Goal: Information Seeking & Learning: Learn about a topic

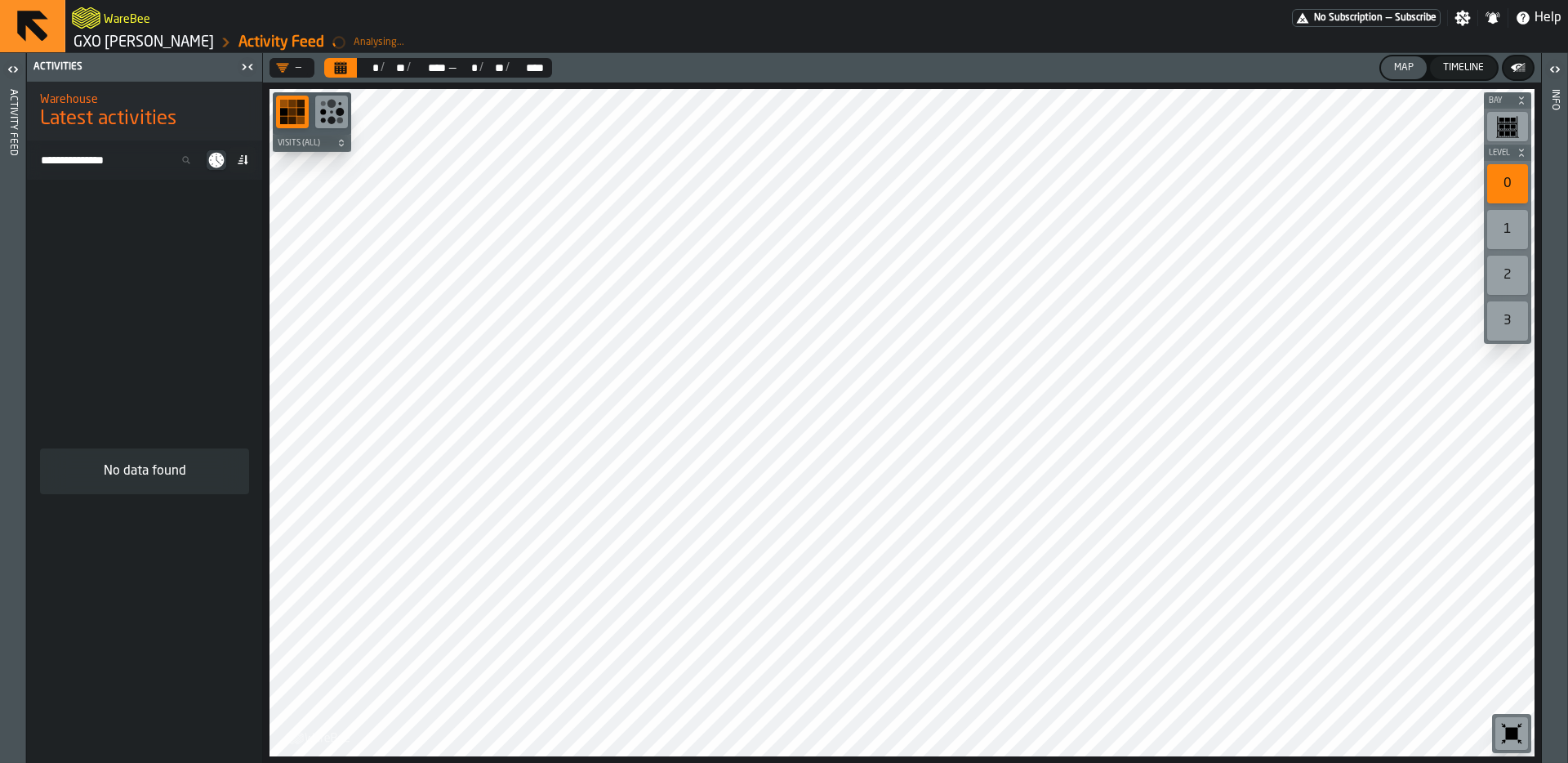
click at [17, 86] on div "Activity Feed" at bounding box center [13, 423] width 11 height 673
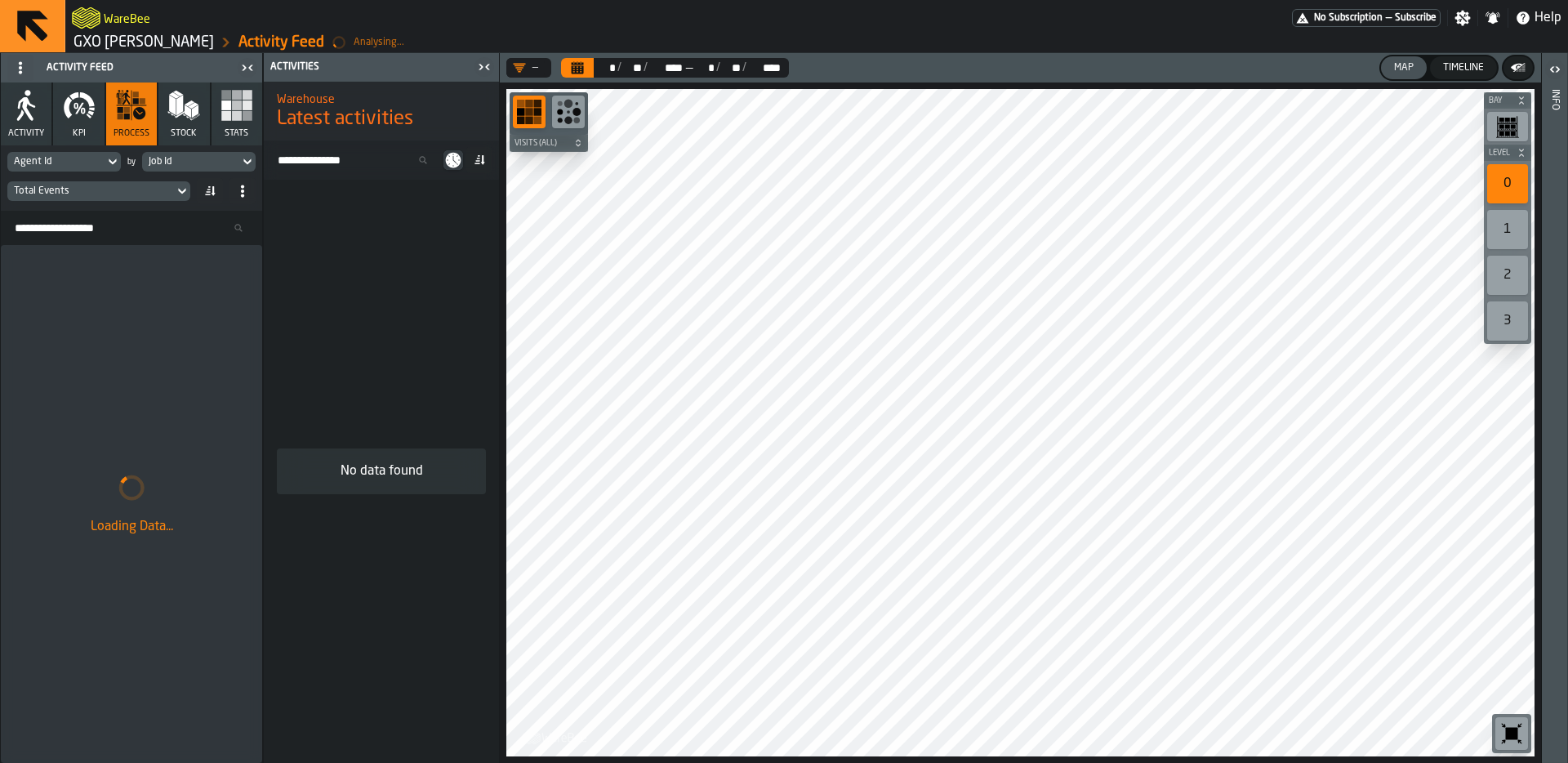
click at [580, 73] on icon "Calendar" at bounding box center [577, 70] width 12 height 9
click at [99, 290] on div "Loading Data..." at bounding box center [132, 504] width 261 height 518
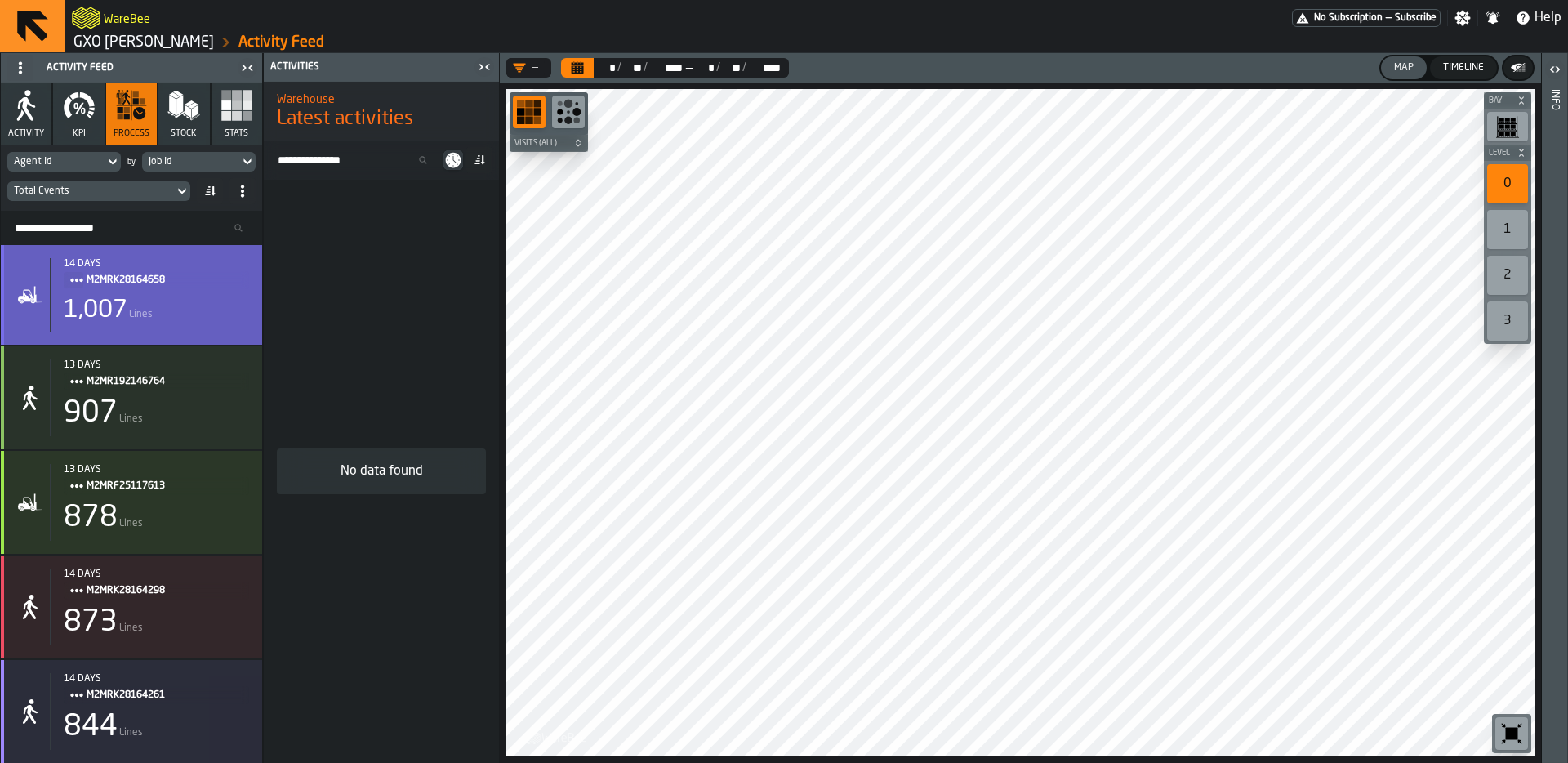
click at [220, 281] on span "M2MRK28164658" at bounding box center [161, 279] width 150 height 18
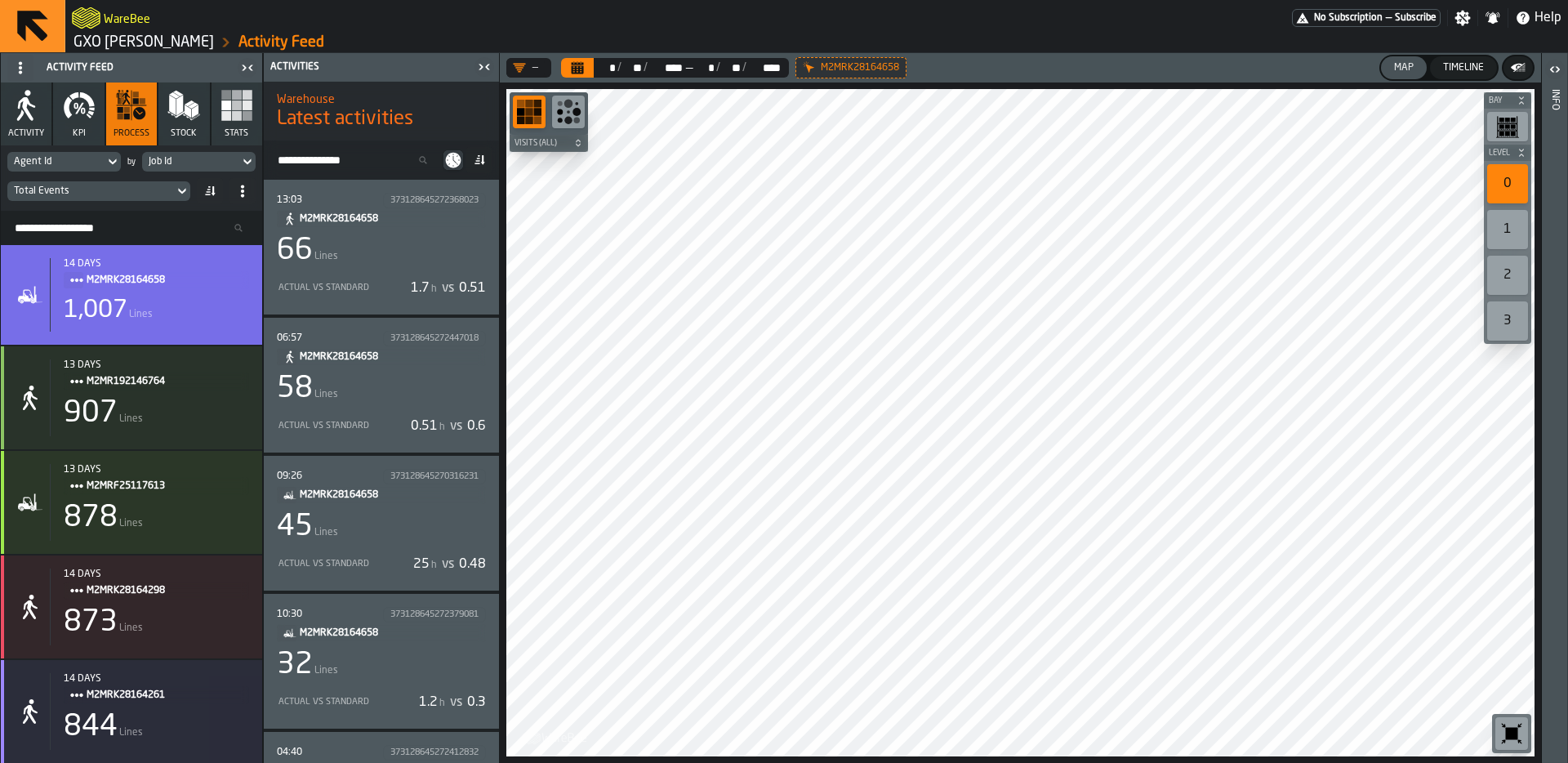
click at [408, 250] on div "66 Lines" at bounding box center [381, 251] width 209 height 32
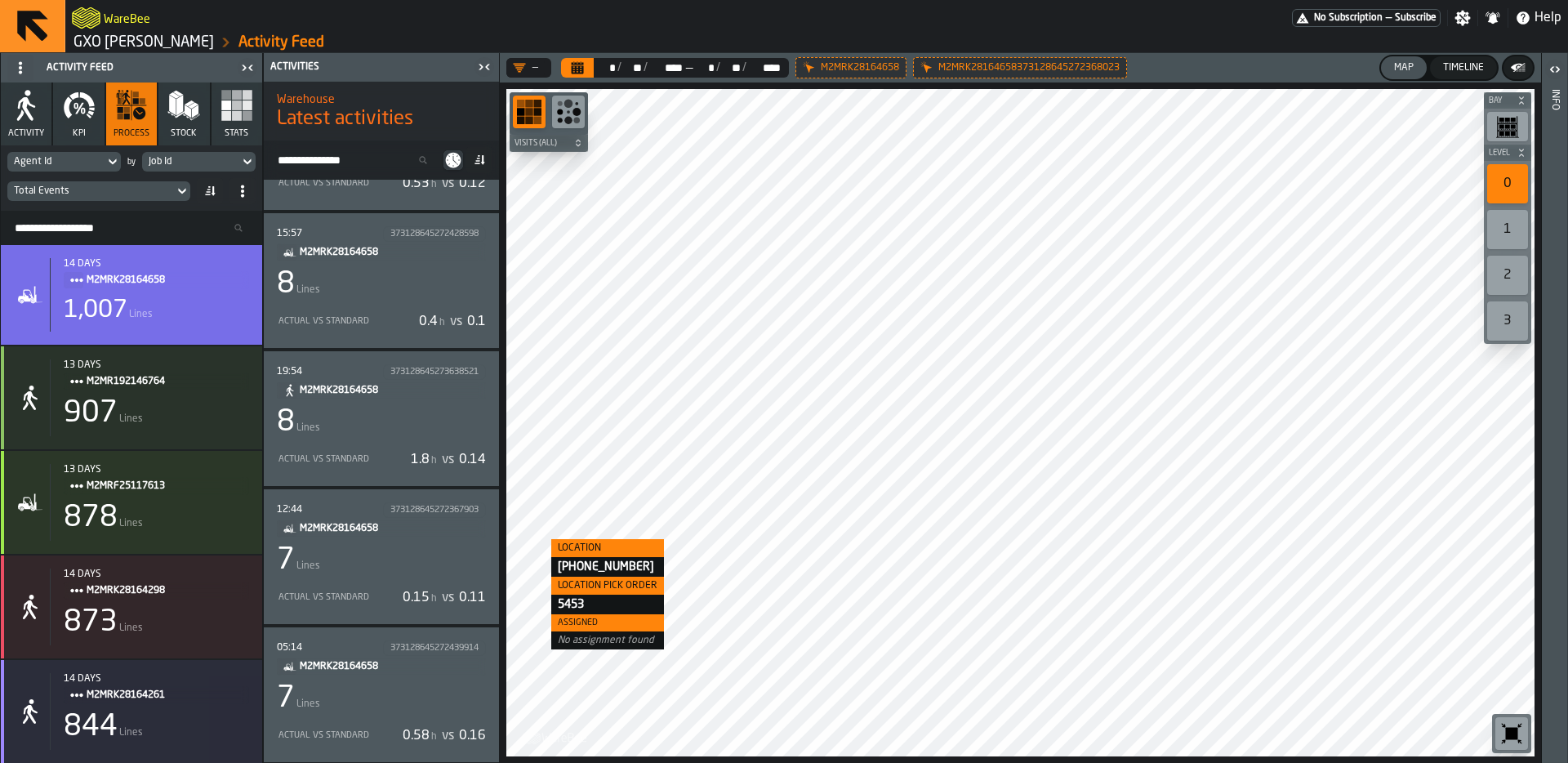
scroll to position [7484, 0]
click at [436, 554] on div "7 Lines" at bounding box center [381, 557] width 209 height 32
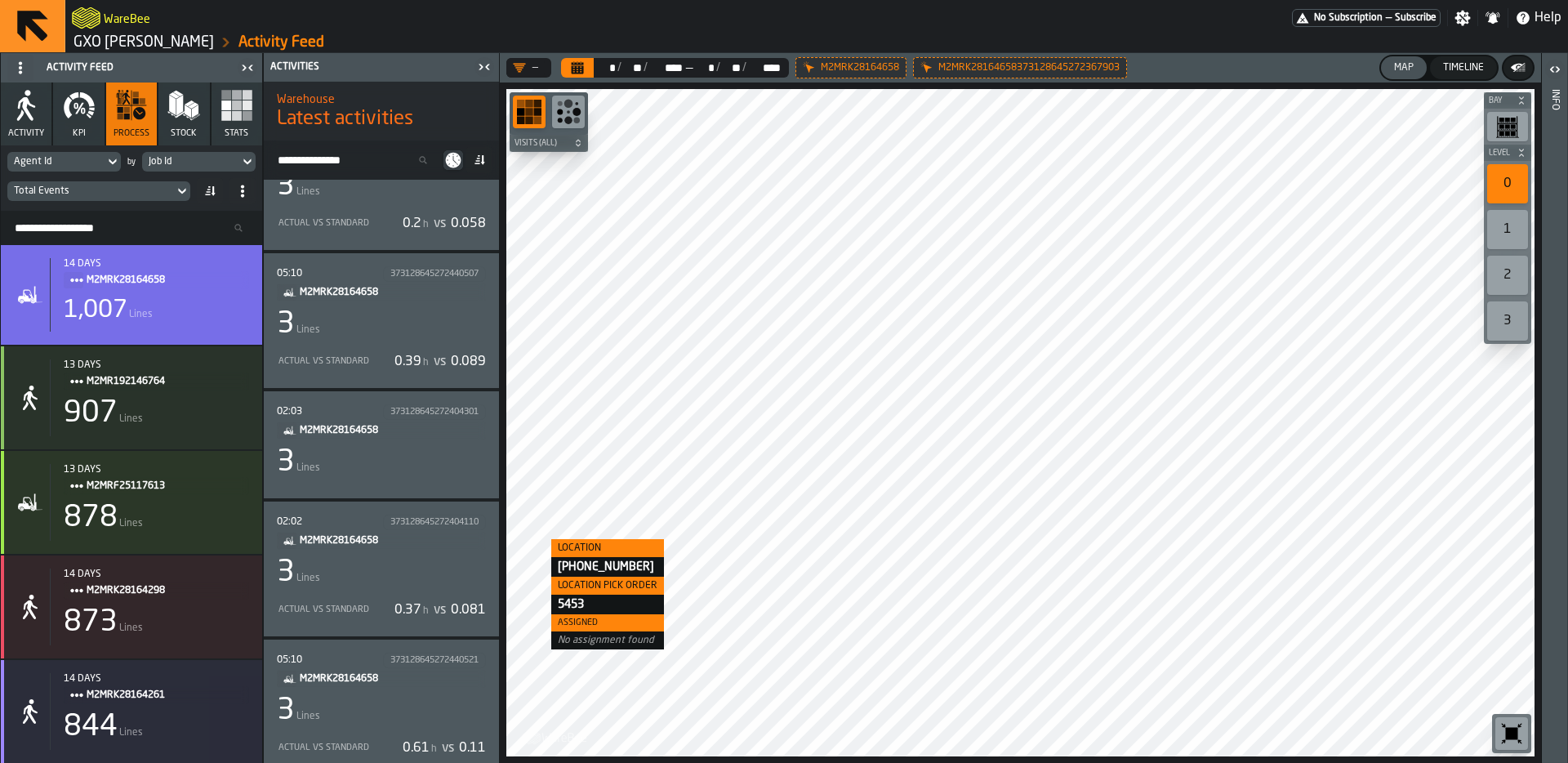
scroll to position [15132, 0]
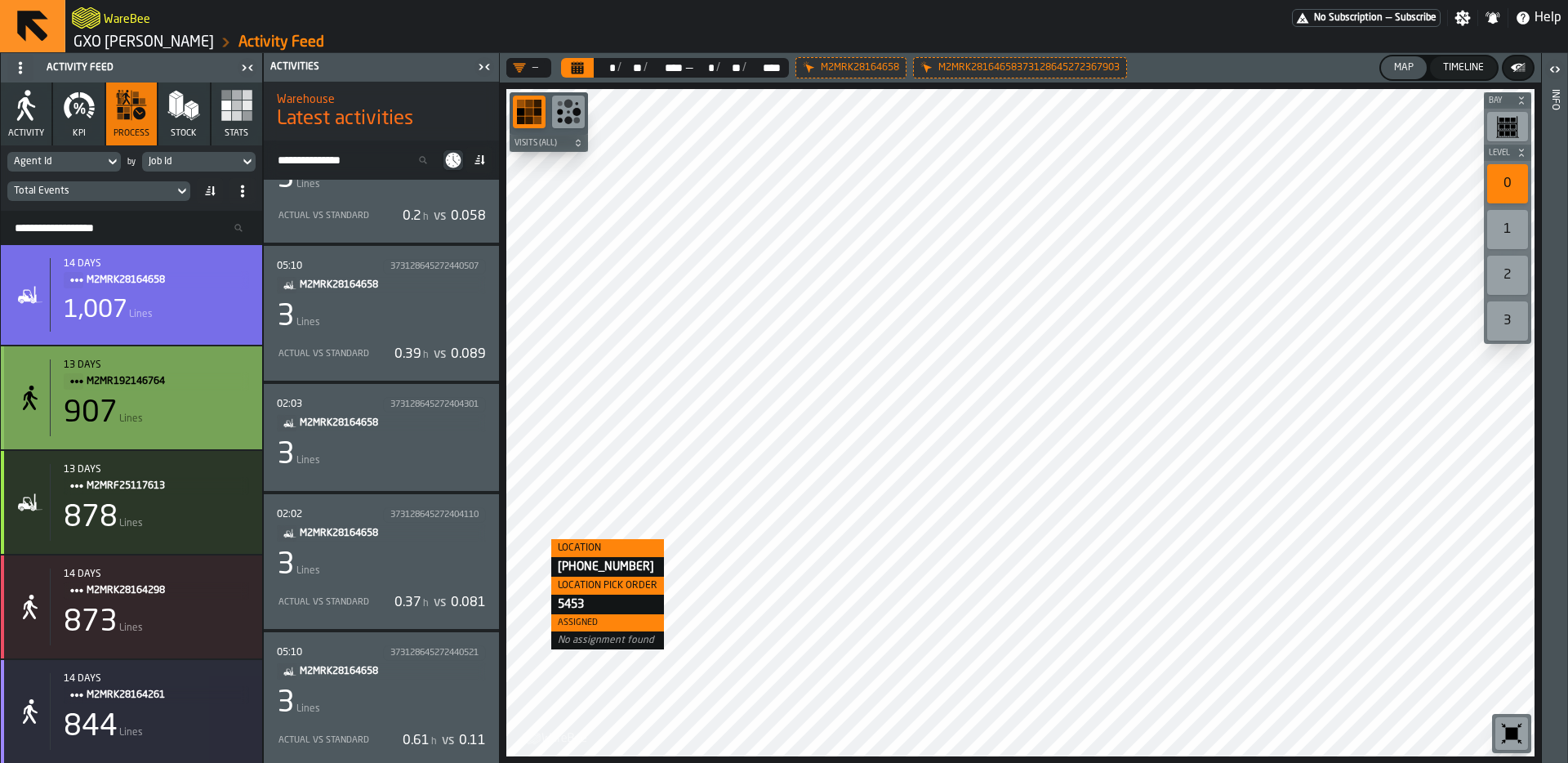
click at [194, 399] on div "907 Lines" at bounding box center [156, 413] width 185 height 32
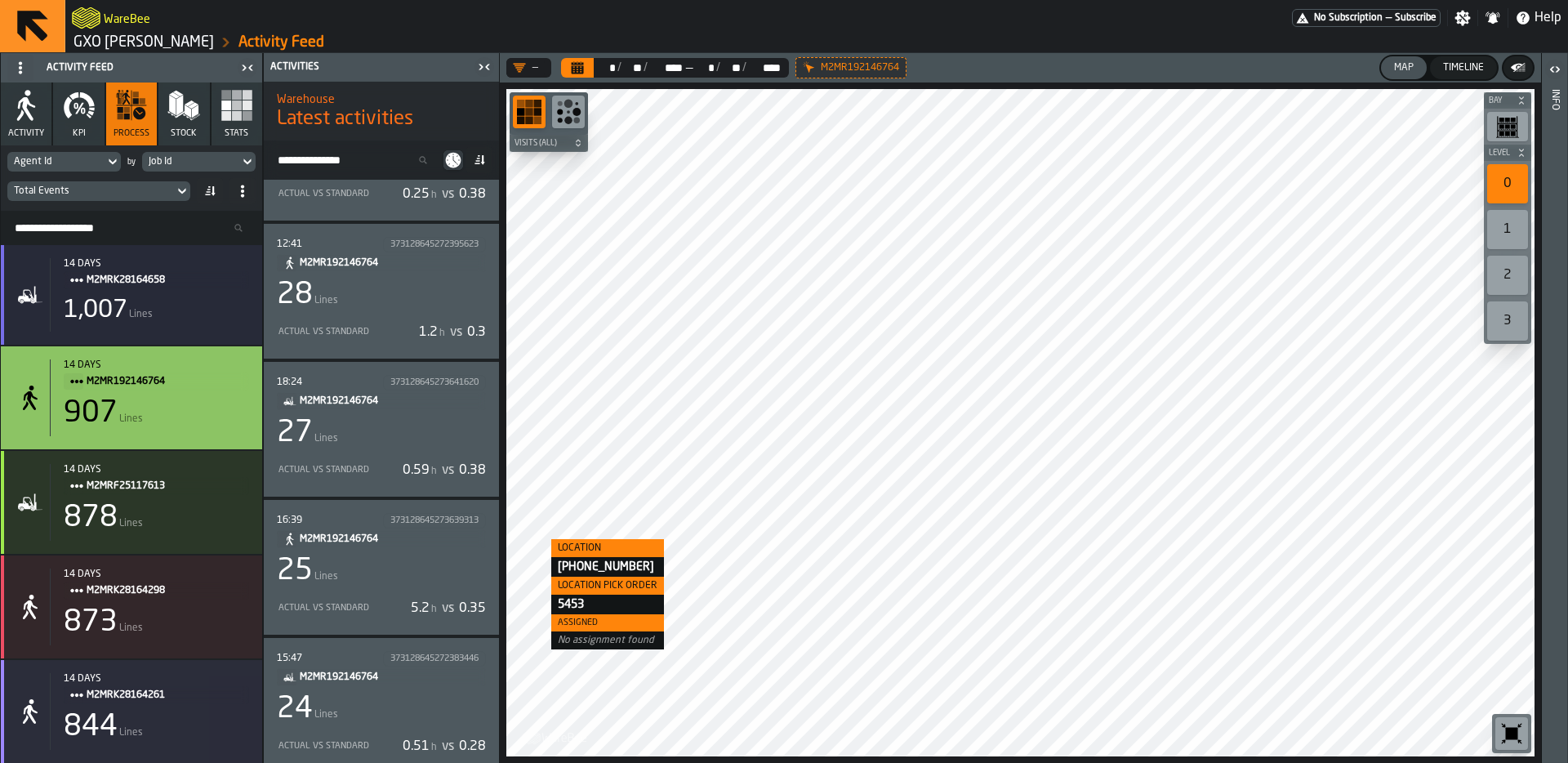
scroll to position [215, 0]
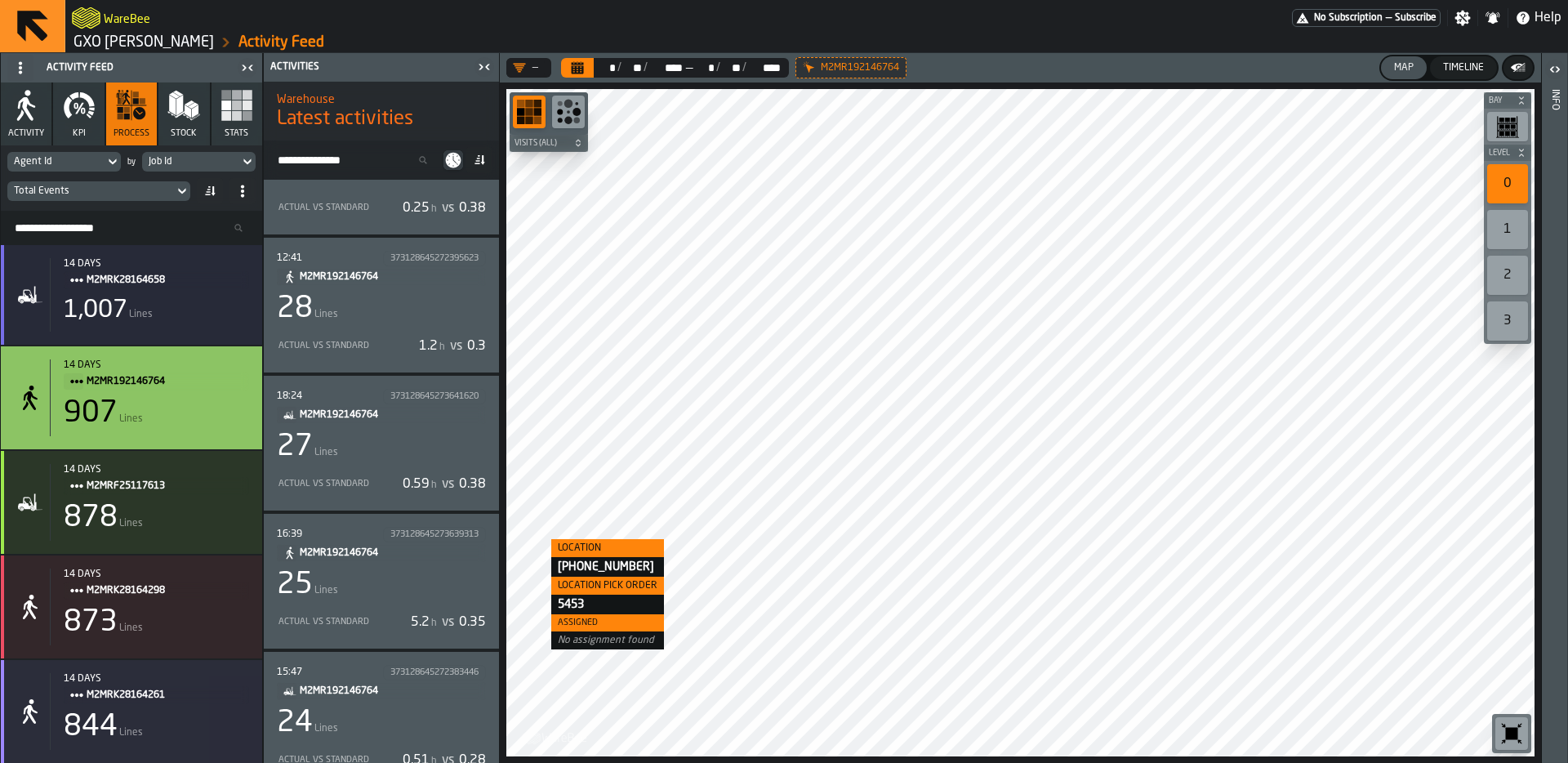
click at [451, 318] on div "28 Lines" at bounding box center [381, 309] width 209 height 32
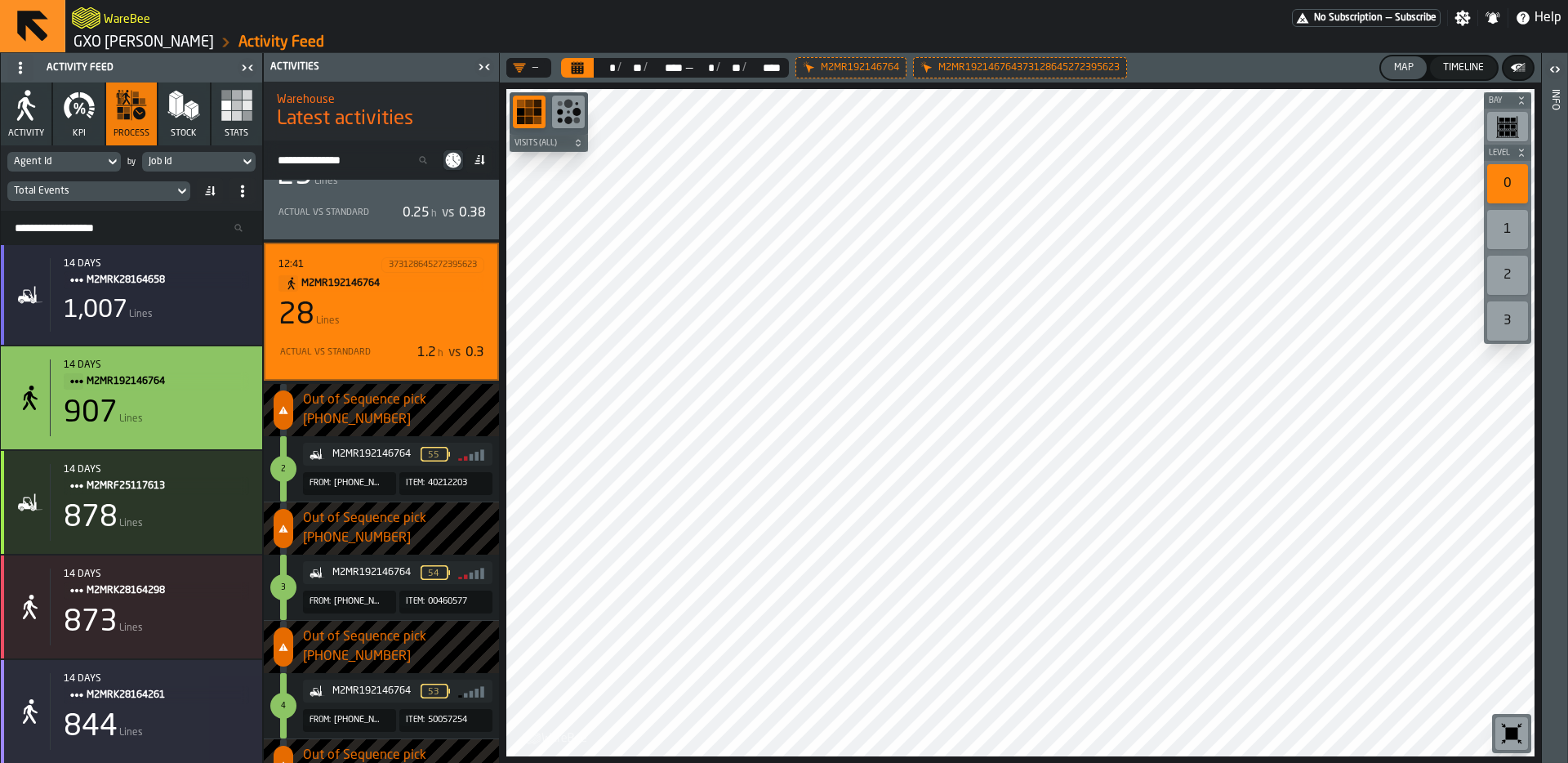
scroll to position [0, 0]
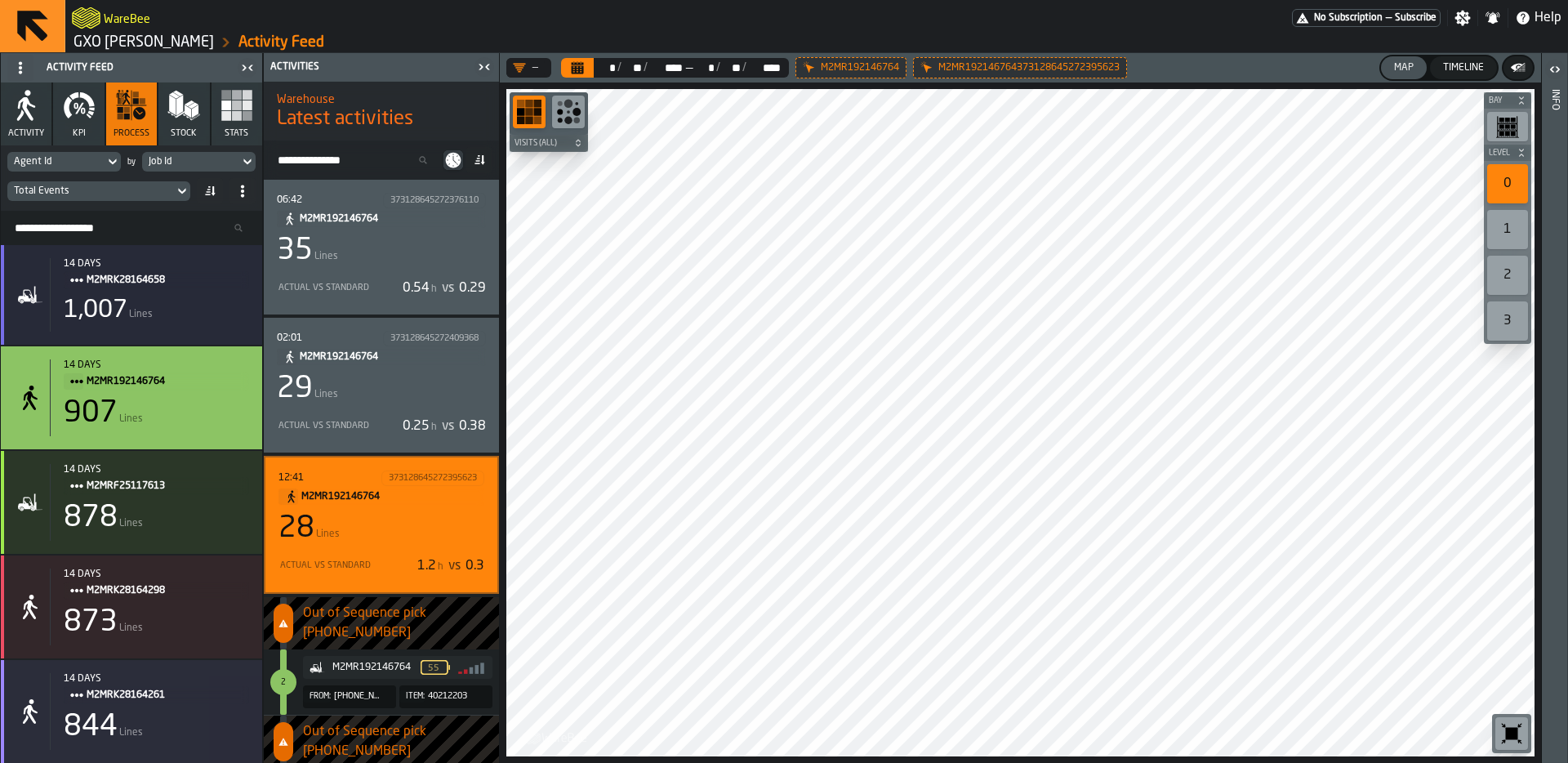
click at [461, 156] on icon at bounding box center [453, 160] width 20 height 20
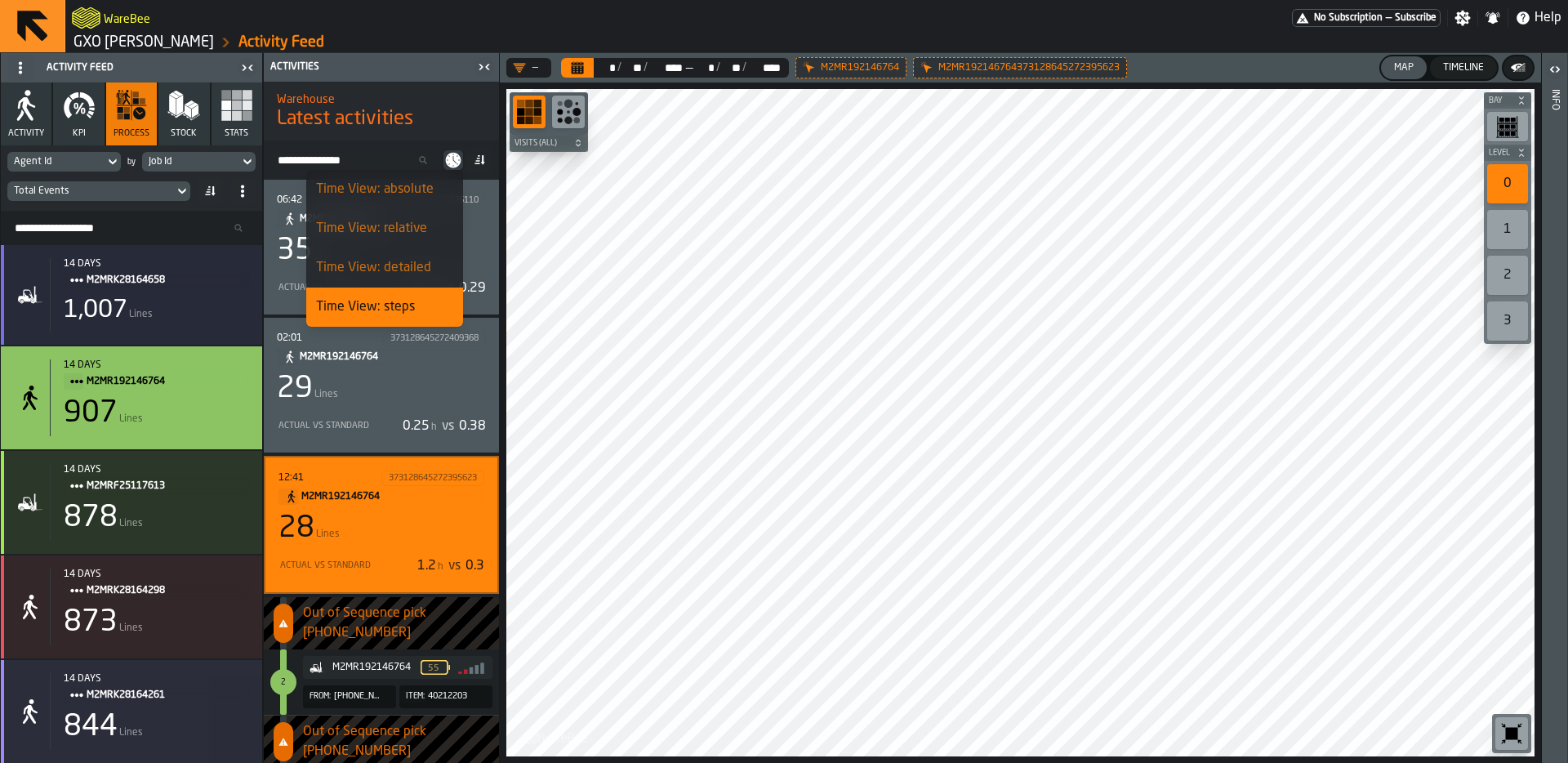
click at [426, 134] on div "Warehouse Latest activities" at bounding box center [382, 112] width 236 height 69
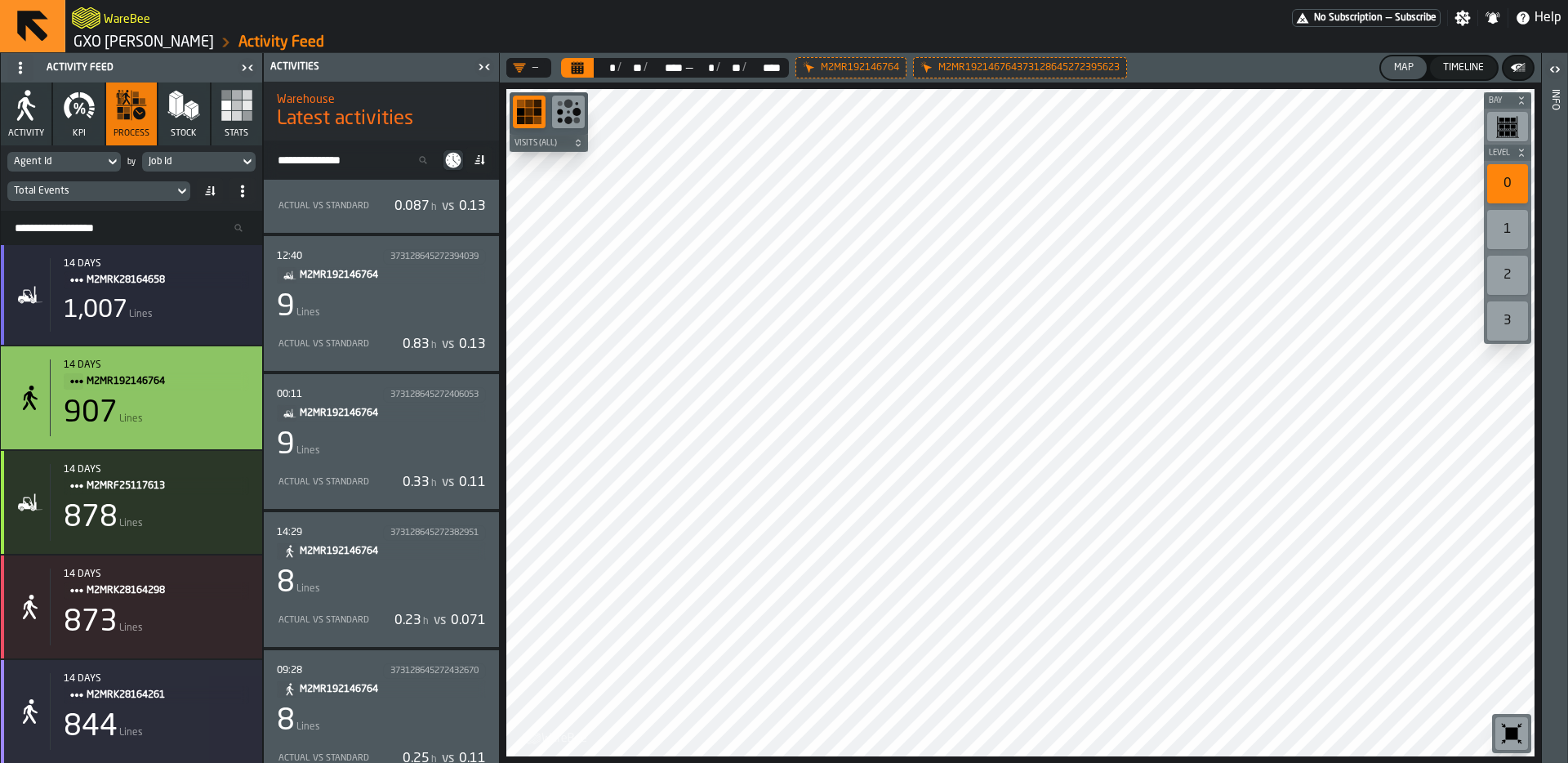
scroll to position [5582, 0]
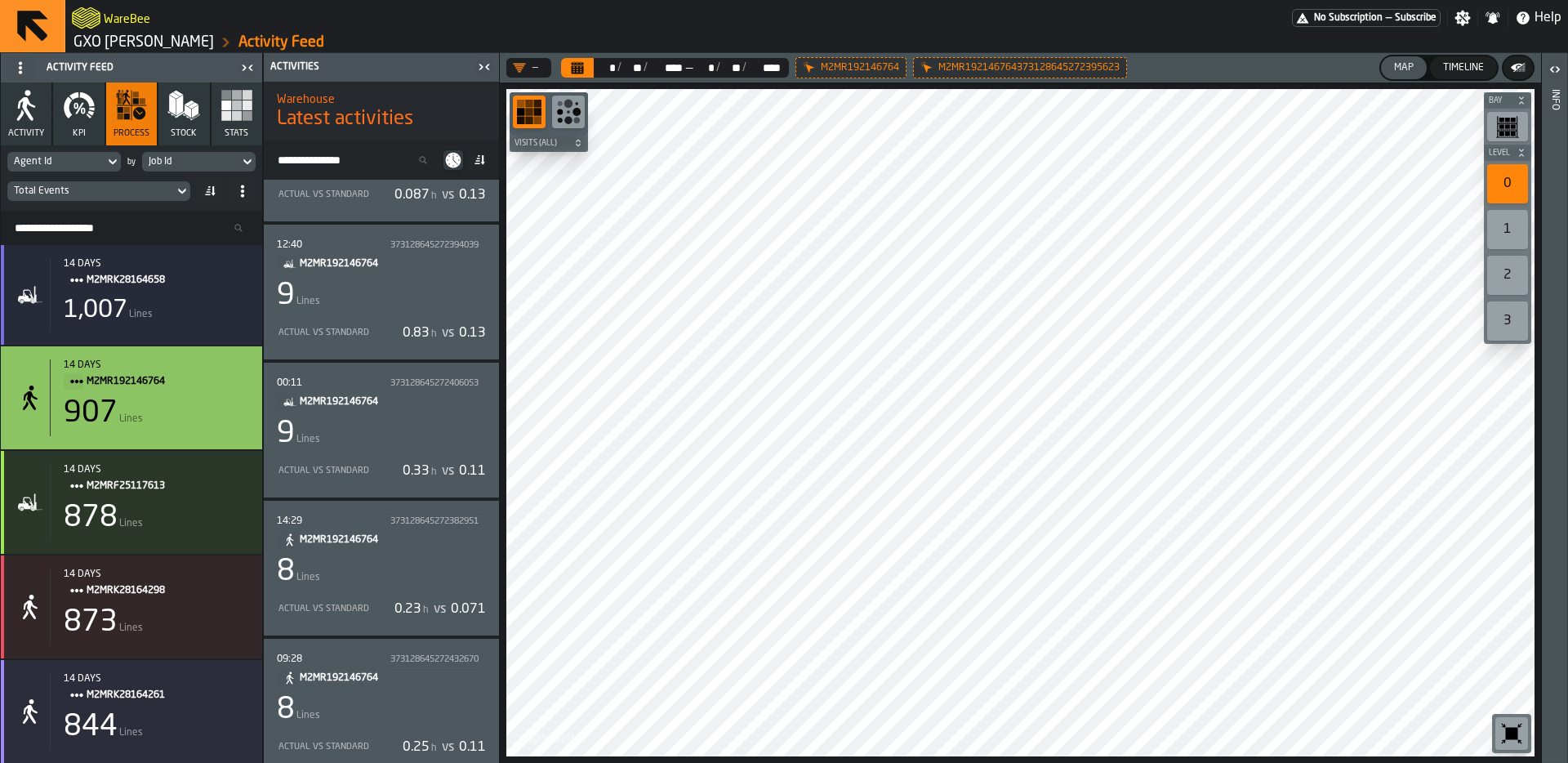
click at [420, 574] on div "8 Lines" at bounding box center [381, 571] width 209 height 32
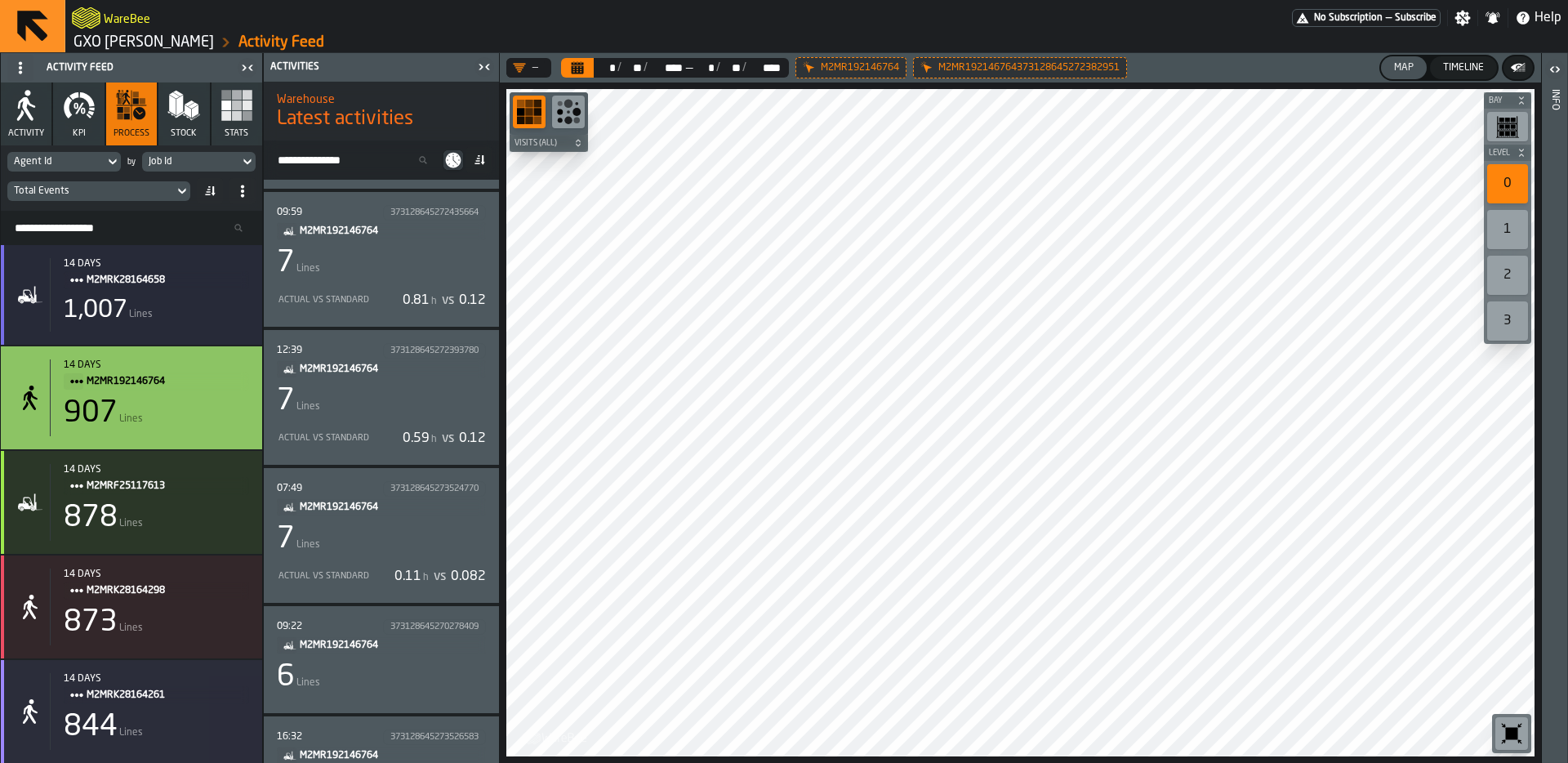
scroll to position [6602, 0]
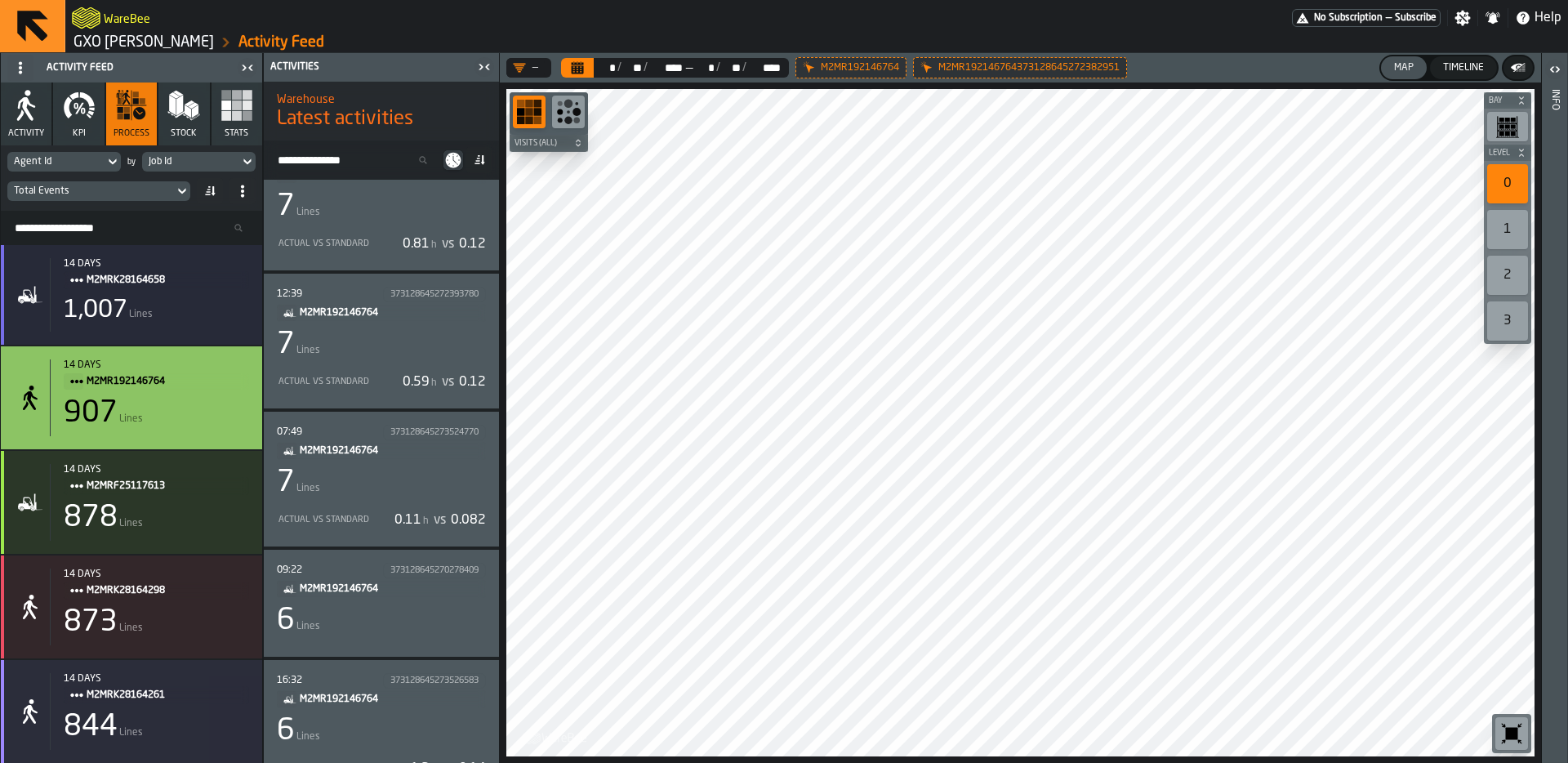
click at [452, 159] on icon at bounding box center [454, 160] width 15 height 15
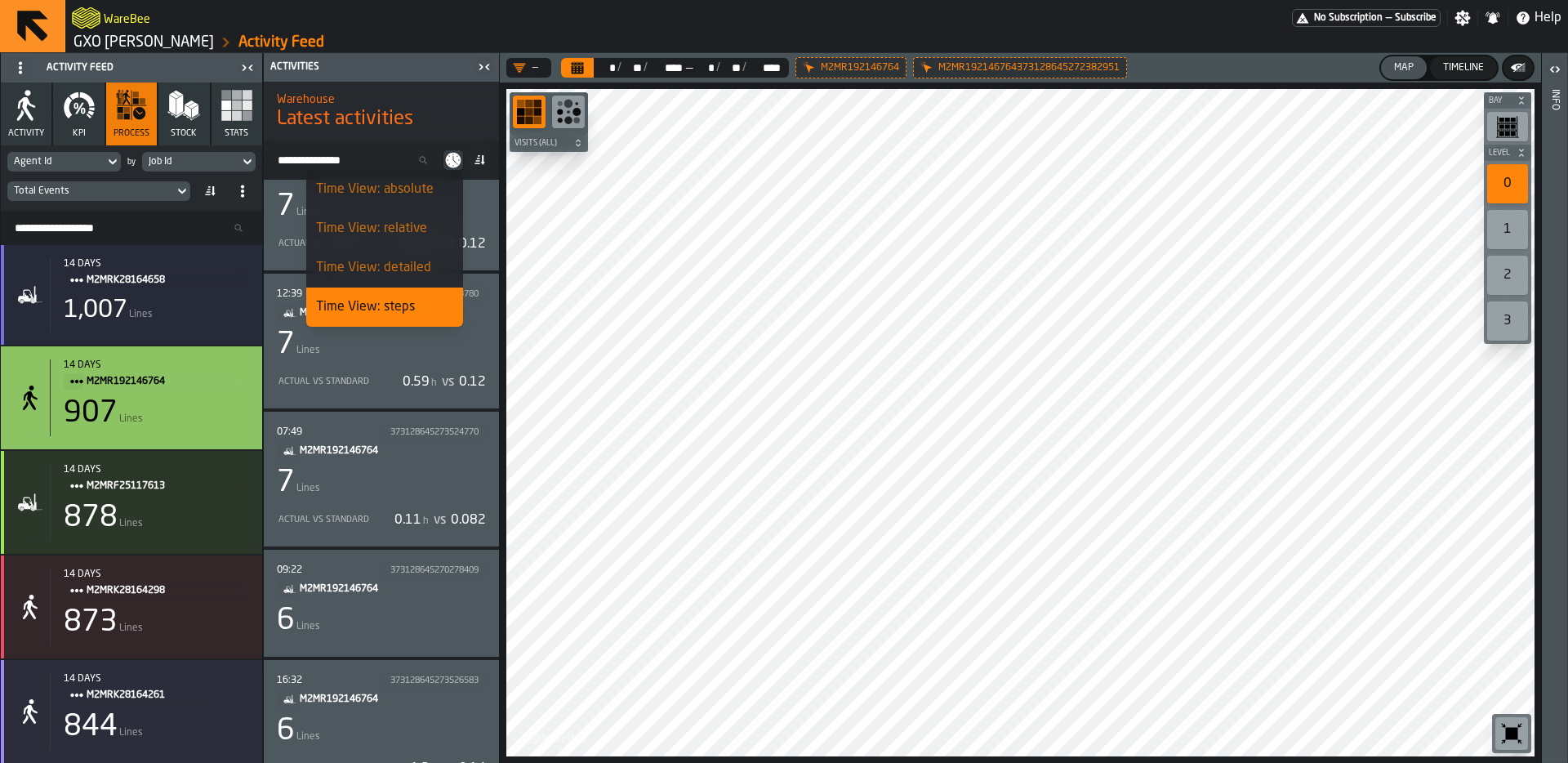
click at [463, 158] on div "Search Activity" at bounding box center [382, 159] width 236 height 39
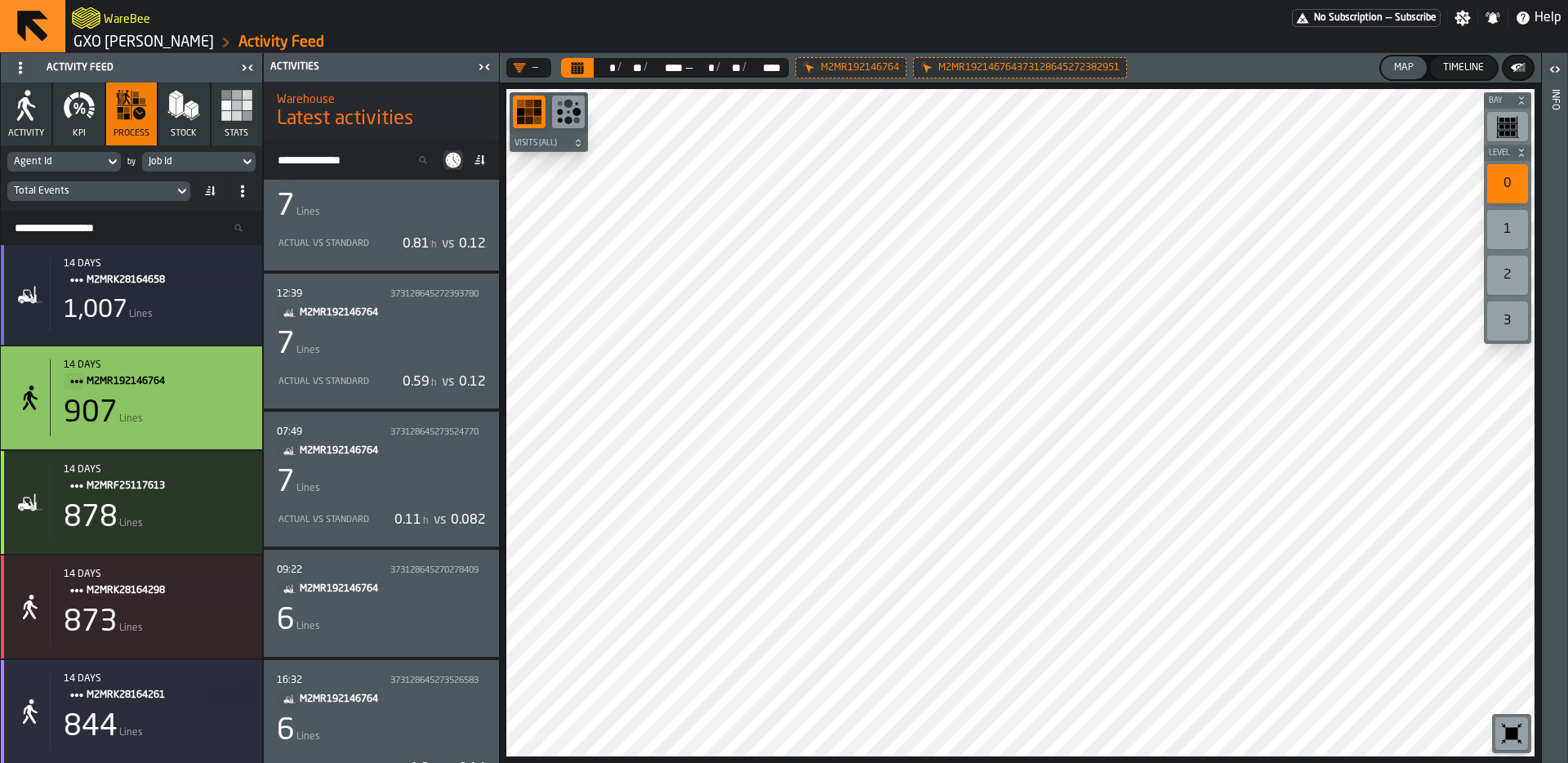
click at [481, 162] on icon at bounding box center [483, 160] width 4 height 10
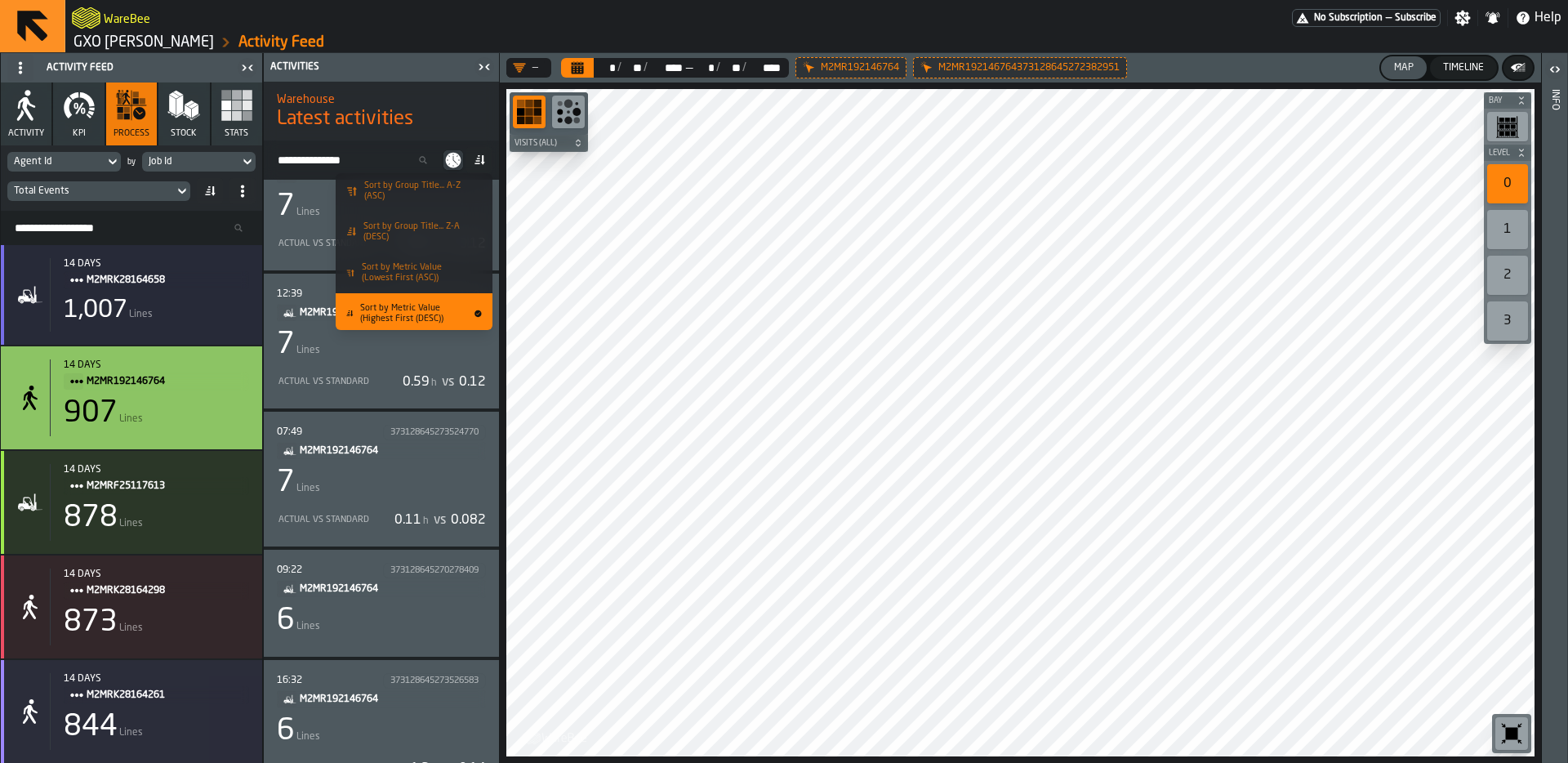
scroll to position [3, 0]
click at [439, 267] on span "Sort by Metric Value (Lowest First (ASC))" at bounding box center [419, 272] width 114 height 21
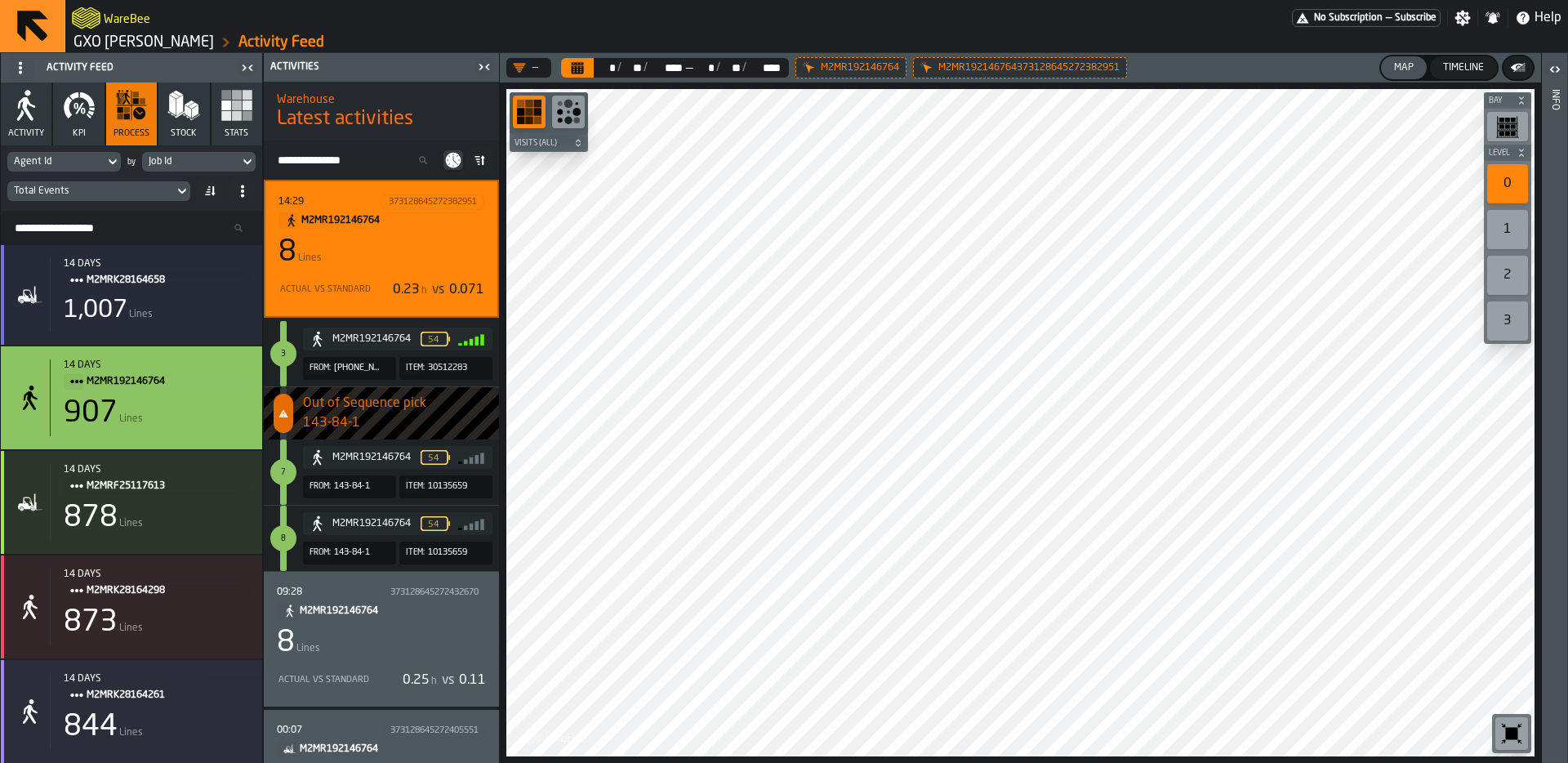
click at [477, 155] on icon at bounding box center [480, 160] width 13 height 13
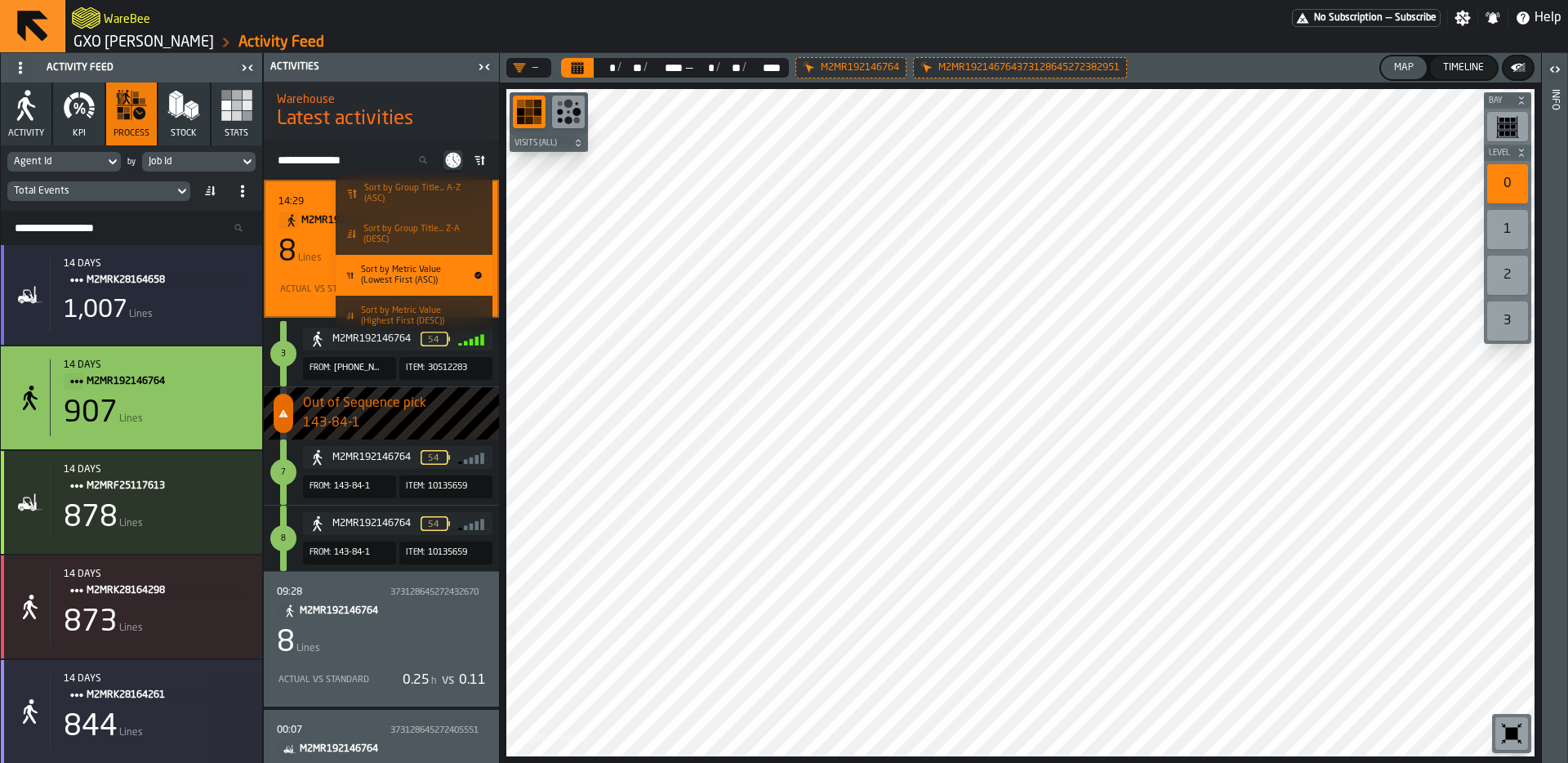
click at [403, 126] on span "Latest activities" at bounding box center [344, 118] width 136 height 26
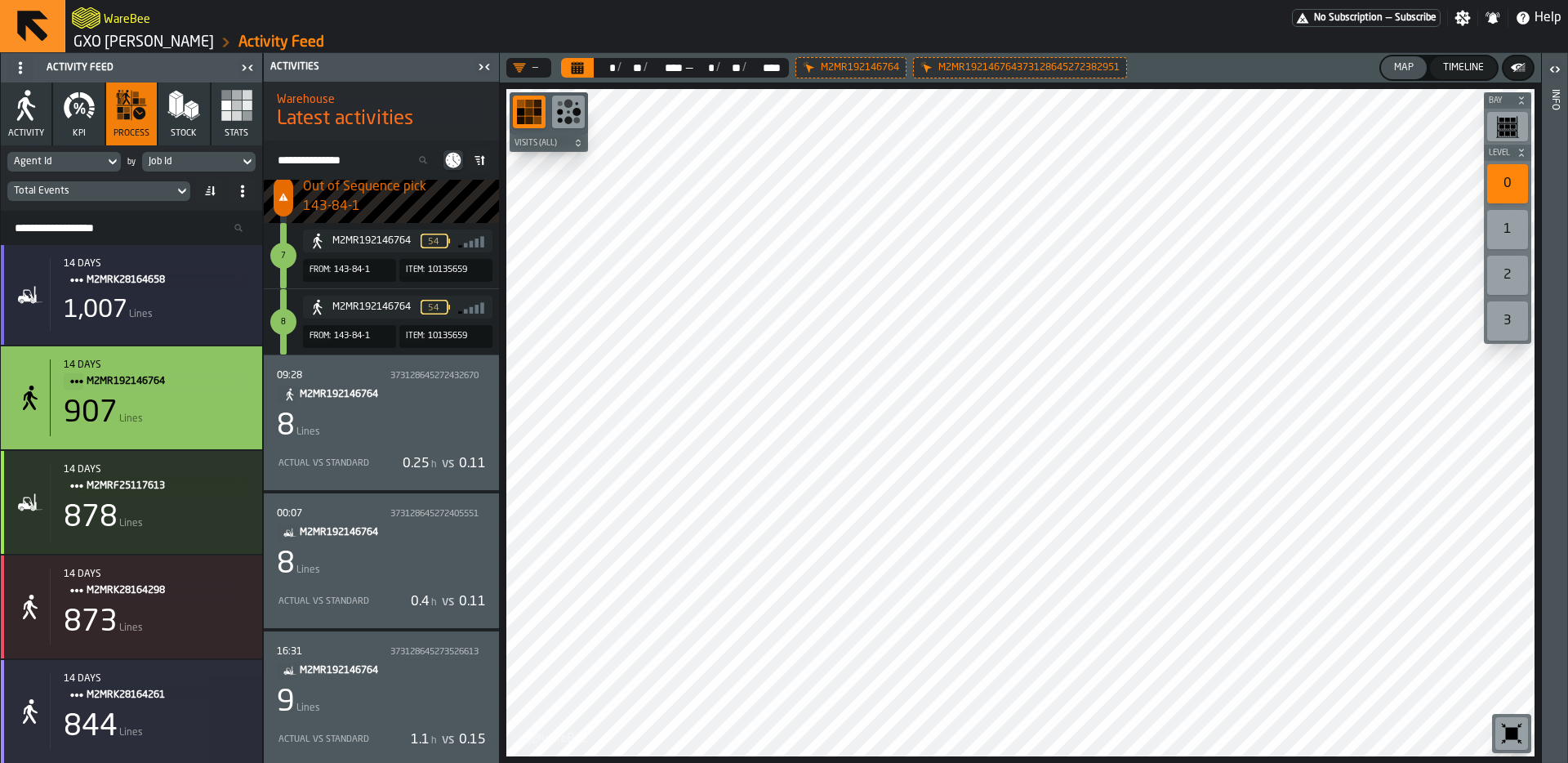
scroll to position [27374, 0]
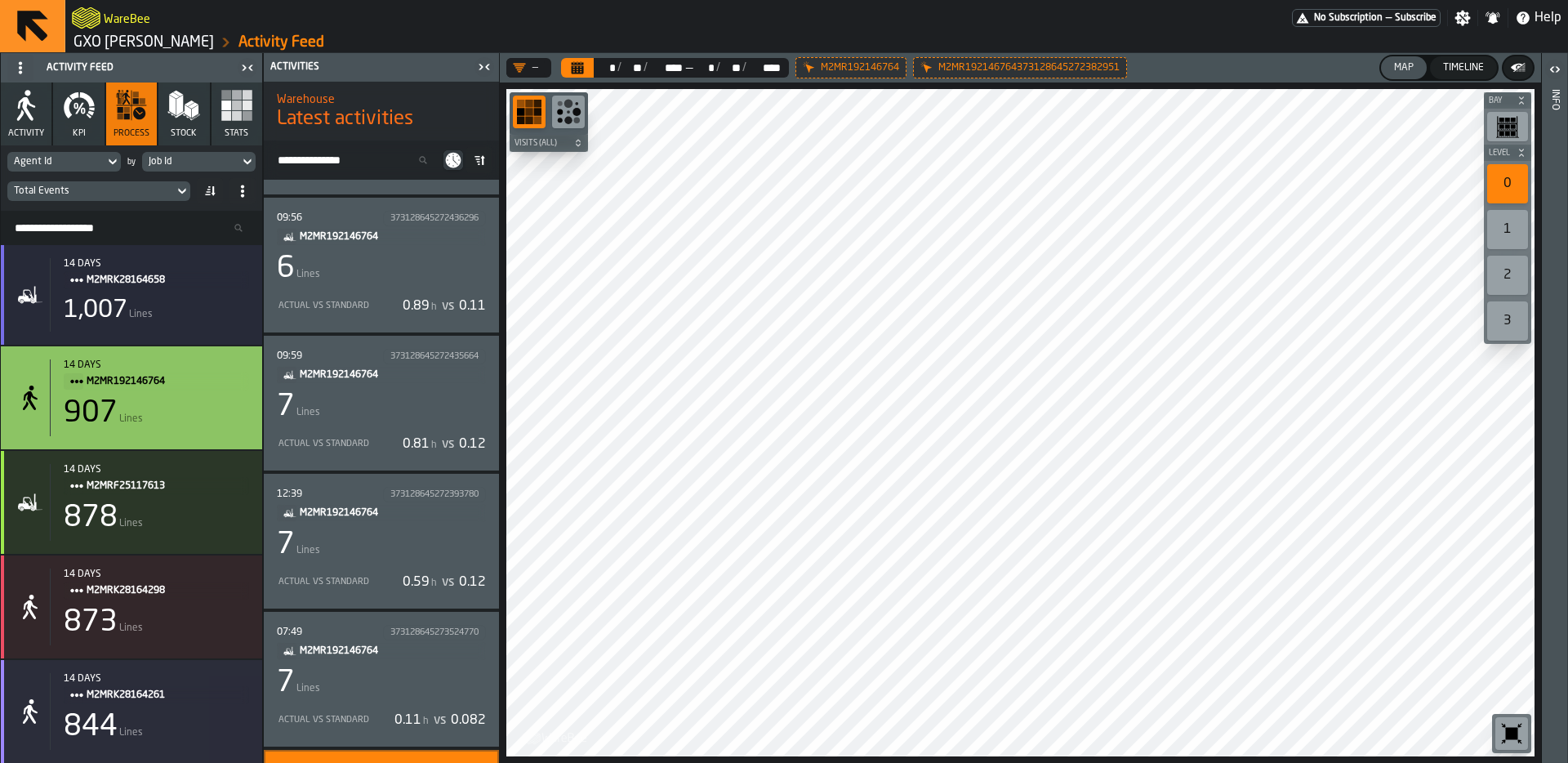
click at [486, 167] on span at bounding box center [479, 159] width 26 height 26
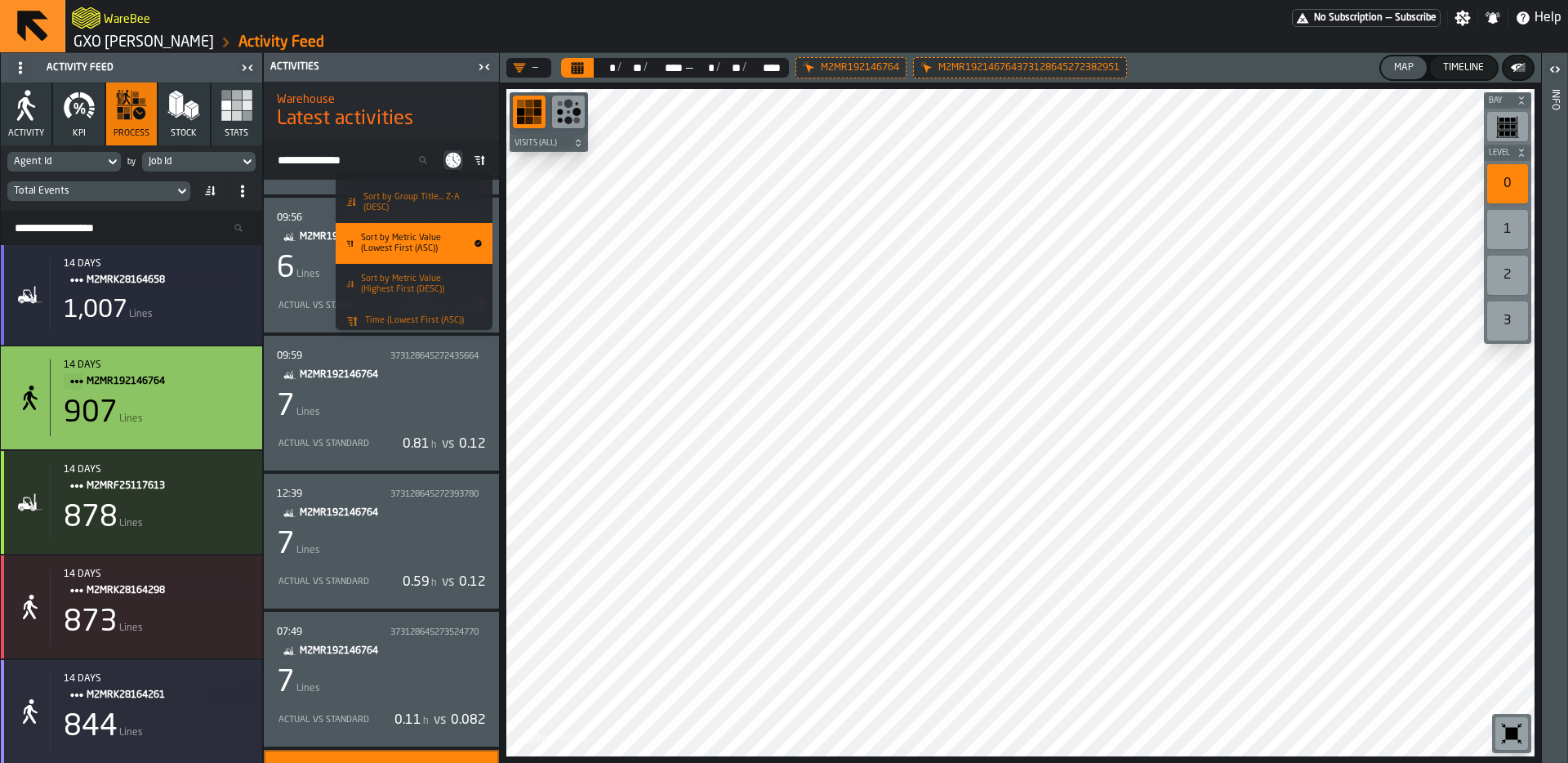
scroll to position [72, 0]
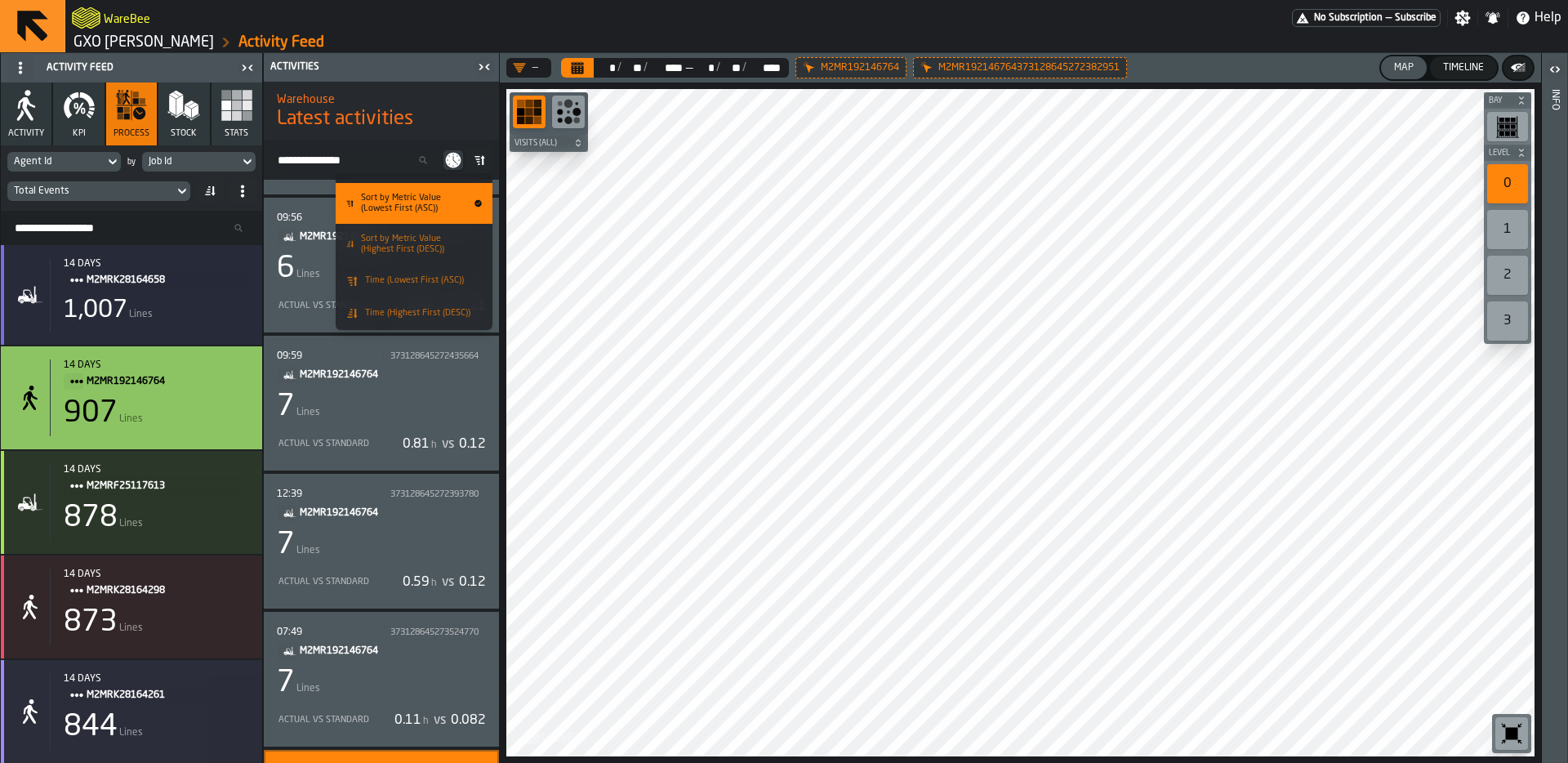
click at [435, 278] on span "Time (Lowest First (ASC))" at bounding box center [415, 280] width 99 height 10
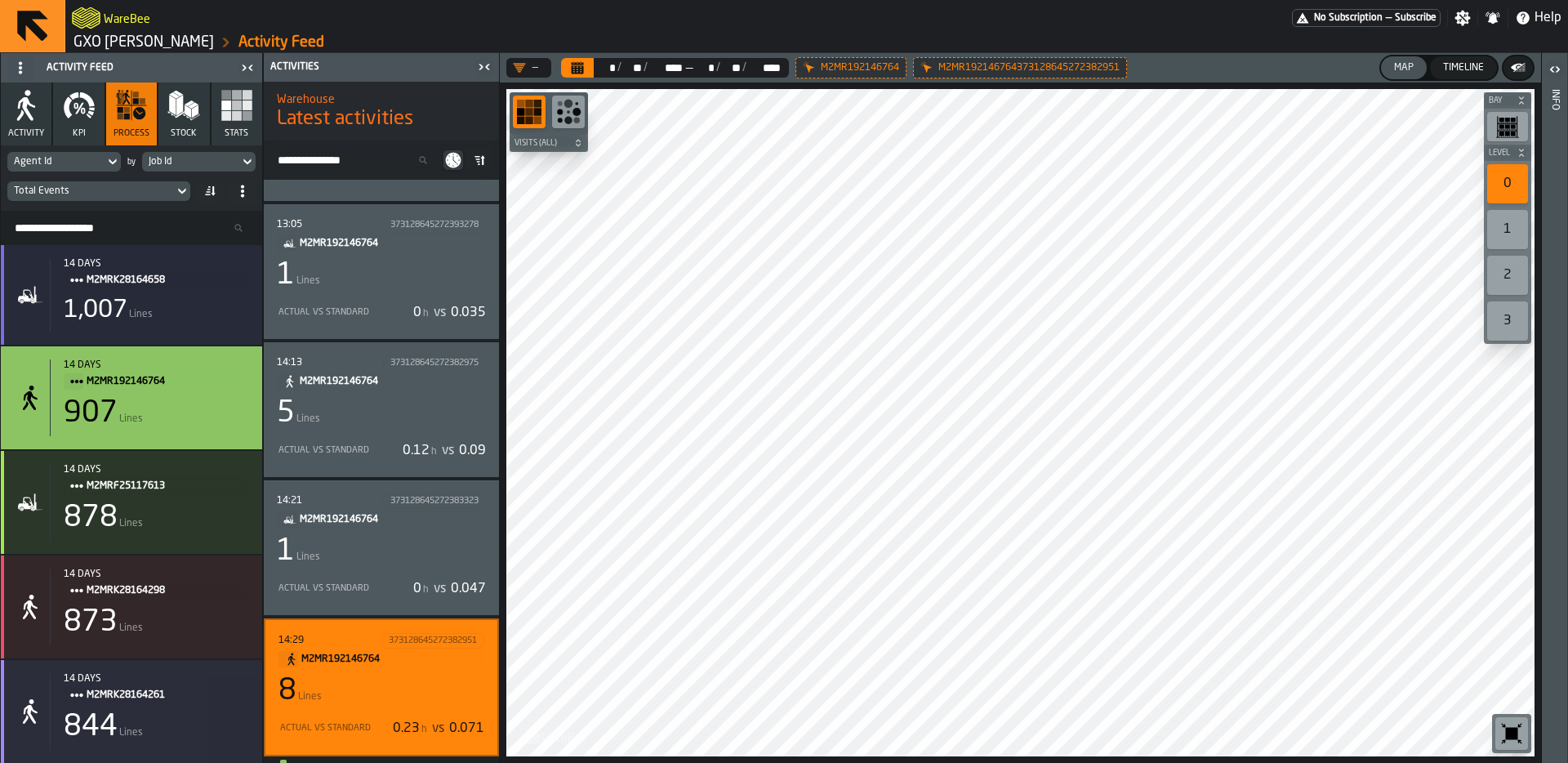
scroll to position [27918, 0]
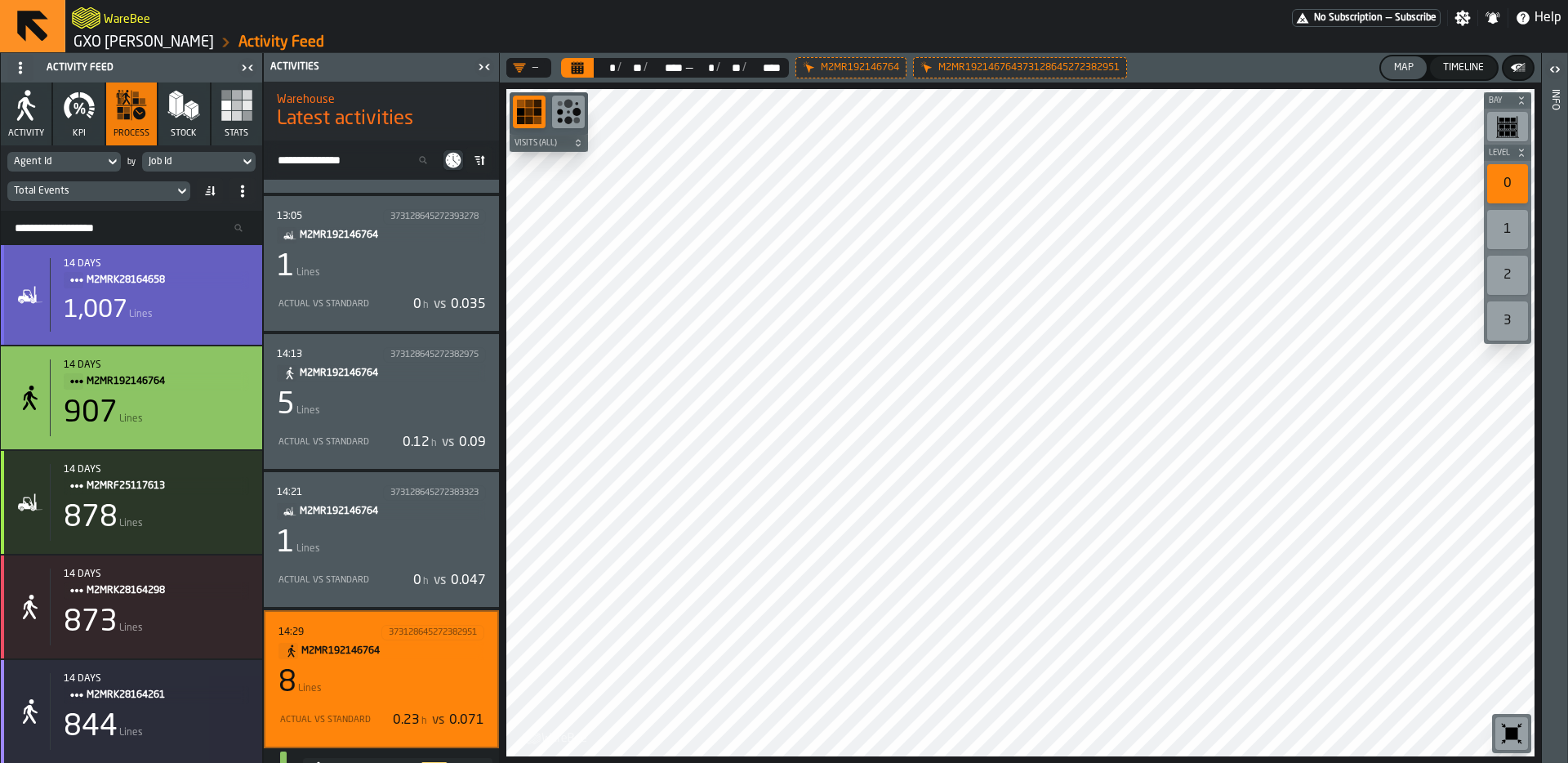
drag, startPoint x: 162, startPoint y: 303, endPoint x: 186, endPoint y: 306, distance: 24.2
click at [163, 303] on div "1,007 Lines" at bounding box center [156, 310] width 185 height 30
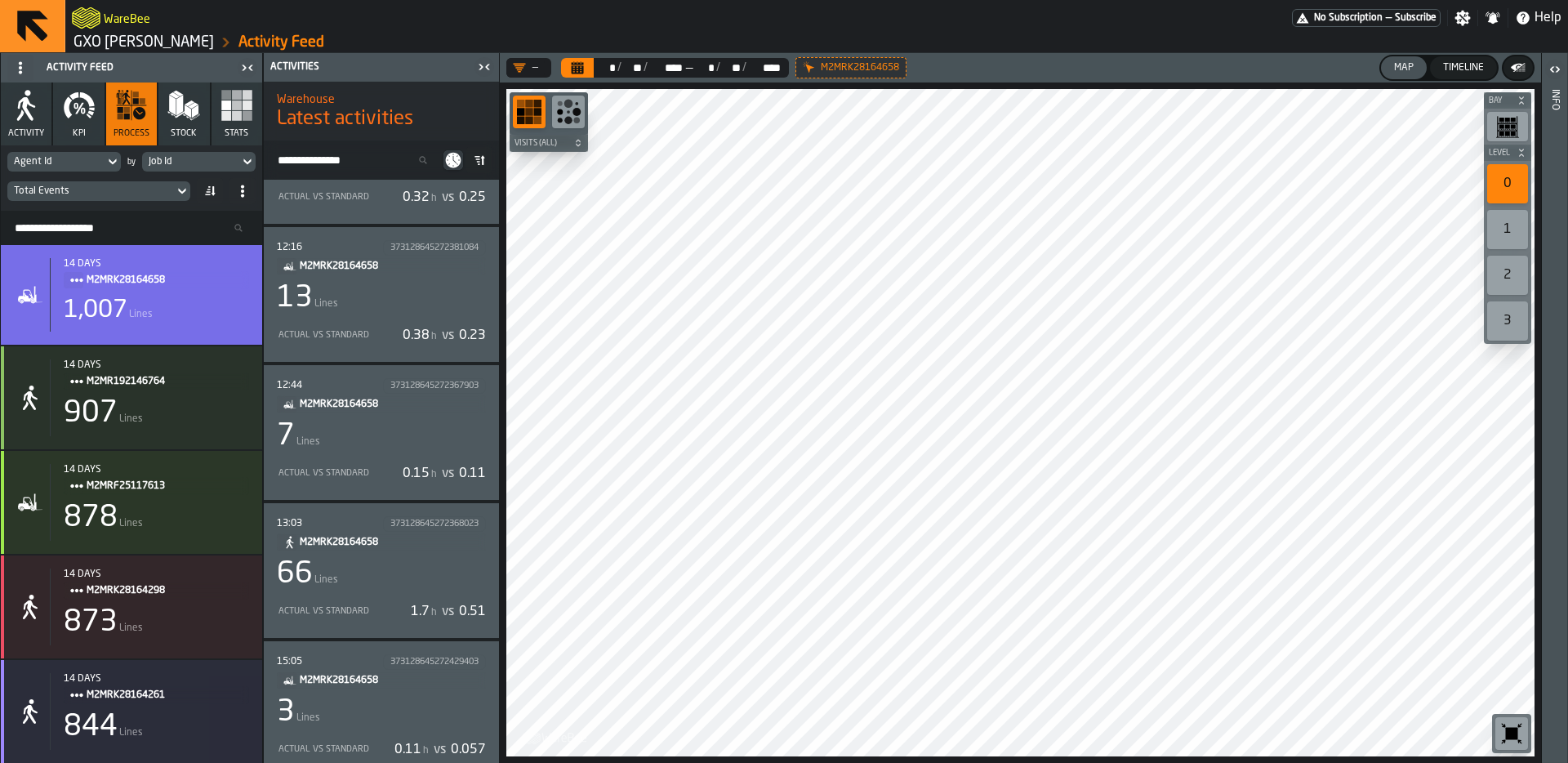
scroll to position [23436, 0]
click at [449, 439] on div "7 Lines" at bounding box center [381, 435] width 209 height 32
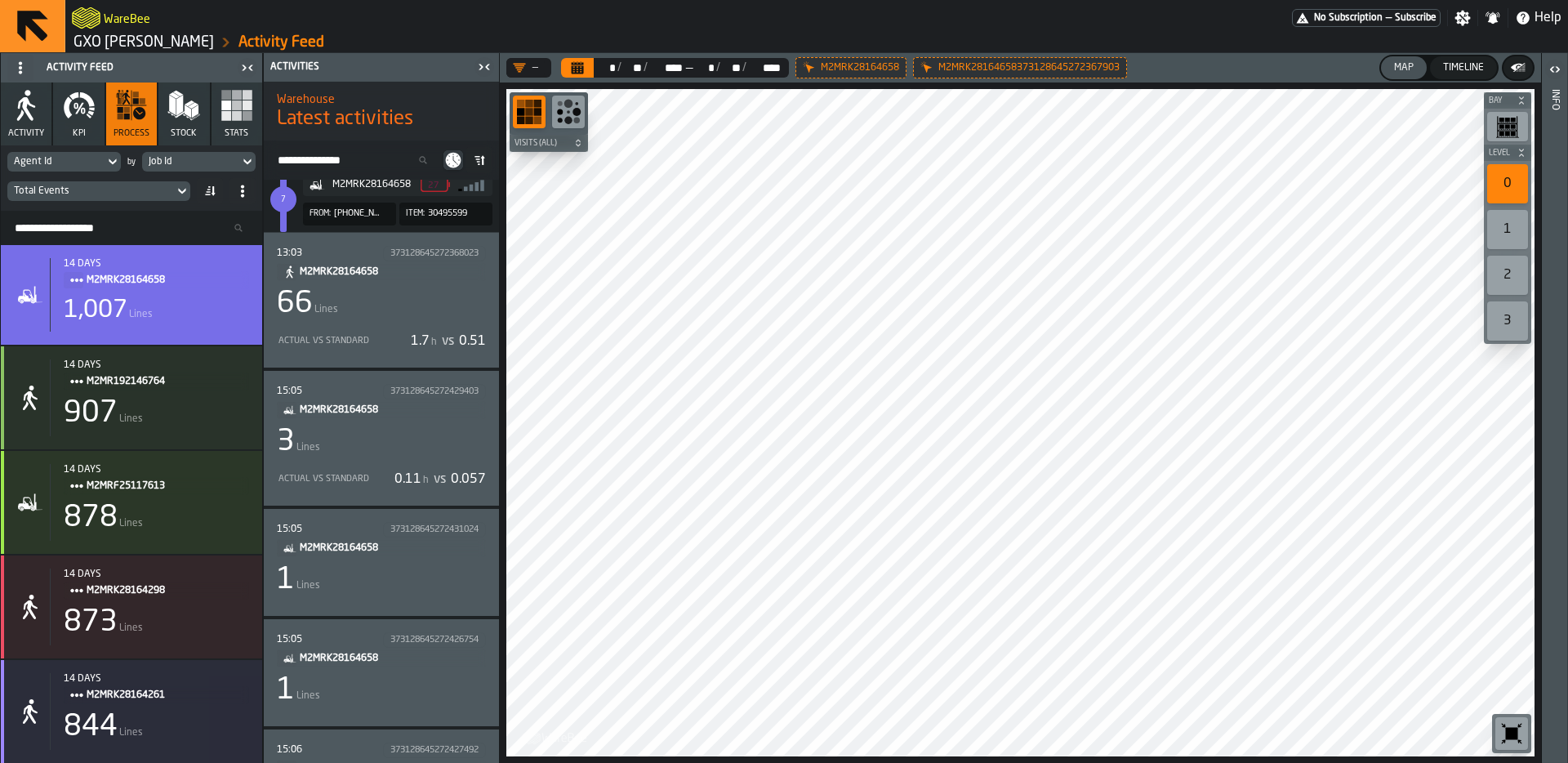
scroll to position [24193, 0]
drag, startPoint x: 82, startPoint y: 117, endPoint x: 105, endPoint y: 123, distance: 23.8
click at [82, 118] on icon "button" at bounding box center [79, 105] width 32 height 32
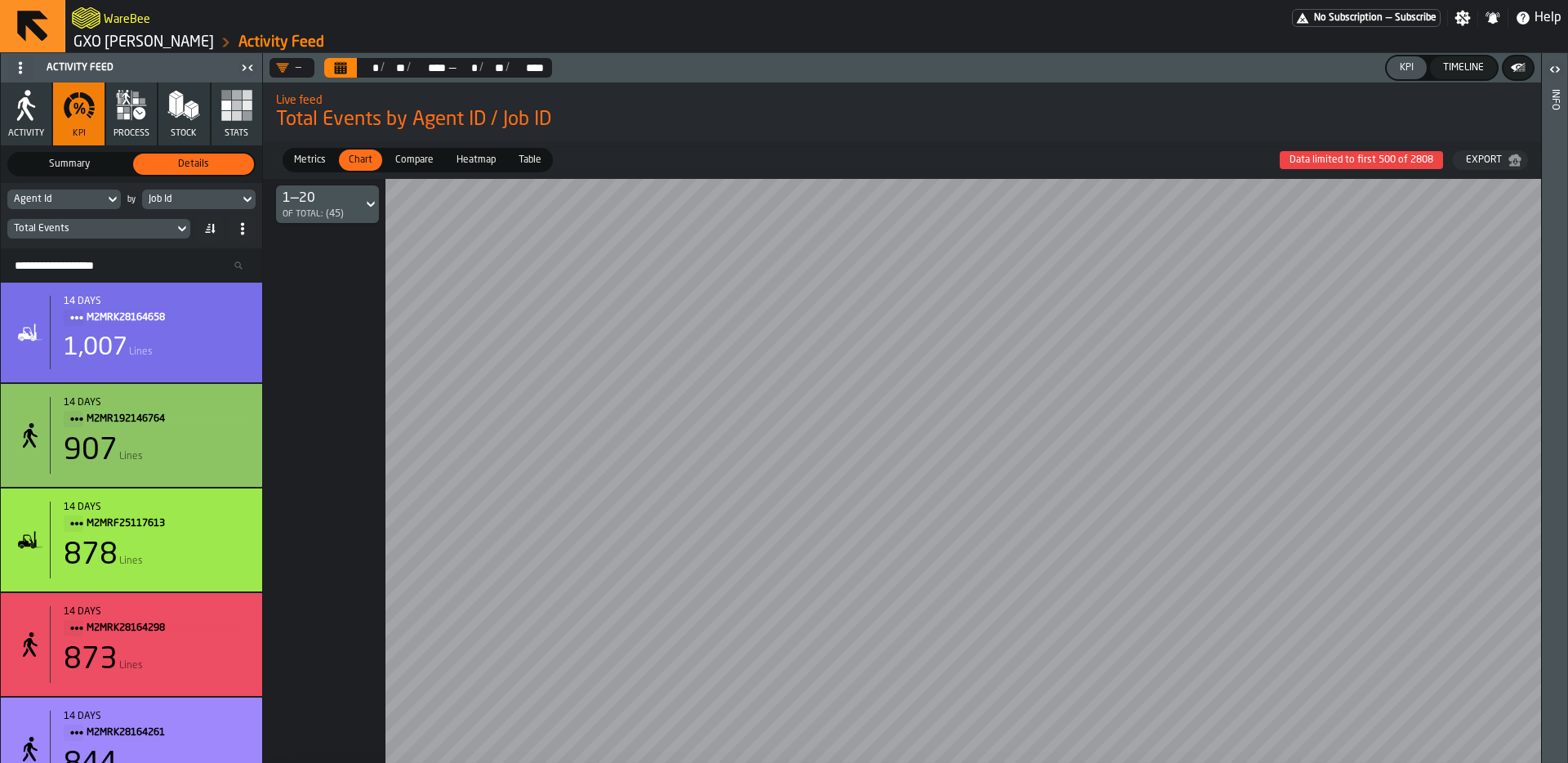
click at [86, 191] on div "Agent Id" at bounding box center [56, 199] width 97 height 18
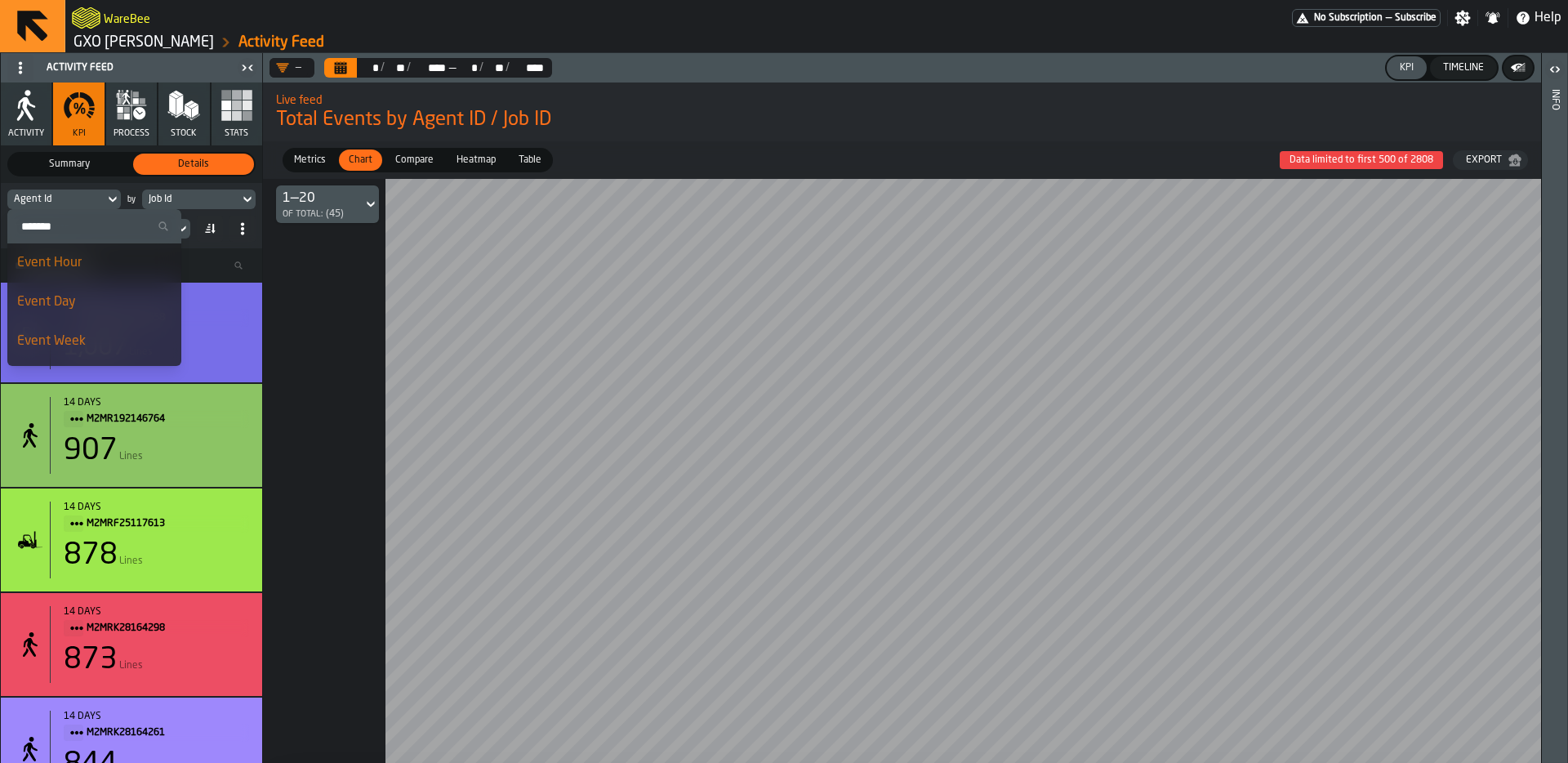
click at [99, 232] on input "Search" at bounding box center [94, 226] width 161 height 21
type input "*"
type input "*****"
type input "****"
click at [83, 264] on div "Agent Type" at bounding box center [72, 262] width 112 height 20
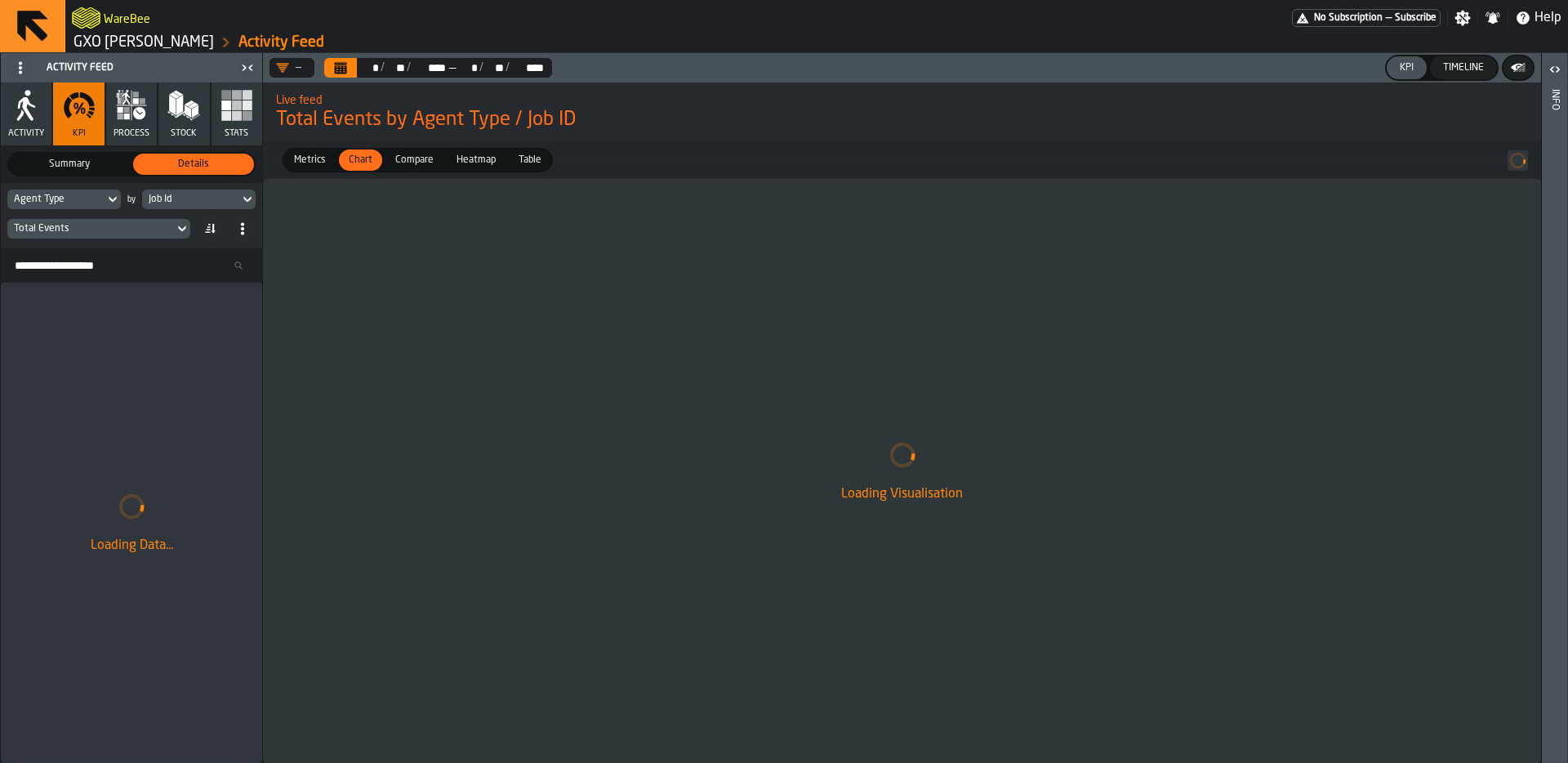
click at [196, 203] on div "Job Id" at bounding box center [191, 199] width 84 height 11
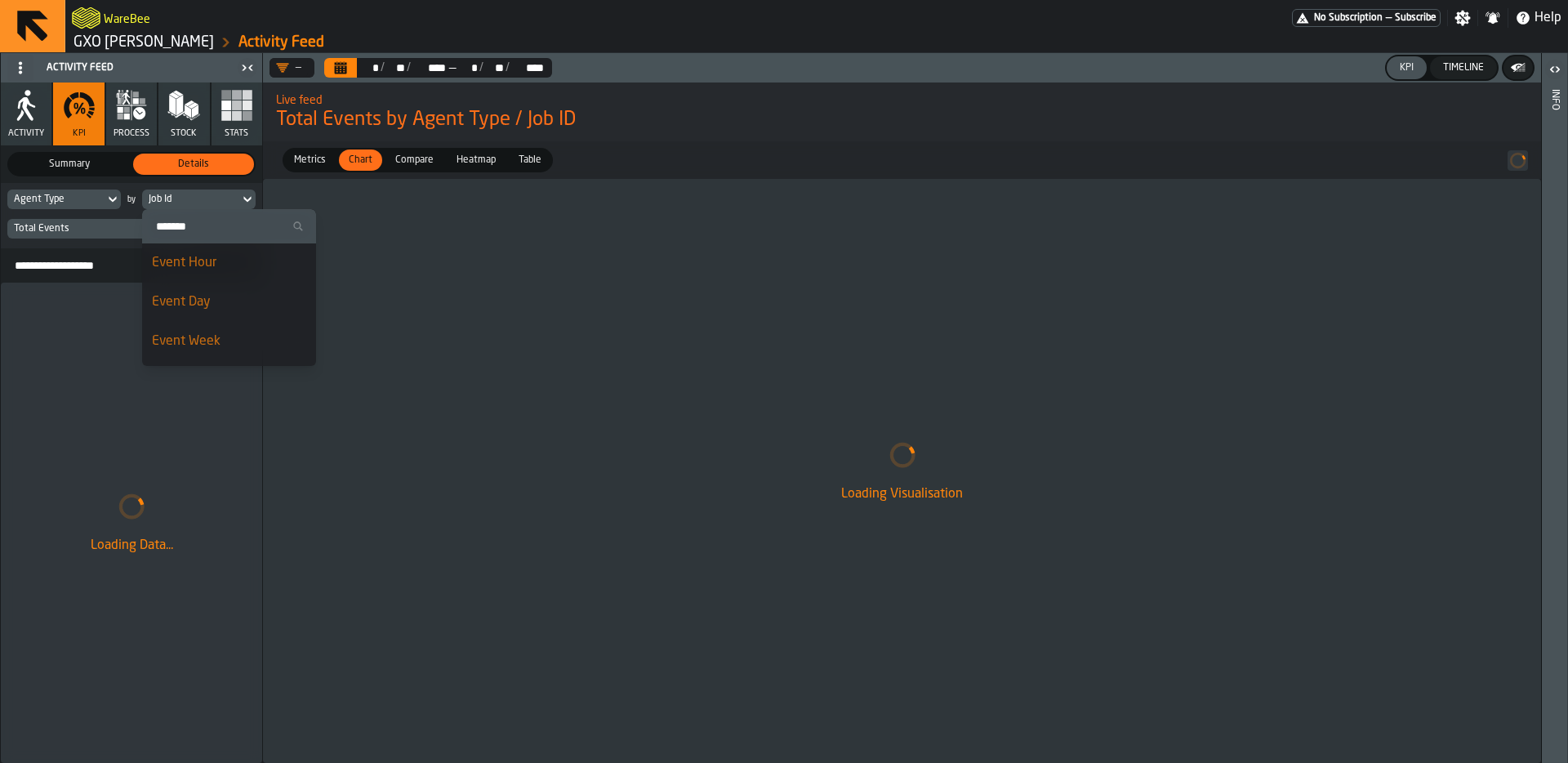
click at [217, 266] on div "Event Hour" at bounding box center [229, 262] width 155 height 20
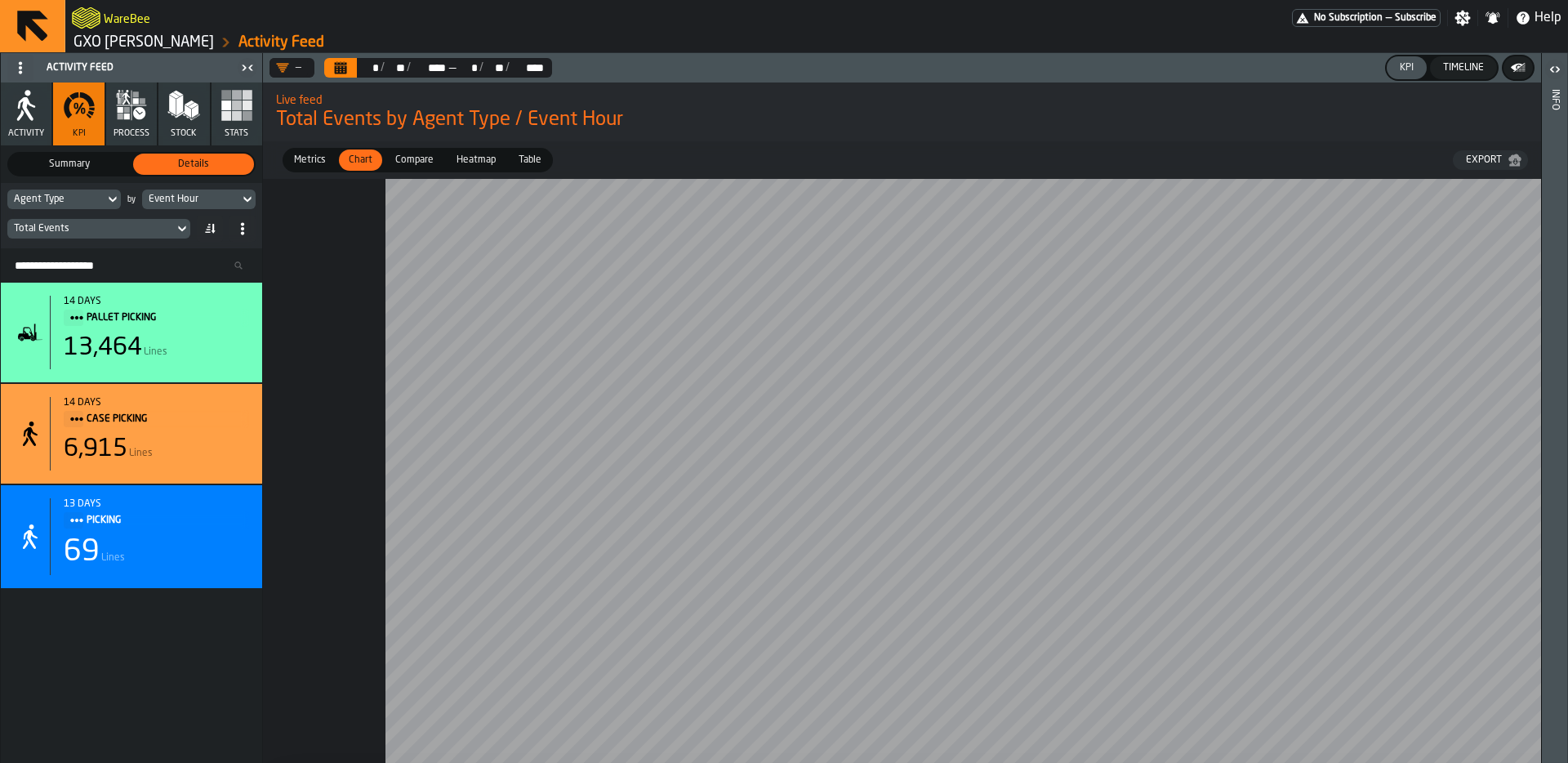
click at [139, 122] on button "process" at bounding box center [131, 113] width 51 height 63
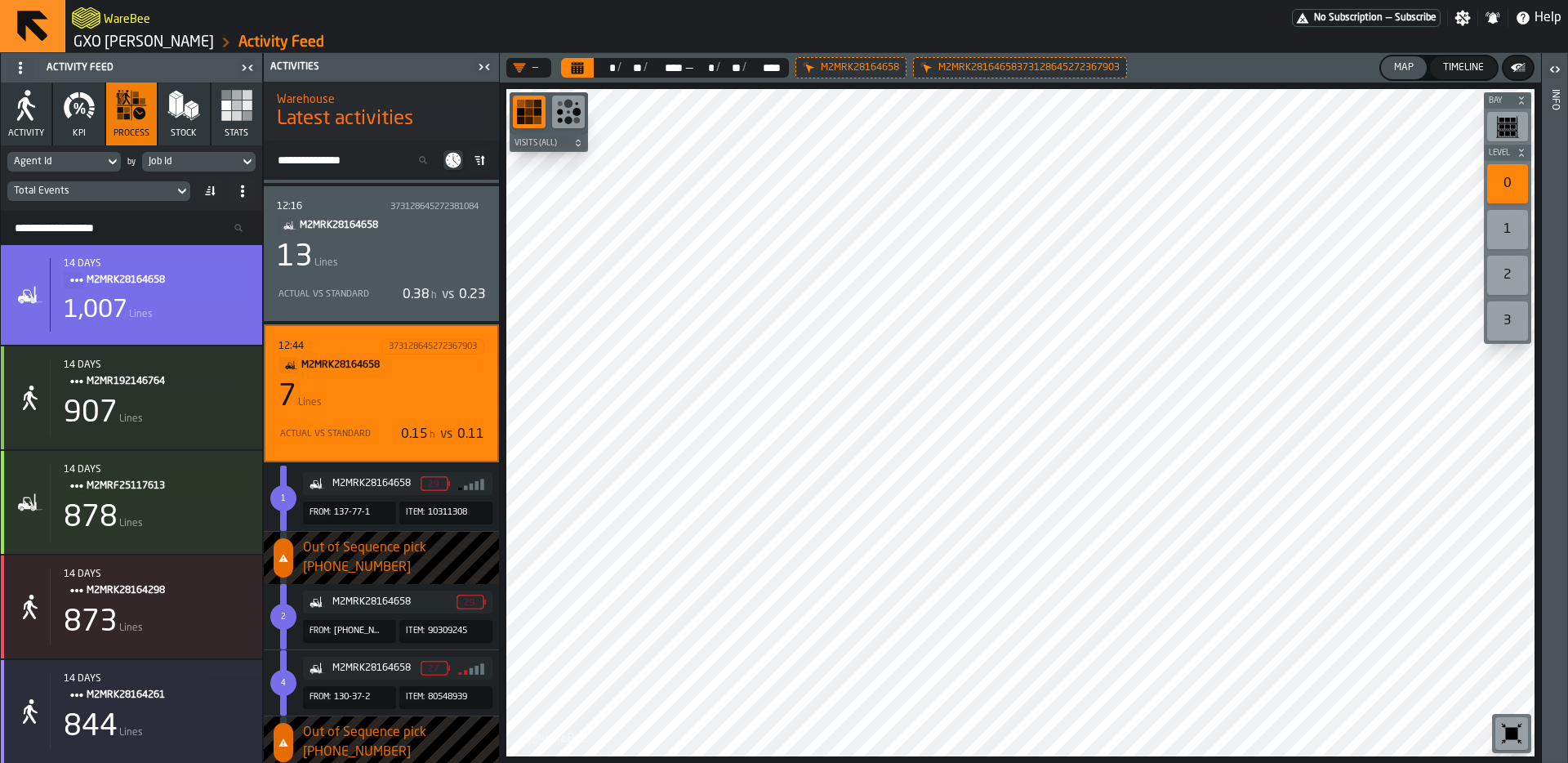
scroll to position [20234, 0]
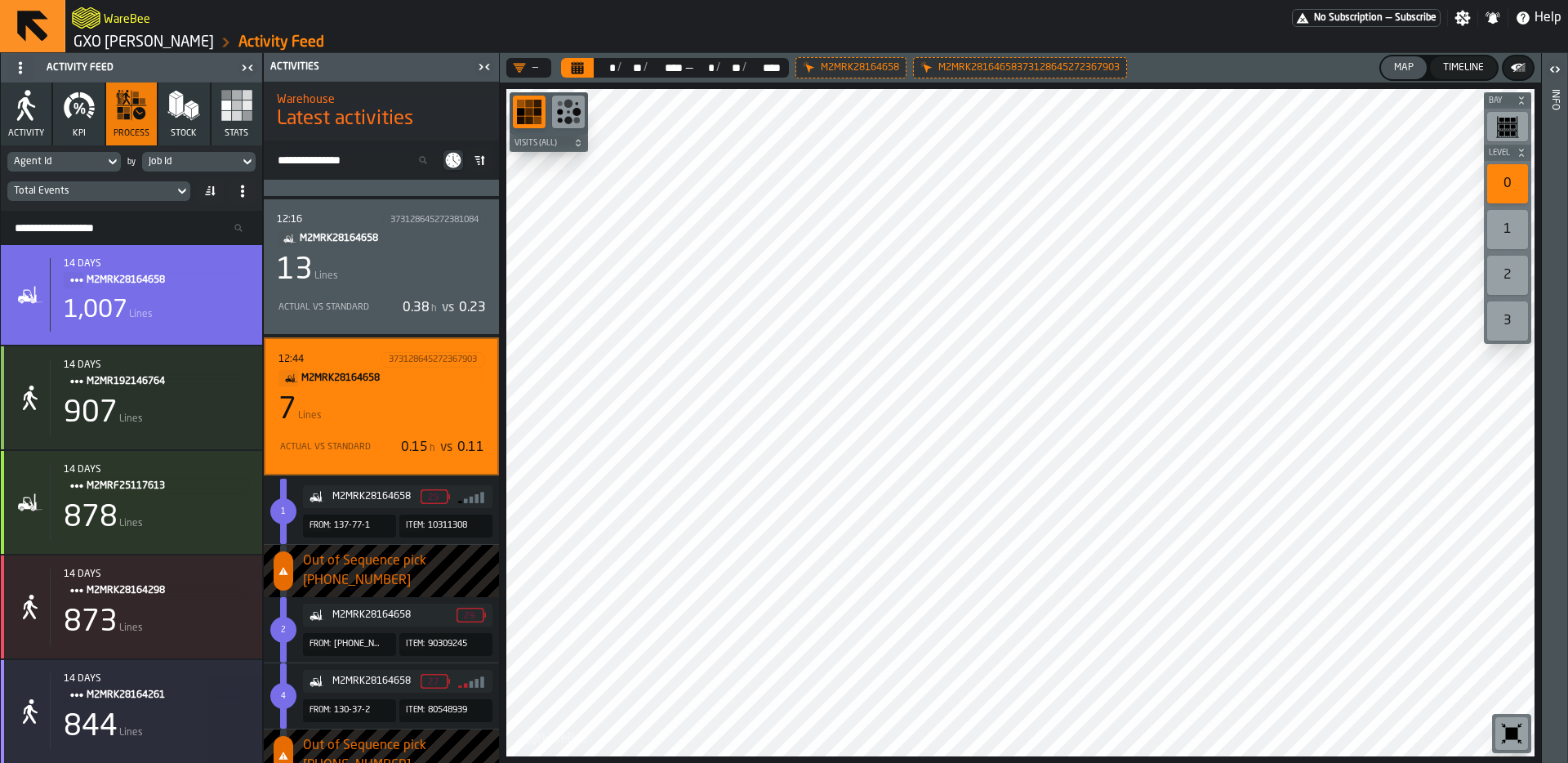
click at [417, 396] on div "7 Lines" at bounding box center [382, 410] width 206 height 32
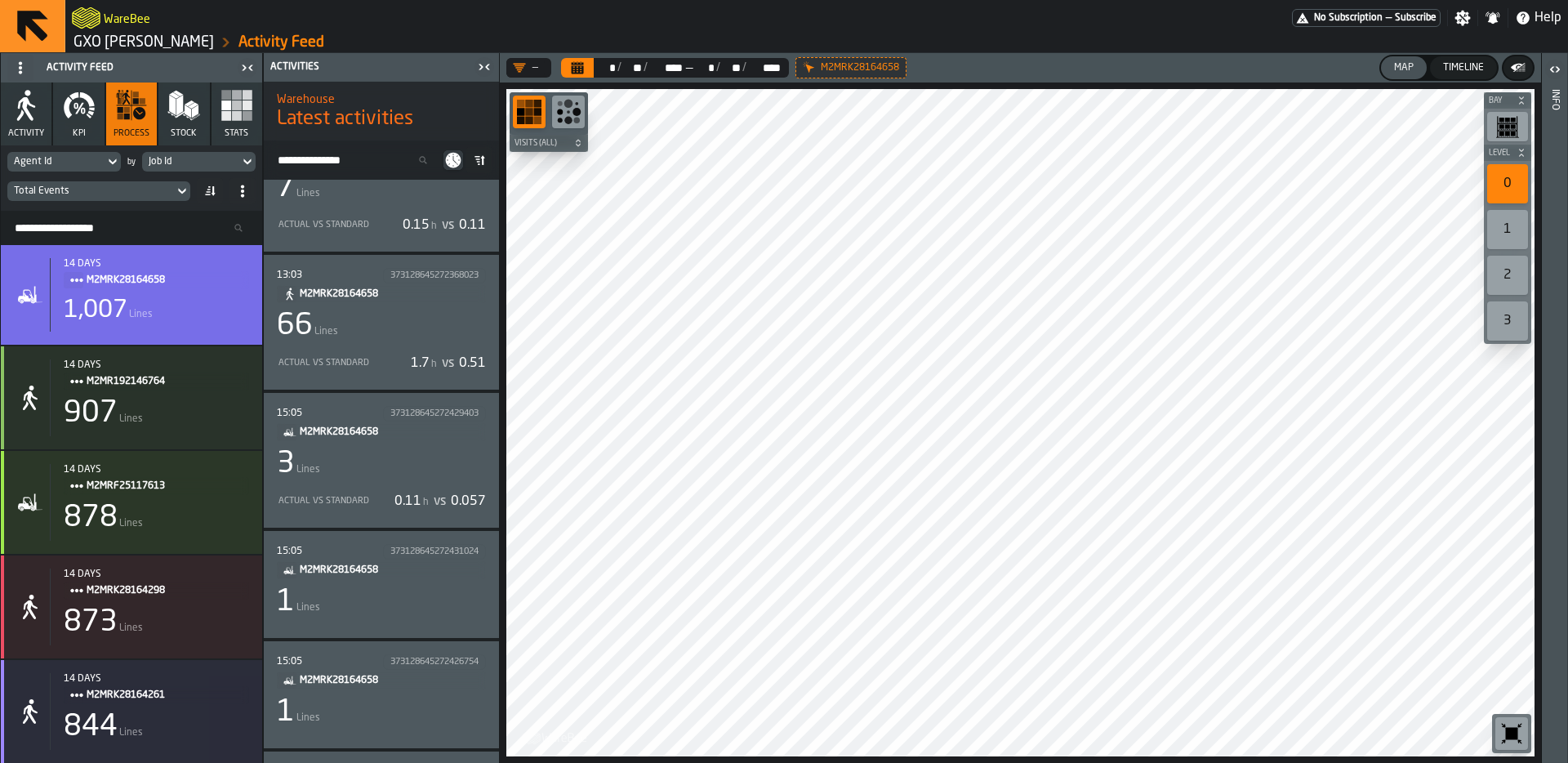
scroll to position [20416, 0]
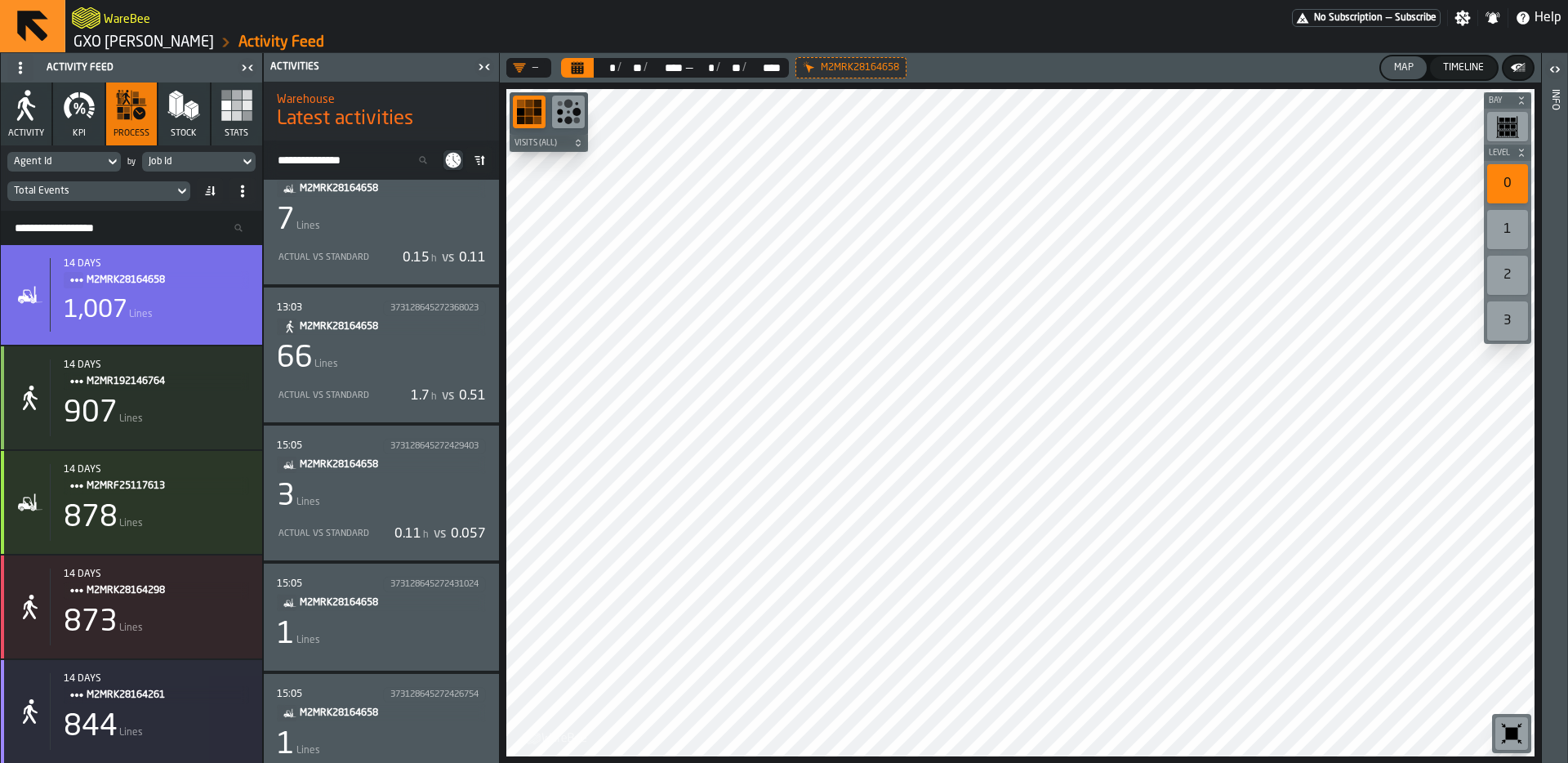
click at [425, 342] on div "66 Lines" at bounding box center [381, 359] width 209 height 32
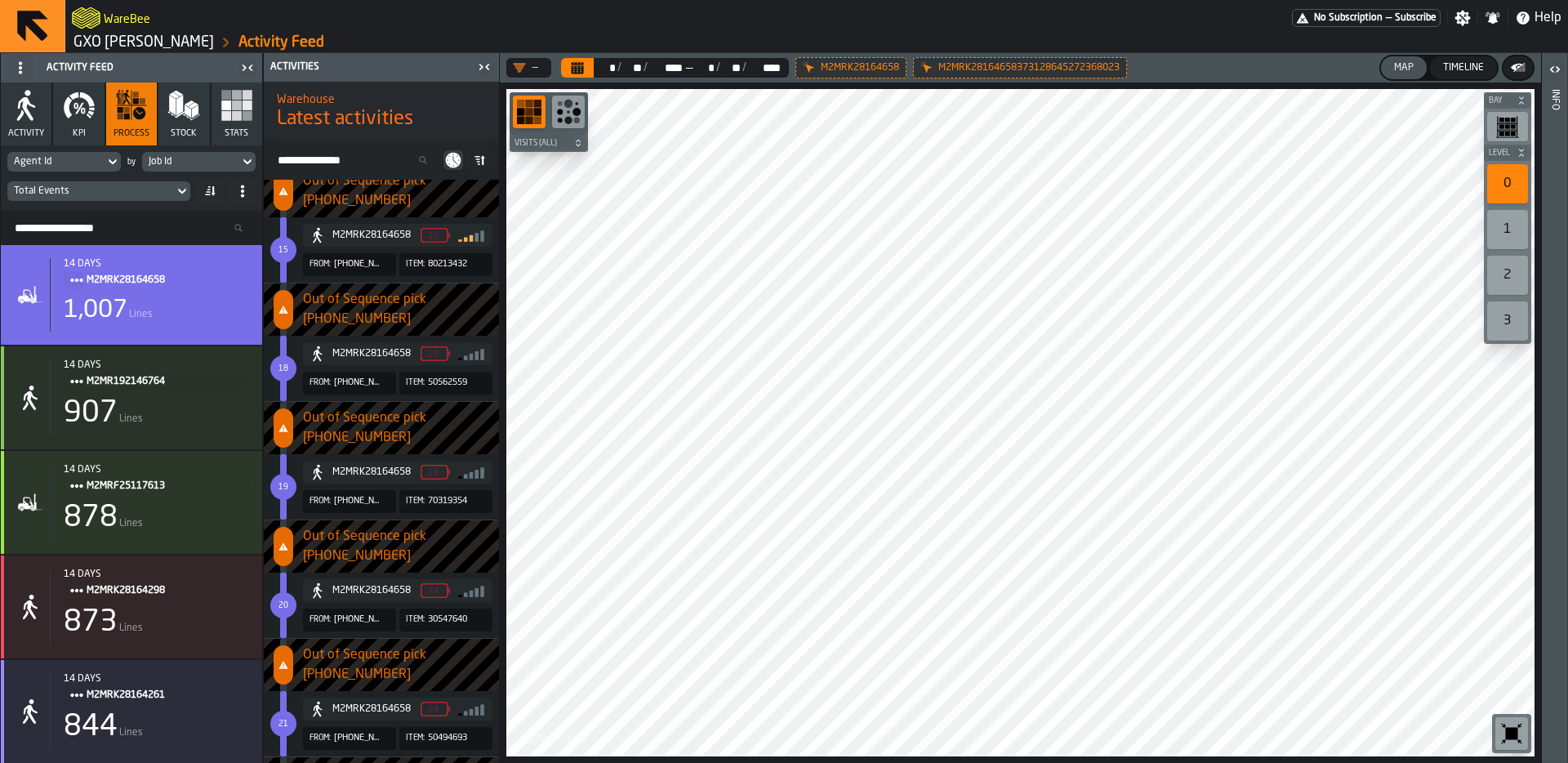
scroll to position [21635, 0]
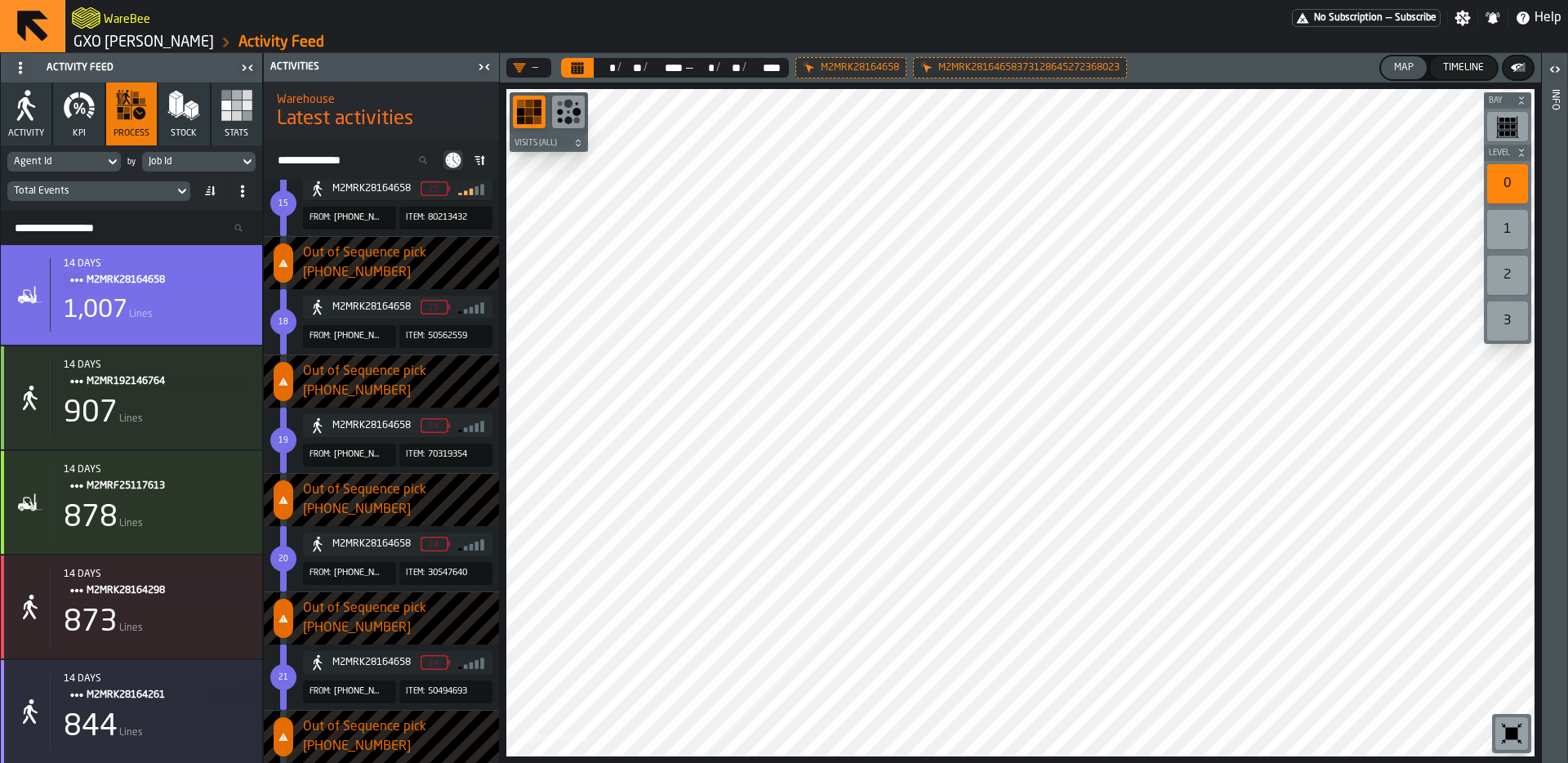
click at [453, 160] on icon at bounding box center [454, 160] width 15 height 15
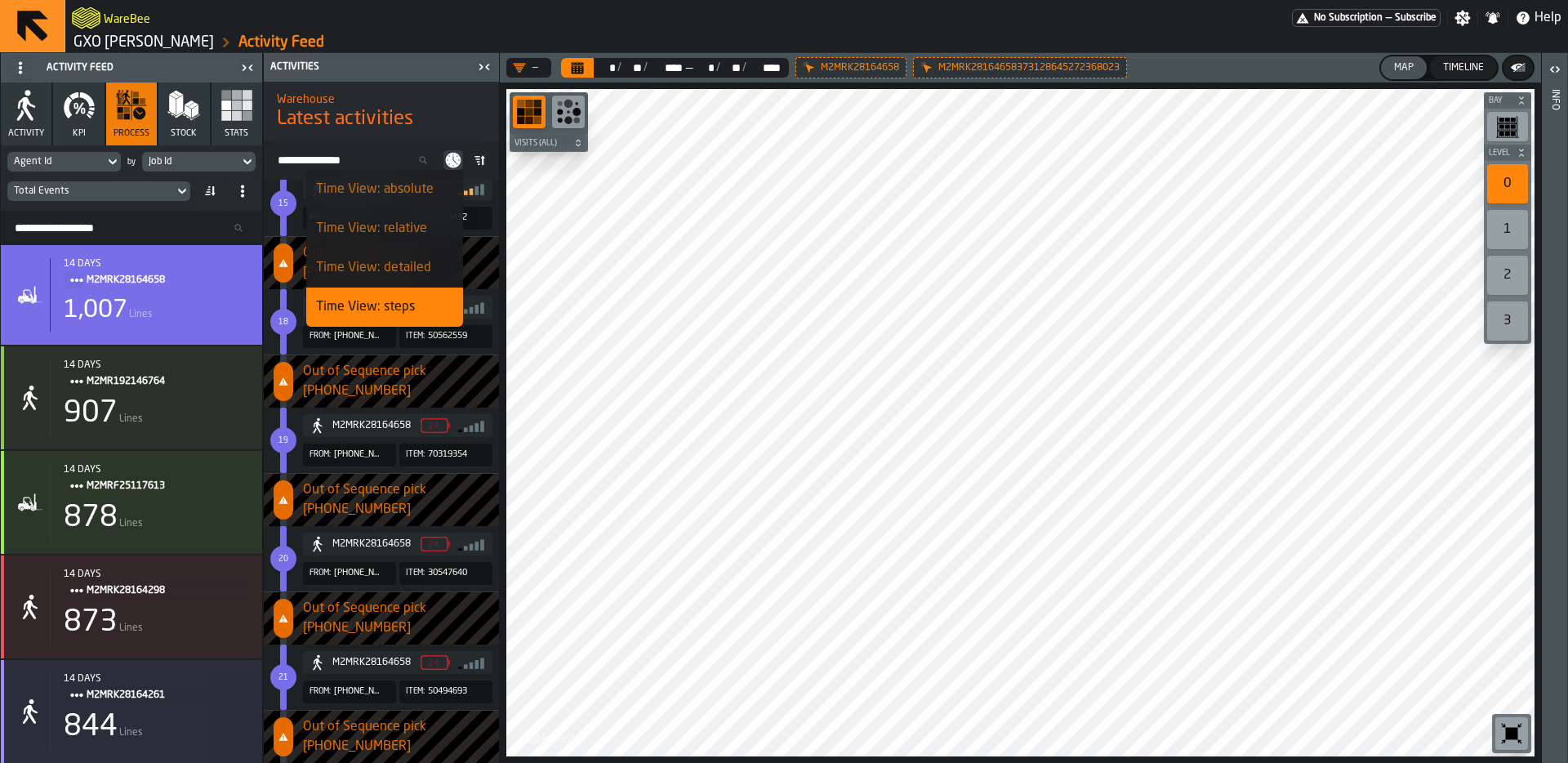
click at [418, 199] on li "Time View: absolute" at bounding box center [384, 189] width 156 height 39
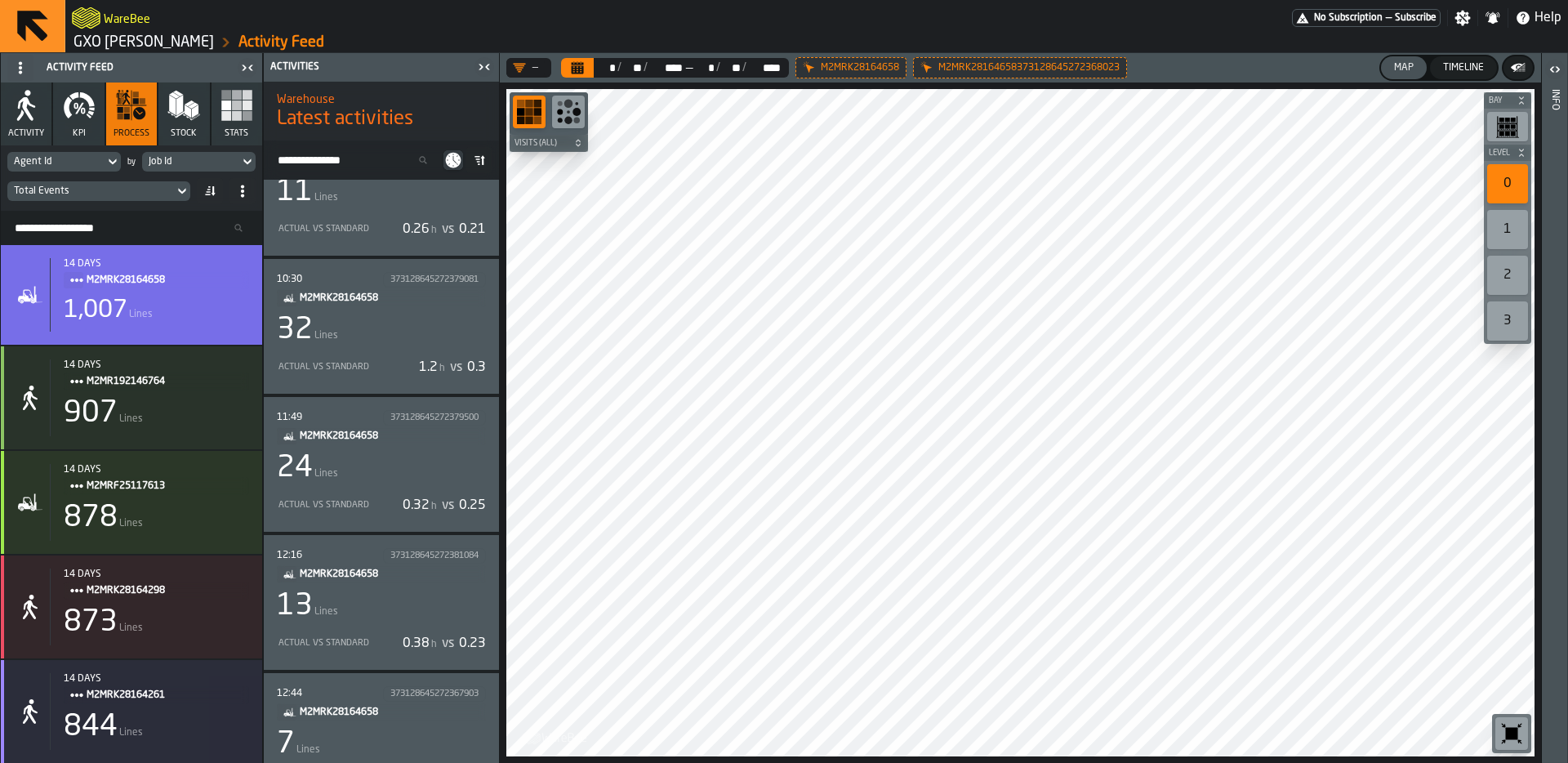
scroll to position [20462, 0]
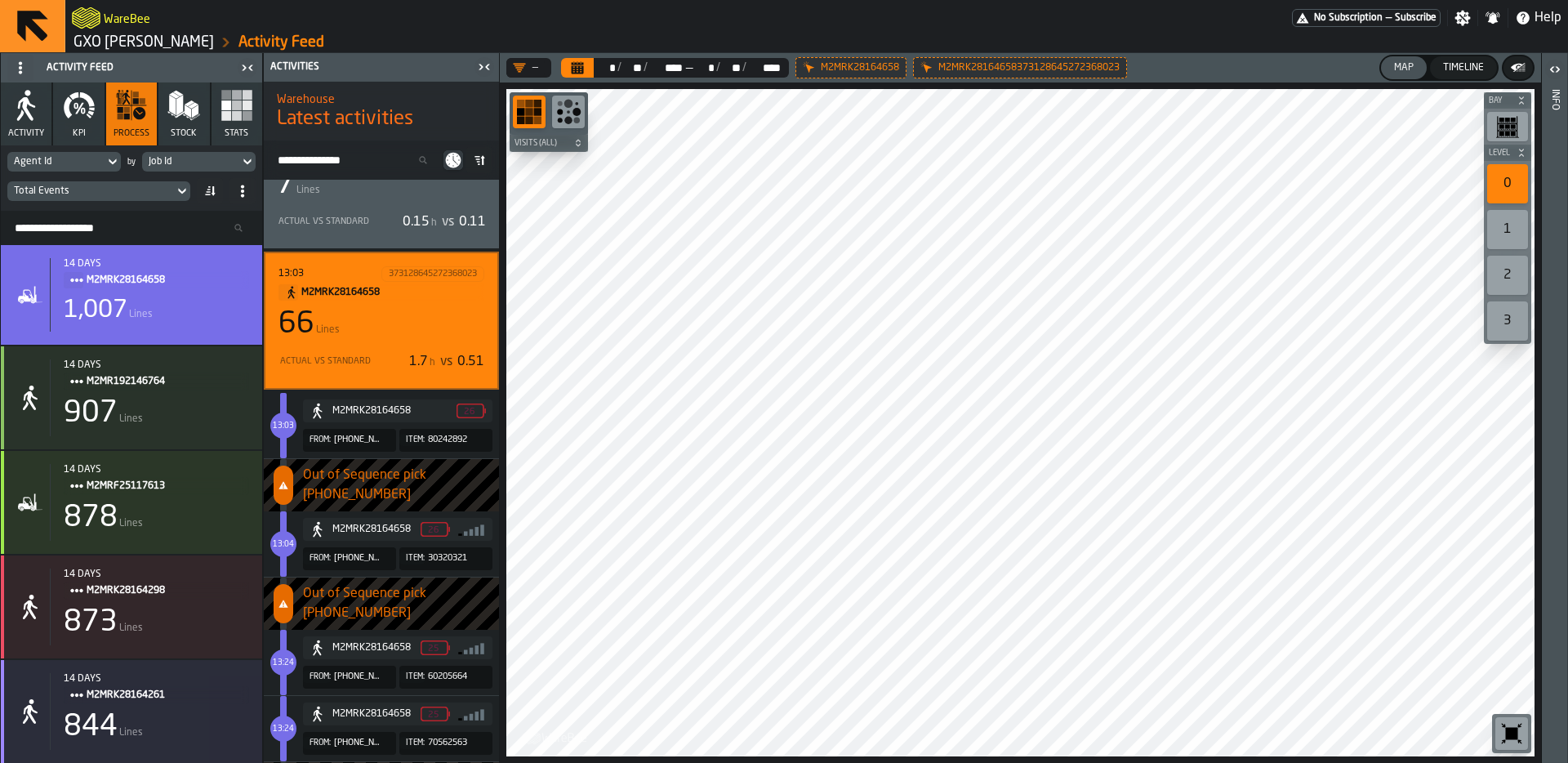
click at [431, 276] on div "373128645272368023" at bounding box center [433, 274] width 88 height 10
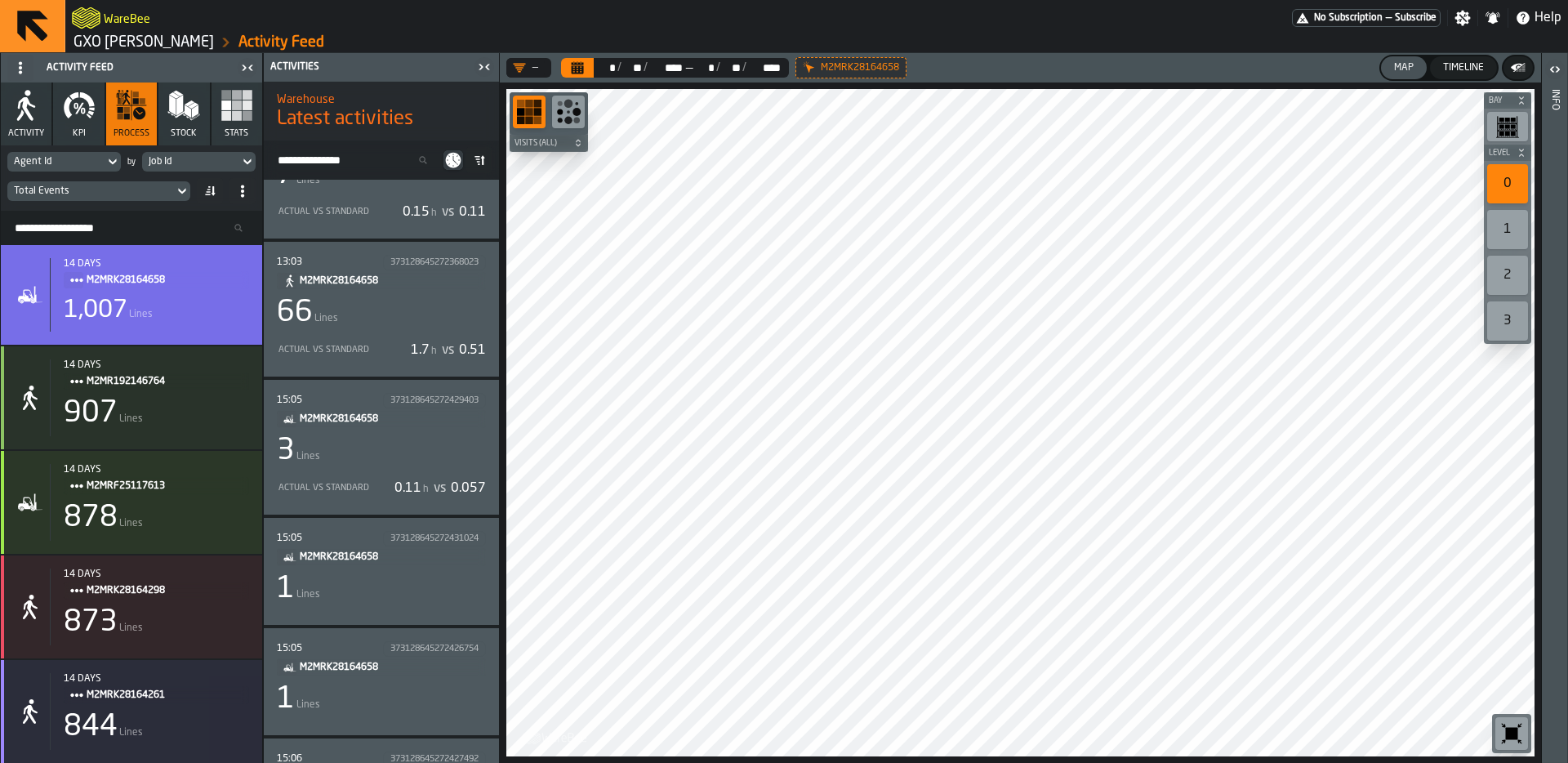
click at [434, 258] on div "373128645272368023" at bounding box center [434, 262] width 88 height 10
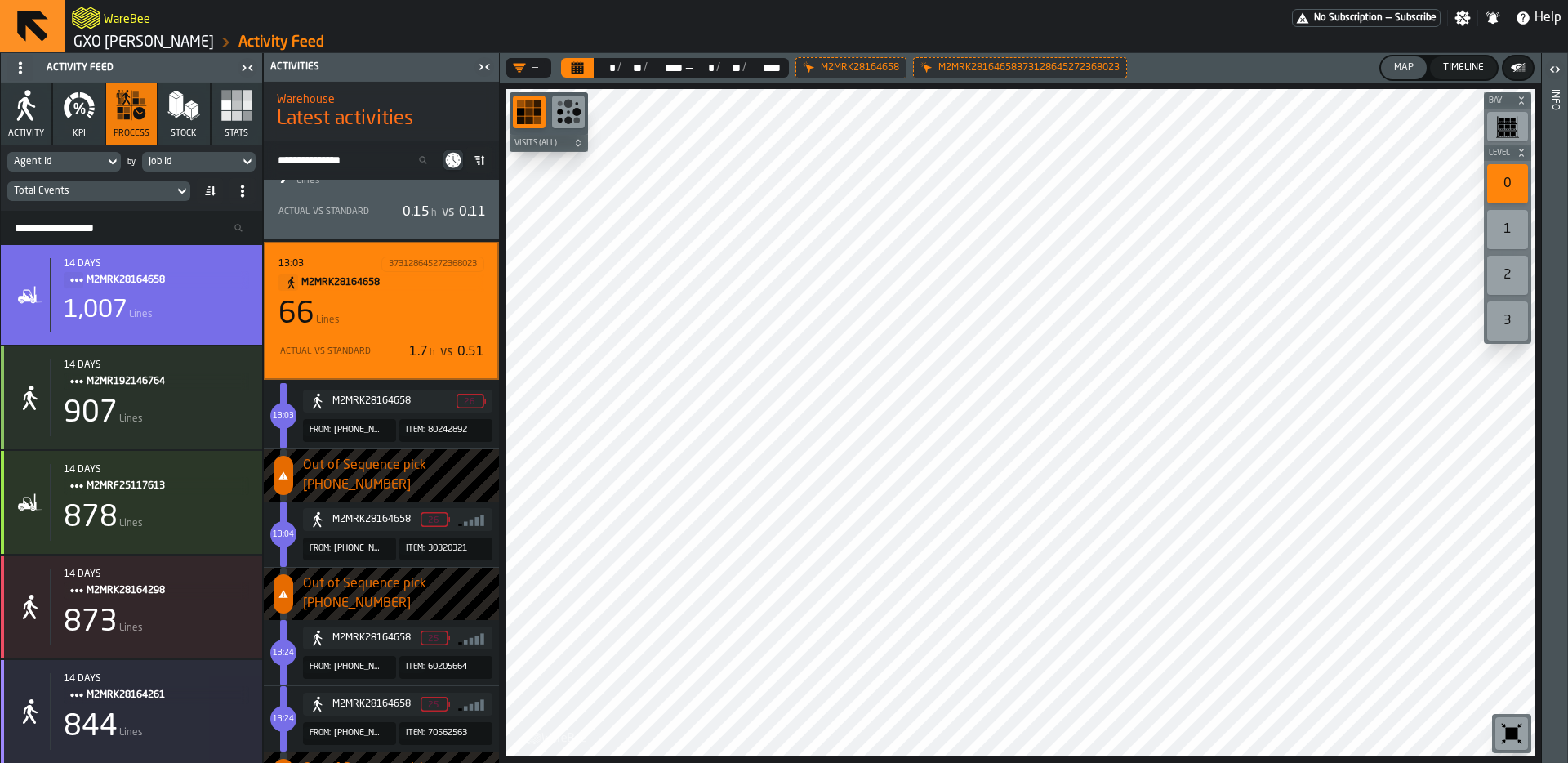
click at [389, 259] on div "373128645272368023" at bounding box center [433, 263] width 88 height 10
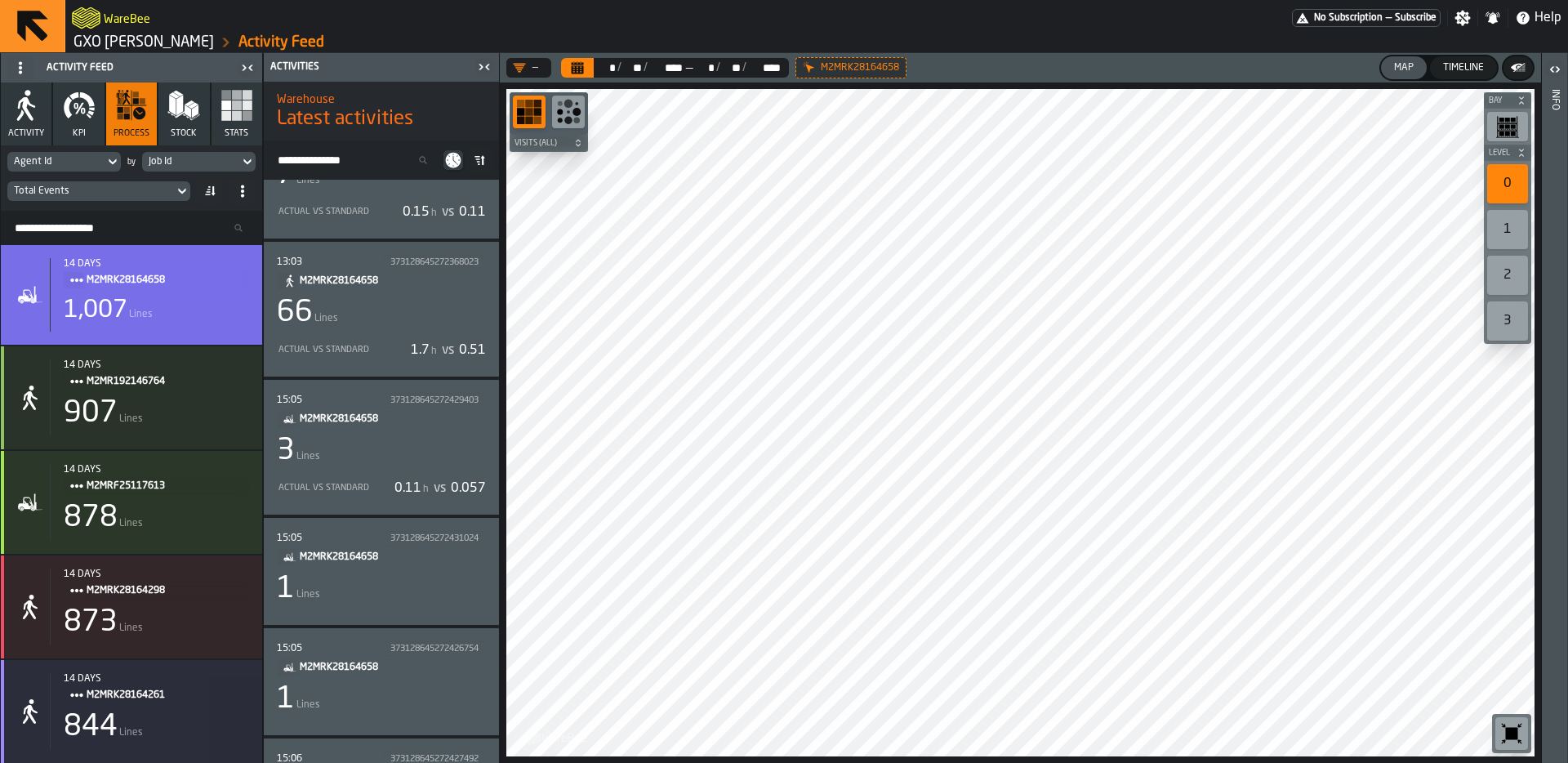
click at [390, 259] on div "373128645272368023" at bounding box center [434, 262] width 88 height 10
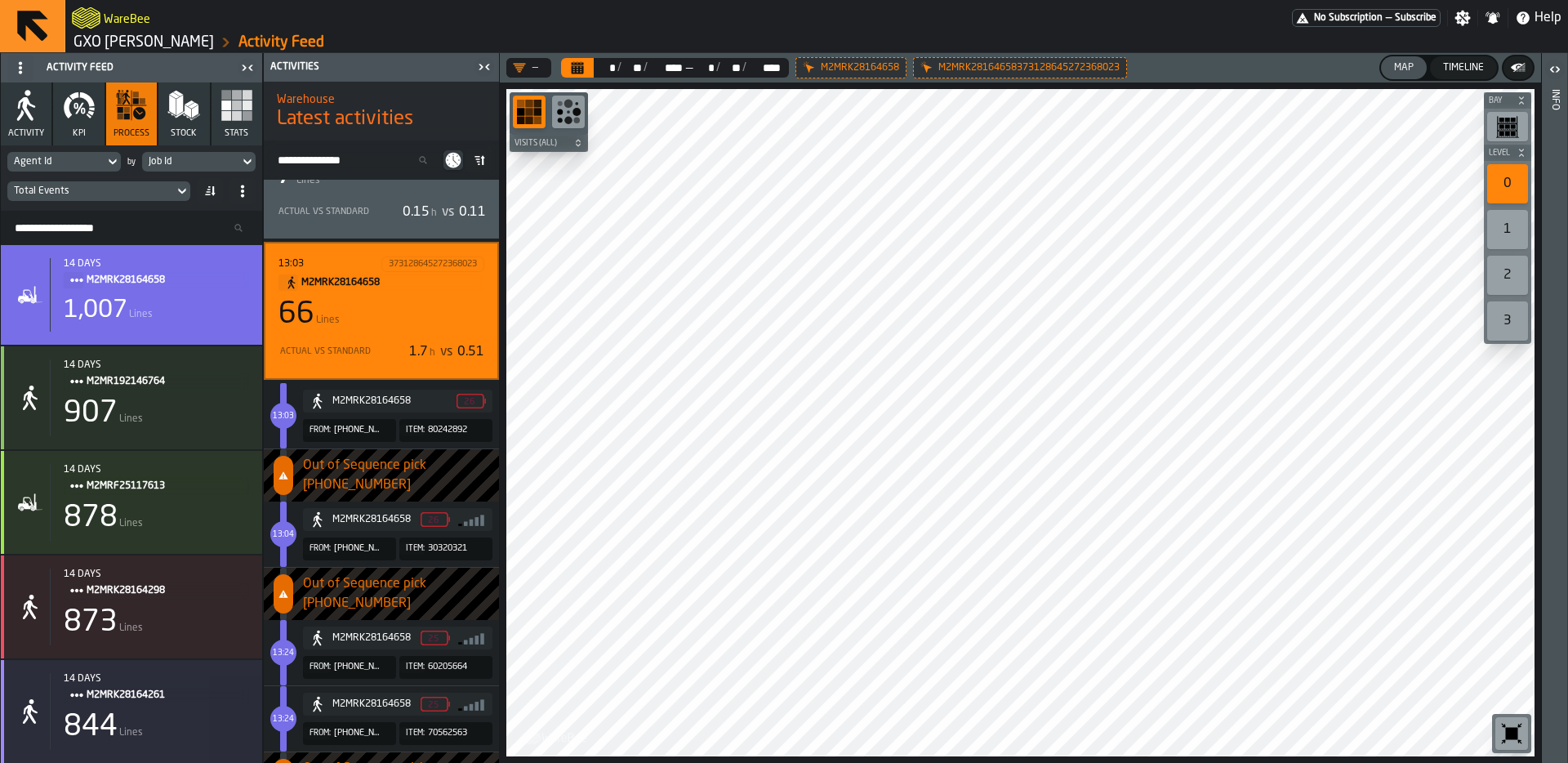
click at [361, 274] on span "M2MRK28164658" at bounding box center [386, 282] width 170 height 18
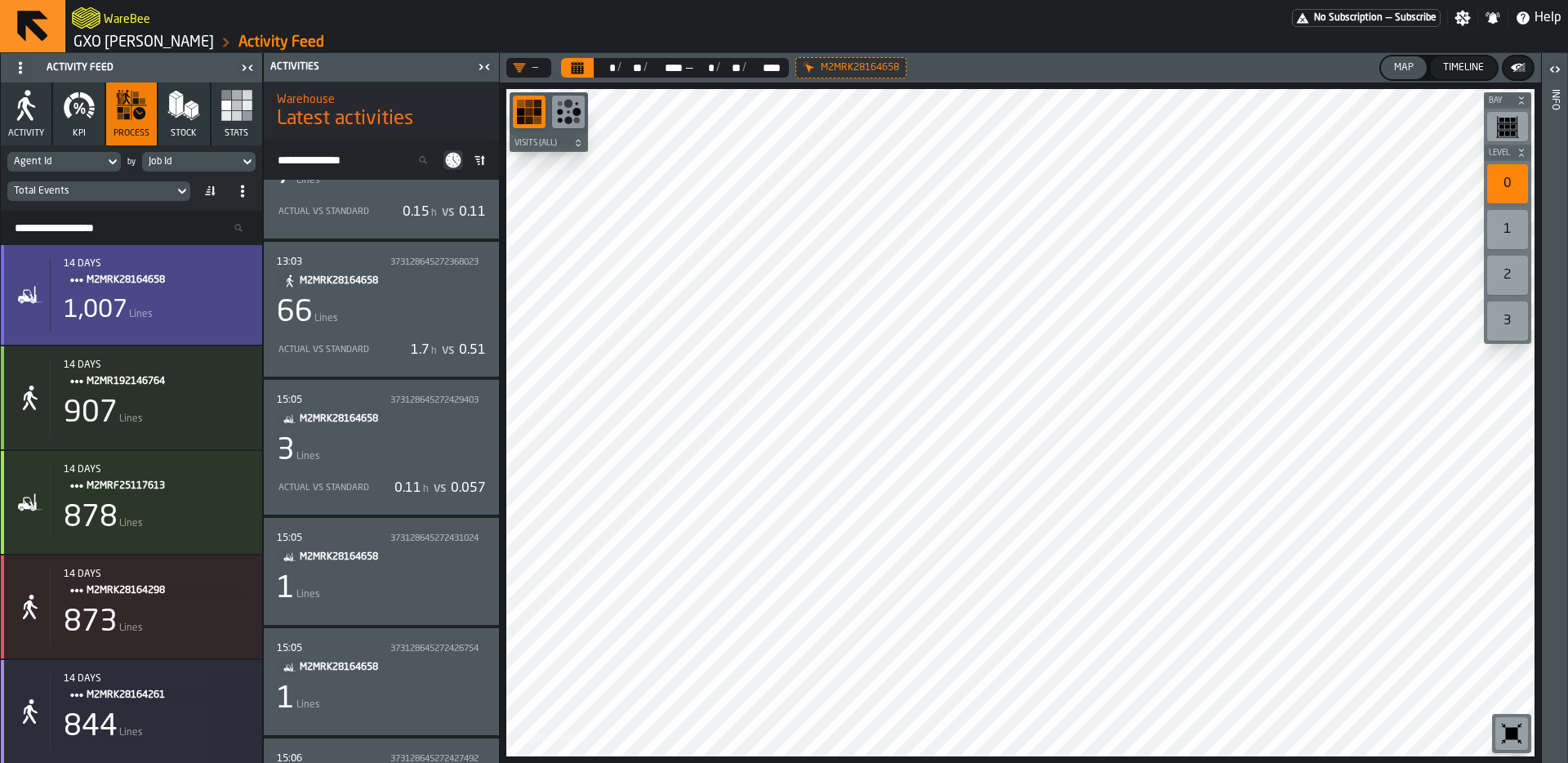
click at [105, 280] on span "M2MRK28164658" at bounding box center [161, 279] width 150 height 18
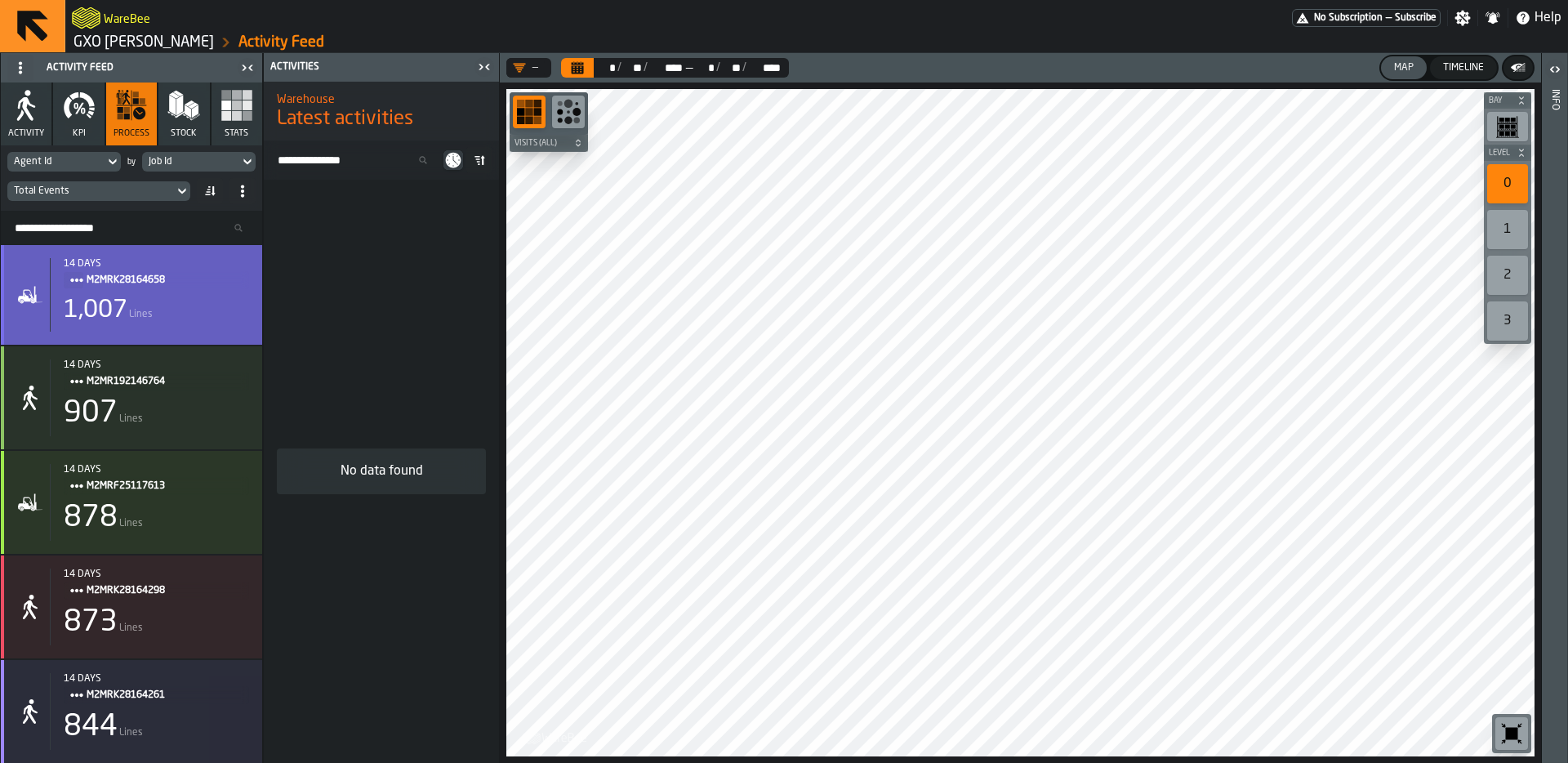
click at [79, 281] on icon "Title" at bounding box center [77, 280] width 13 height 13
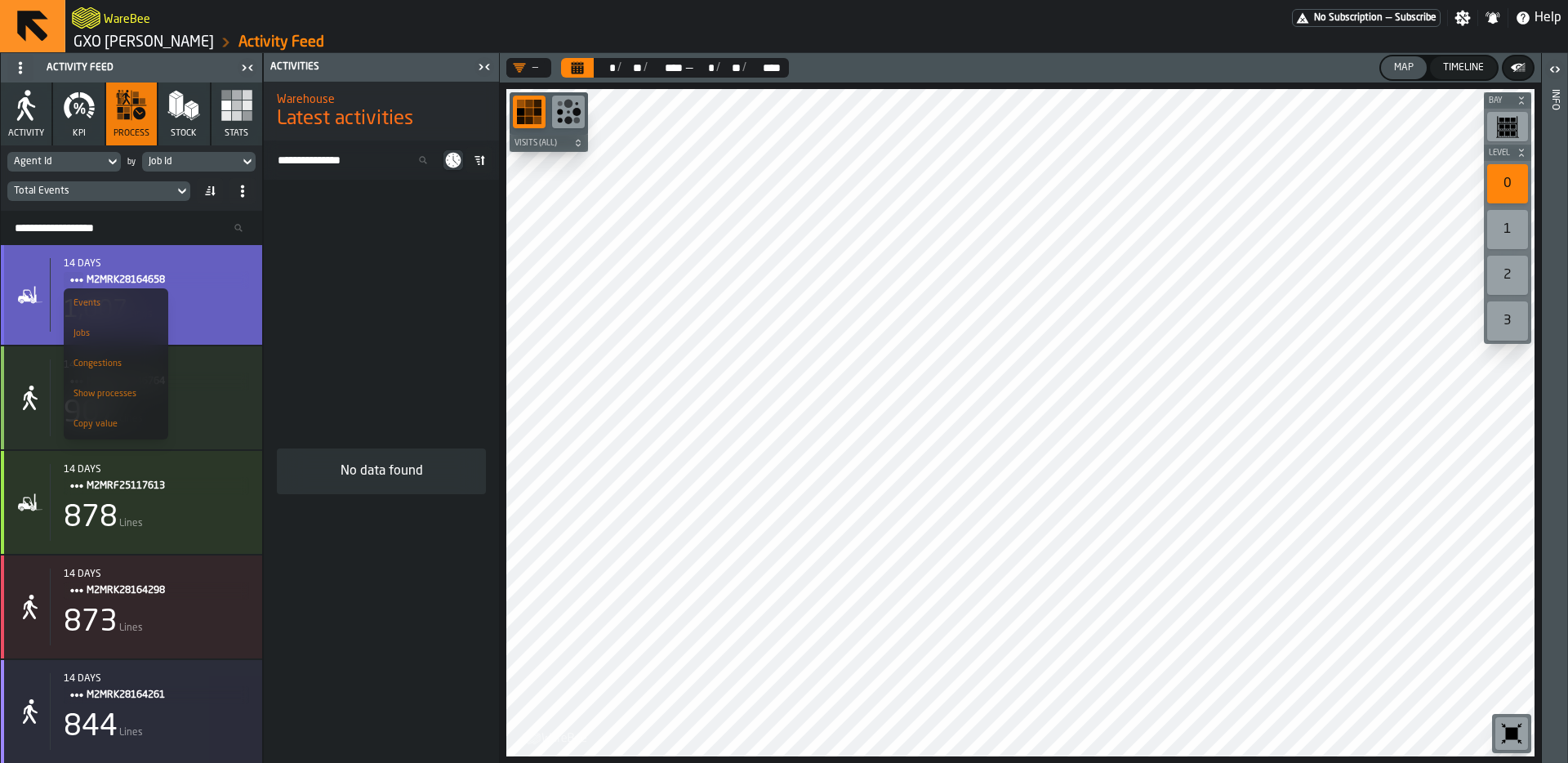
click at [64, 272] on div "Title" at bounding box center [73, 279] width 20 height 16
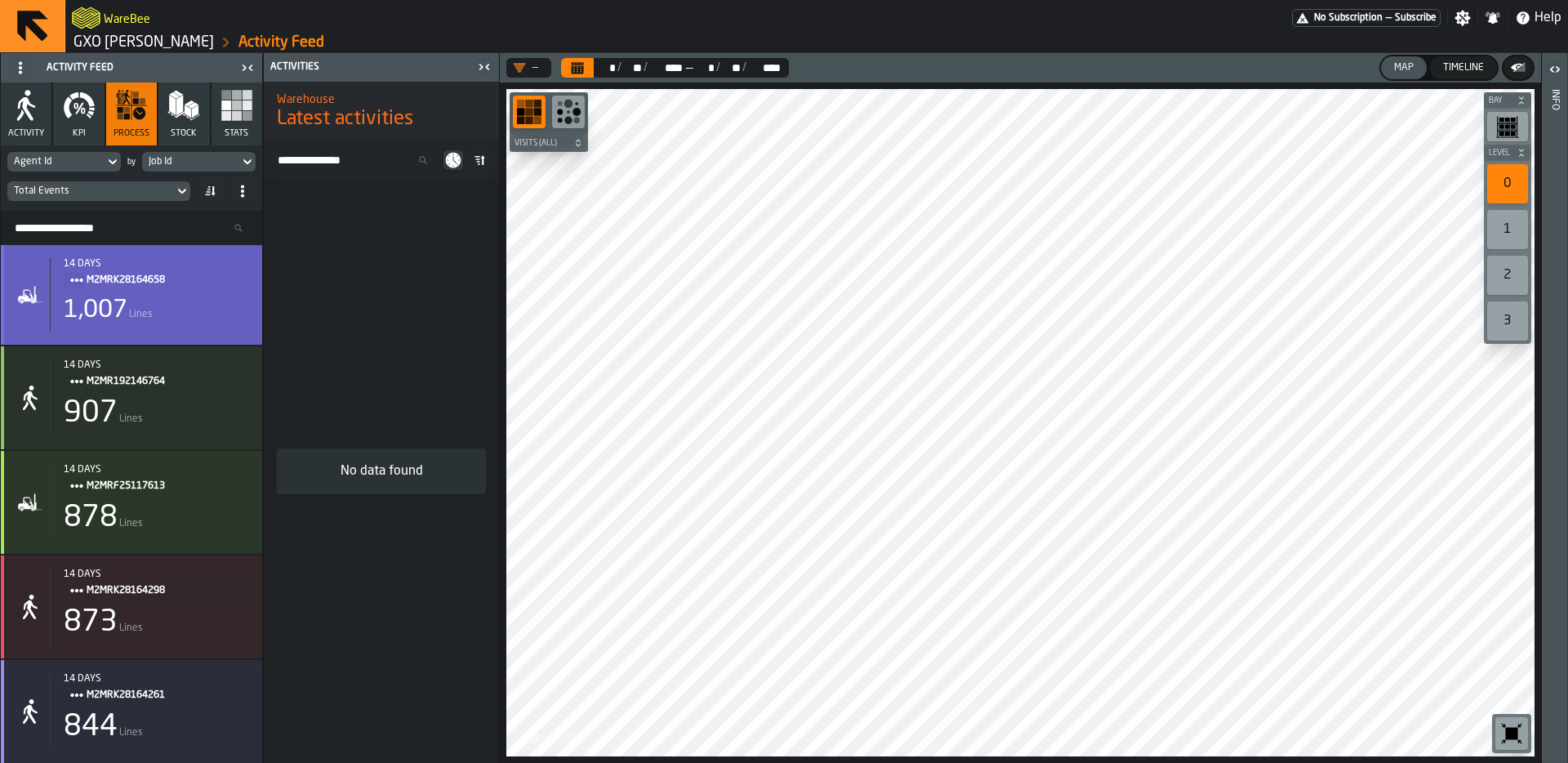
click at [73, 276] on icon "Title" at bounding box center [77, 280] width 13 height 13
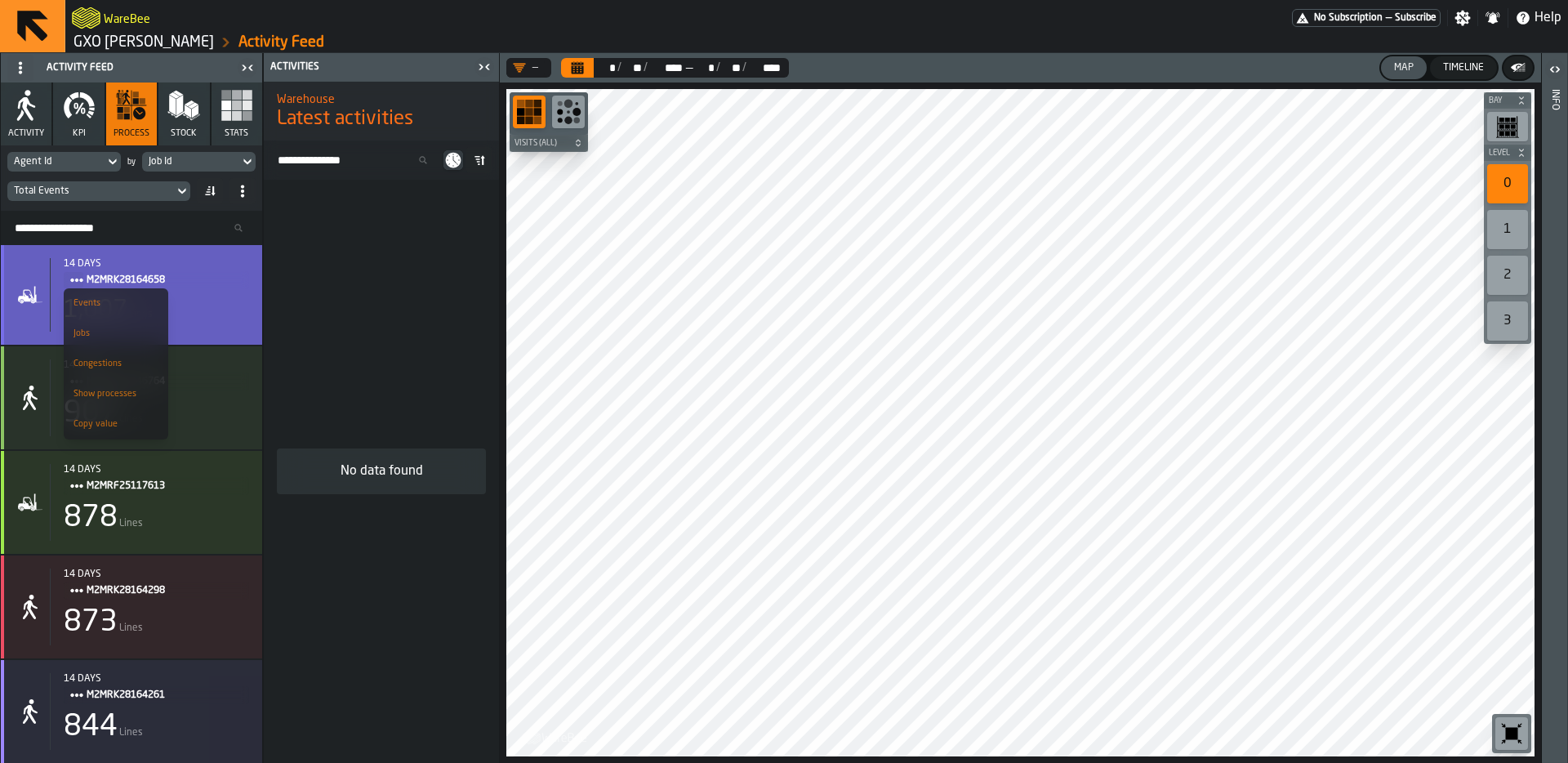
click at [98, 423] on div "Copy value" at bounding box center [115, 423] width 85 height 10
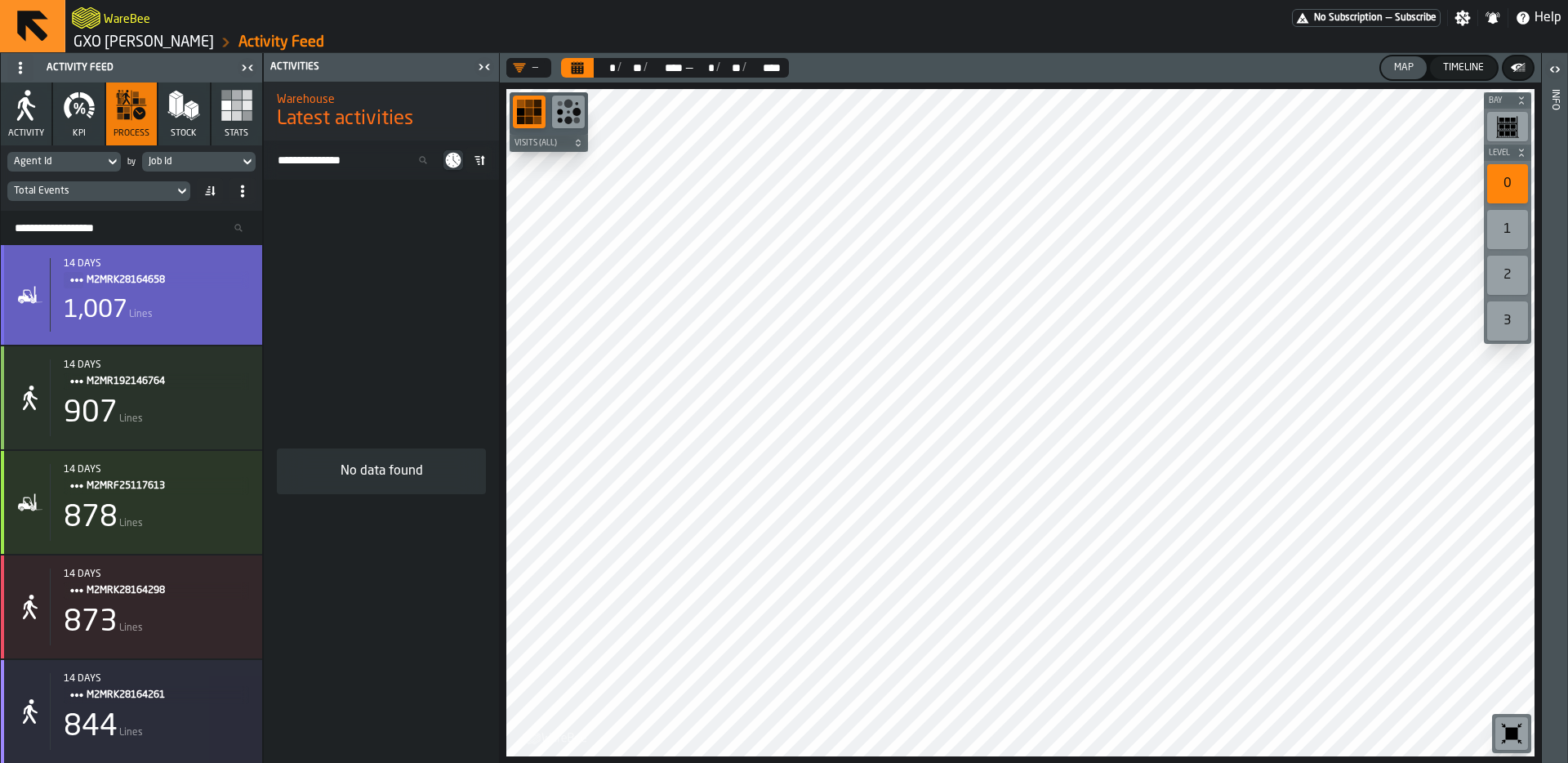
click at [196, 297] on div "1,007 Lines" at bounding box center [156, 310] width 185 height 30
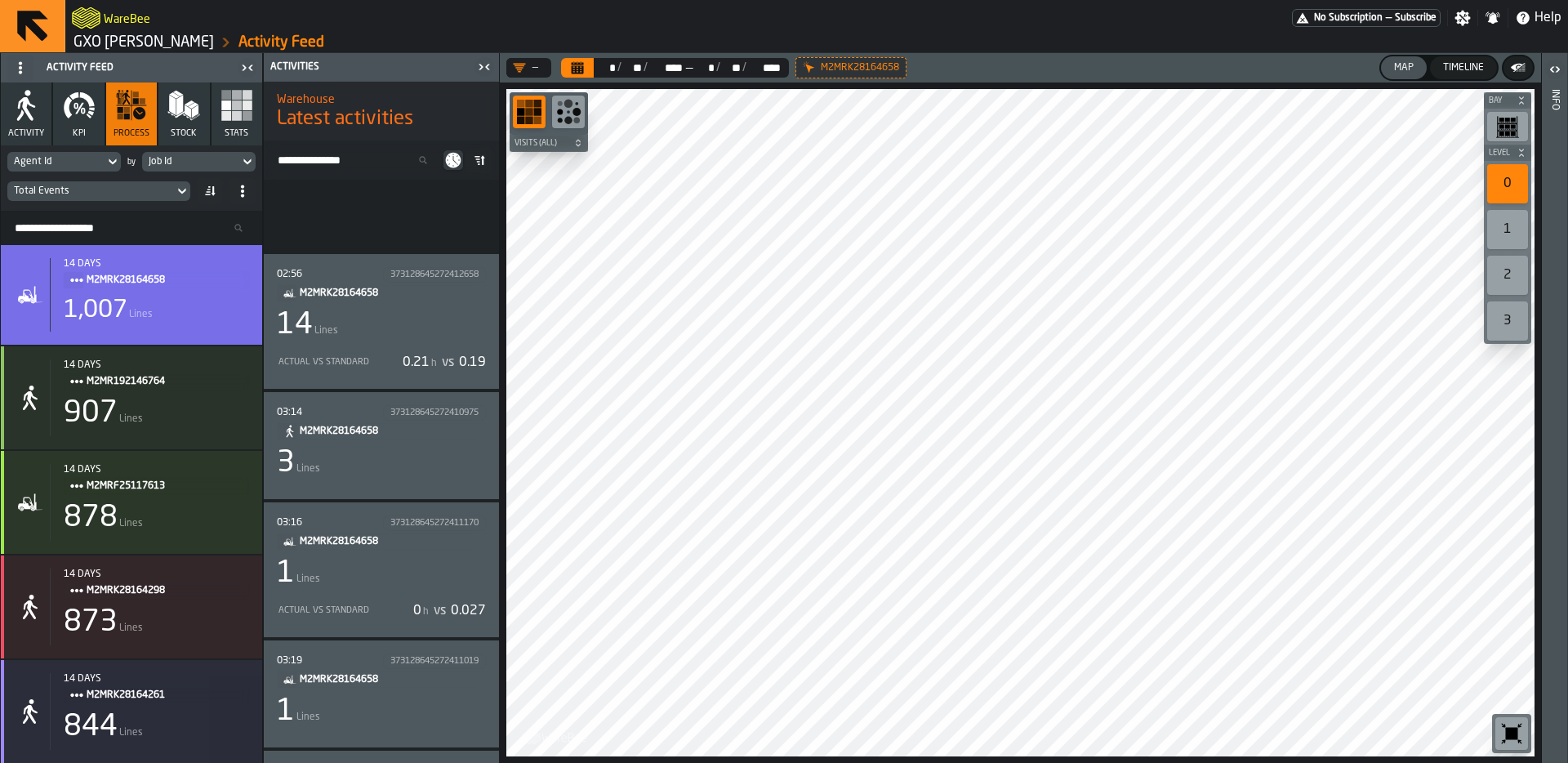
scroll to position [7246, 0]
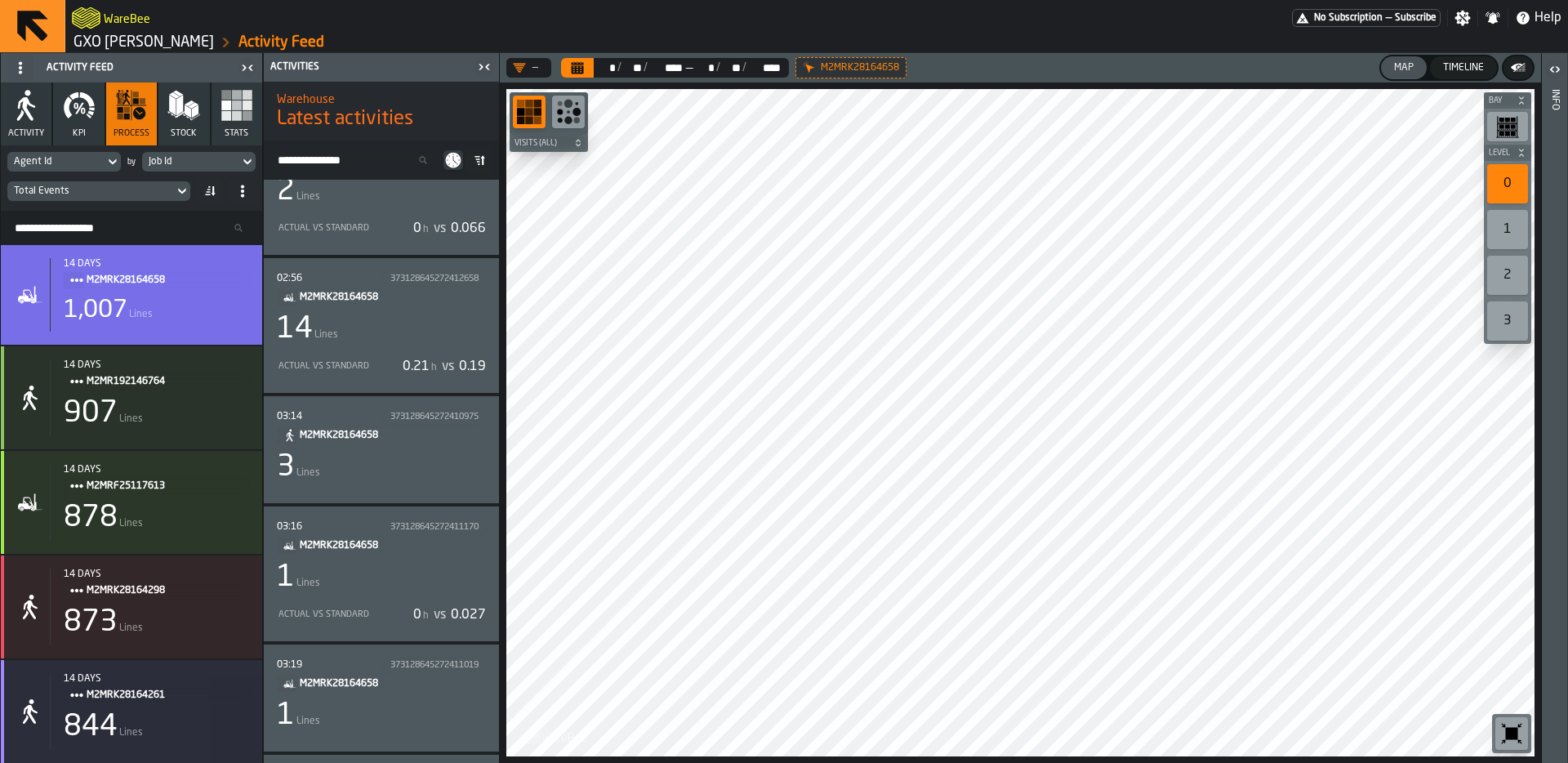
click at [401, 325] on div "14 Lines" at bounding box center [381, 329] width 209 height 32
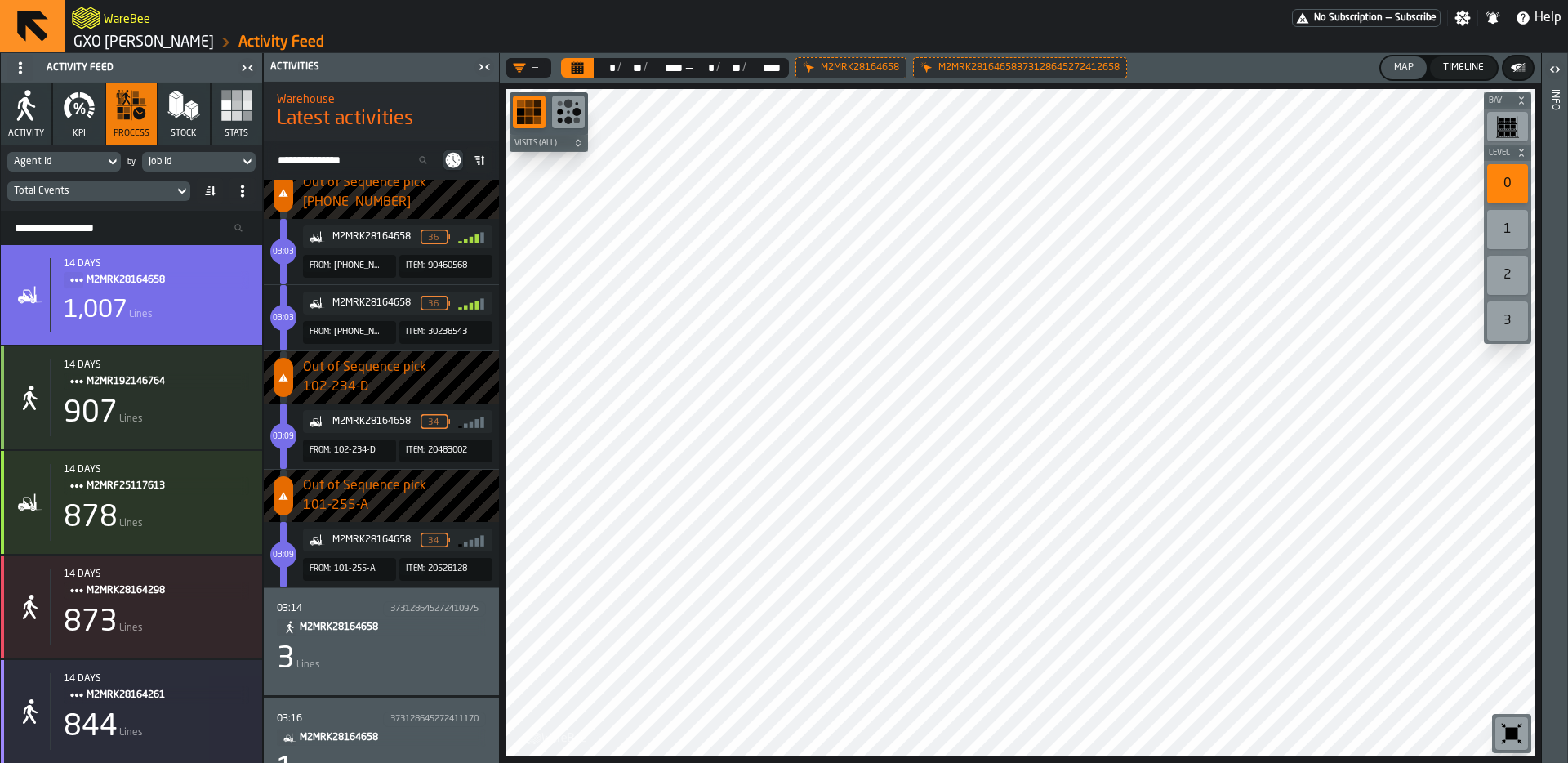
scroll to position [7893, 0]
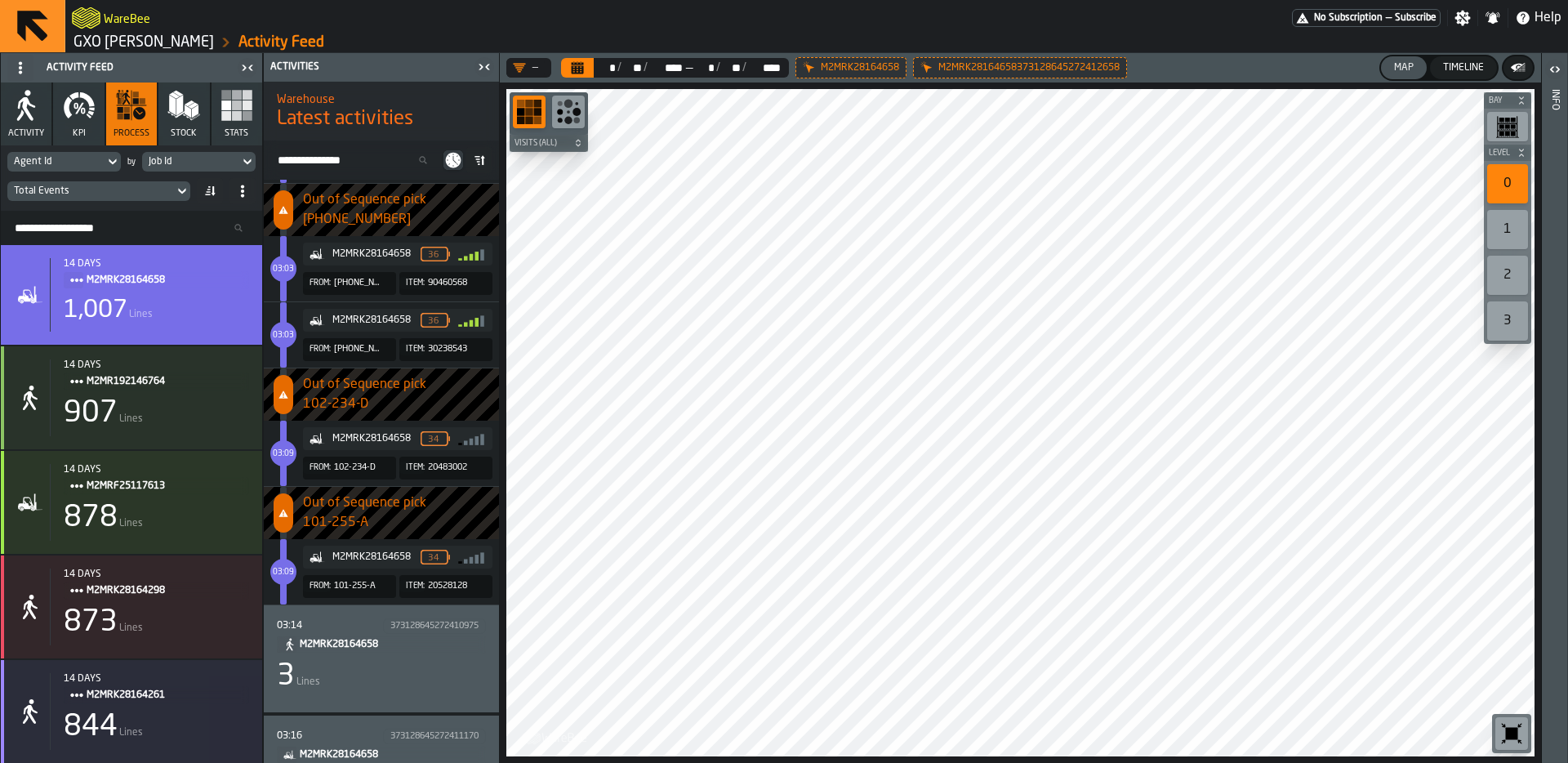
click at [450, 160] on icon at bounding box center [454, 160] width 15 height 15
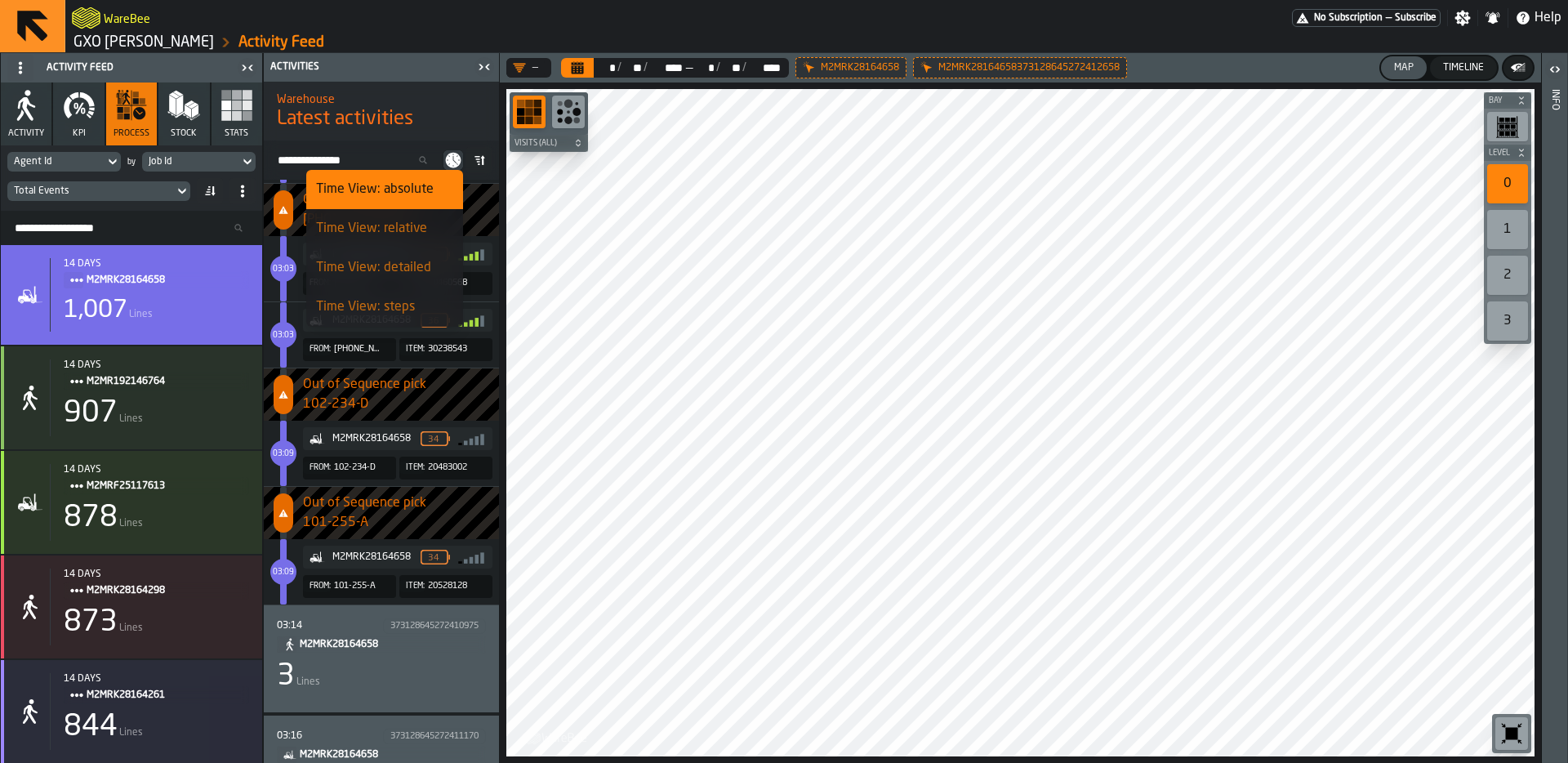
click at [358, 309] on div "Time View: steps" at bounding box center [384, 307] width 137 height 20
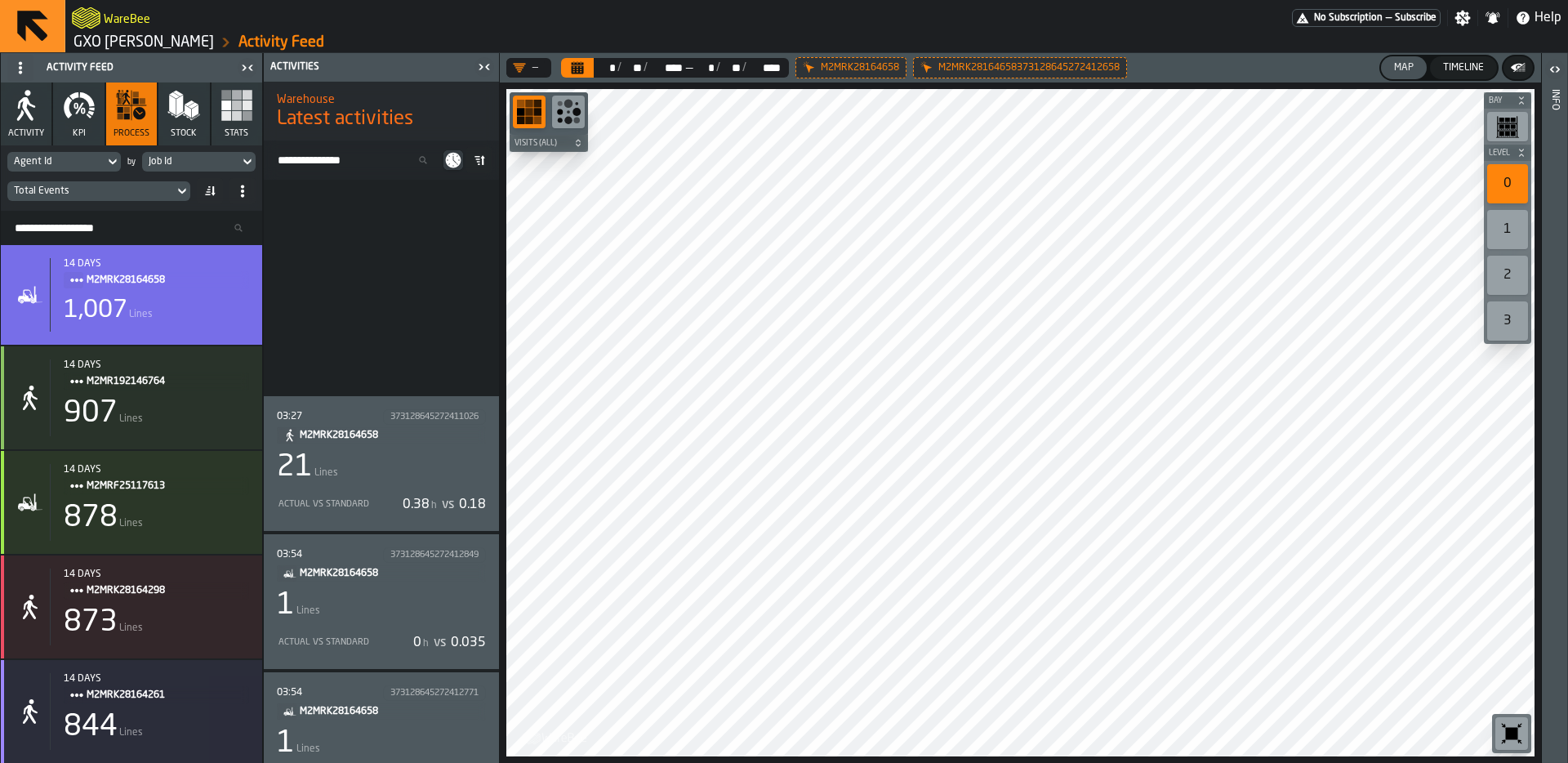
scroll to position [8984, 0]
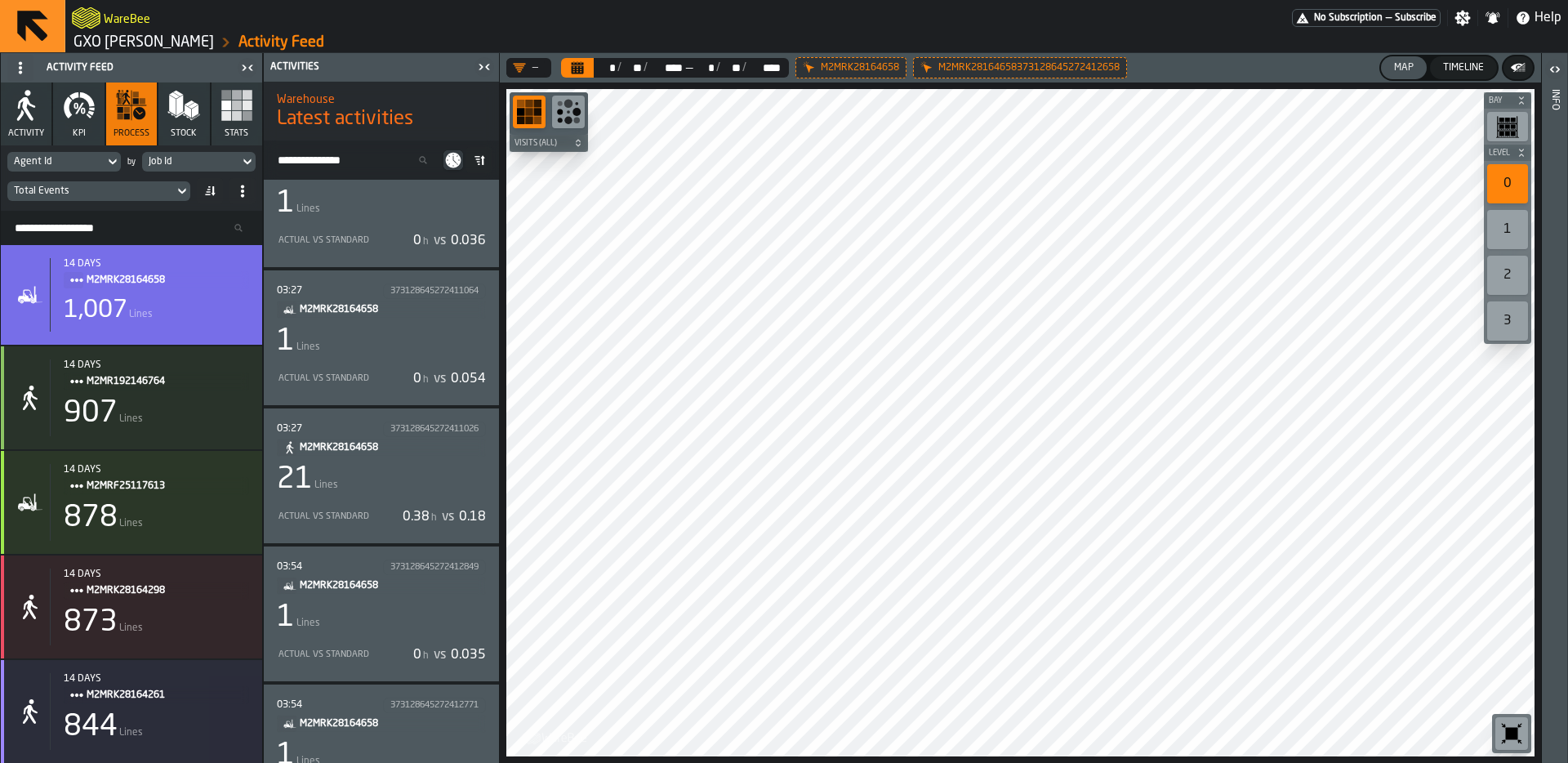
click at [421, 490] on div "21 Lines" at bounding box center [381, 480] width 209 height 32
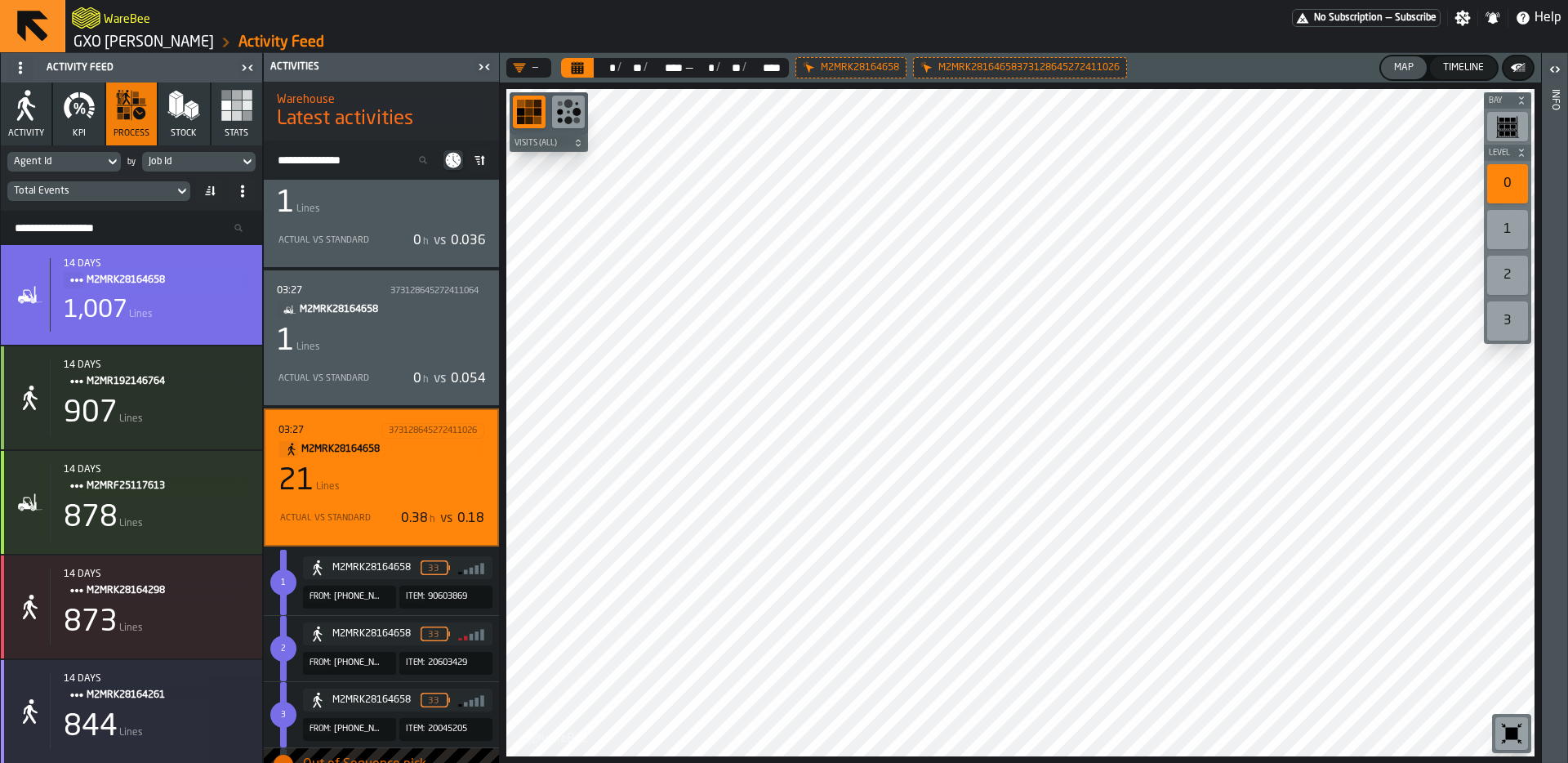
click at [717, 471] on div at bounding box center [1021, 423] width 1028 height 668
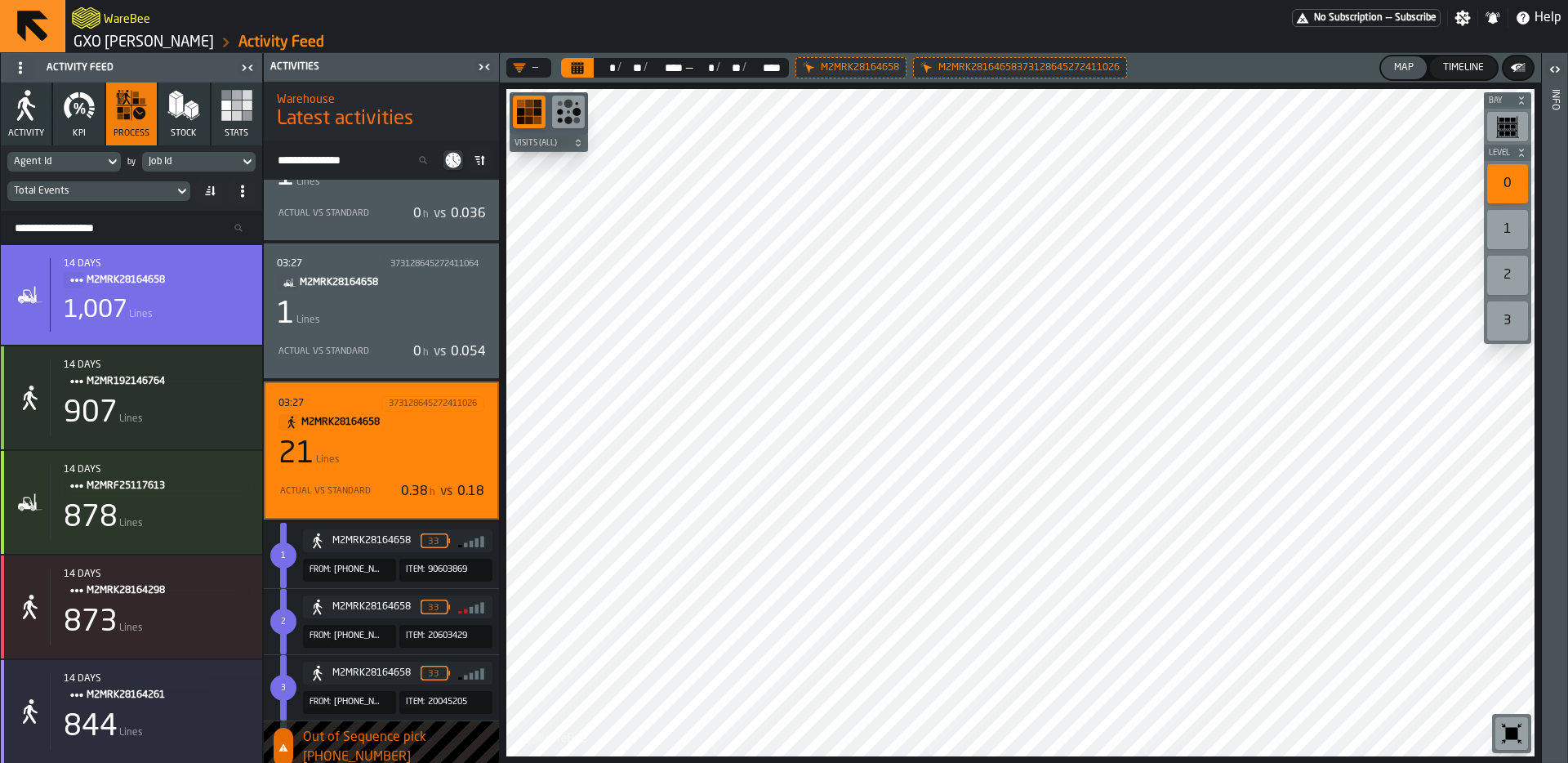
click at [390, 441] on div "21 Lines" at bounding box center [382, 454] width 206 height 32
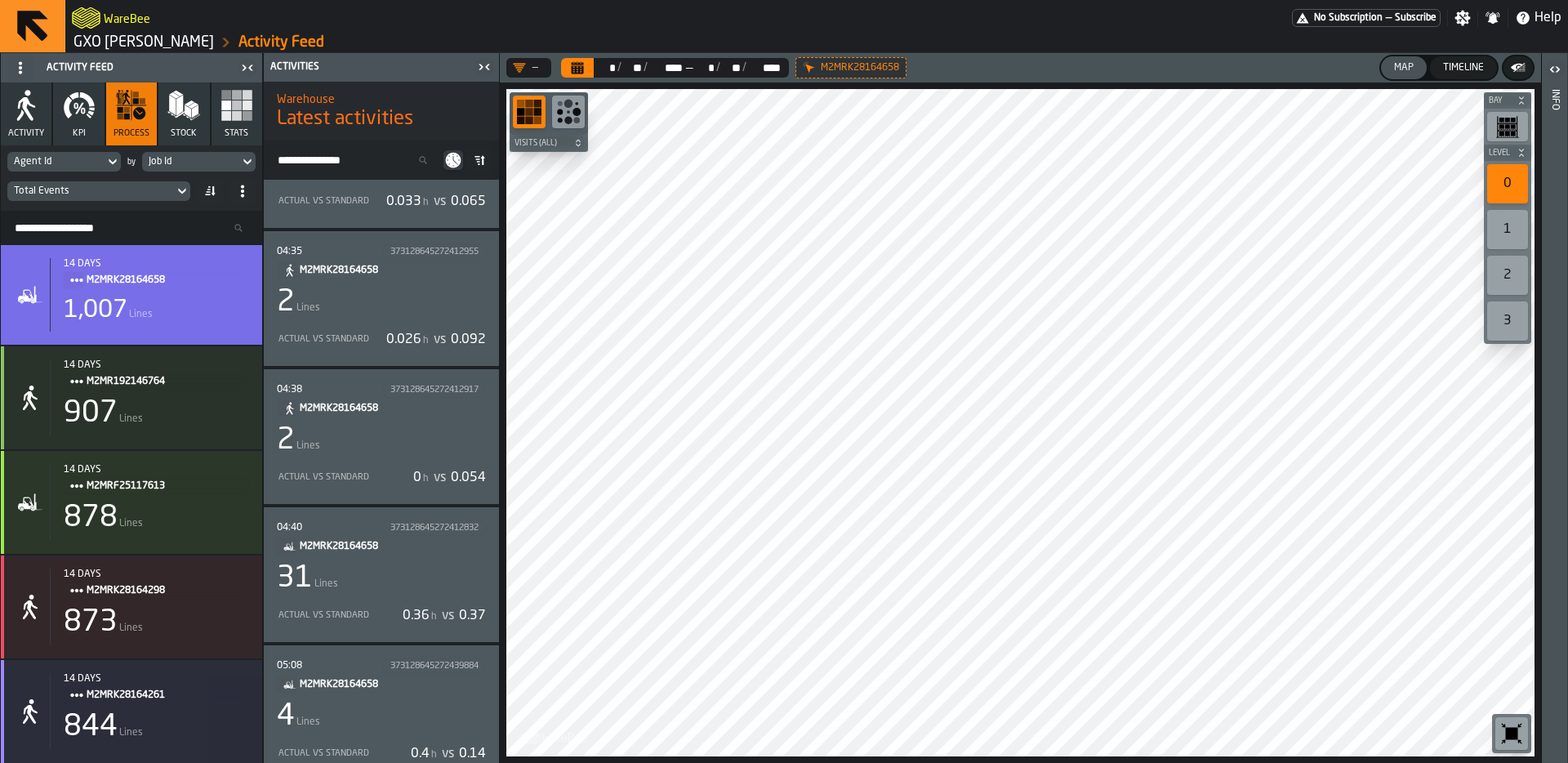
scroll to position [9824, 0]
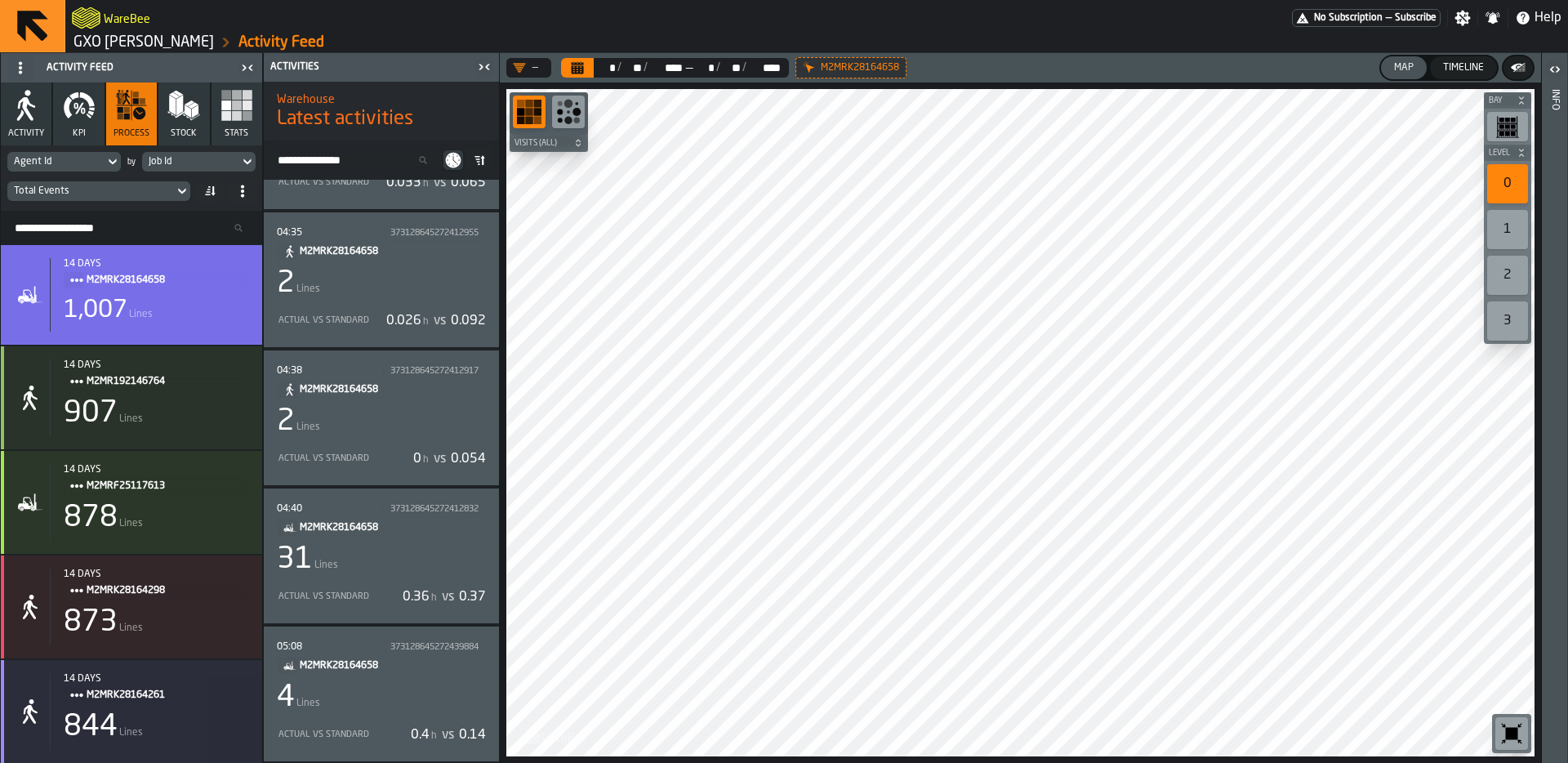
click at [423, 560] on div "31 Lines" at bounding box center [381, 560] width 209 height 32
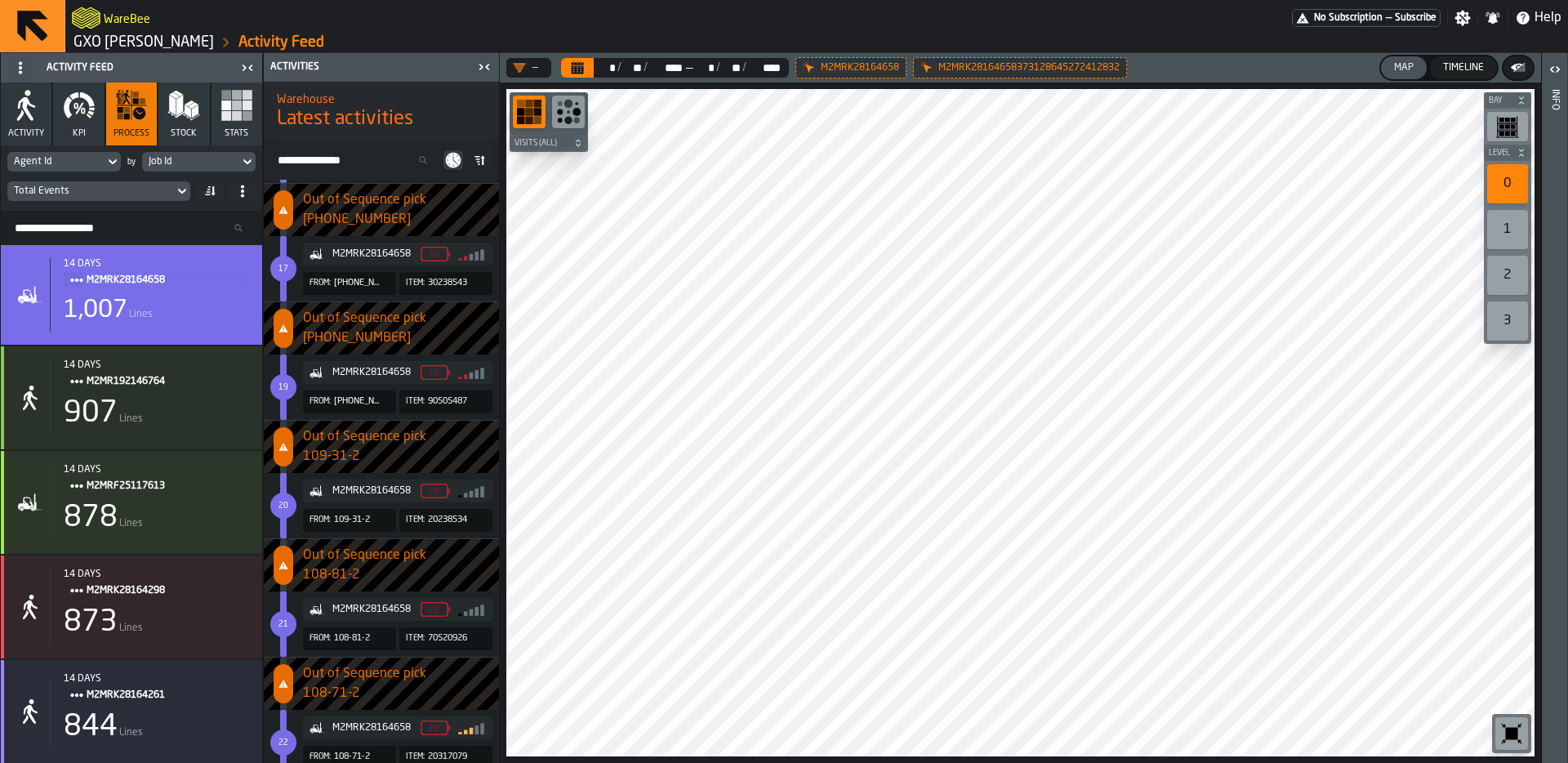
scroll to position [11445, 0]
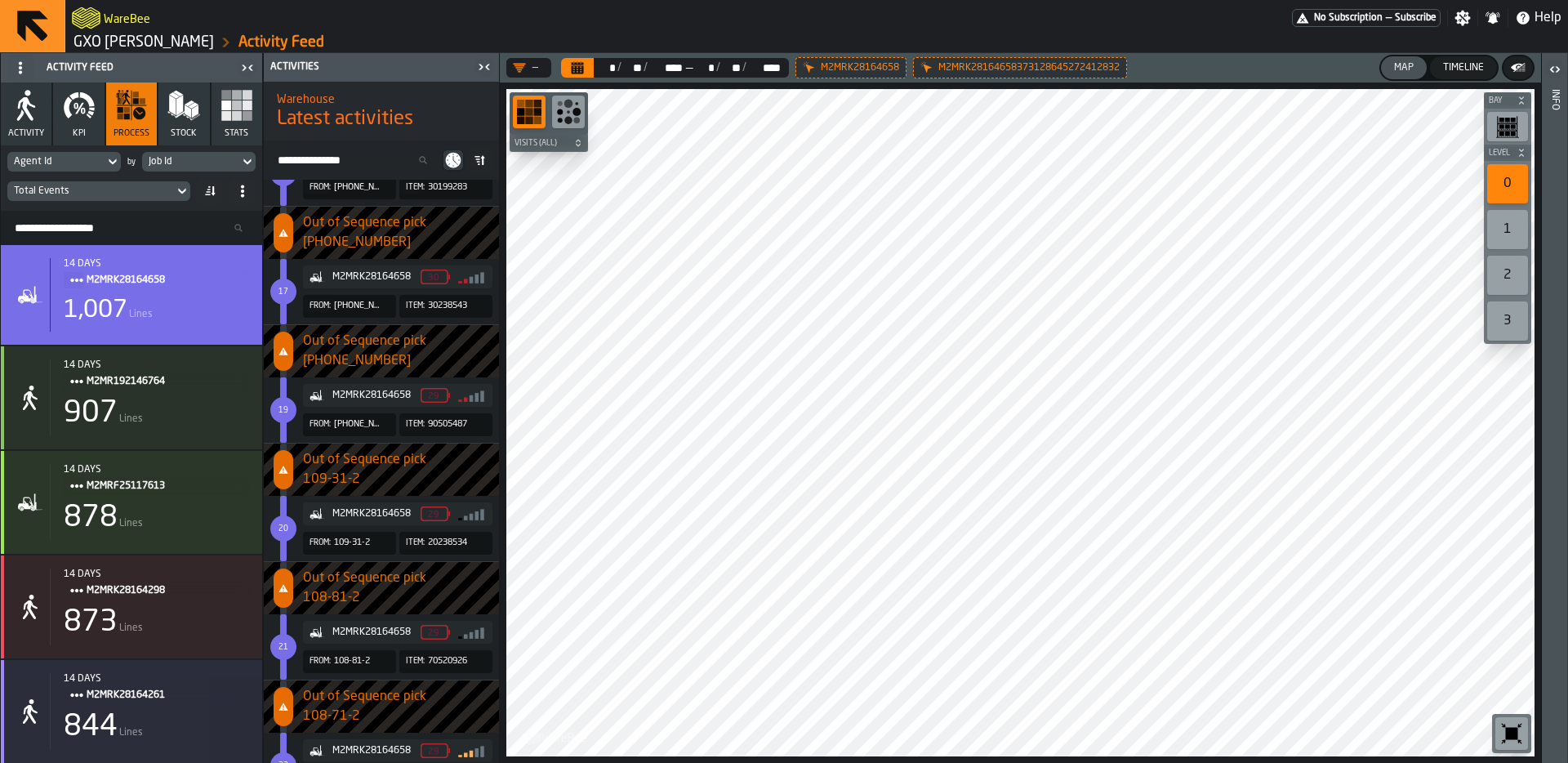
click at [683, 269] on div at bounding box center [1021, 423] width 1028 height 668
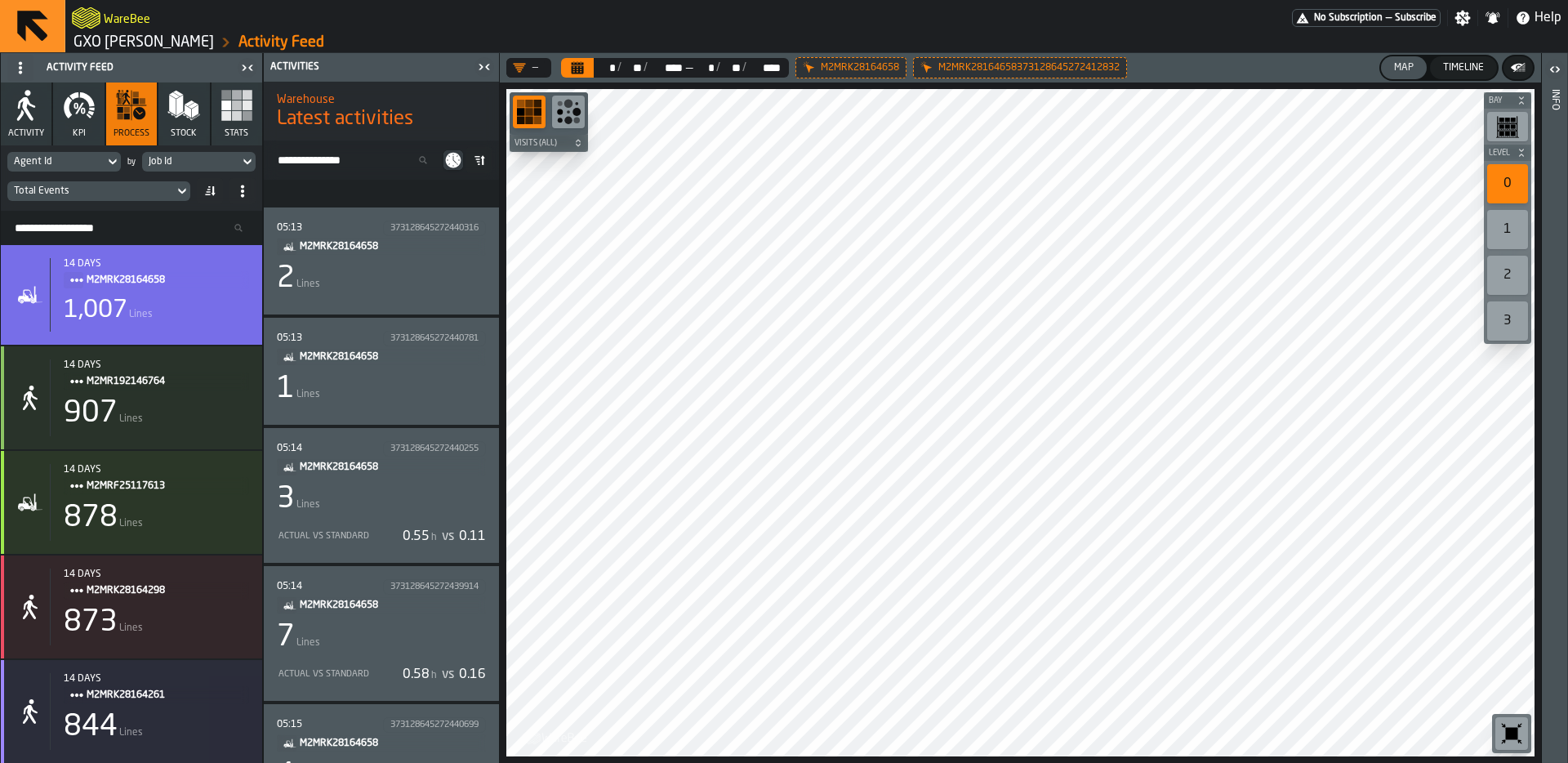
scroll to position [14480, 0]
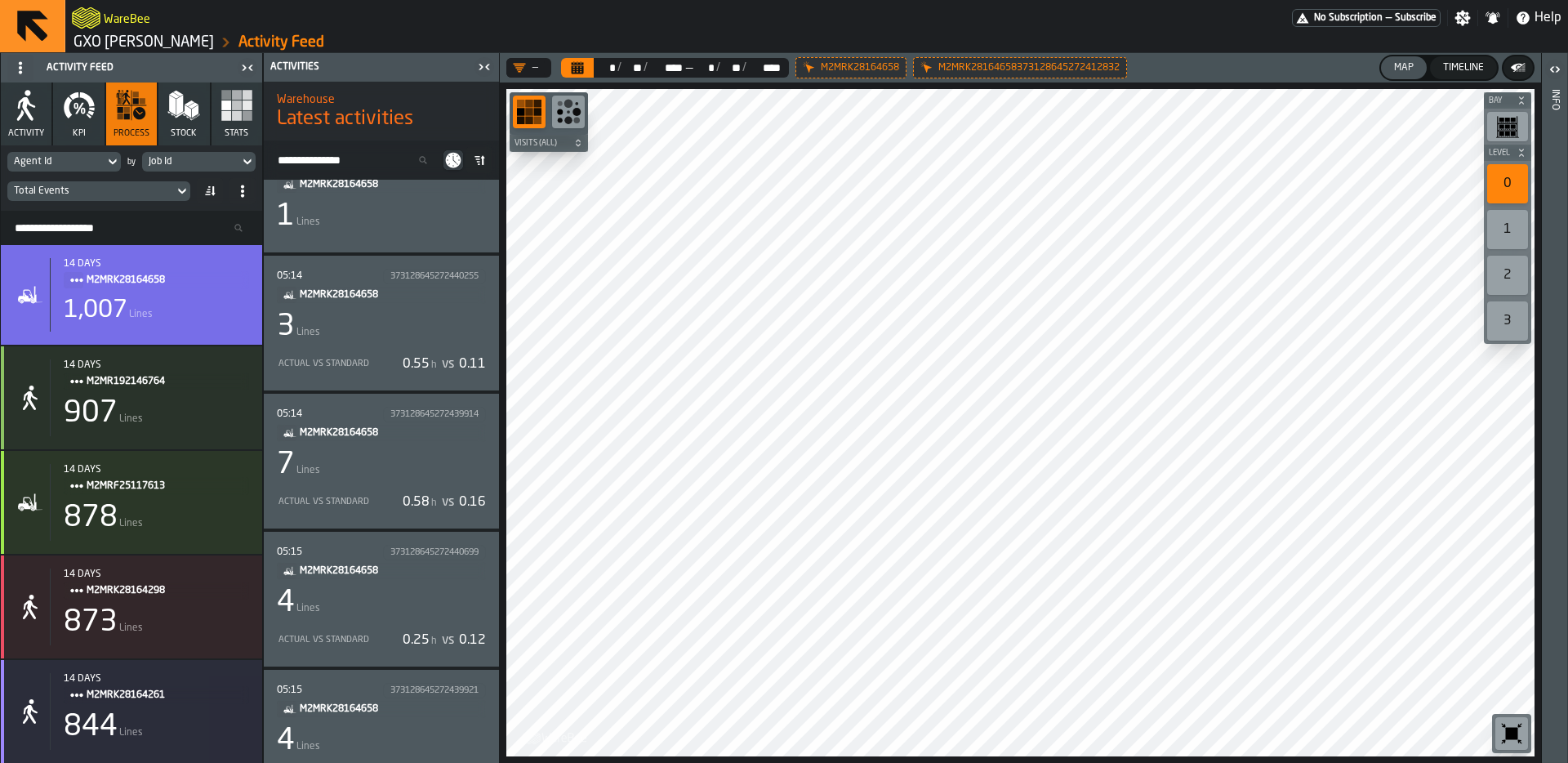
click at [420, 469] on div "7 Lines" at bounding box center [381, 464] width 209 height 32
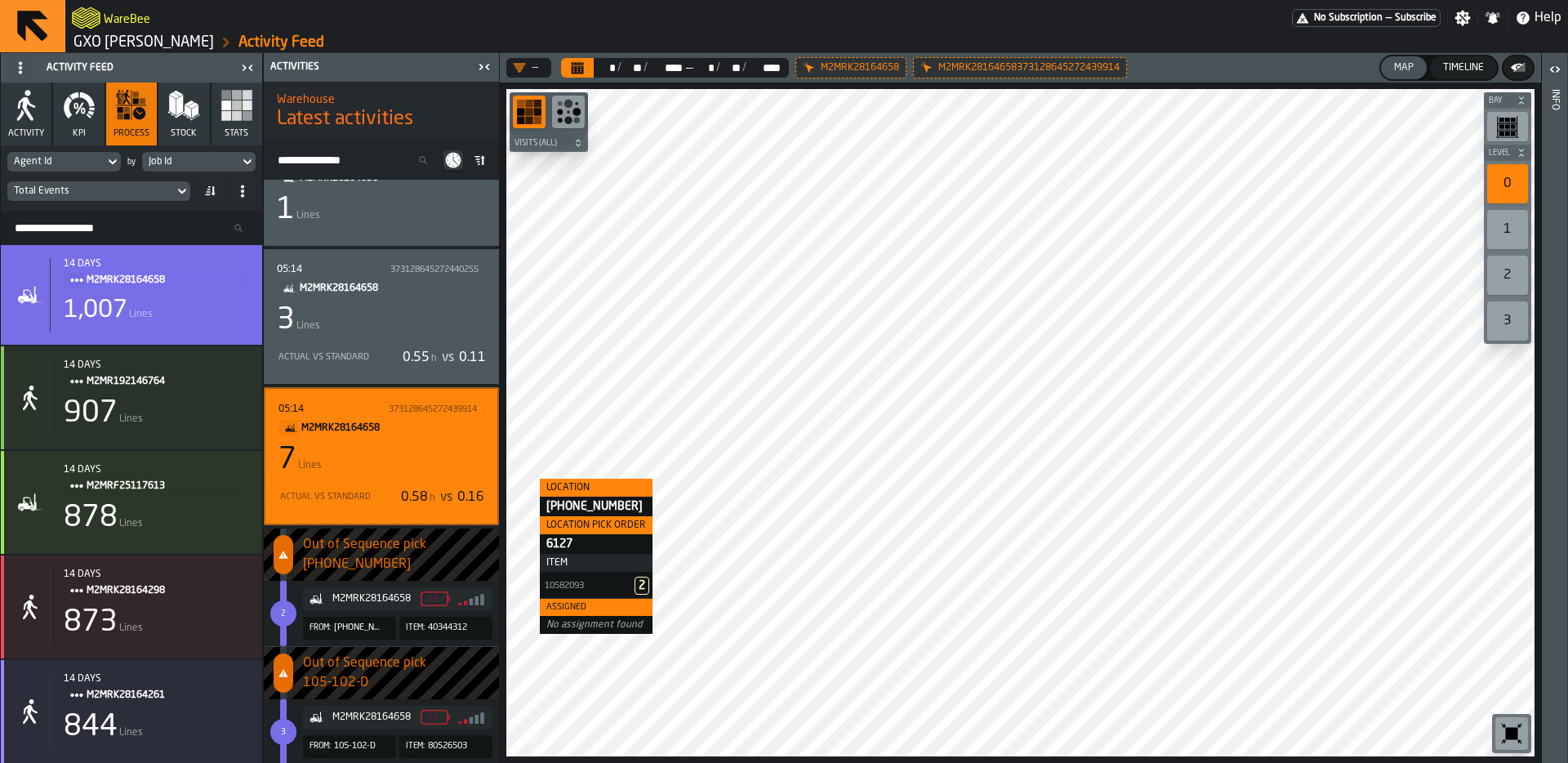
click at [387, 455] on div "7 Lines" at bounding box center [382, 460] width 206 height 32
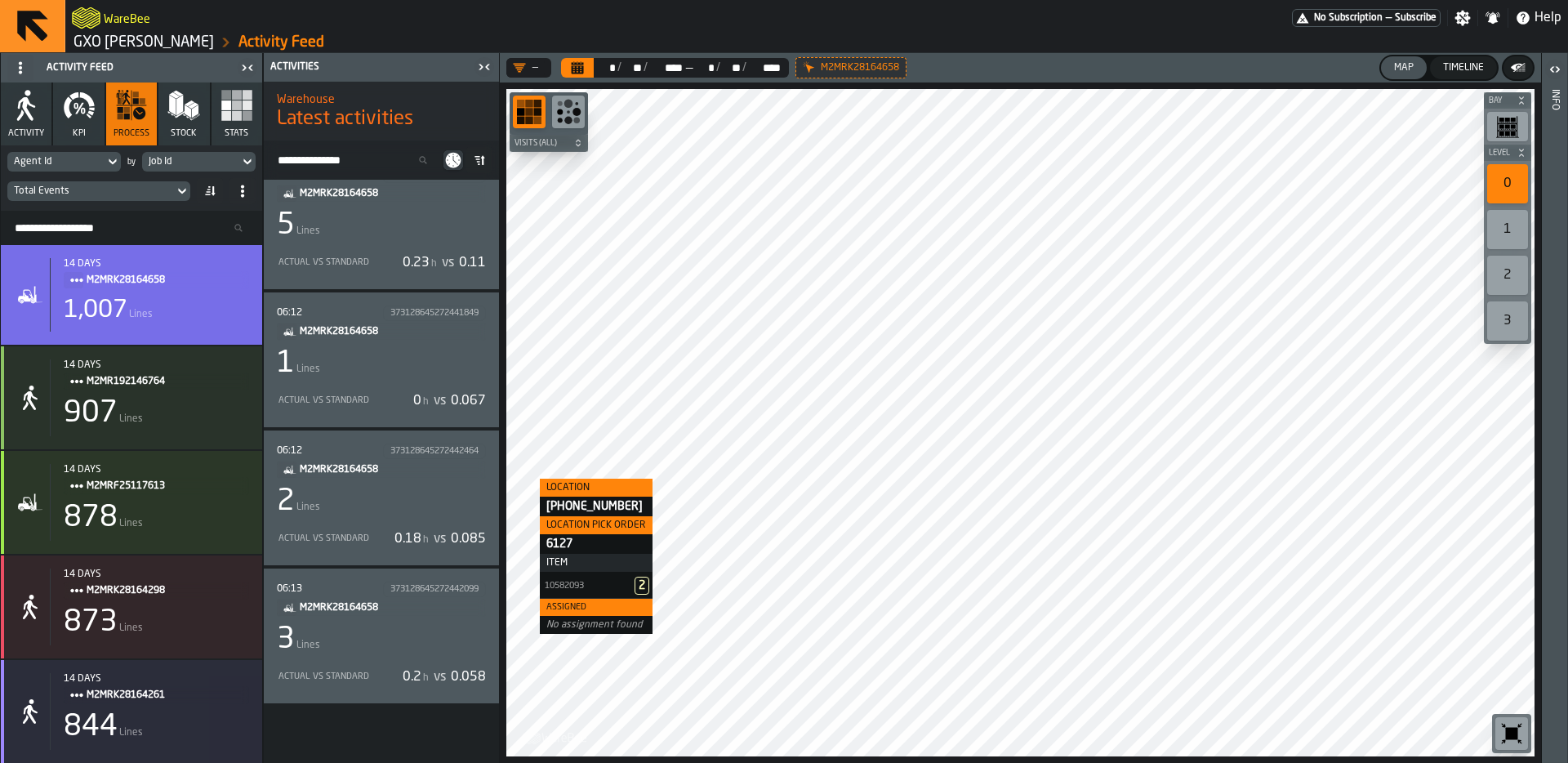
scroll to position [17048, 0]
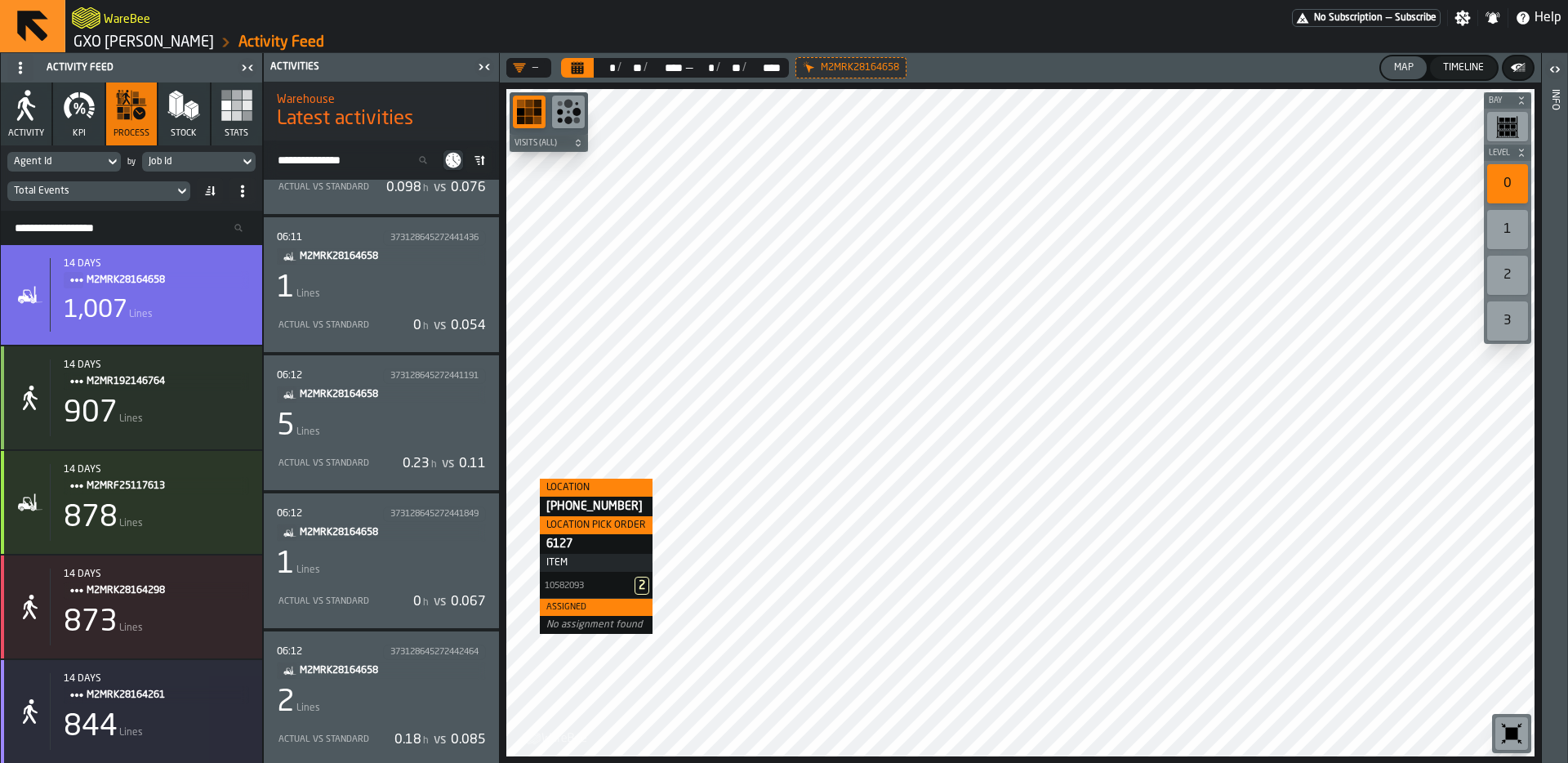
click at [405, 435] on div "5 Lines" at bounding box center [381, 426] width 209 height 32
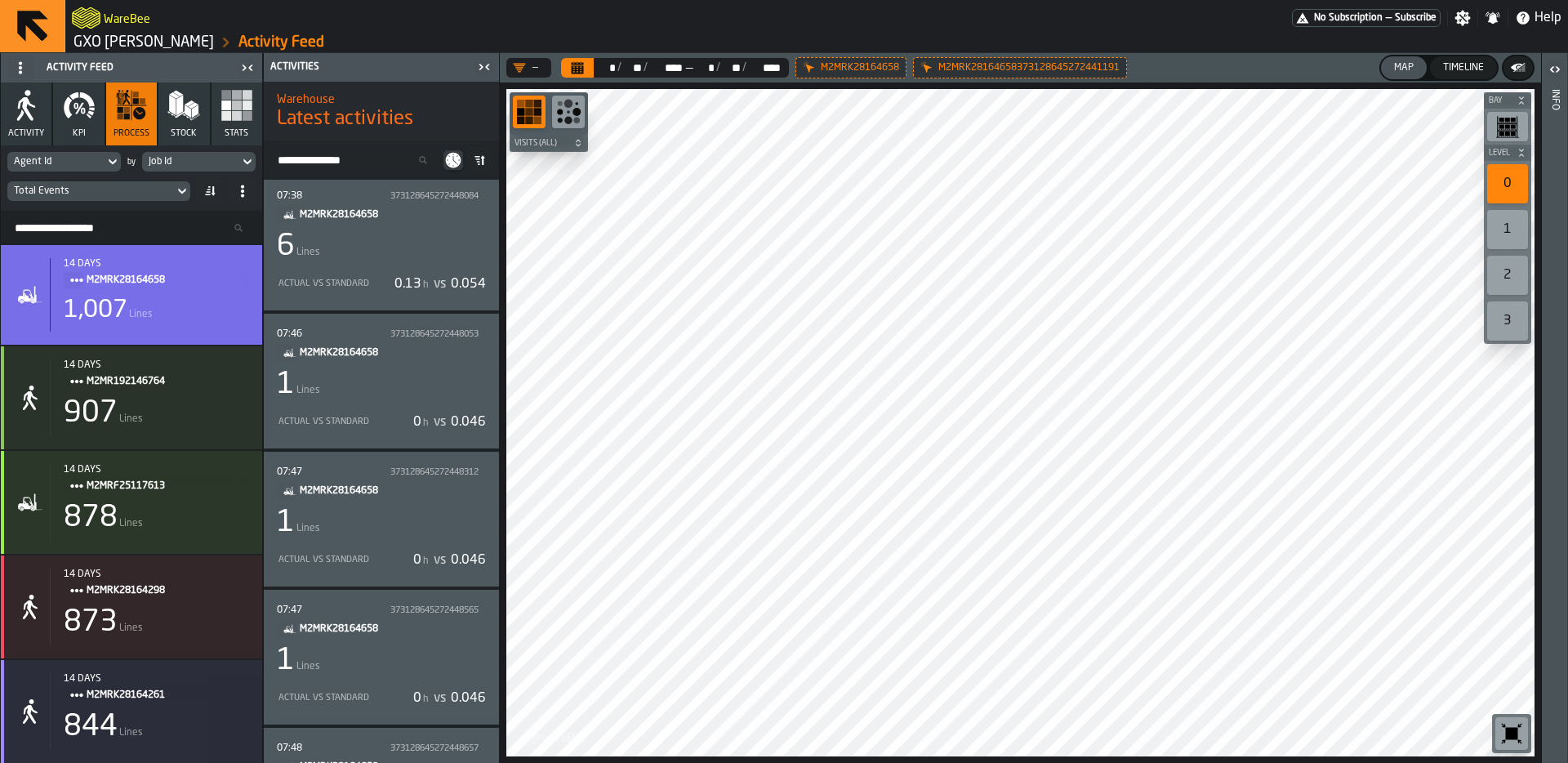
scroll to position [20261, 0]
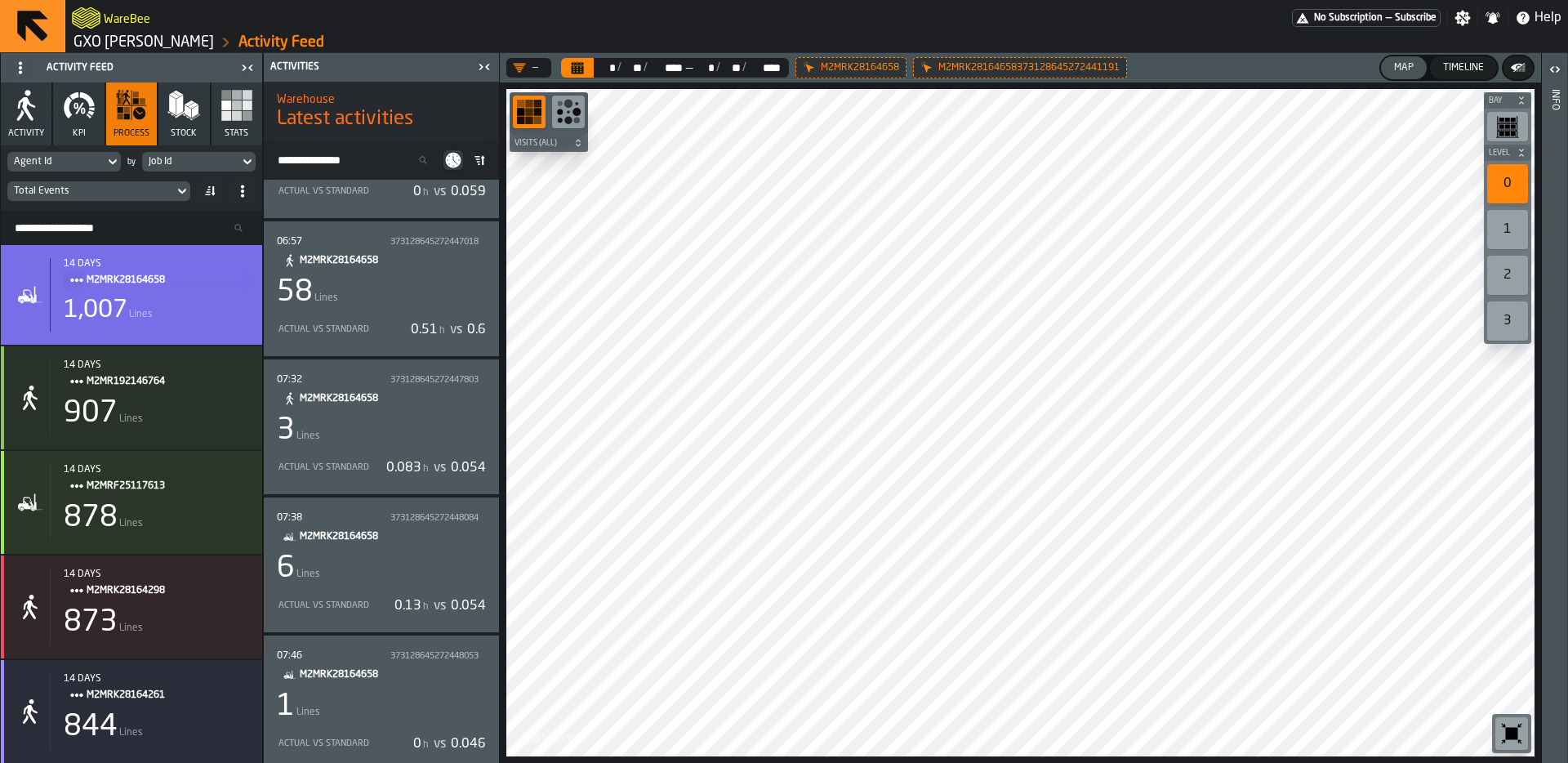
click at [405, 563] on div "6 Lines" at bounding box center [381, 568] width 209 height 32
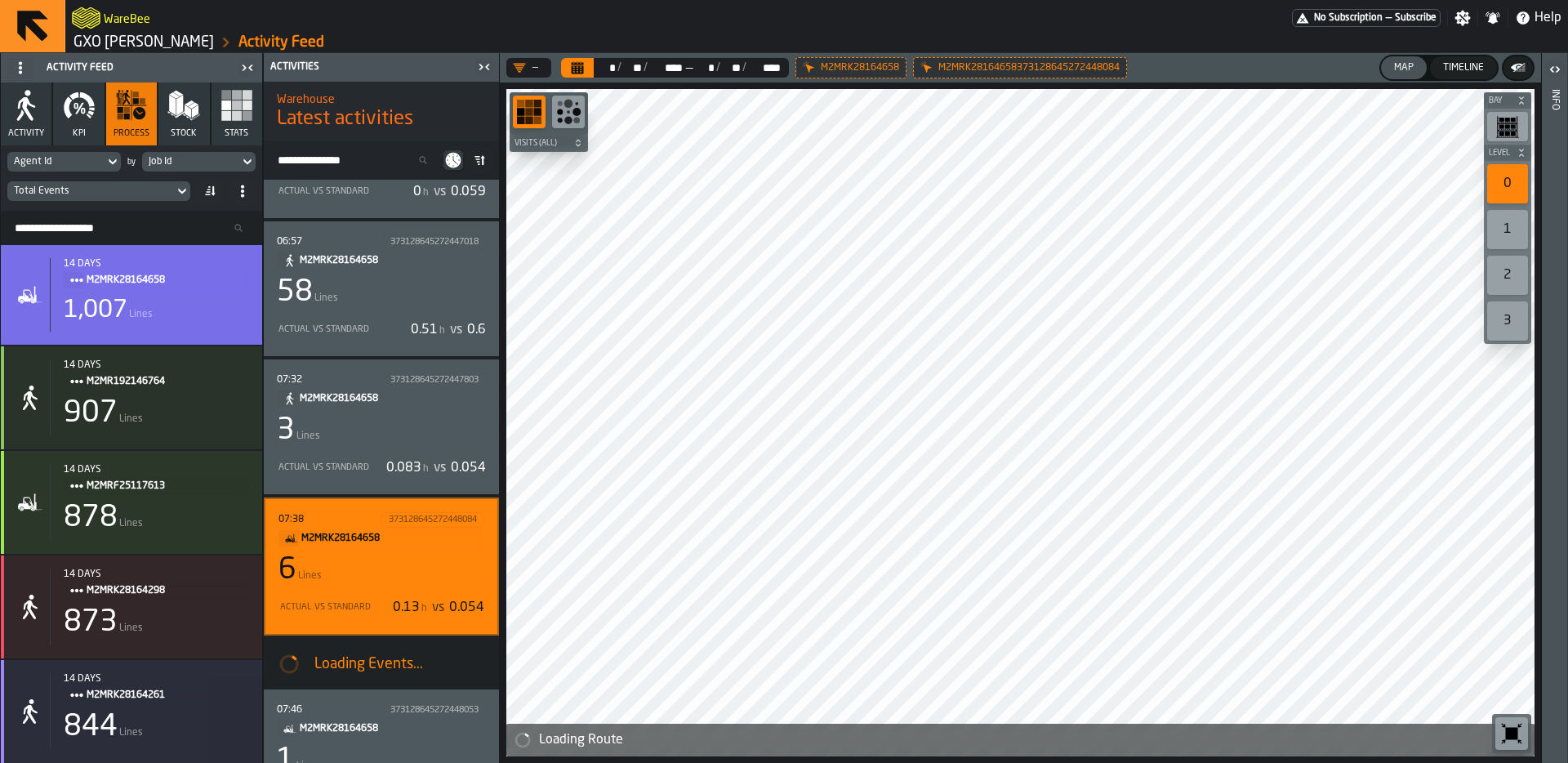
click at [430, 283] on div "58 Lines" at bounding box center [381, 292] width 209 height 32
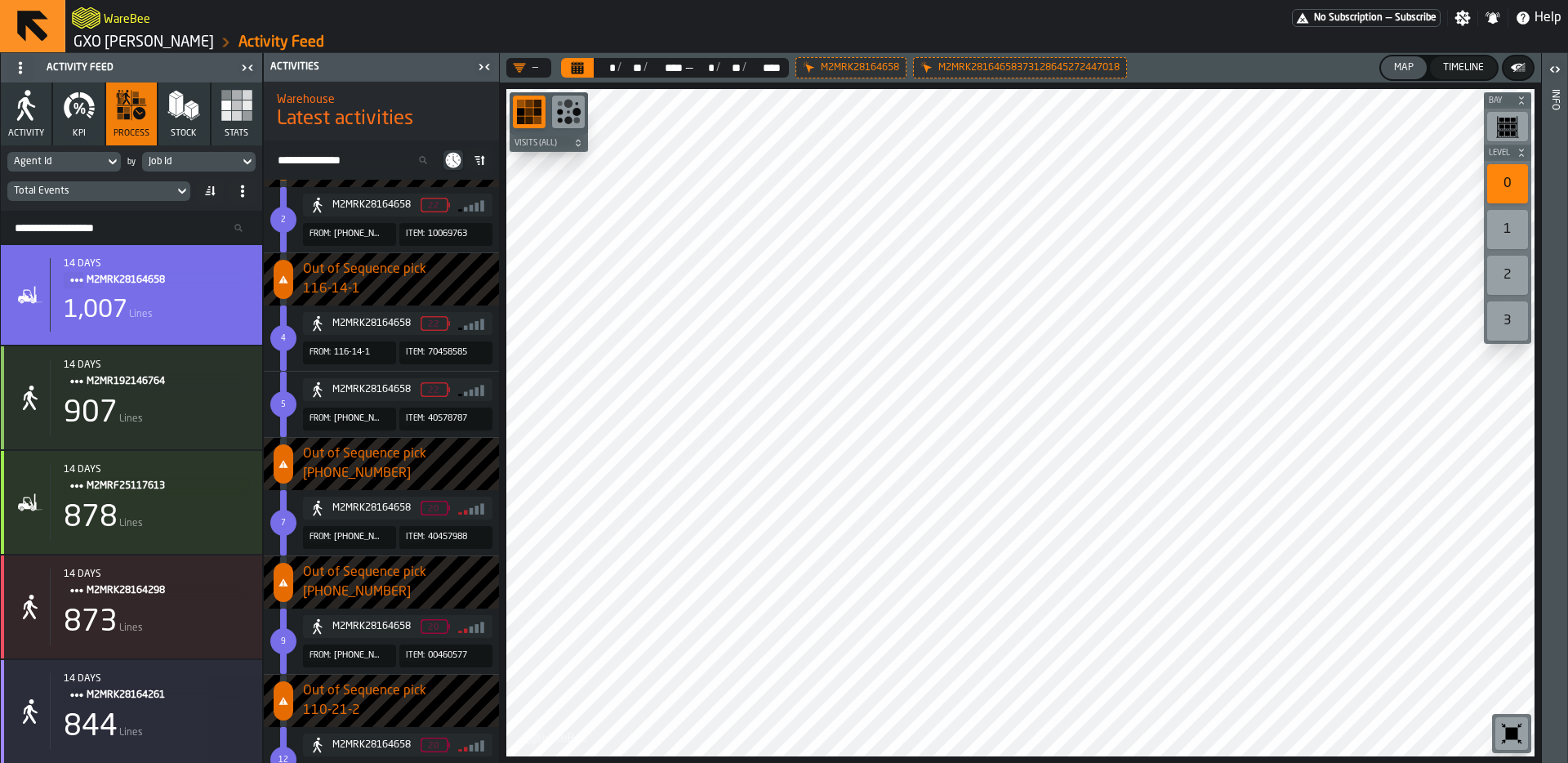
scroll to position [20671, 0]
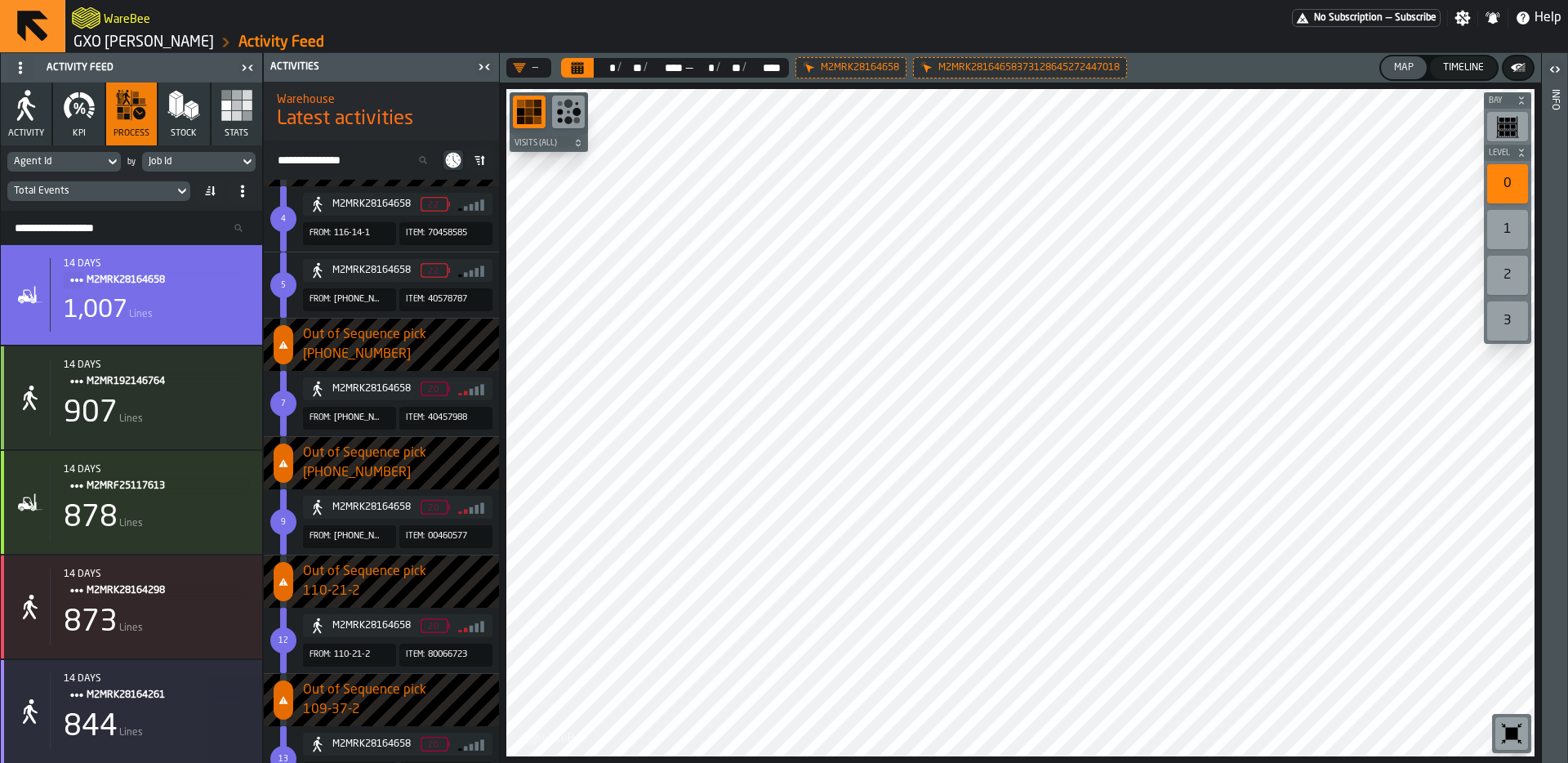
click at [1007, 74] on div "— ** * / ** ** / **** **** — ** * / ** ** / **** **** M2MRK28164658 M2MRK281646…" at bounding box center [1021, 408] width 1042 height 710
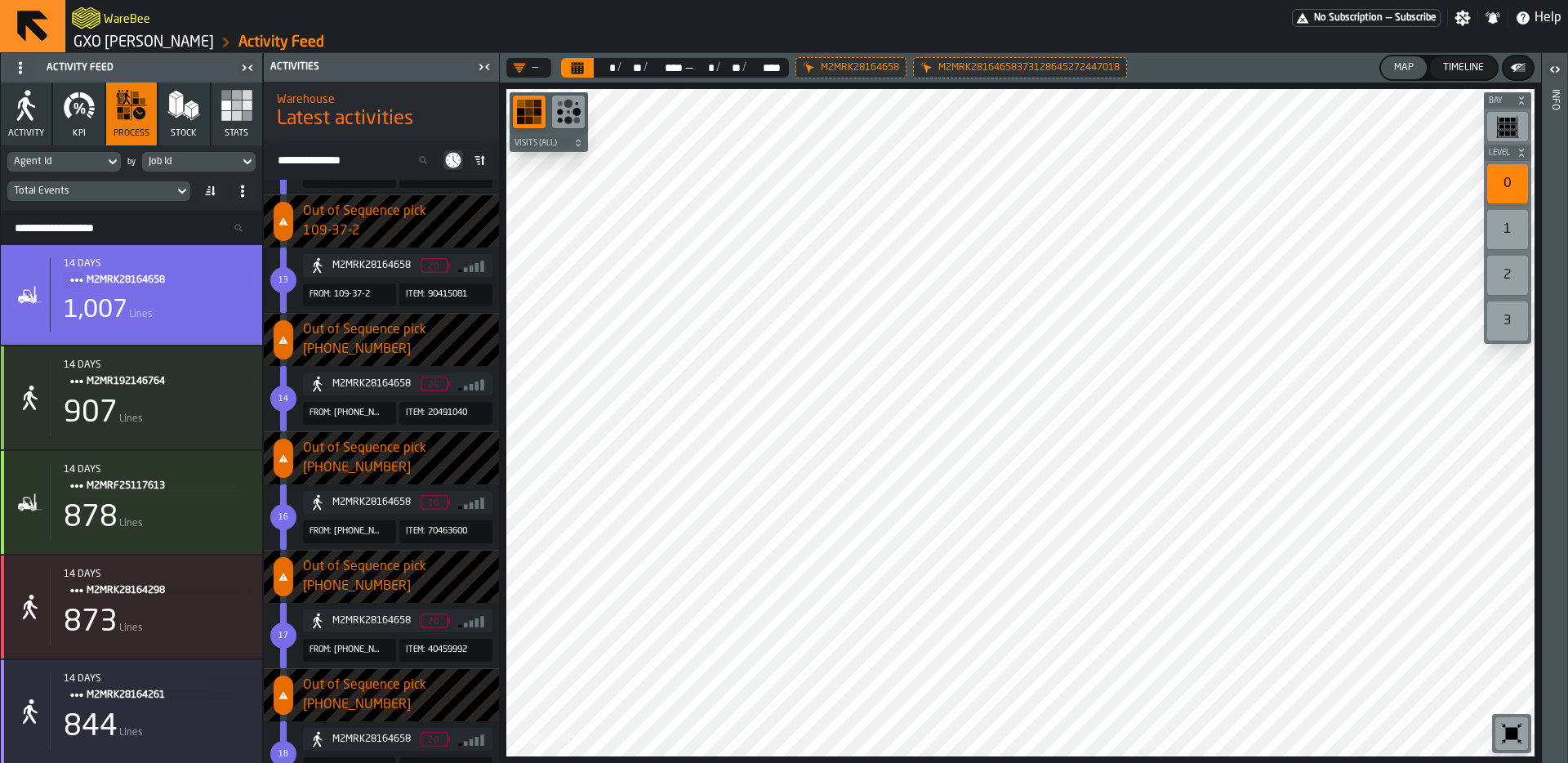
scroll to position [21168, 0]
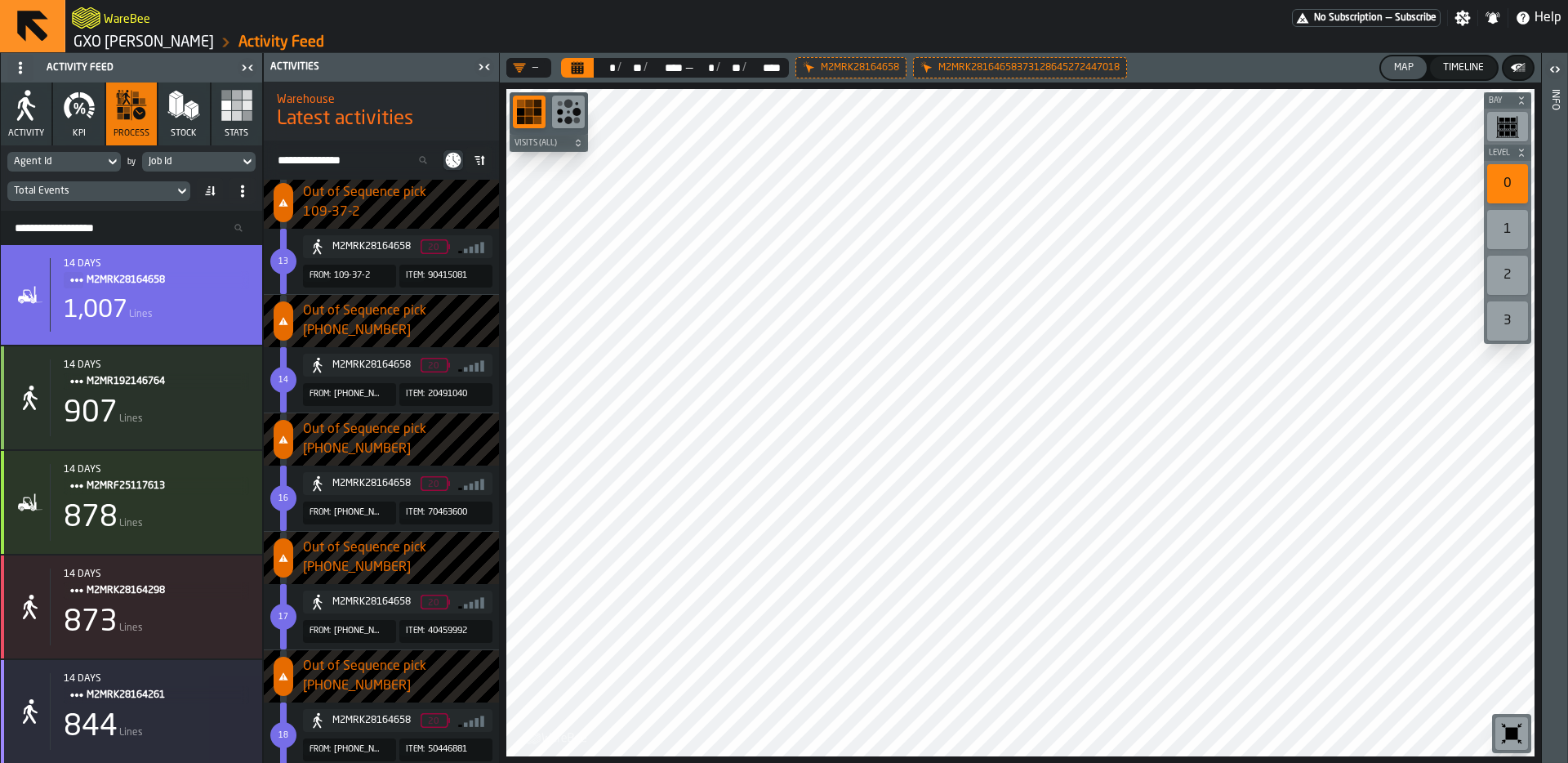
click at [646, 65] on div "— ** * / ** ** / **** **** — ** * / ** ** / **** **** M2MRK28164658 M2MRK281646…" at bounding box center [1021, 408] width 1042 height 710
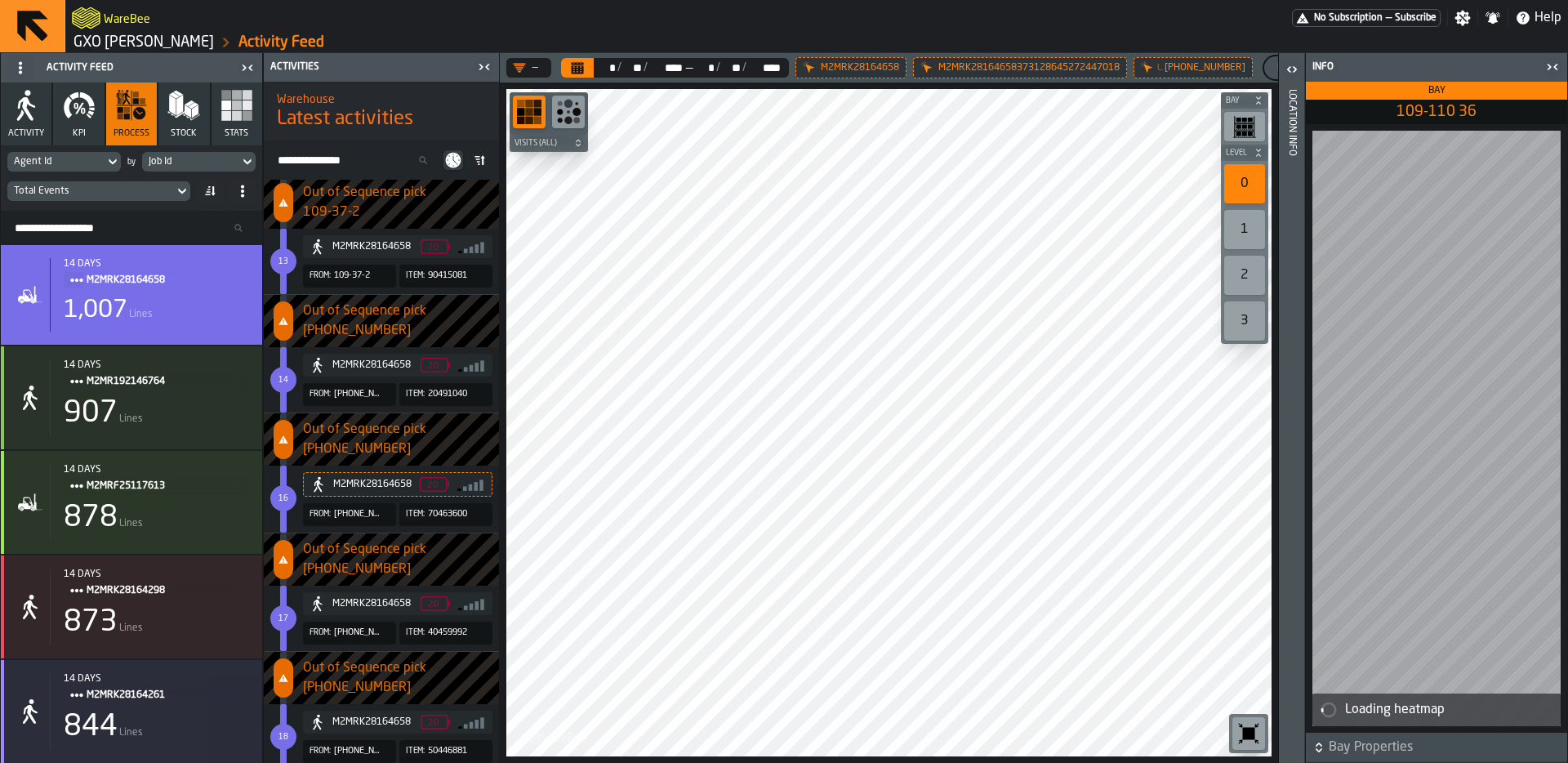
click at [1548, 58] on icon "button-toggle-Close me" at bounding box center [1553, 67] width 20 height 20
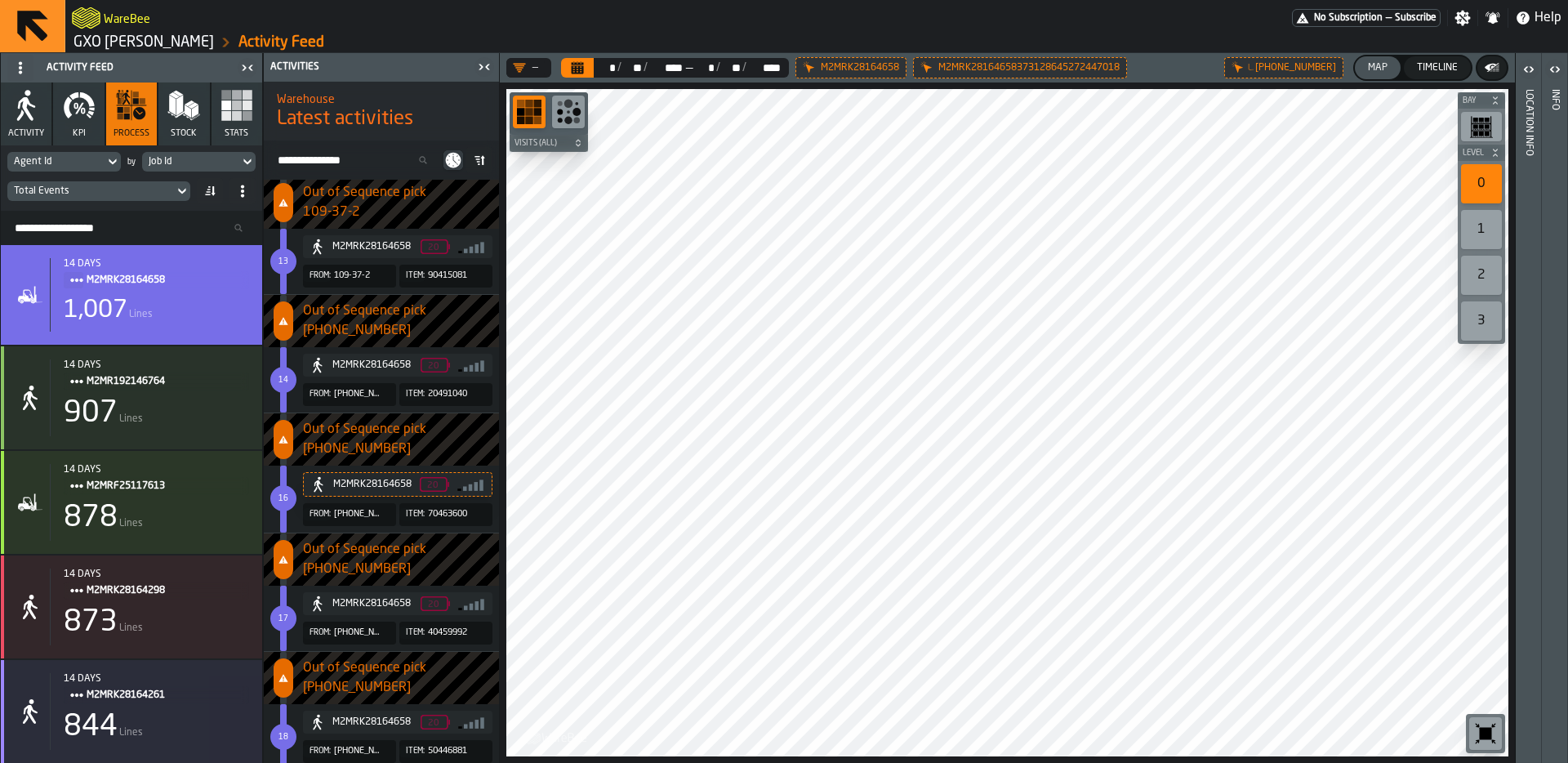
click at [691, 517] on div at bounding box center [1007, 423] width 1002 height 668
click at [236, 110] on rect "button" at bounding box center [237, 105] width 10 height 10
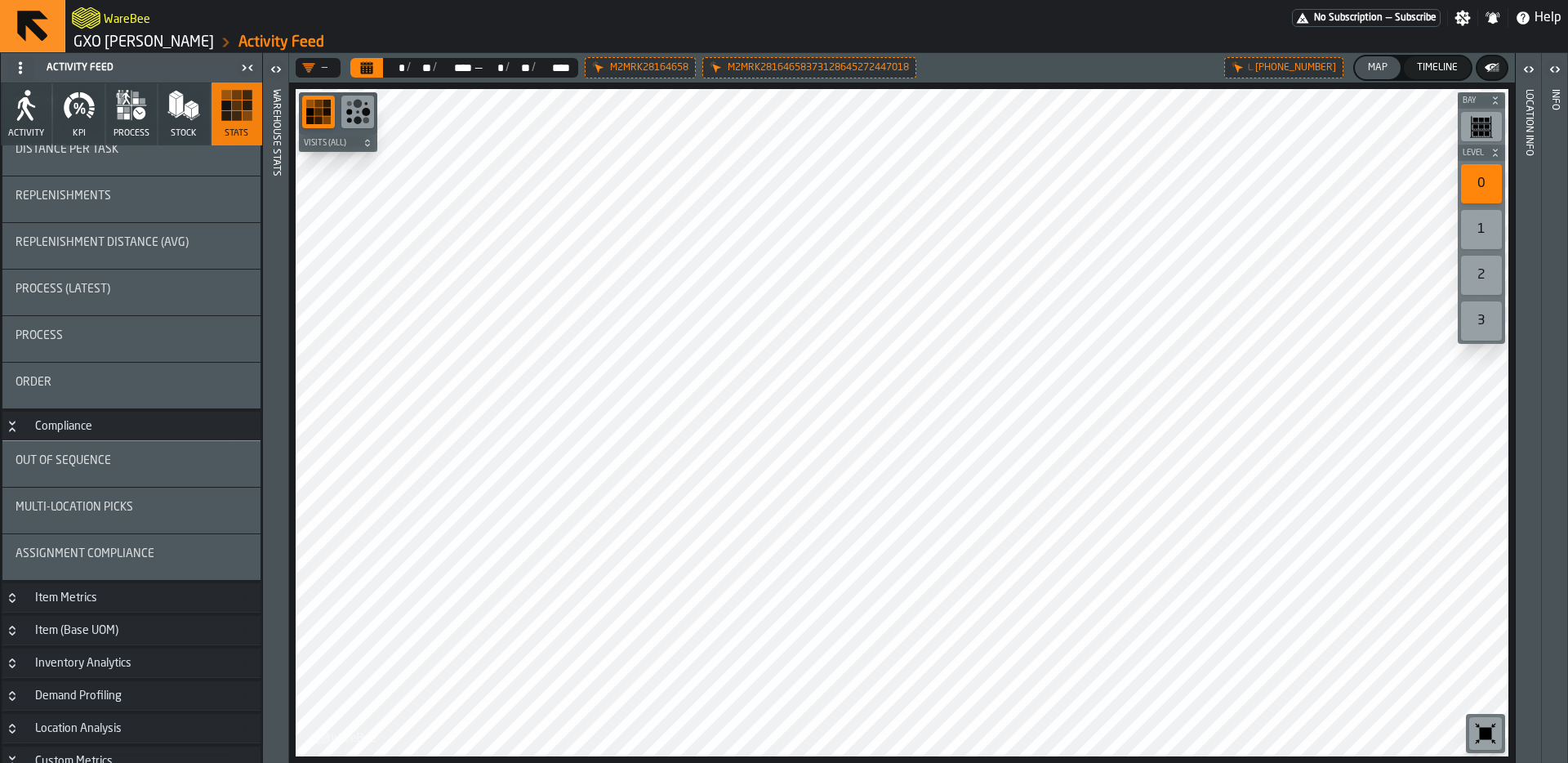
scroll to position [297, 0]
click at [125, 469] on div "Out of Sequence" at bounding box center [131, 461] width 232 height 20
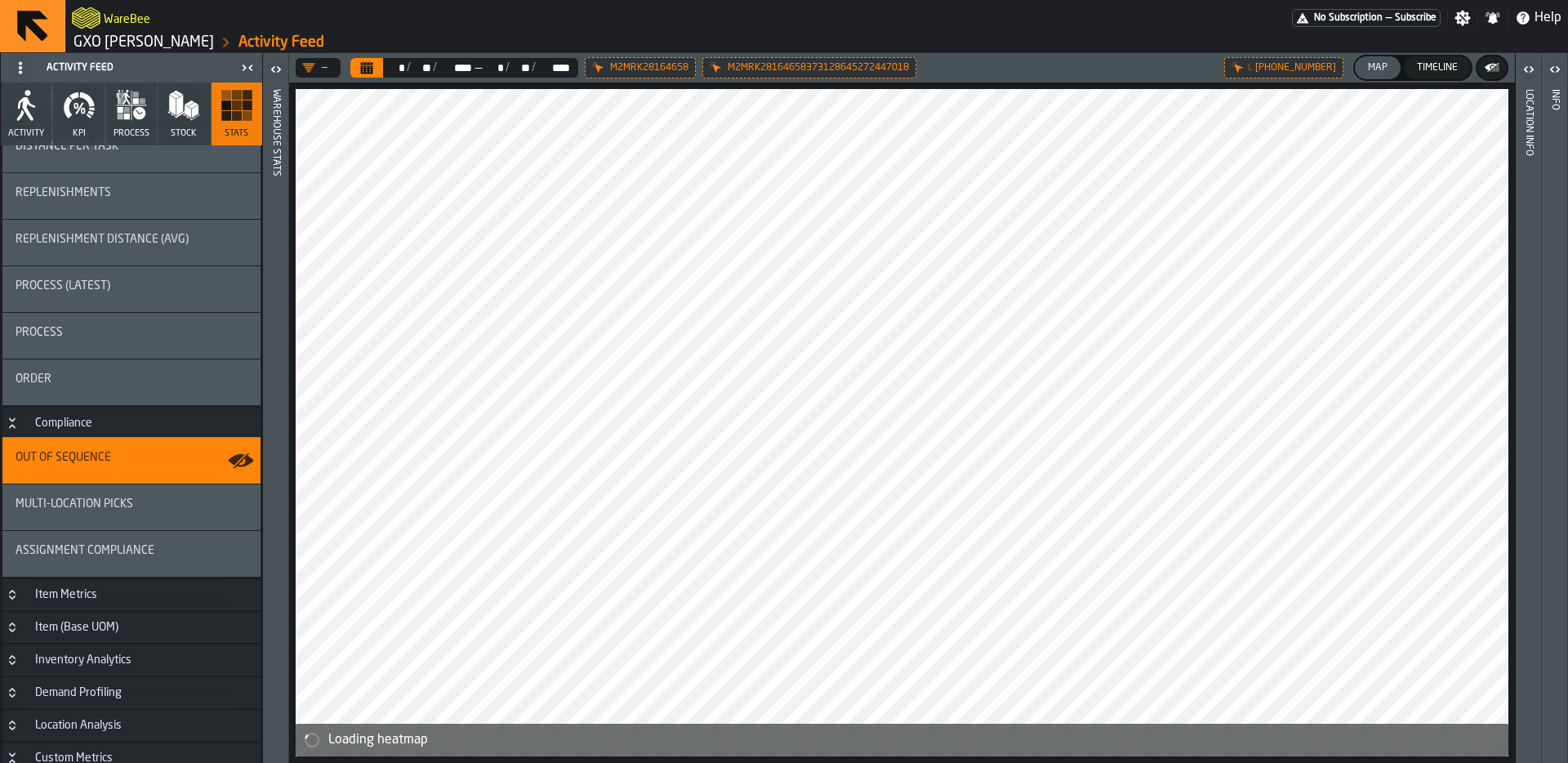
click at [278, 74] on icon "button-toggle-Open" at bounding box center [276, 70] width 20 height 20
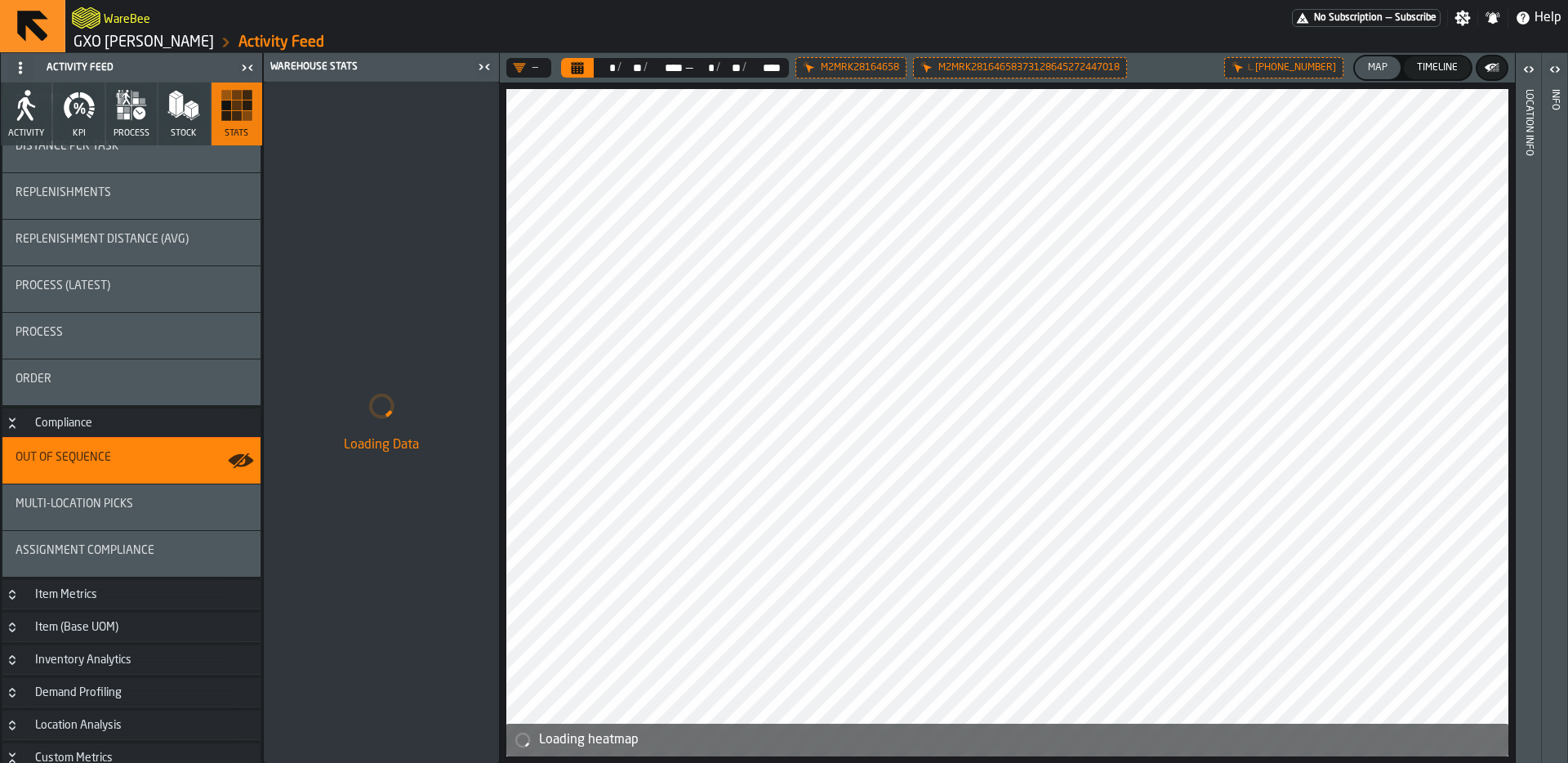
click at [485, 71] on icon "button-toggle-Close me" at bounding box center [485, 67] width 20 height 20
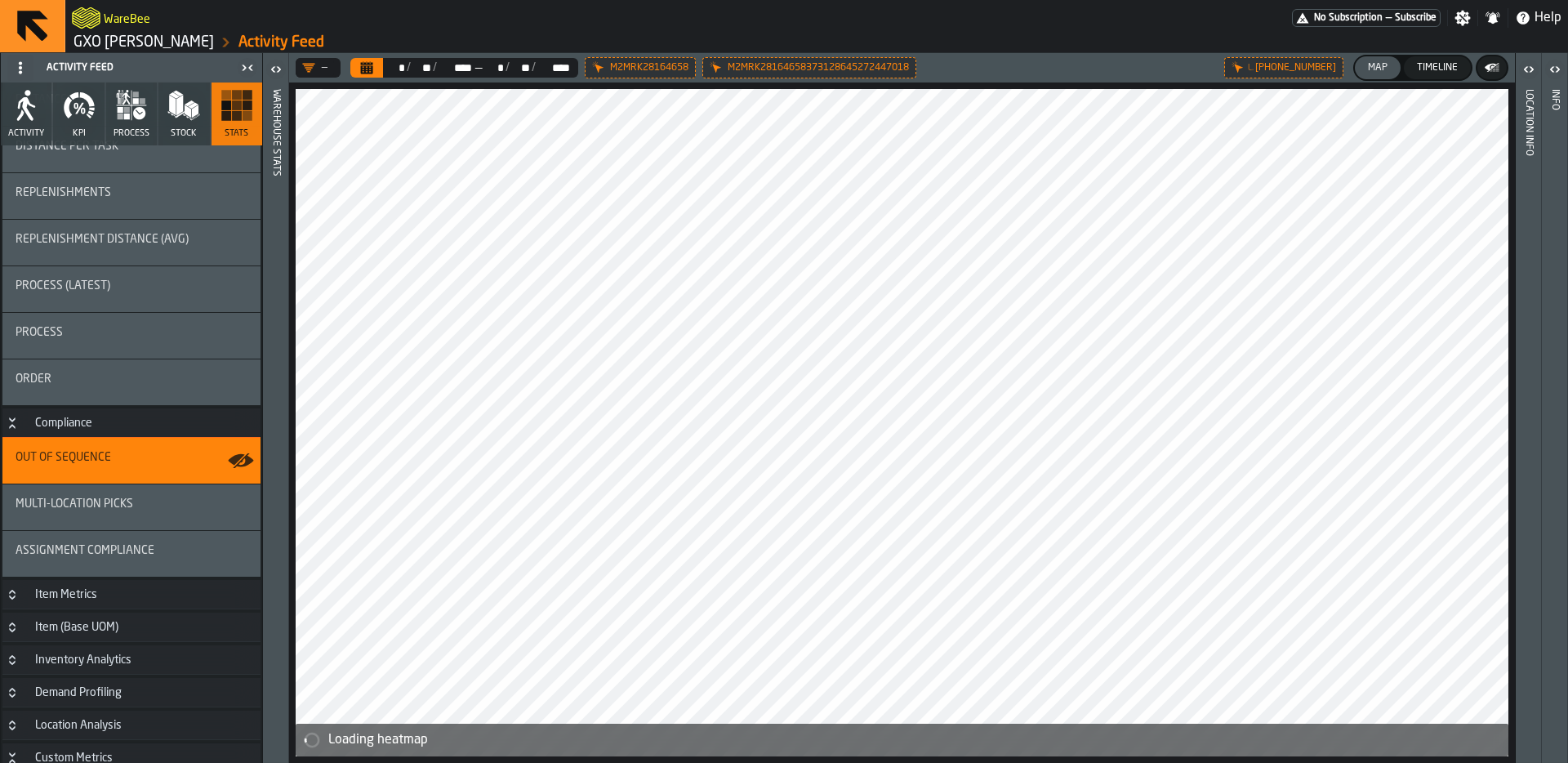
click at [137, 117] on icon "button" at bounding box center [139, 113] width 12 height 12
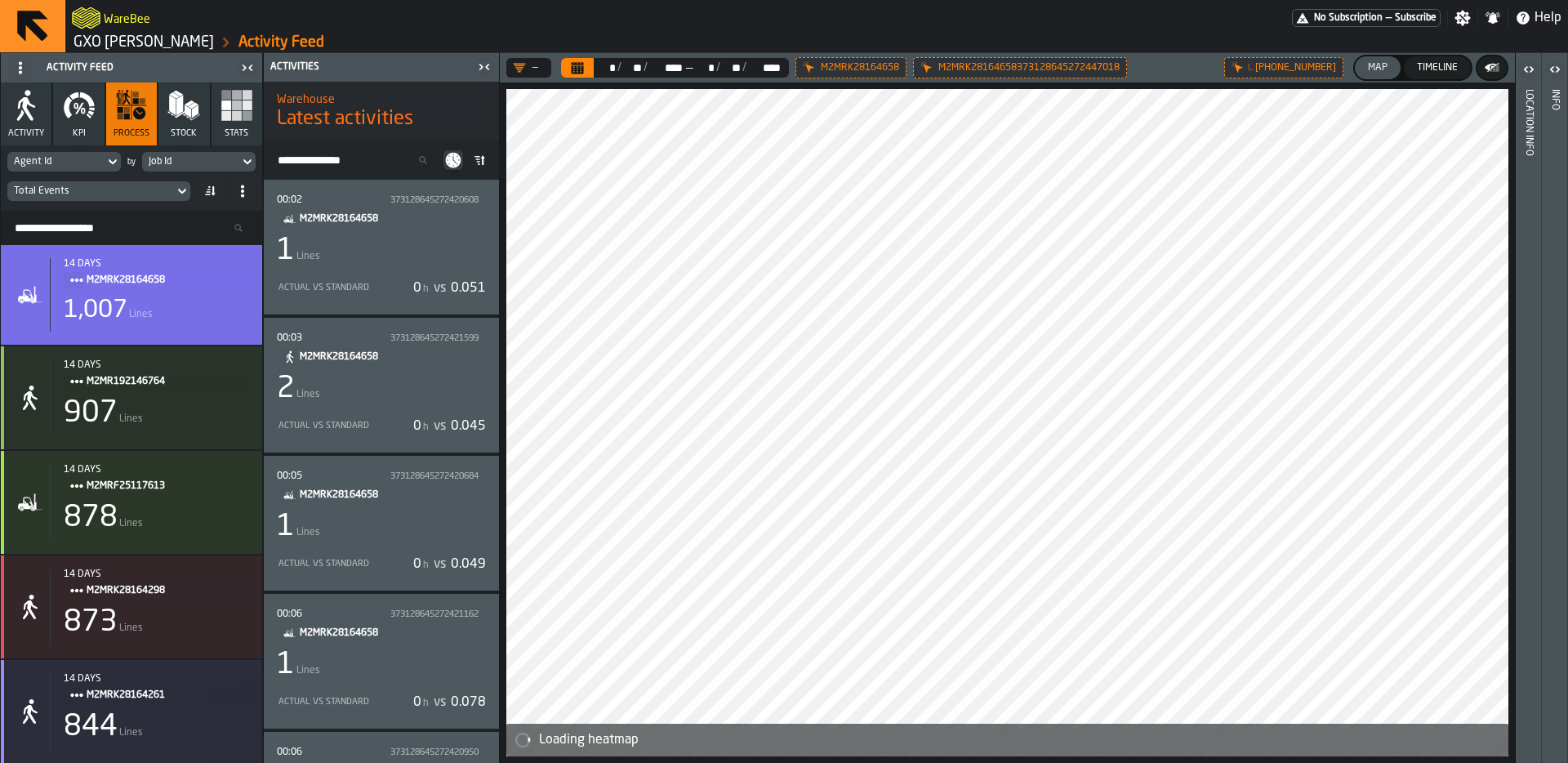
click at [0, 0] on icon at bounding box center [0, 0] width 0 height 0
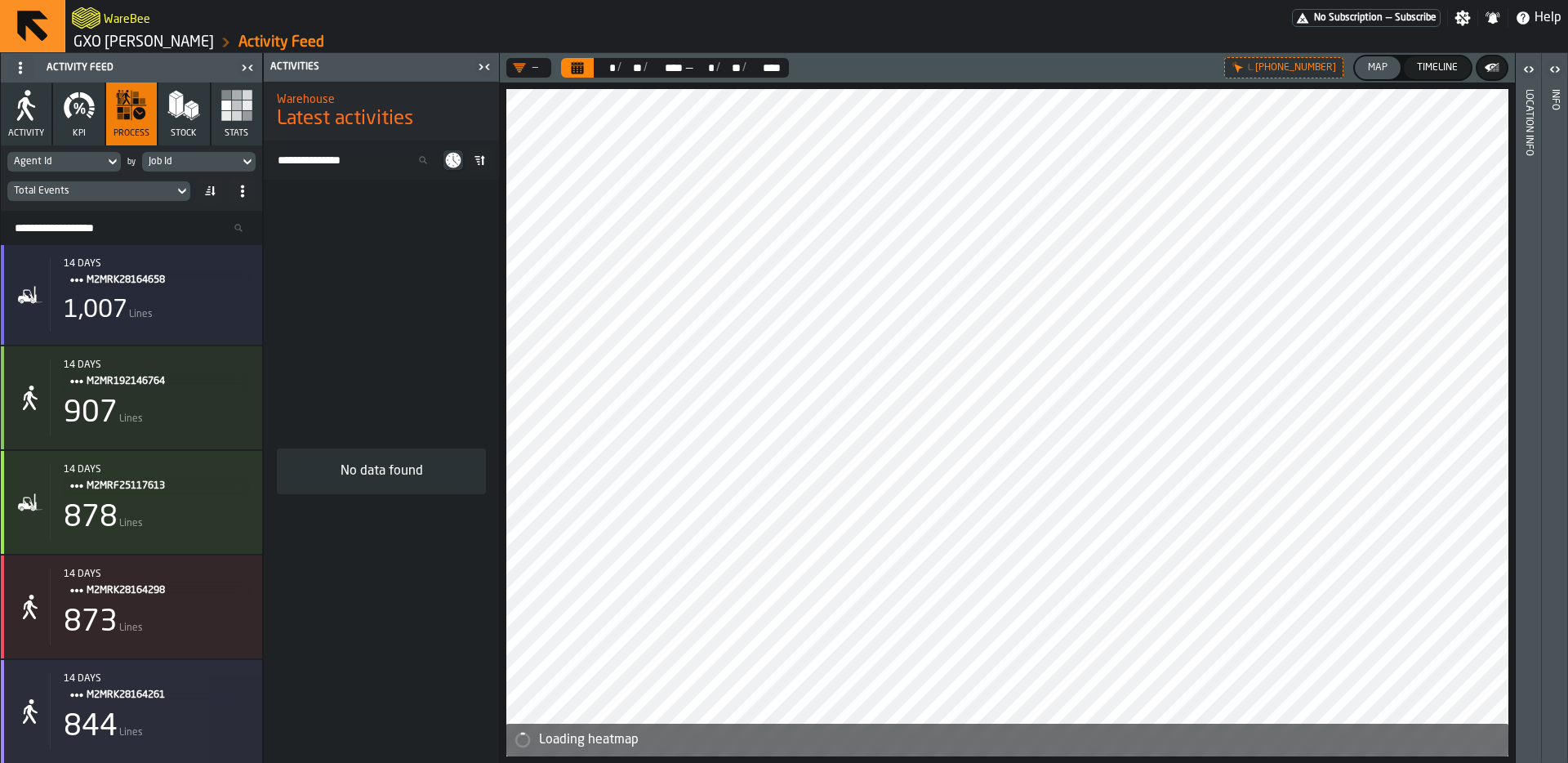
click at [247, 113] on rect "button" at bounding box center [247, 115] width 10 height 10
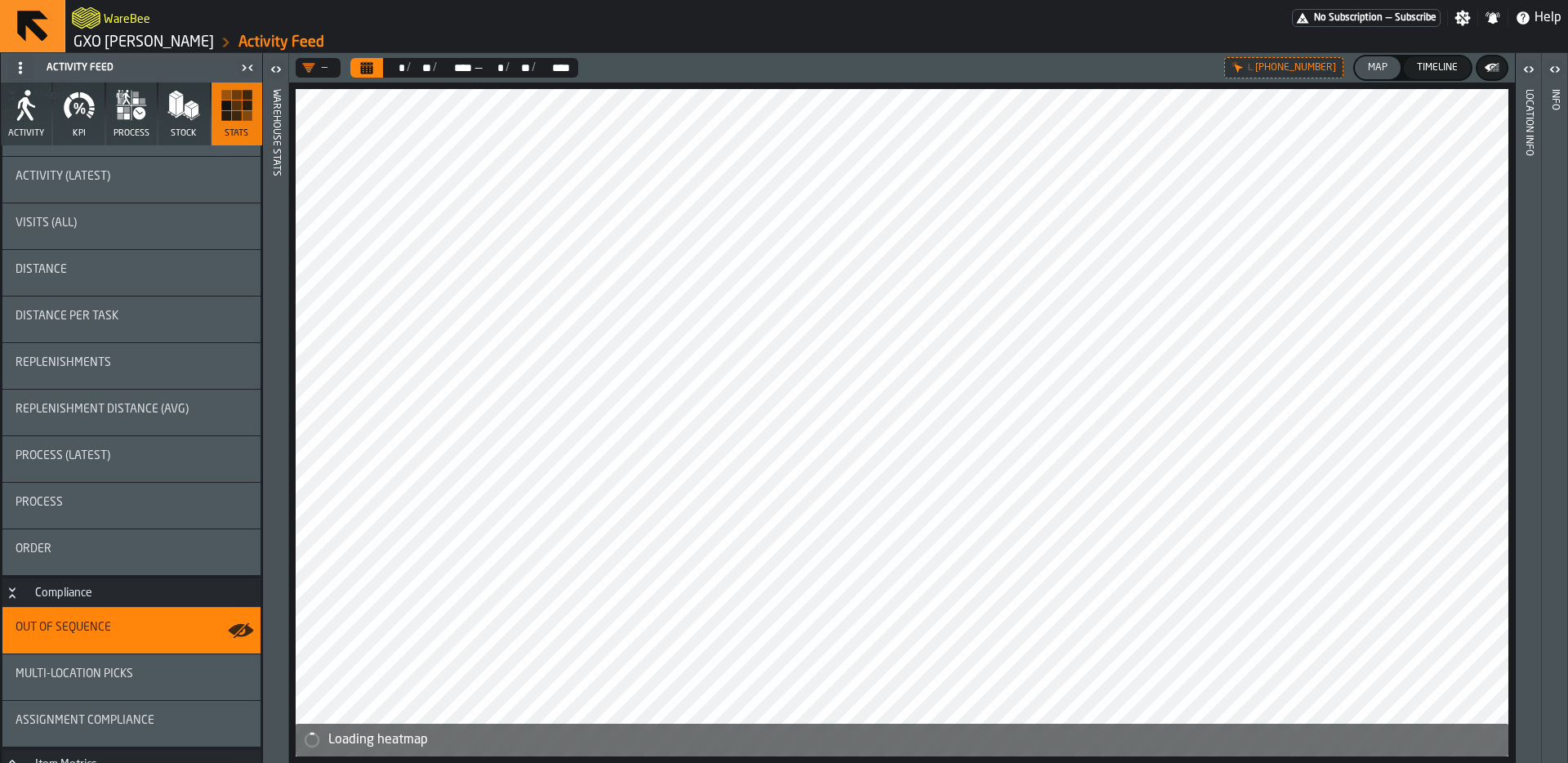
scroll to position [130, 0]
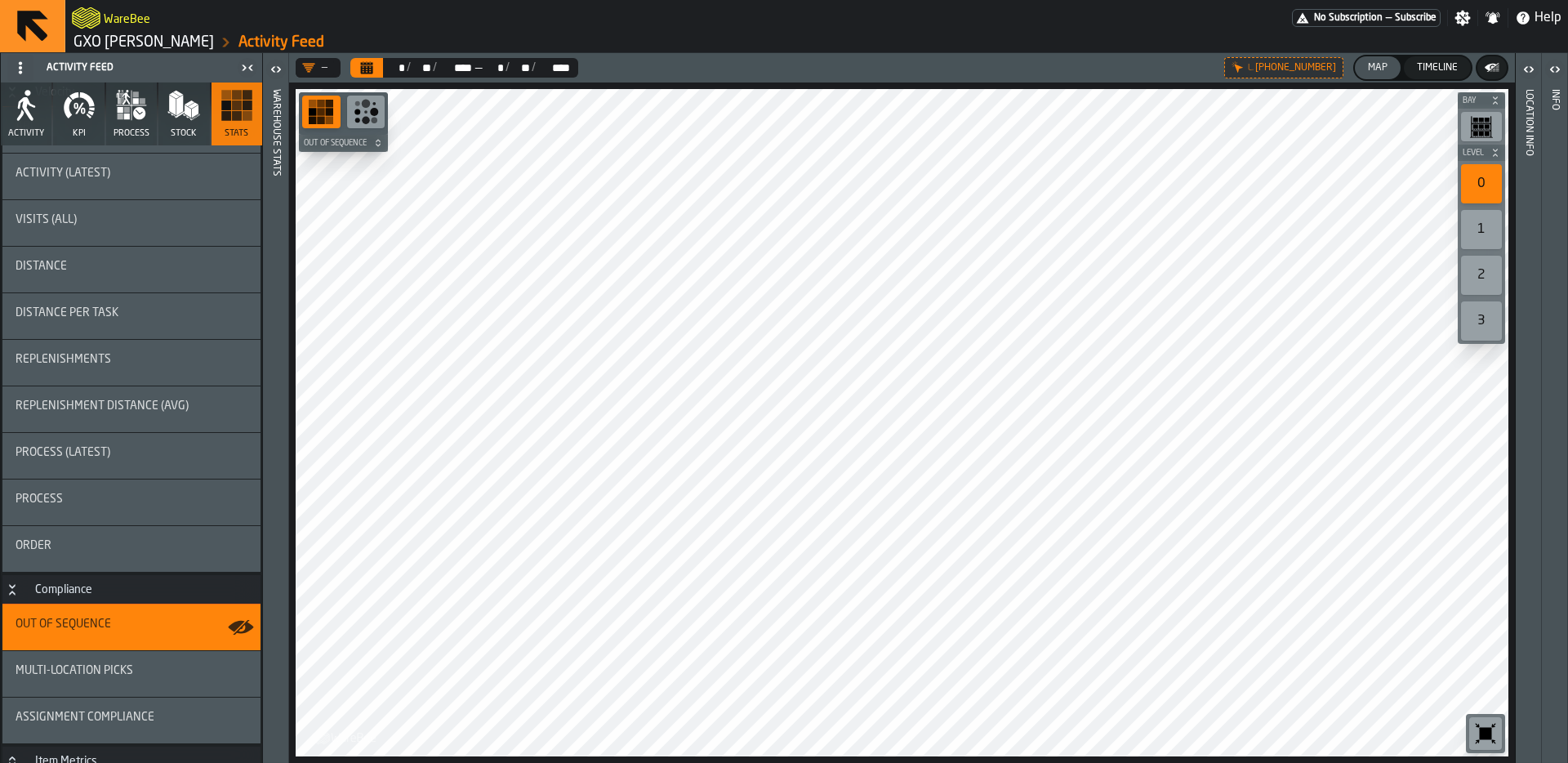
click at [333, 134] on button "Out of Sequence" at bounding box center [342, 142] width 89 height 16
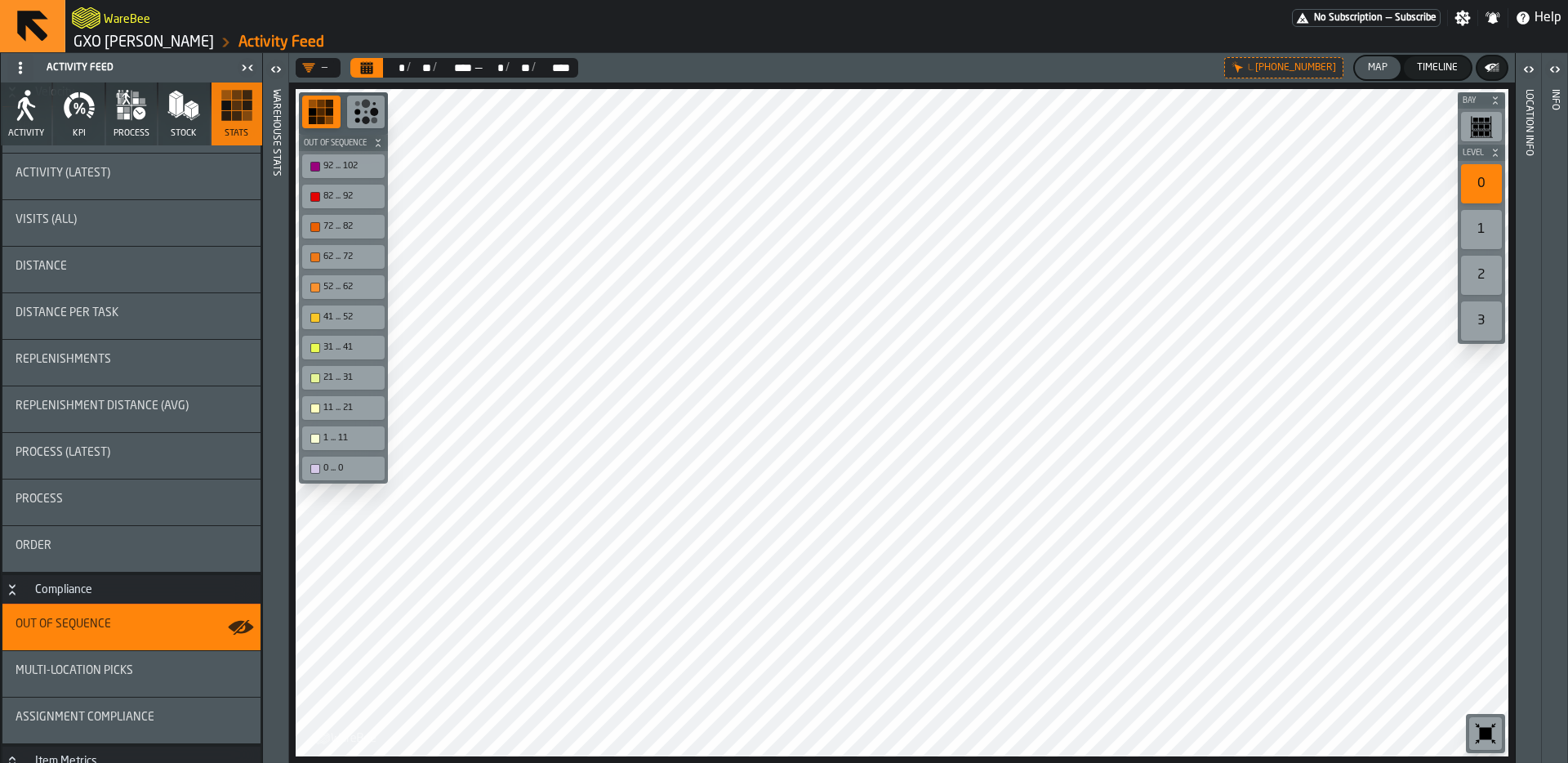
click at [353, 167] on div "92 ... 102" at bounding box center [351, 166] width 56 height 10
click at [359, 167] on div "92 ... 102" at bounding box center [351, 166] width 56 height 10
click at [1491, 225] on div "1" at bounding box center [1481, 229] width 41 height 39
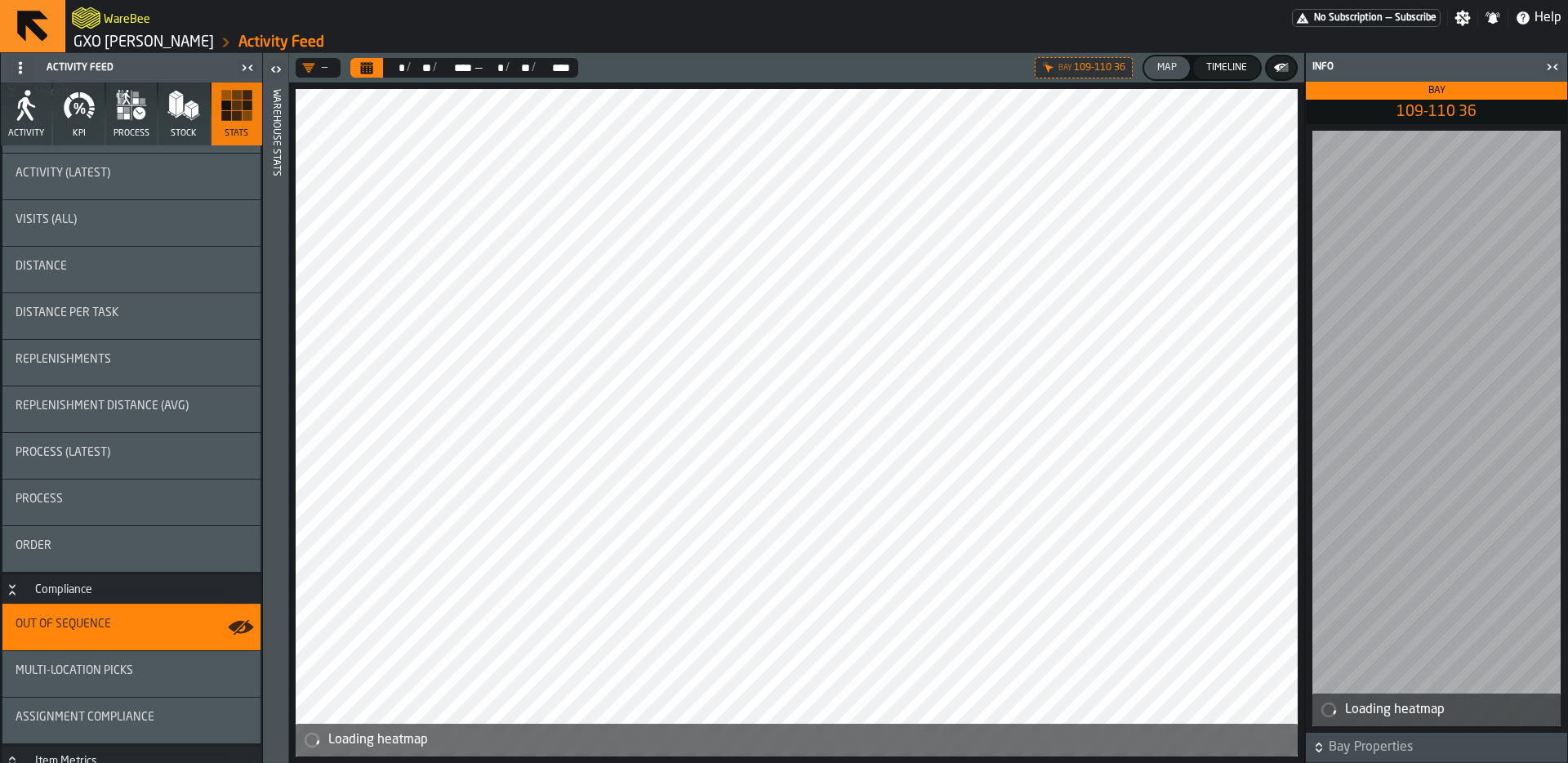
click at [1544, 62] on icon "button-toggle-Close me" at bounding box center [1553, 67] width 20 height 20
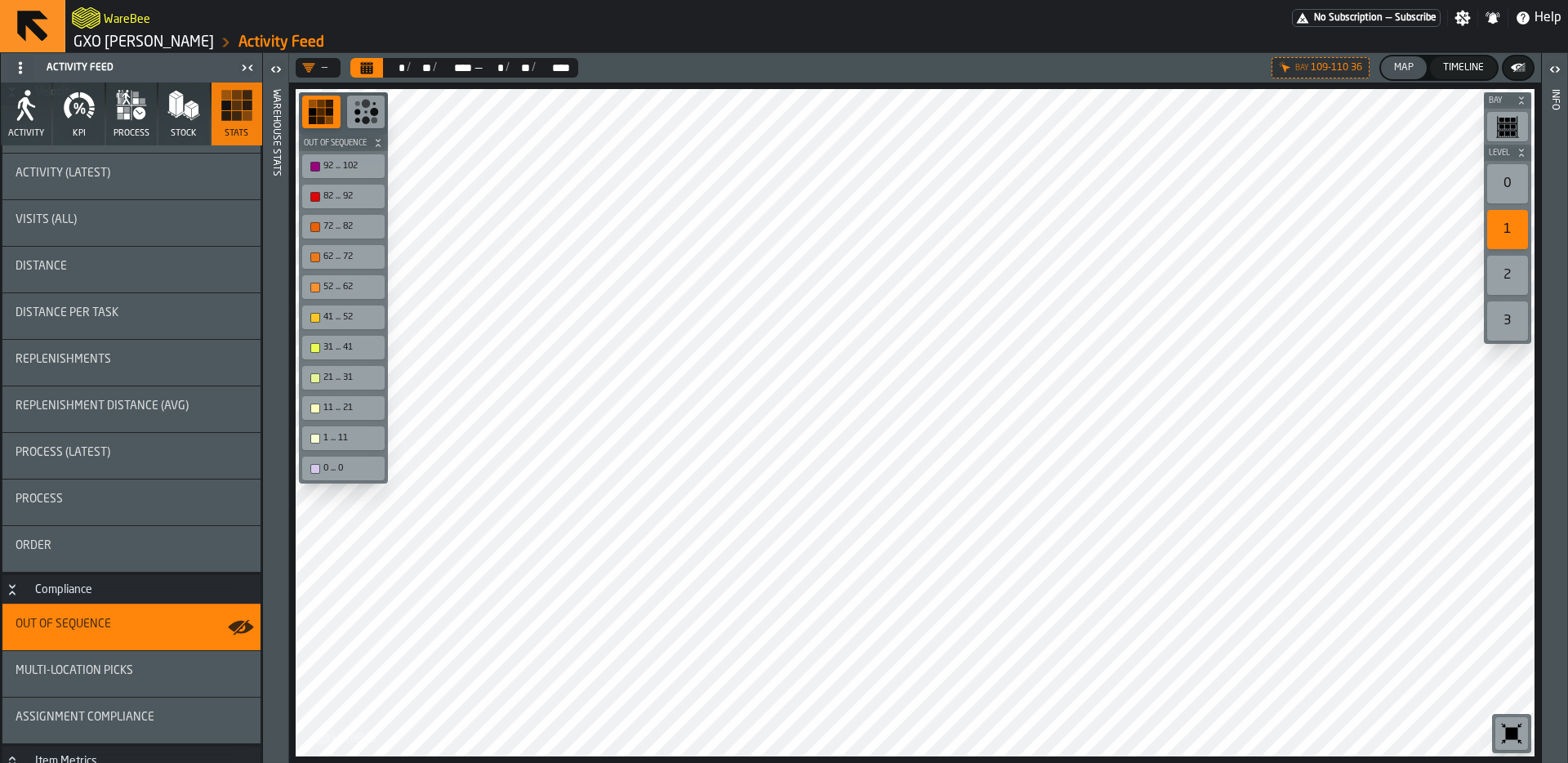
click at [1516, 182] on div "0" at bounding box center [1507, 183] width 41 height 39
click at [1504, 303] on div "3" at bounding box center [1507, 320] width 41 height 39
click at [1503, 191] on div "0" at bounding box center [1507, 183] width 41 height 39
click at [1525, 66] on polygon "button-" at bounding box center [1523, 66] width 3 height 1
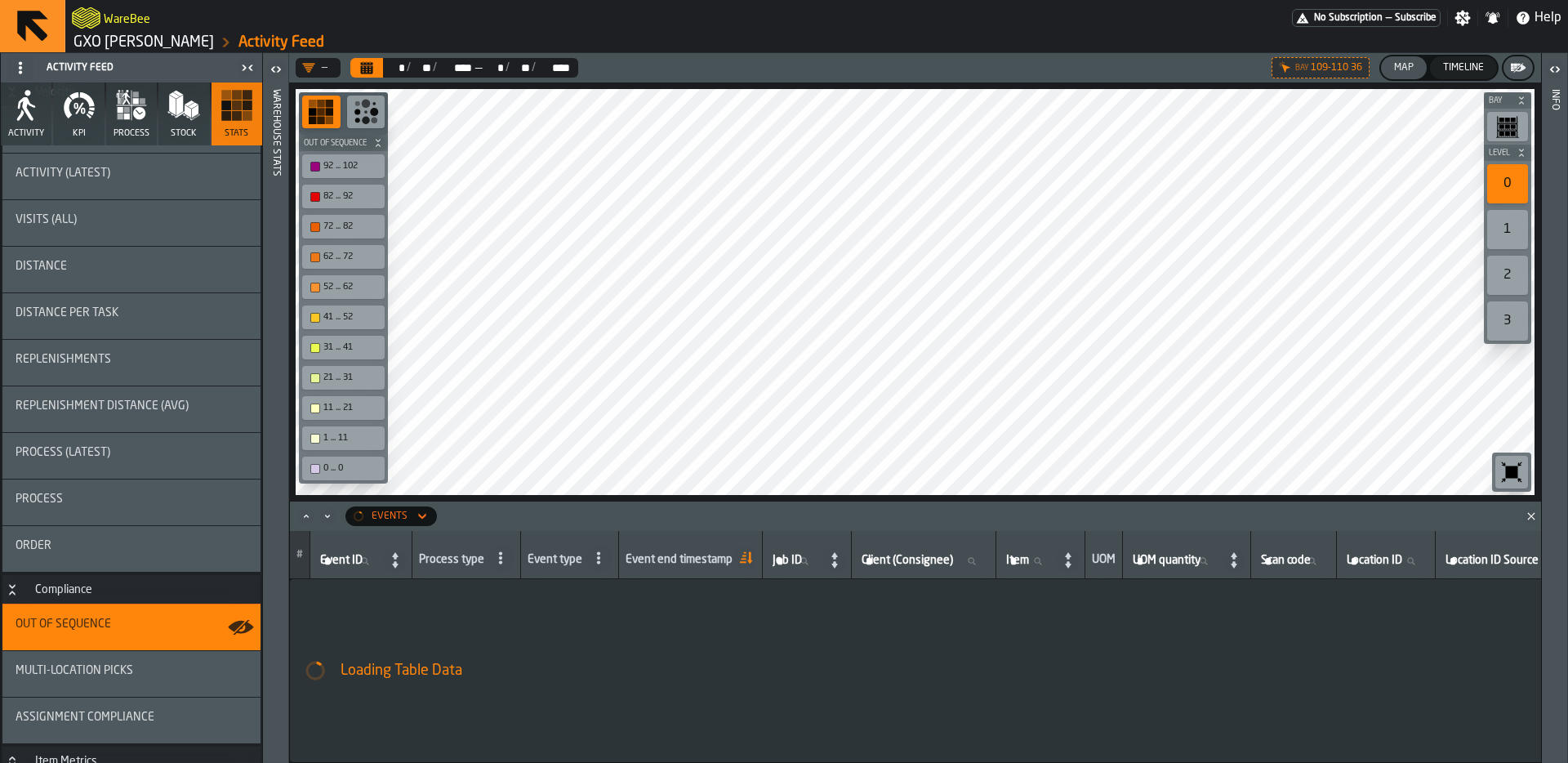
click at [406, 513] on div "Events" at bounding box center [389, 516] width 49 height 18
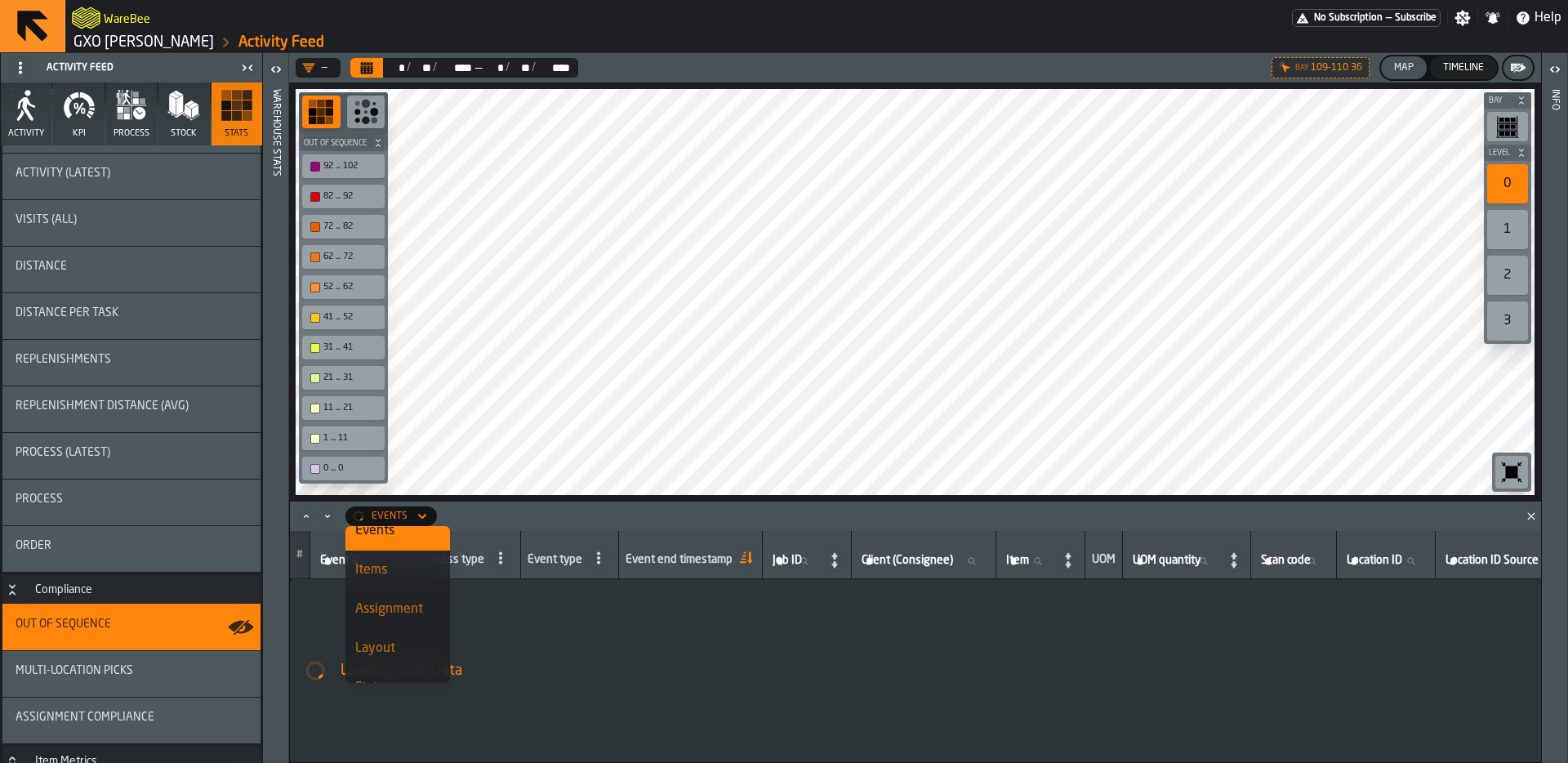
scroll to position [0, 0]
click at [405, 595] on li "Items" at bounding box center [398, 585] width 105 height 39
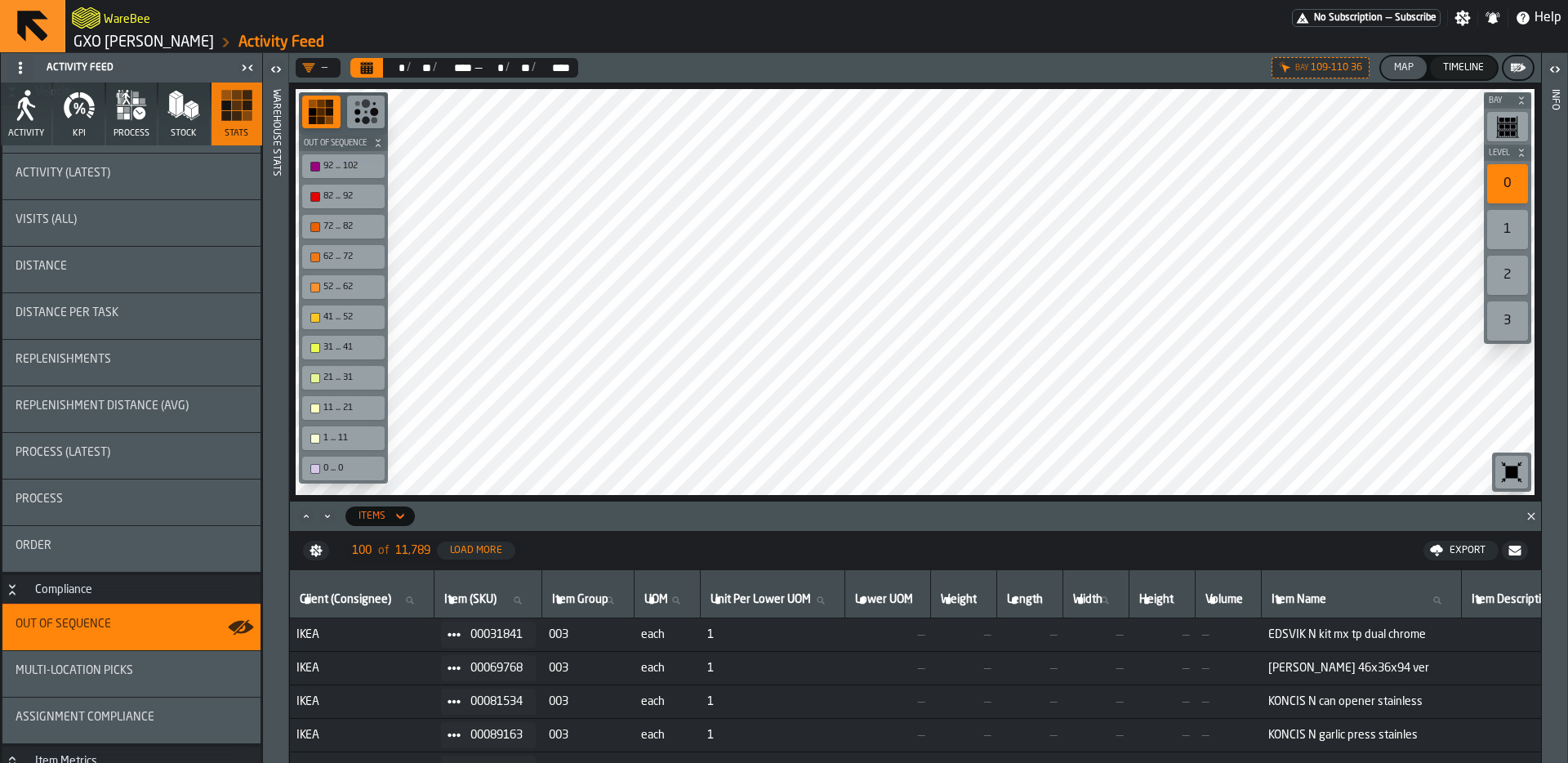
click at [669, 757] on td "each" at bounding box center [667, 769] width 66 height 33
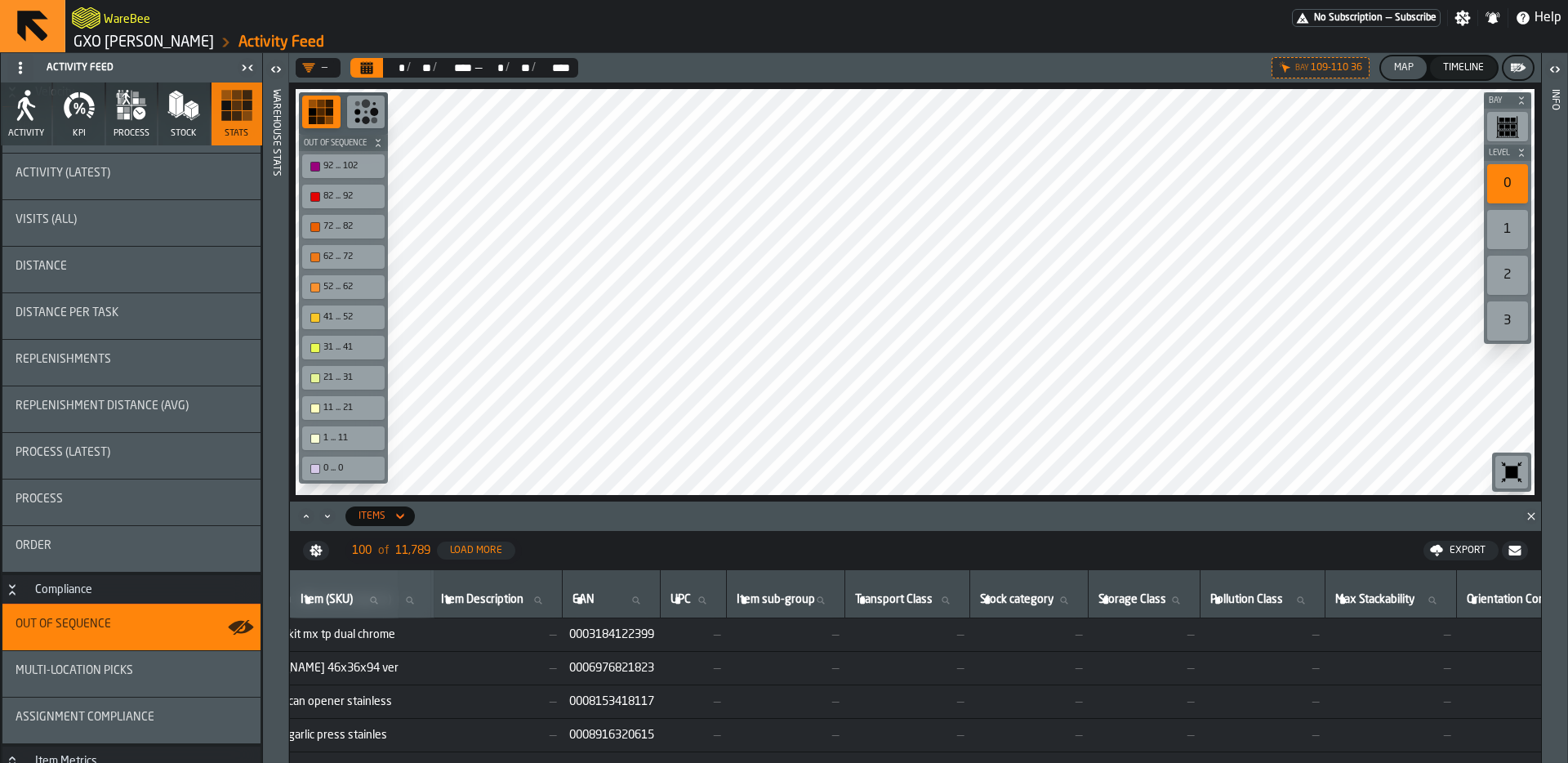
scroll to position [0, 1207]
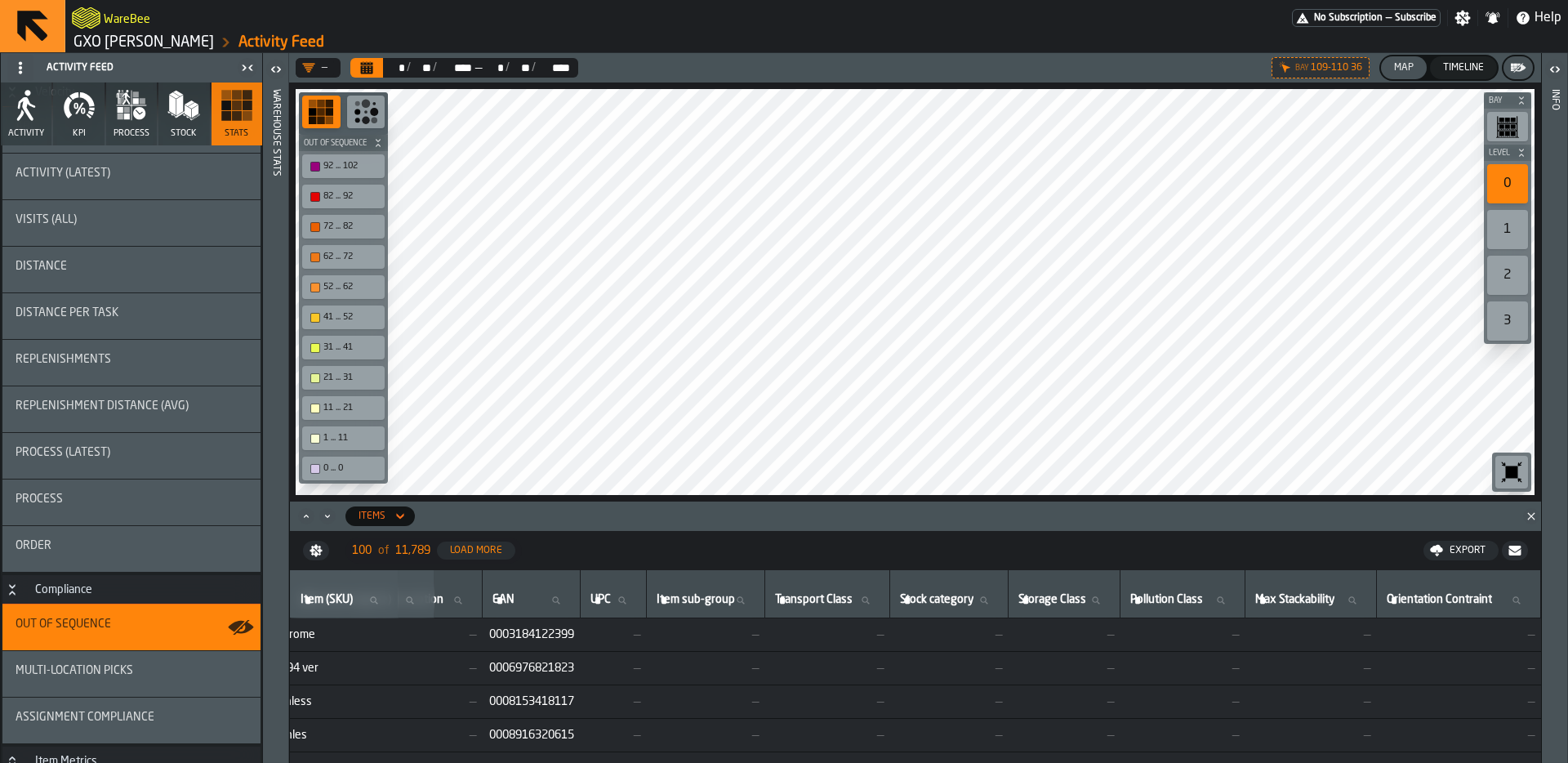
click at [385, 523] on div "Items" at bounding box center [372, 516] width 40 height 18
click at [402, 624] on div "Stats" at bounding box center [398, 626] width 85 height 20
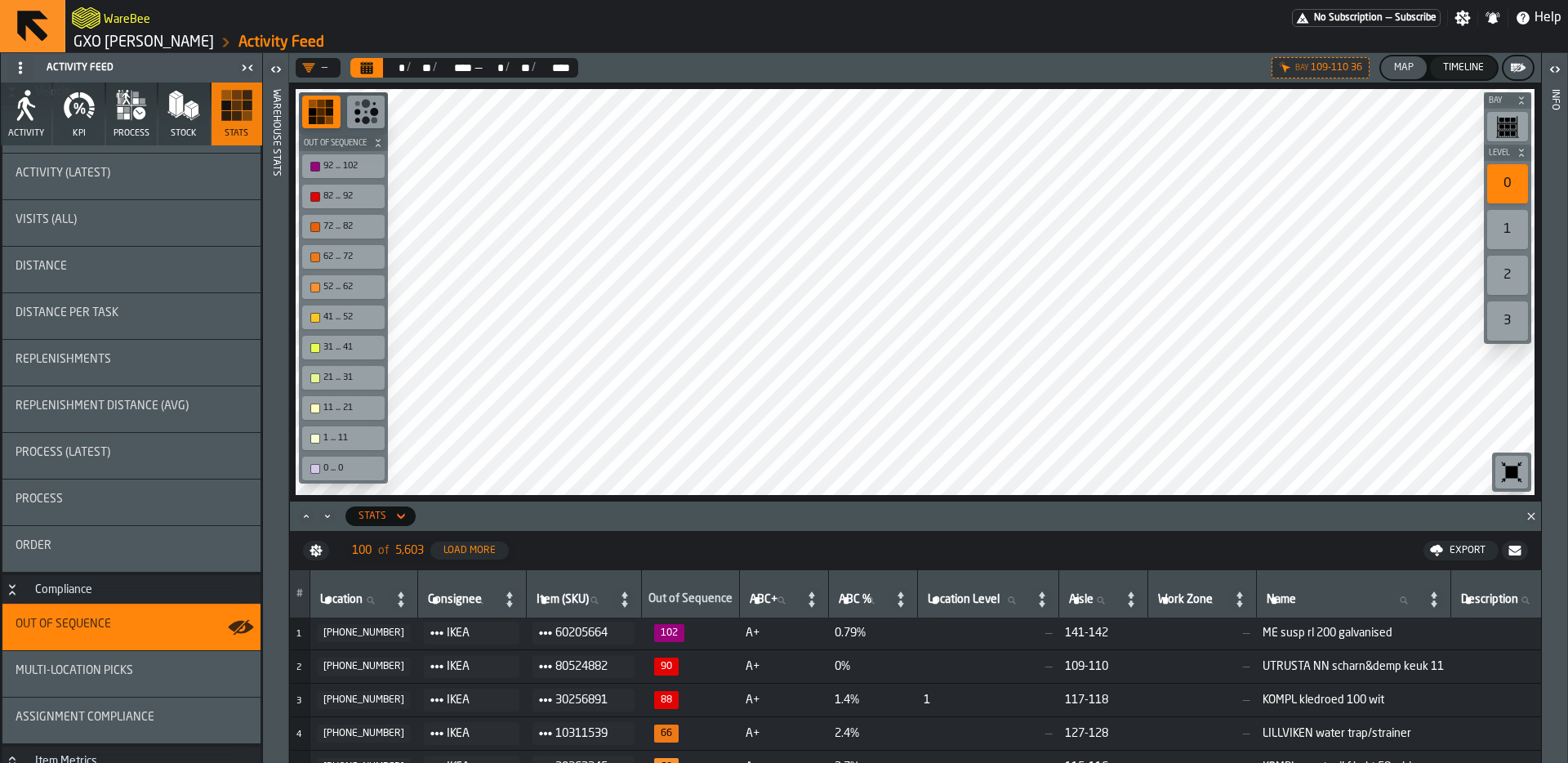
scroll to position [0, 0]
click at [363, 635] on div "[PHONE_NUMBER]" at bounding box center [363, 634] width 81 height 11
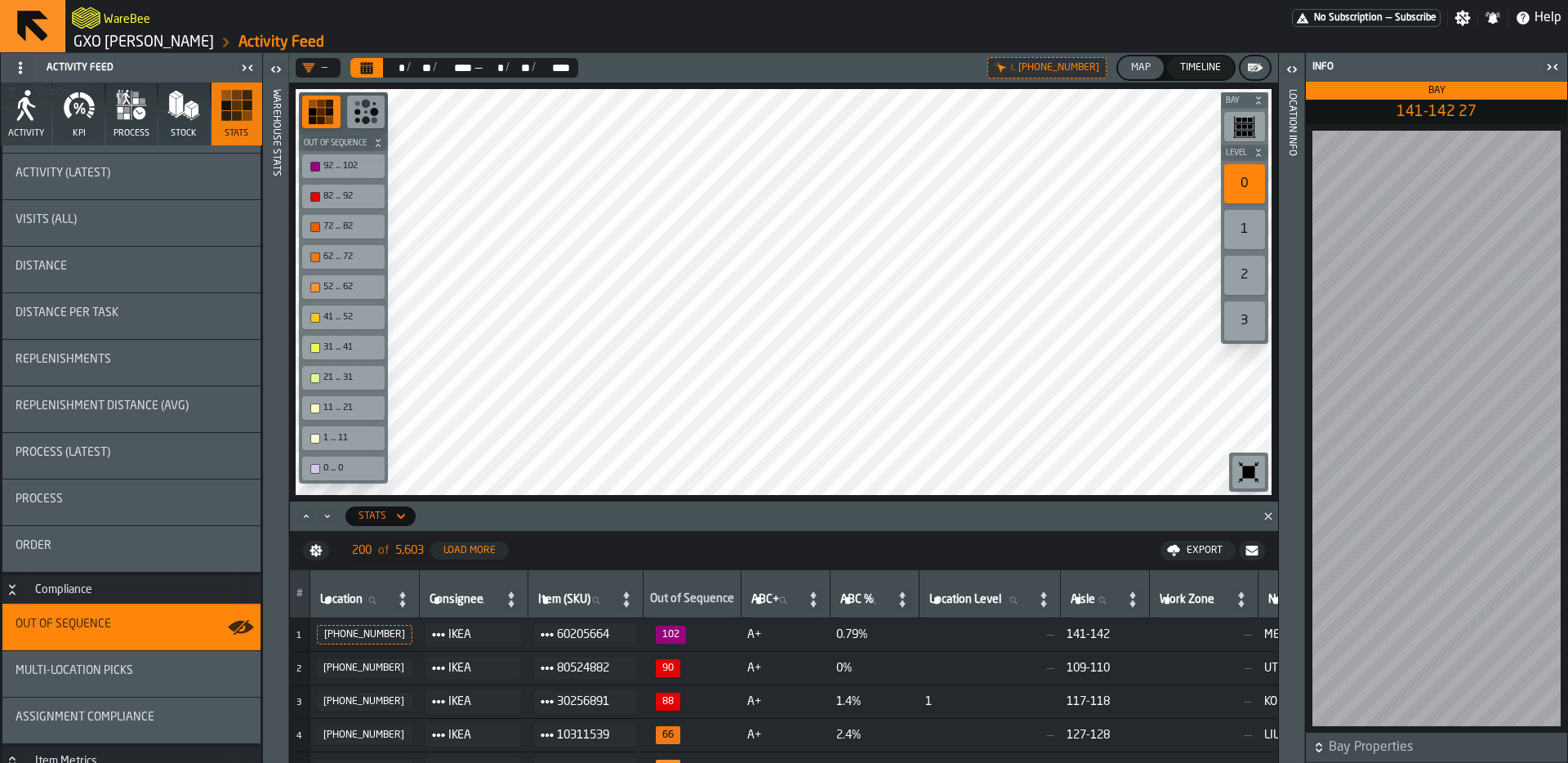
click at [843, 71] on div "— ** * / ** ** / **** **** — ** * / ** ** / **** **** L. [PHONE_NUMBER] Map Tim…" at bounding box center [783, 408] width 989 height 710
click at [1300, 244] on header "Location Info" at bounding box center [1291, 408] width 26 height 710
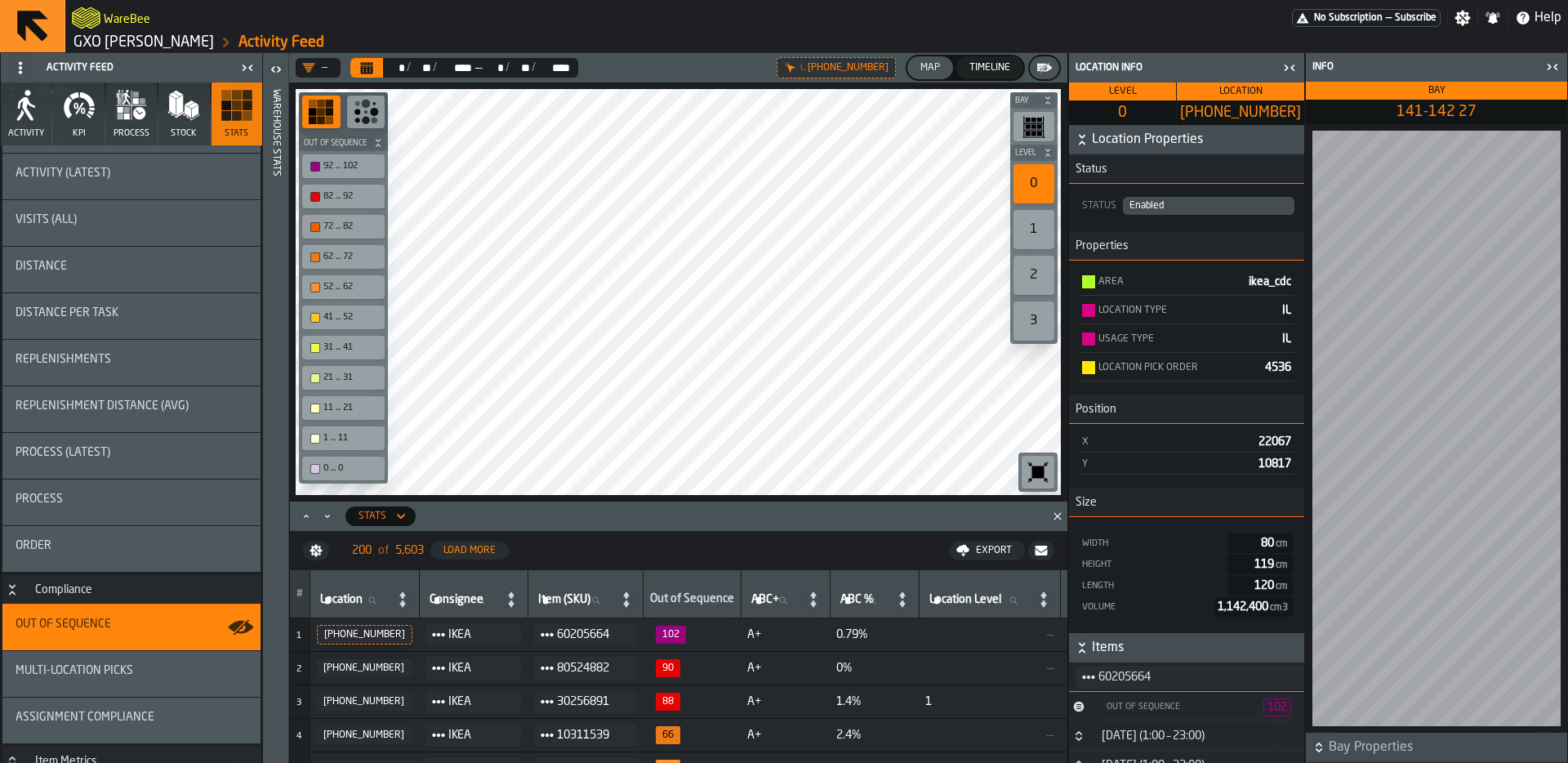
click at [1085, 732] on button "Button-30 September (1:00 – 23:00)-closed" at bounding box center [1079, 736] width 20 height 13
click at [1082, 151] on button "Location Properties" at bounding box center [1186, 139] width 236 height 30
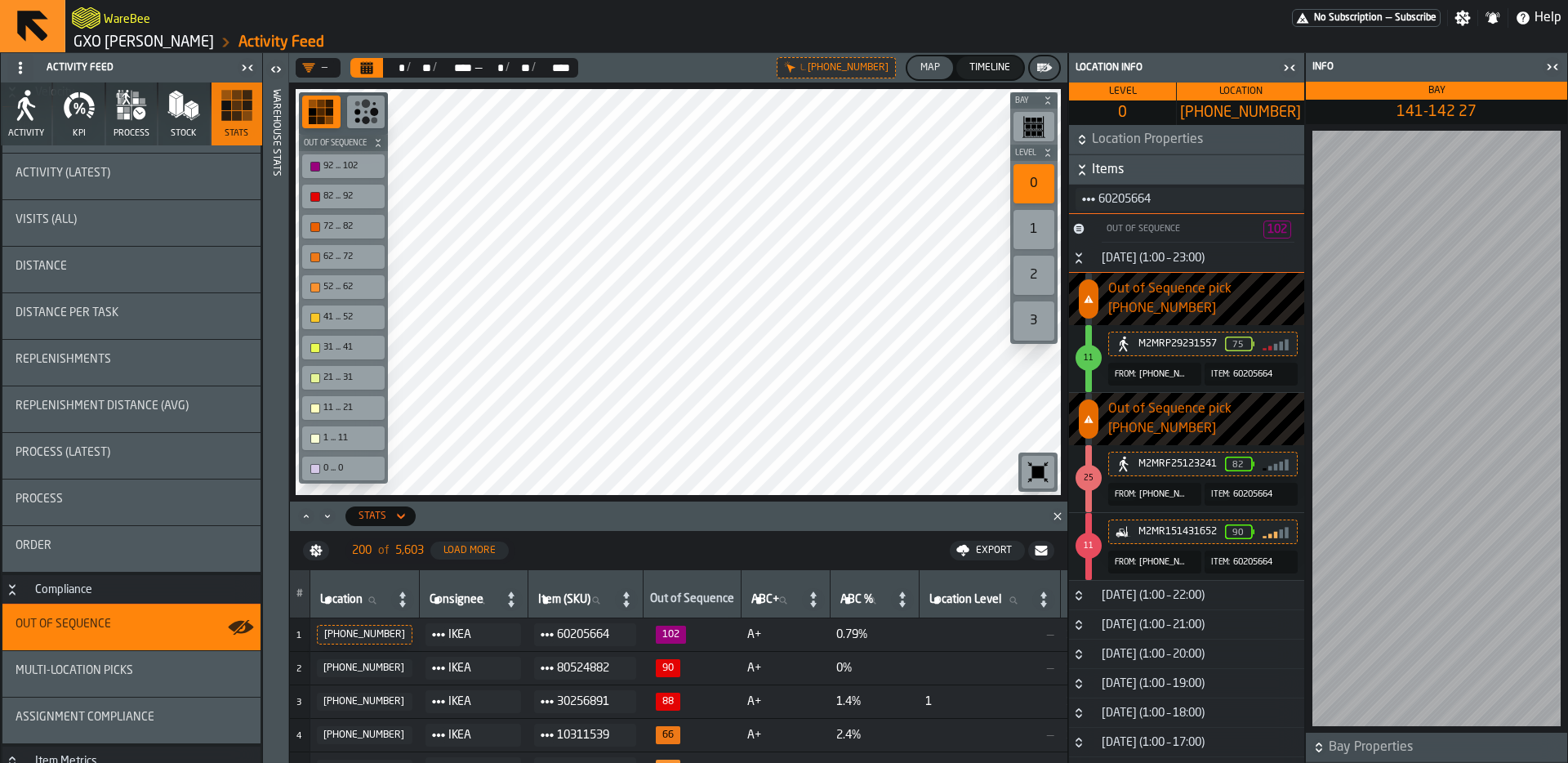
click at [1293, 72] on icon "button-toggle-Close me" at bounding box center [1289, 68] width 20 height 20
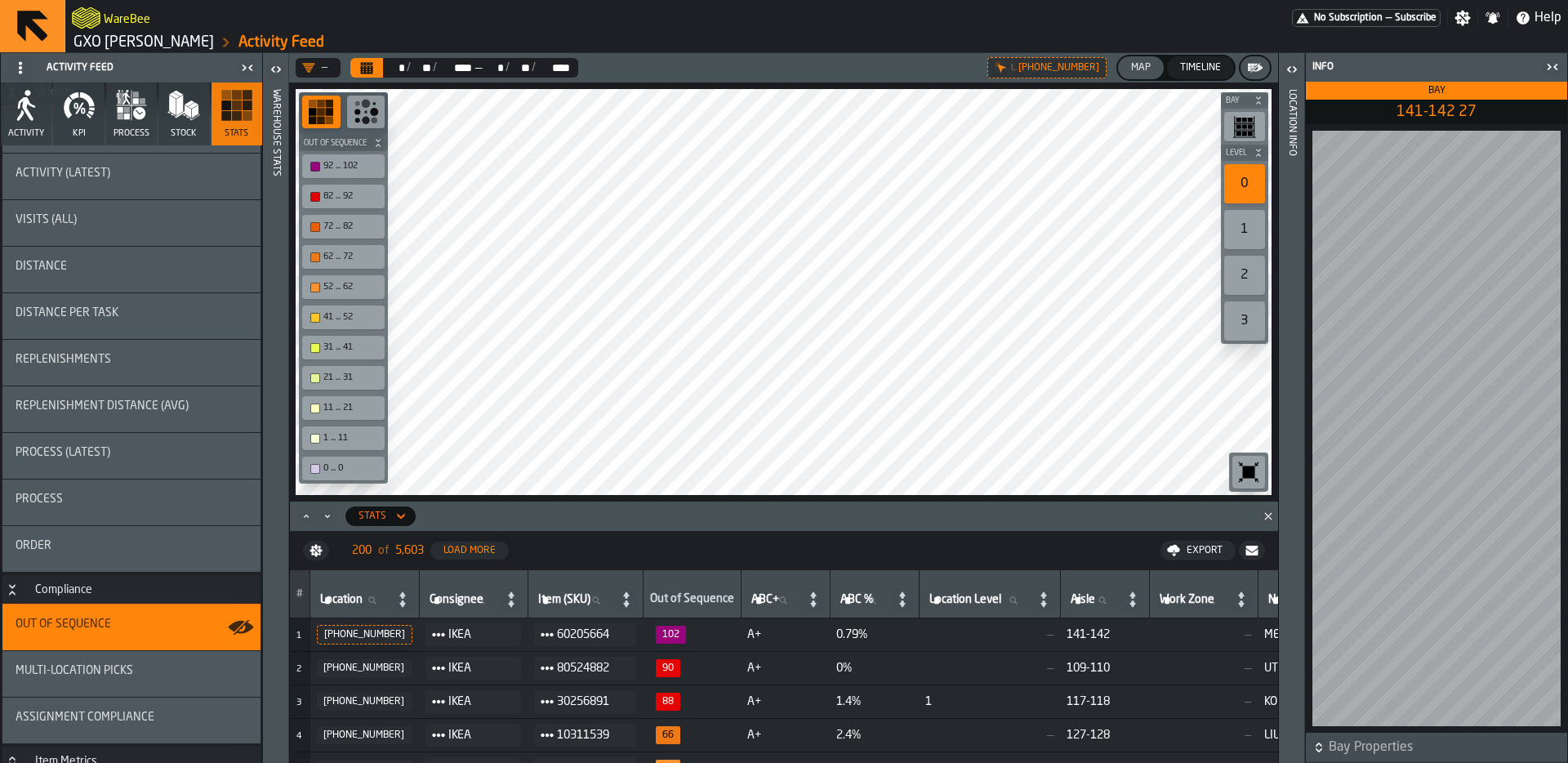
click at [340, 629] on div "[PHONE_NUMBER]" at bounding box center [364, 634] width 81 height 11
click at [403, 519] on icon at bounding box center [401, 516] width 16 height 20
click at [596, 556] on nav "200 of 5,603 Load More Export" at bounding box center [784, 550] width 988 height 39
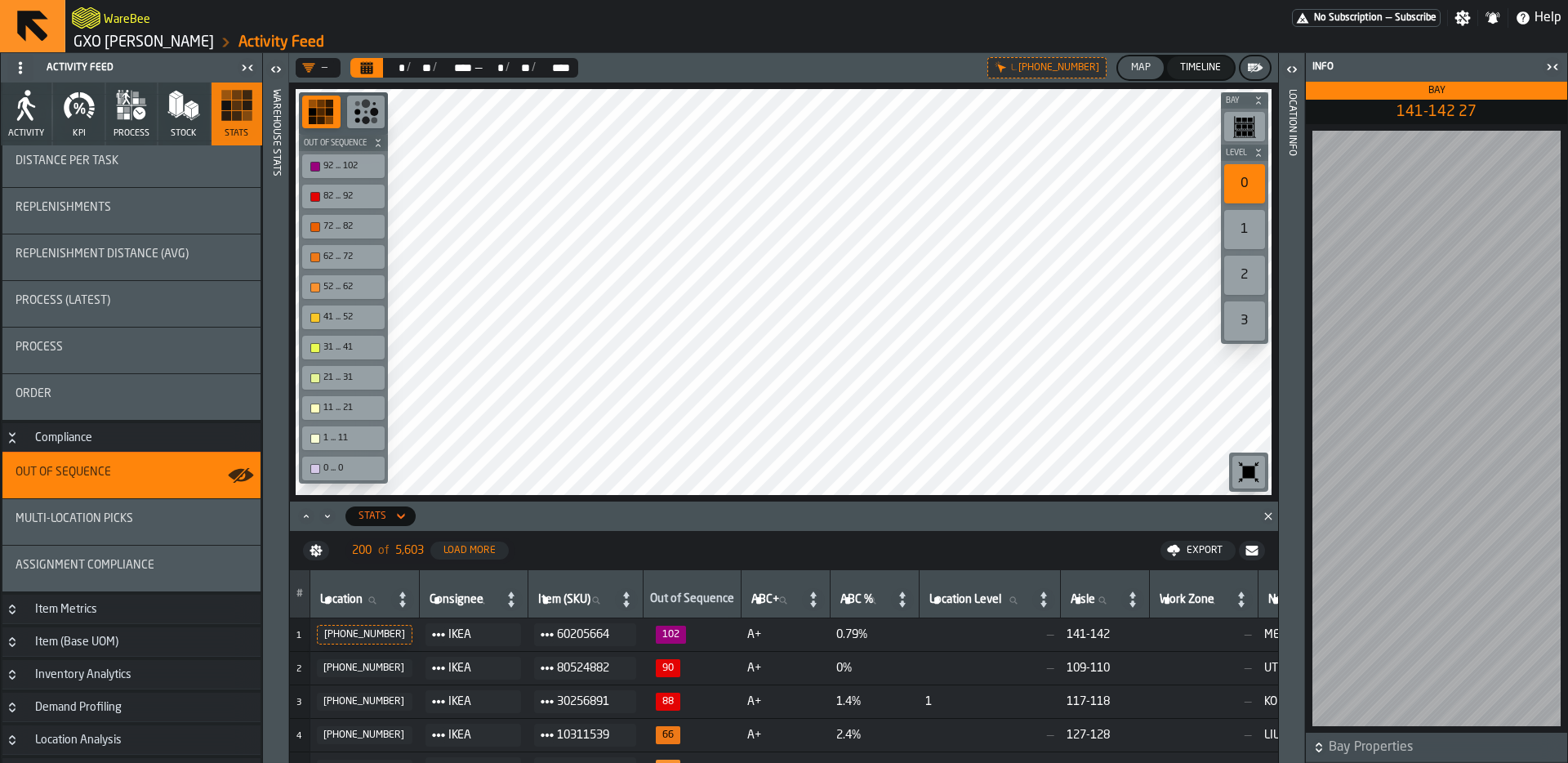
scroll to position [287, 0]
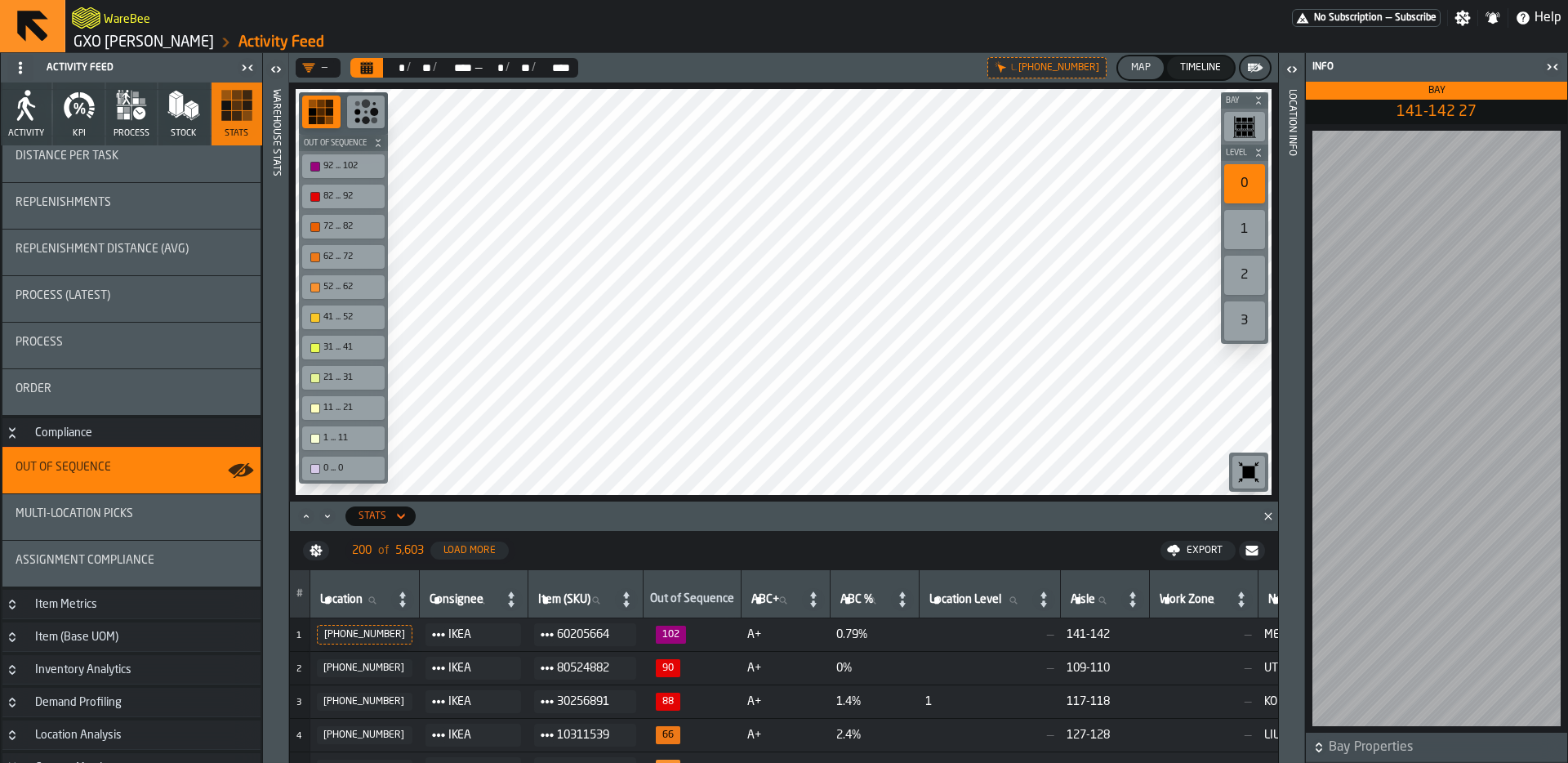
click at [1300, 313] on header "Location Info" at bounding box center [1291, 408] width 26 height 710
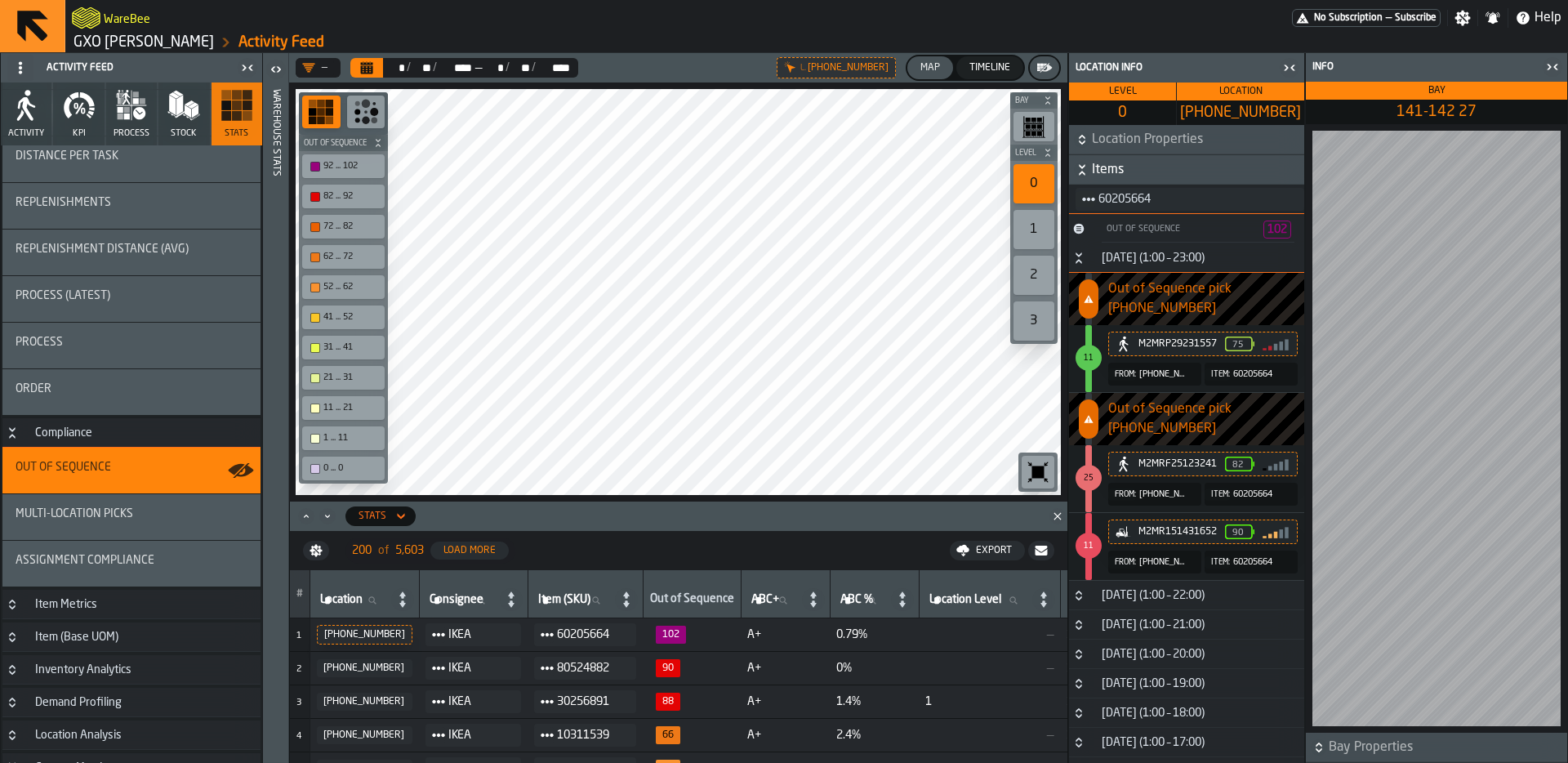
click at [1182, 256] on div "[DATE] (1:00 – 23:00)" at bounding box center [1153, 258] width 122 height 13
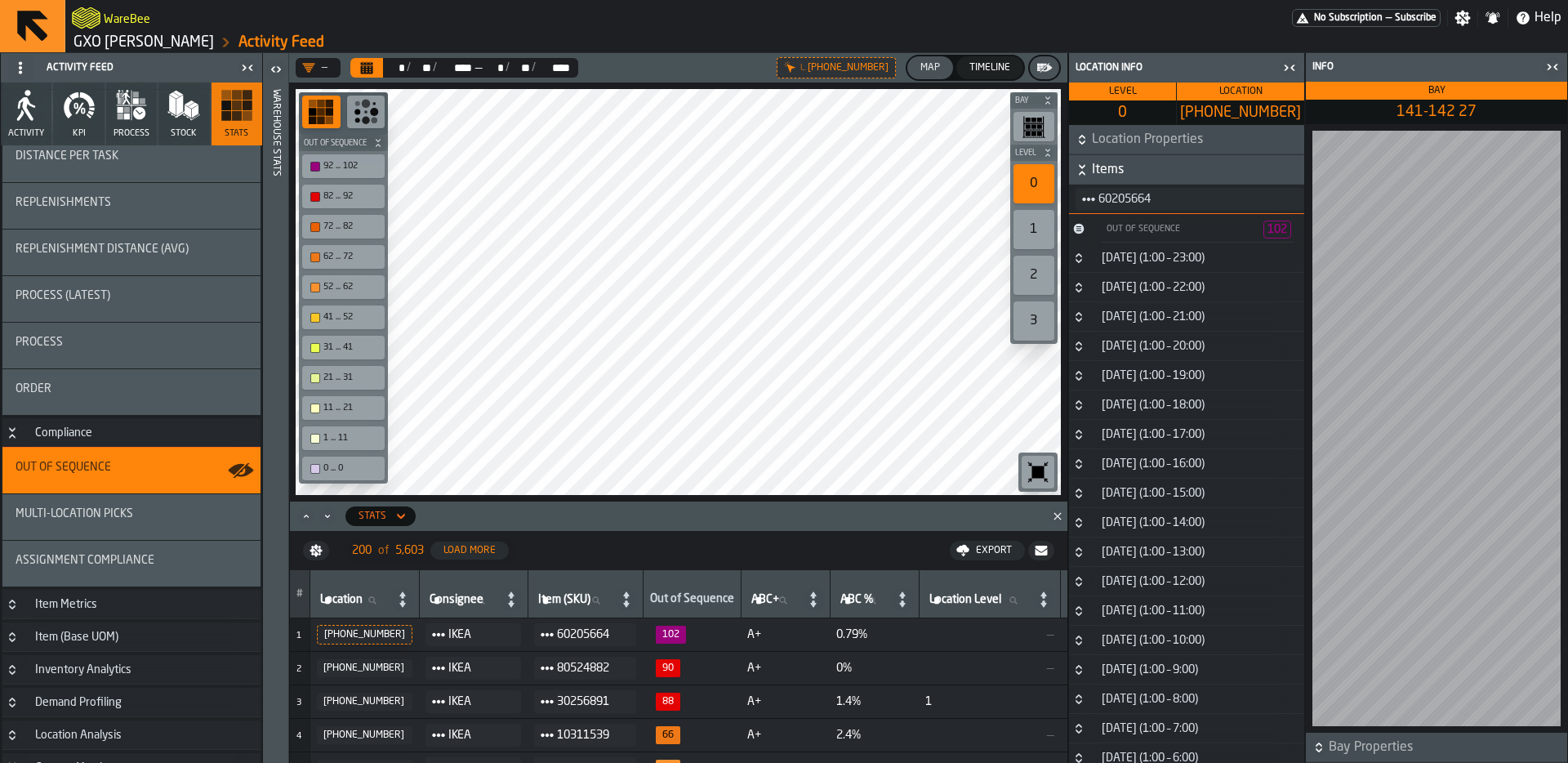
click at [1150, 254] on div "[DATE] (1:00 – 23:00)" at bounding box center [1153, 258] width 122 height 13
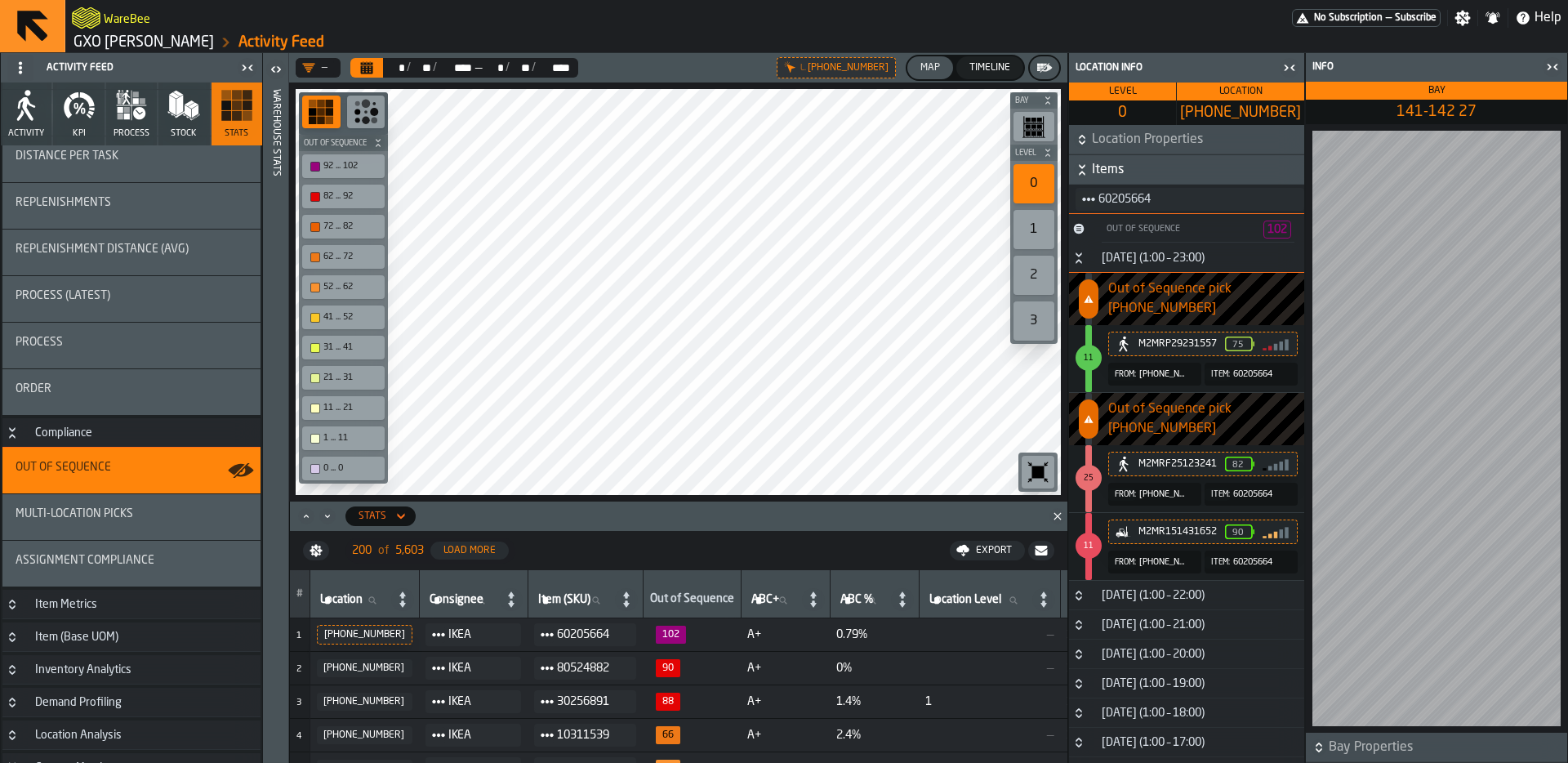
click at [1186, 254] on div "[DATE] (1:00 – 23:00)" at bounding box center [1153, 258] width 122 height 13
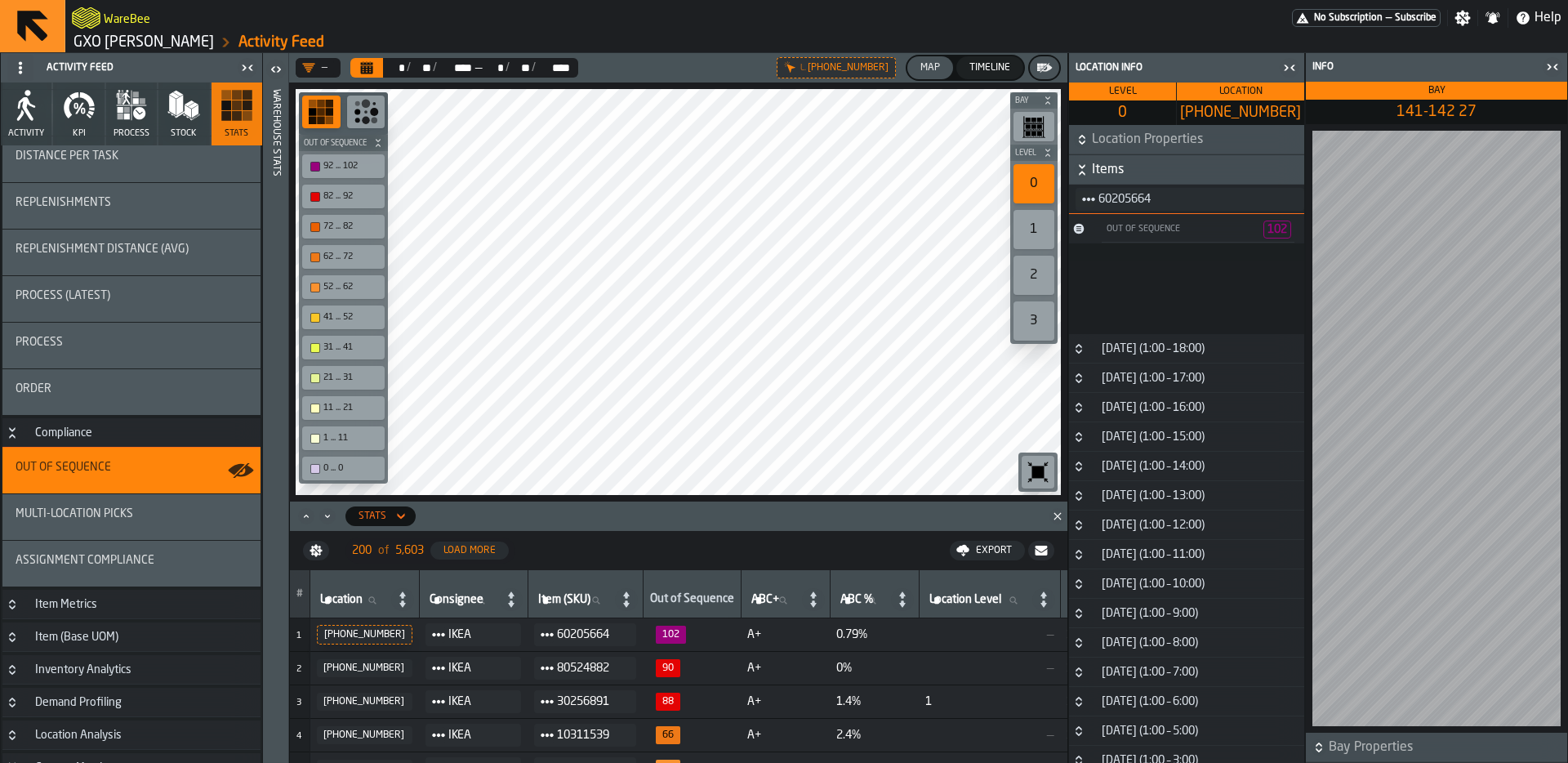
scroll to position [0, 0]
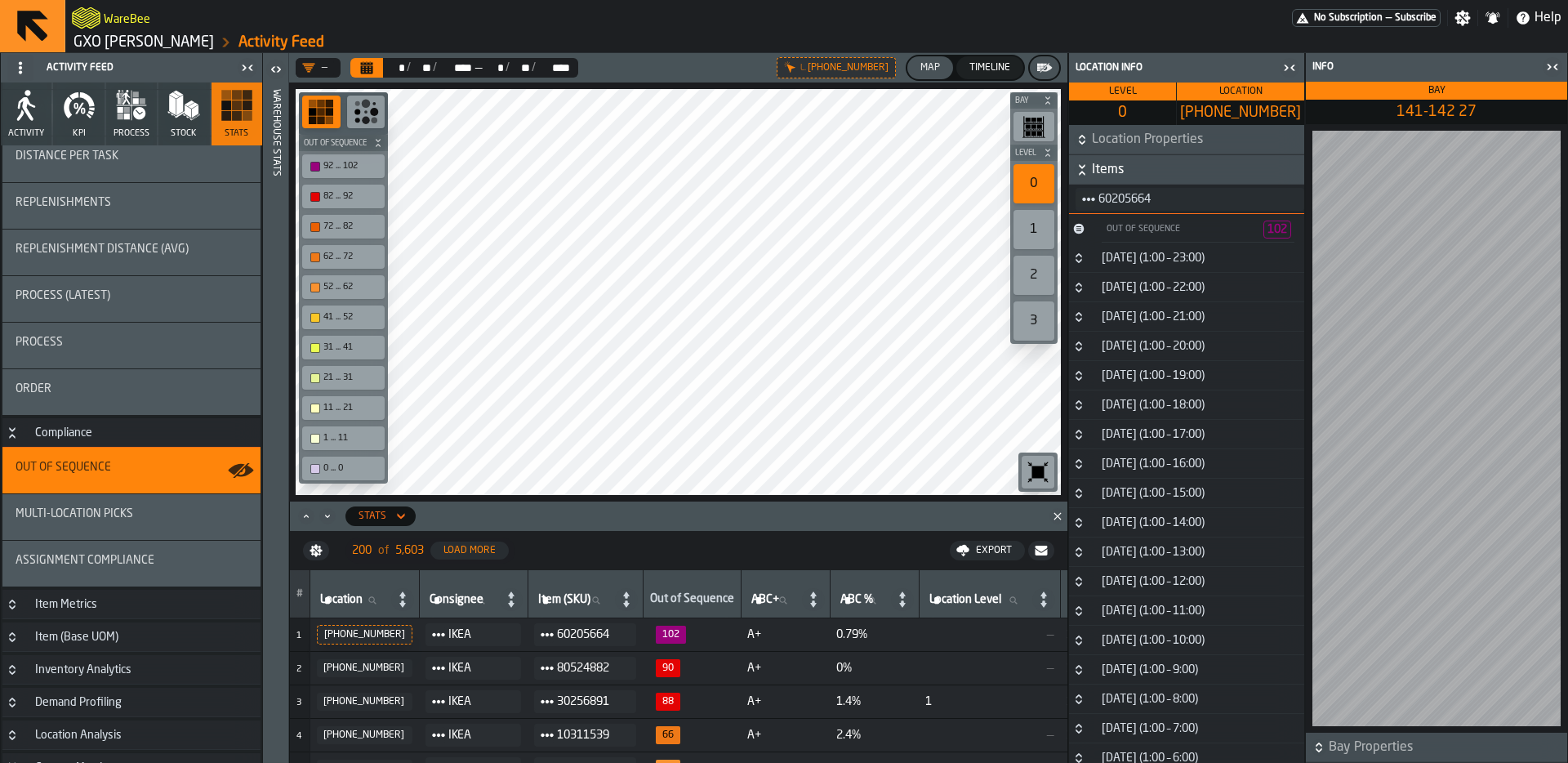
click at [1278, 228] on span "102" at bounding box center [1277, 230] width 20 height 11
click at [1295, 68] on icon "button-toggle-Close me" at bounding box center [1289, 68] width 20 height 20
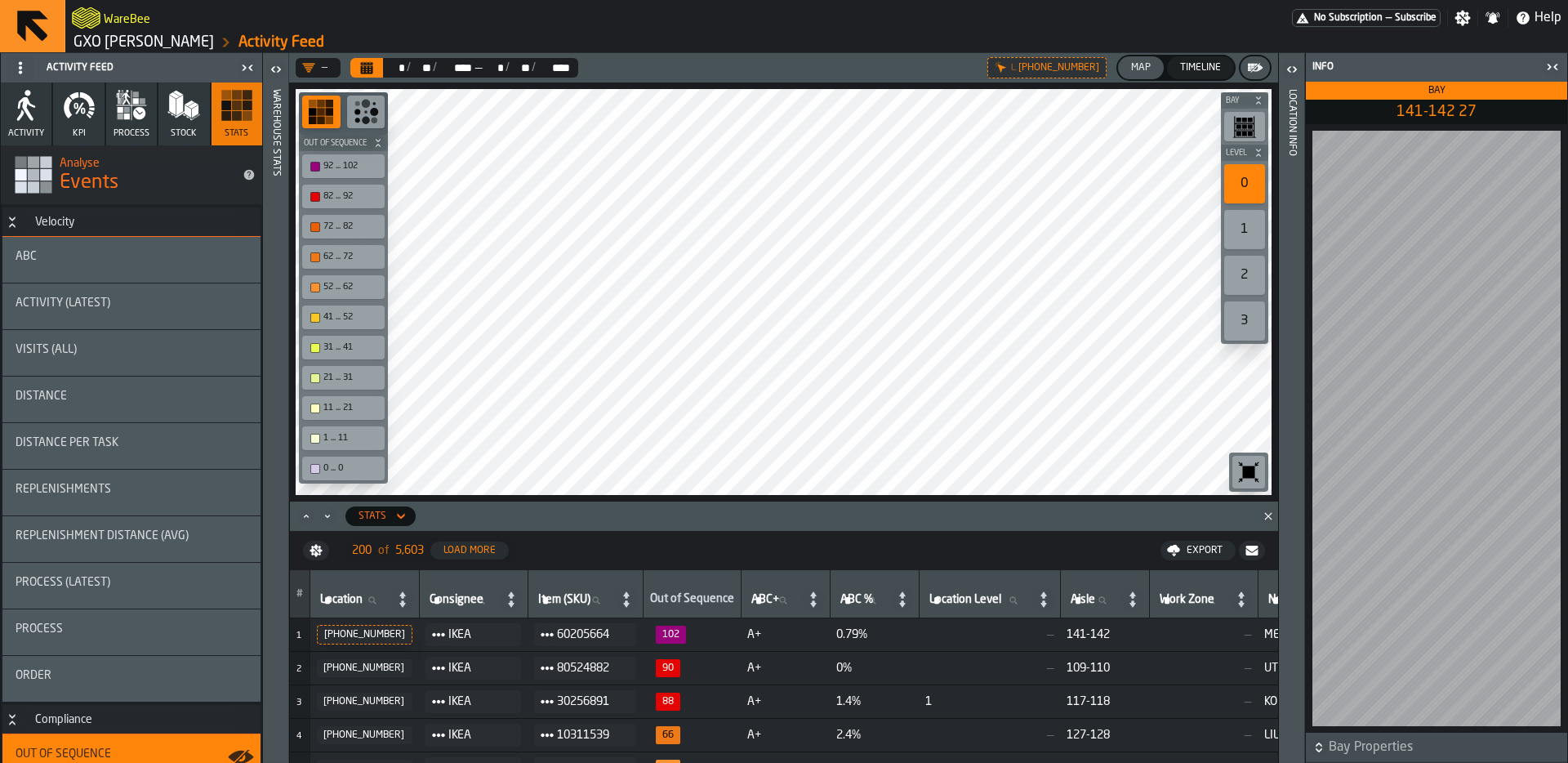
click at [117, 354] on div "Visits (All)" at bounding box center [131, 350] width 232 height 13
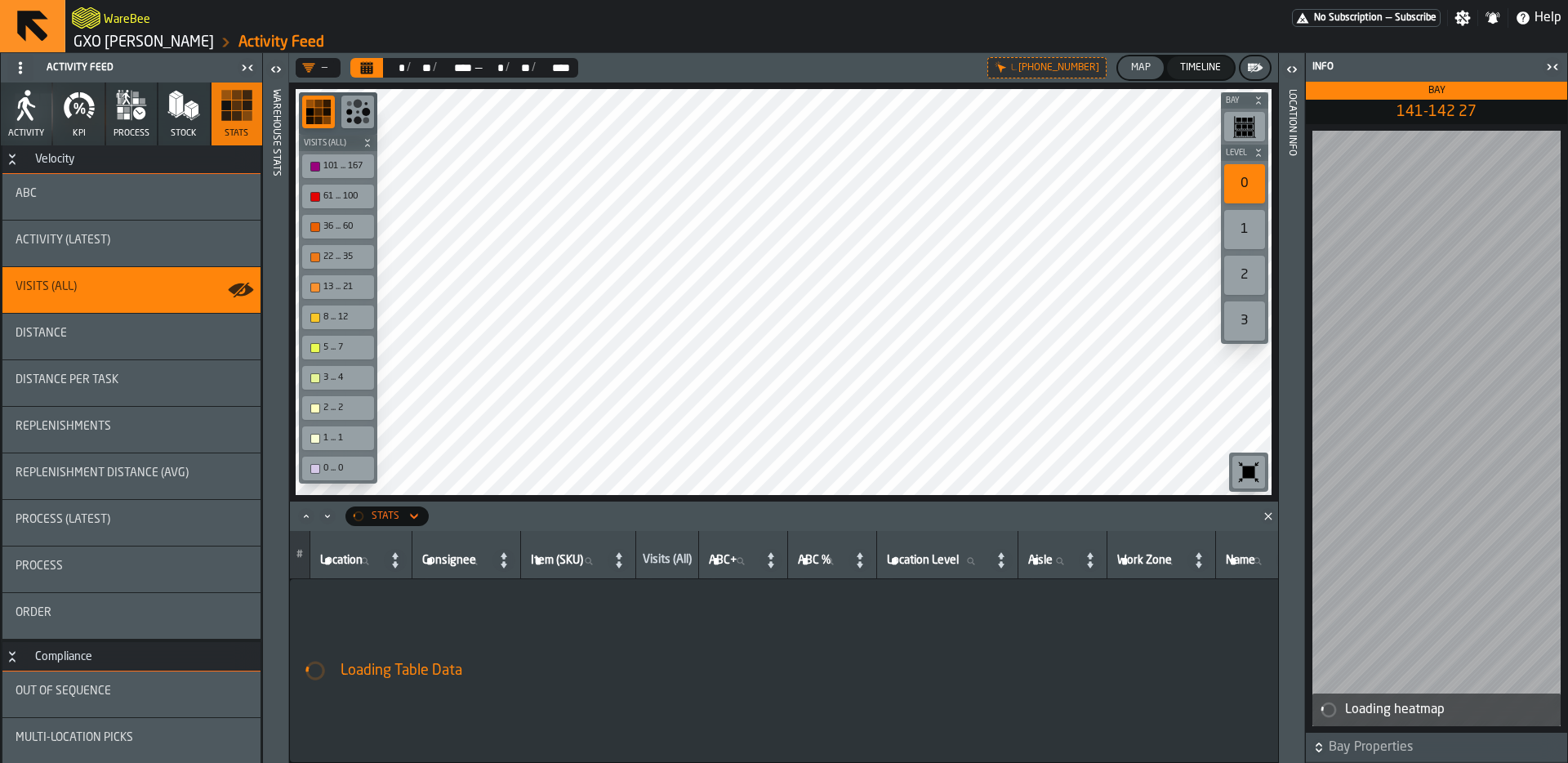
scroll to position [66, 0]
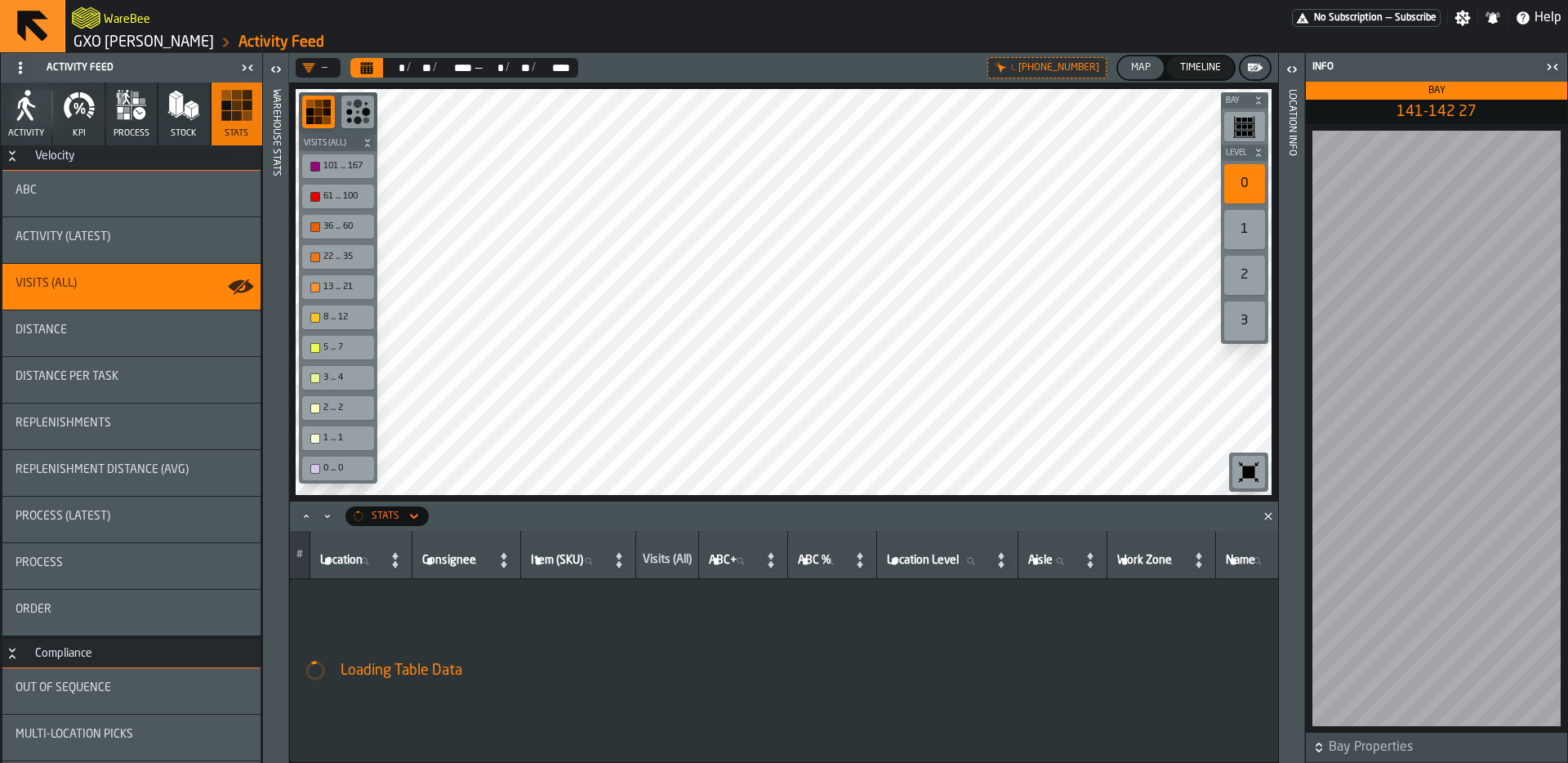
click at [168, 702] on div "Out of Sequence" at bounding box center [132, 691] width 258 height 46
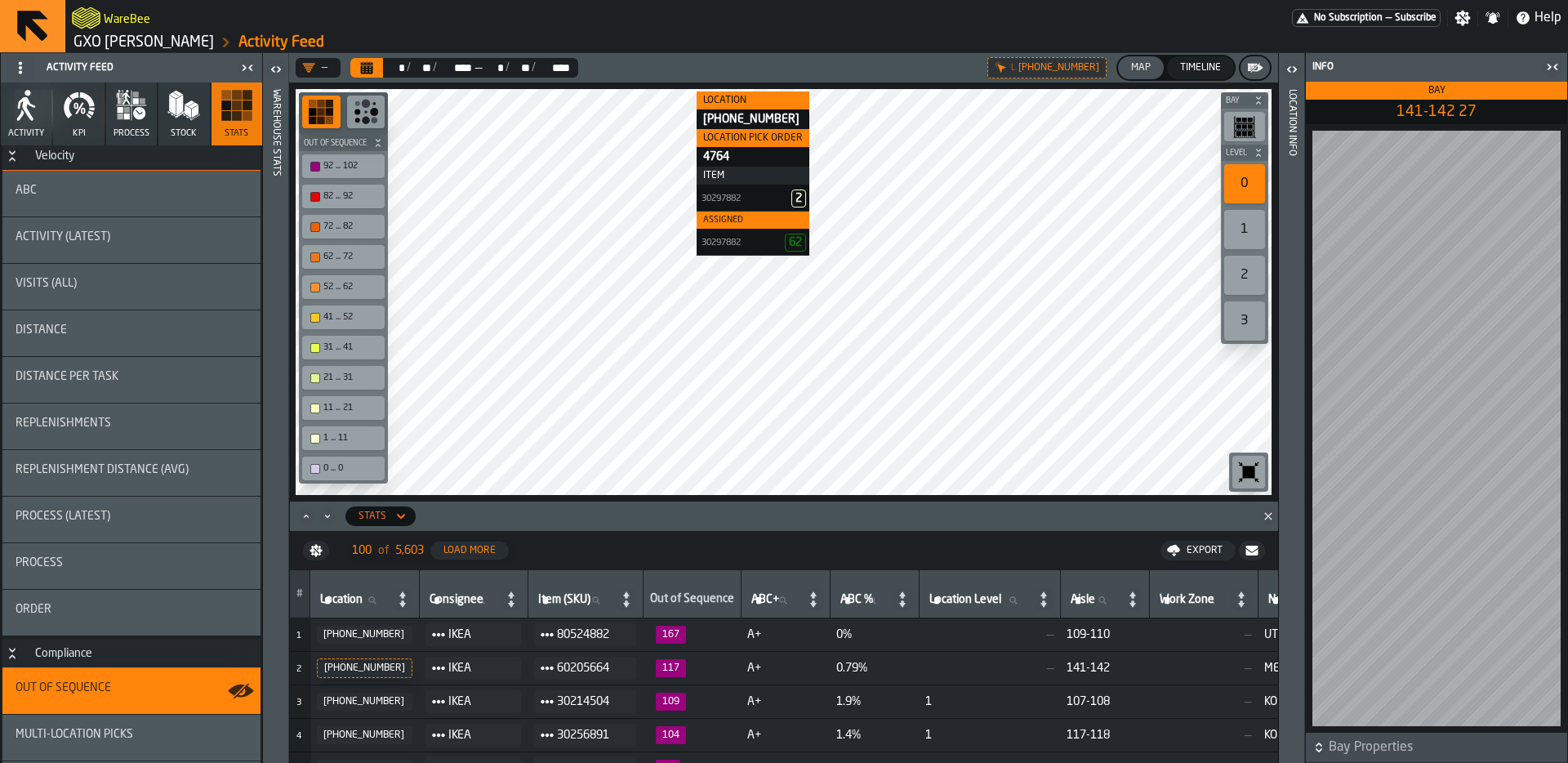
click at [80, 120] on icon "button" at bounding box center [79, 105] width 32 height 32
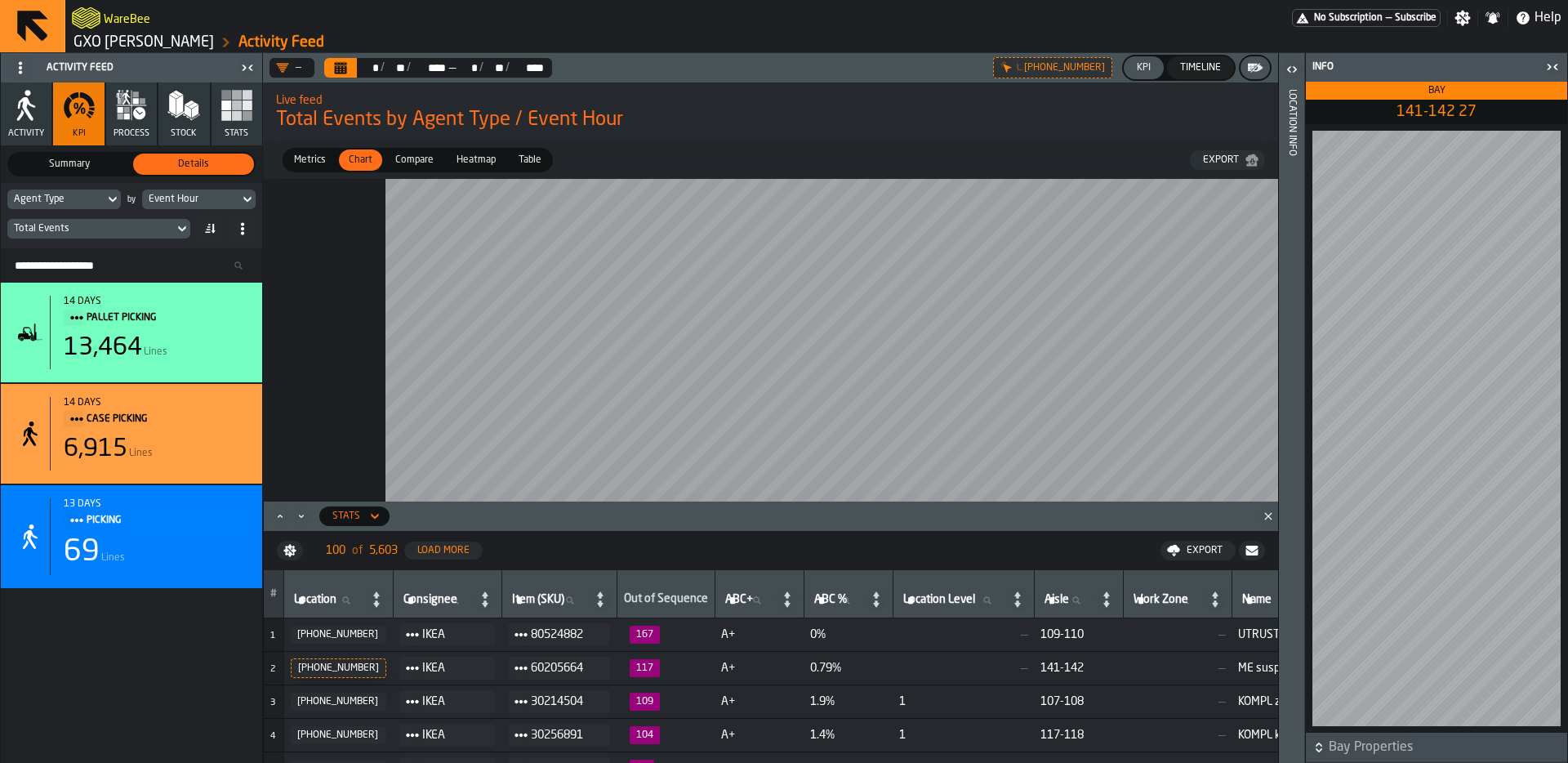
click at [535, 155] on span "Table" at bounding box center [530, 159] width 36 height 14
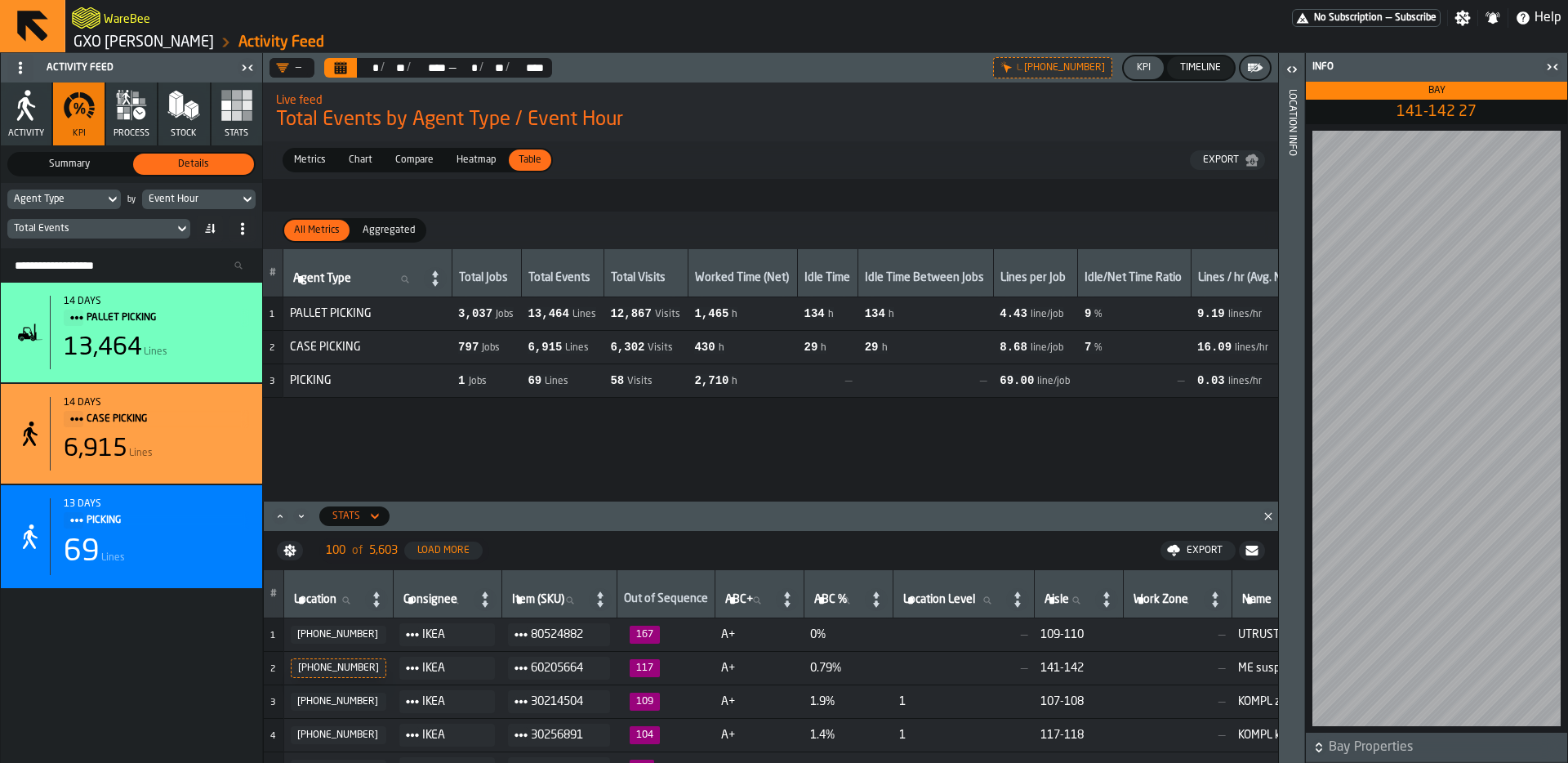
click at [312, 161] on span "Metrics" at bounding box center [309, 159] width 45 height 14
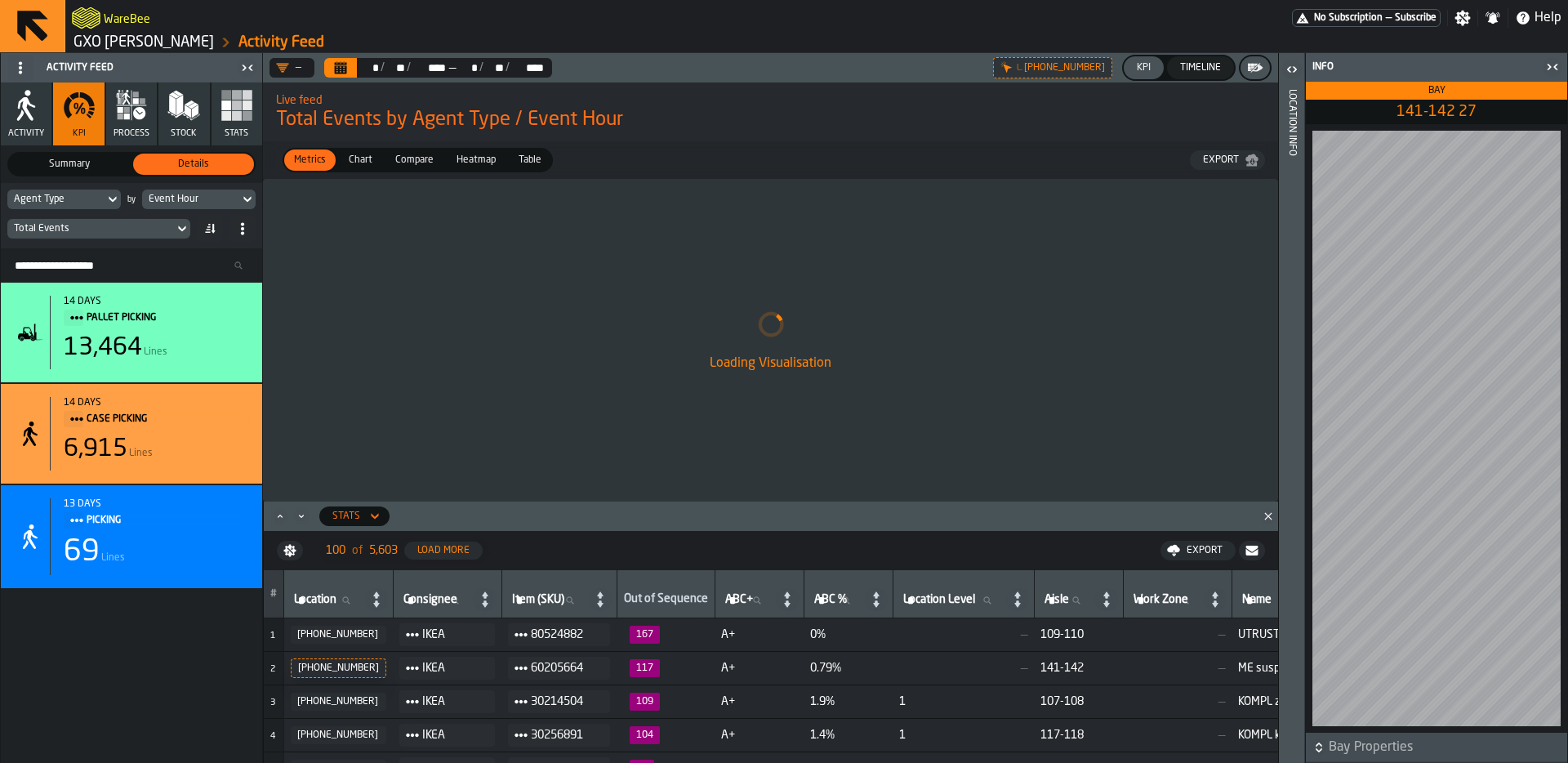
click at [1266, 509] on icon "Close" at bounding box center [1268, 516] width 16 height 16
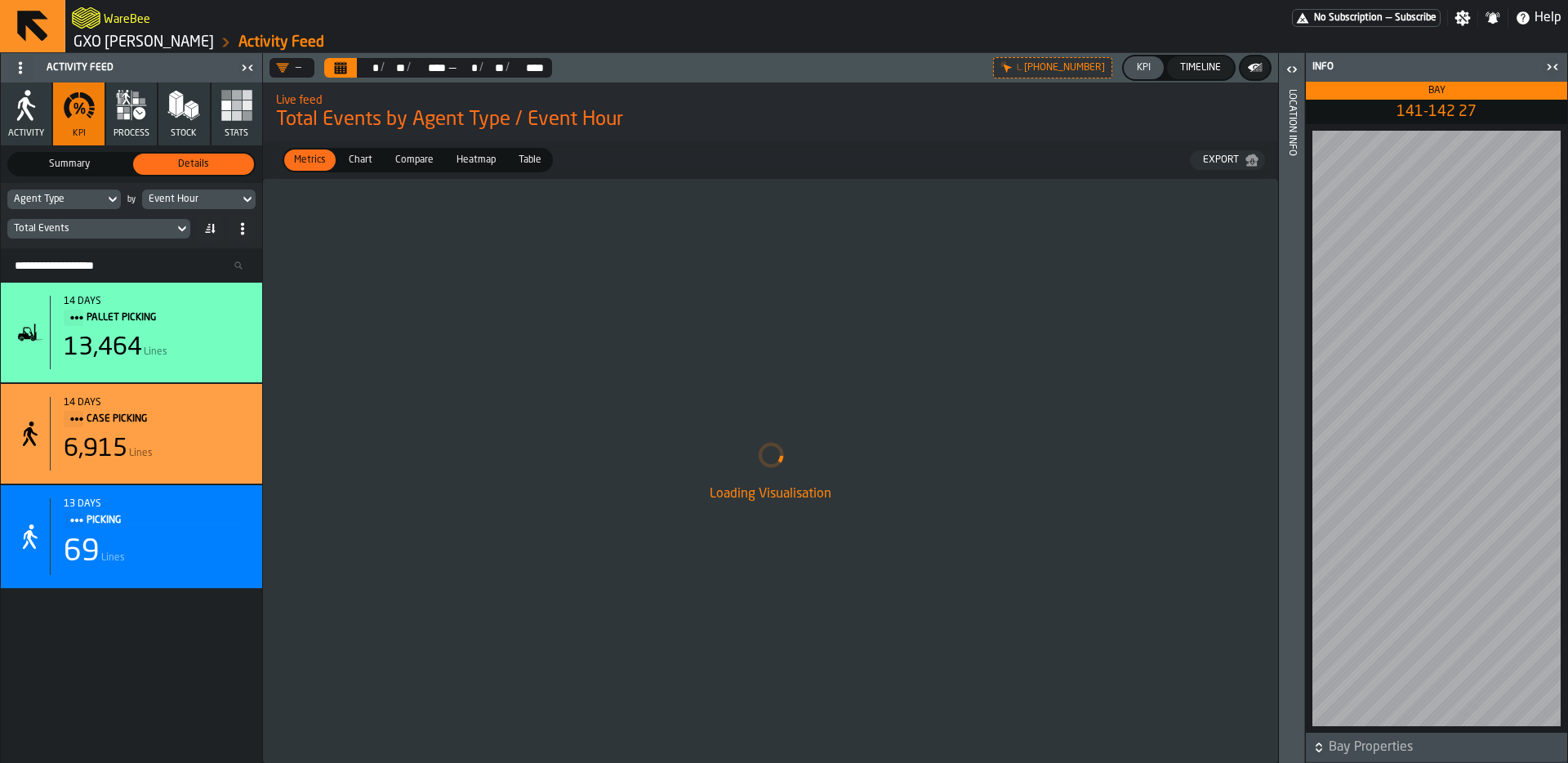
click at [1560, 66] on icon "button-toggle-Close me" at bounding box center [1553, 67] width 20 height 20
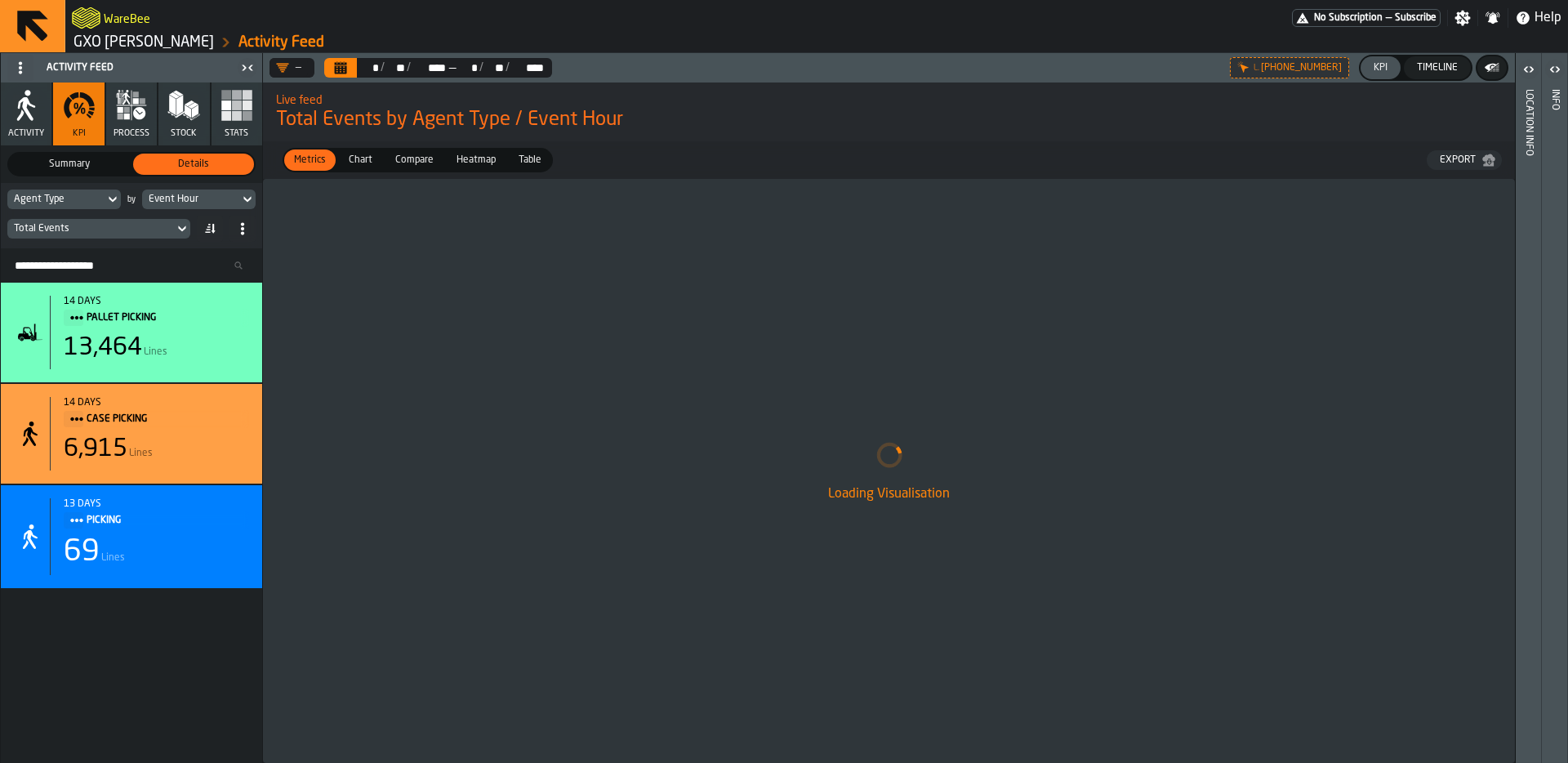
click at [390, 162] on span "Compare" at bounding box center [415, 159] width 52 height 14
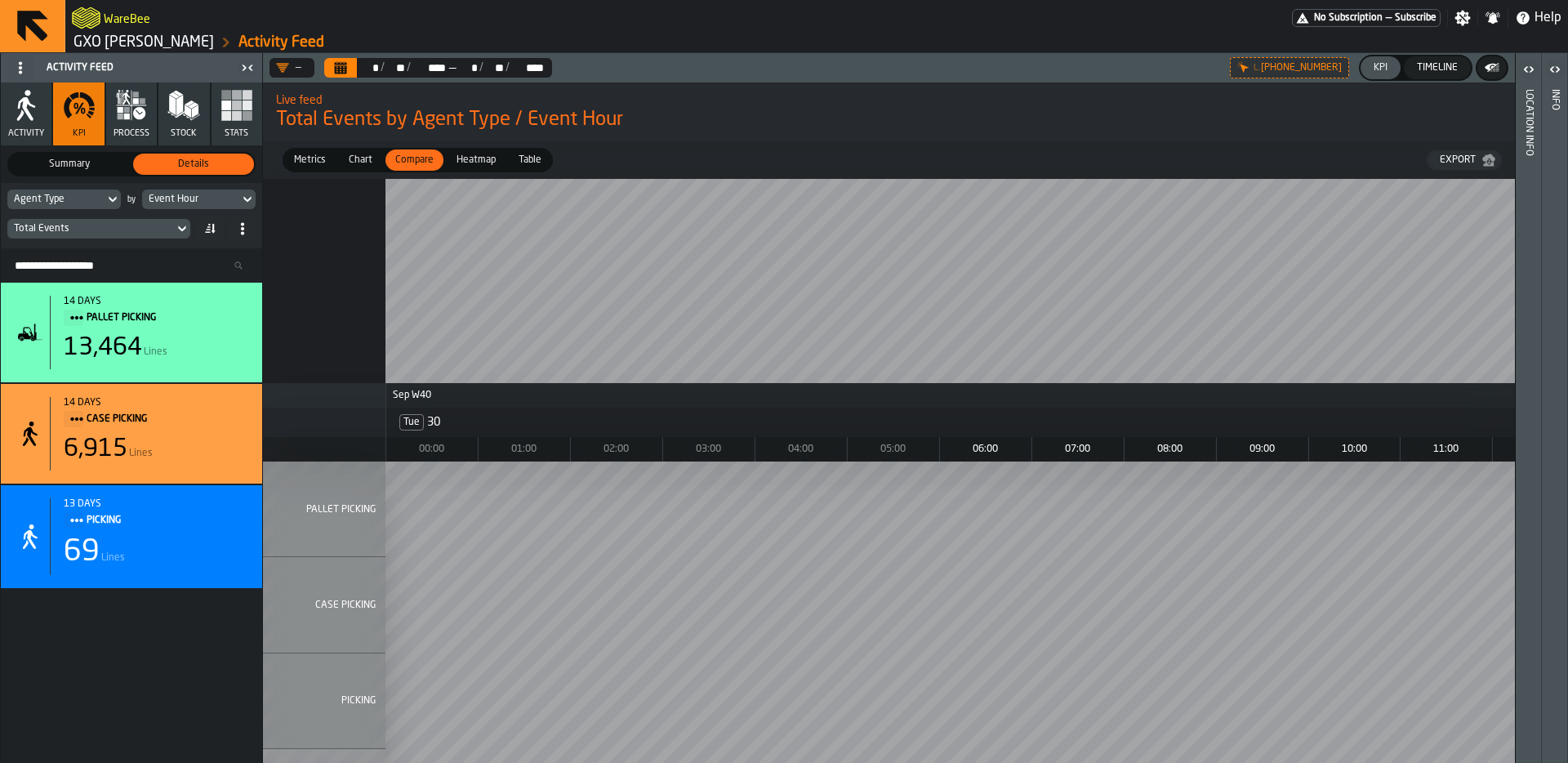
click at [366, 163] on span "Chart" at bounding box center [361, 159] width 37 height 14
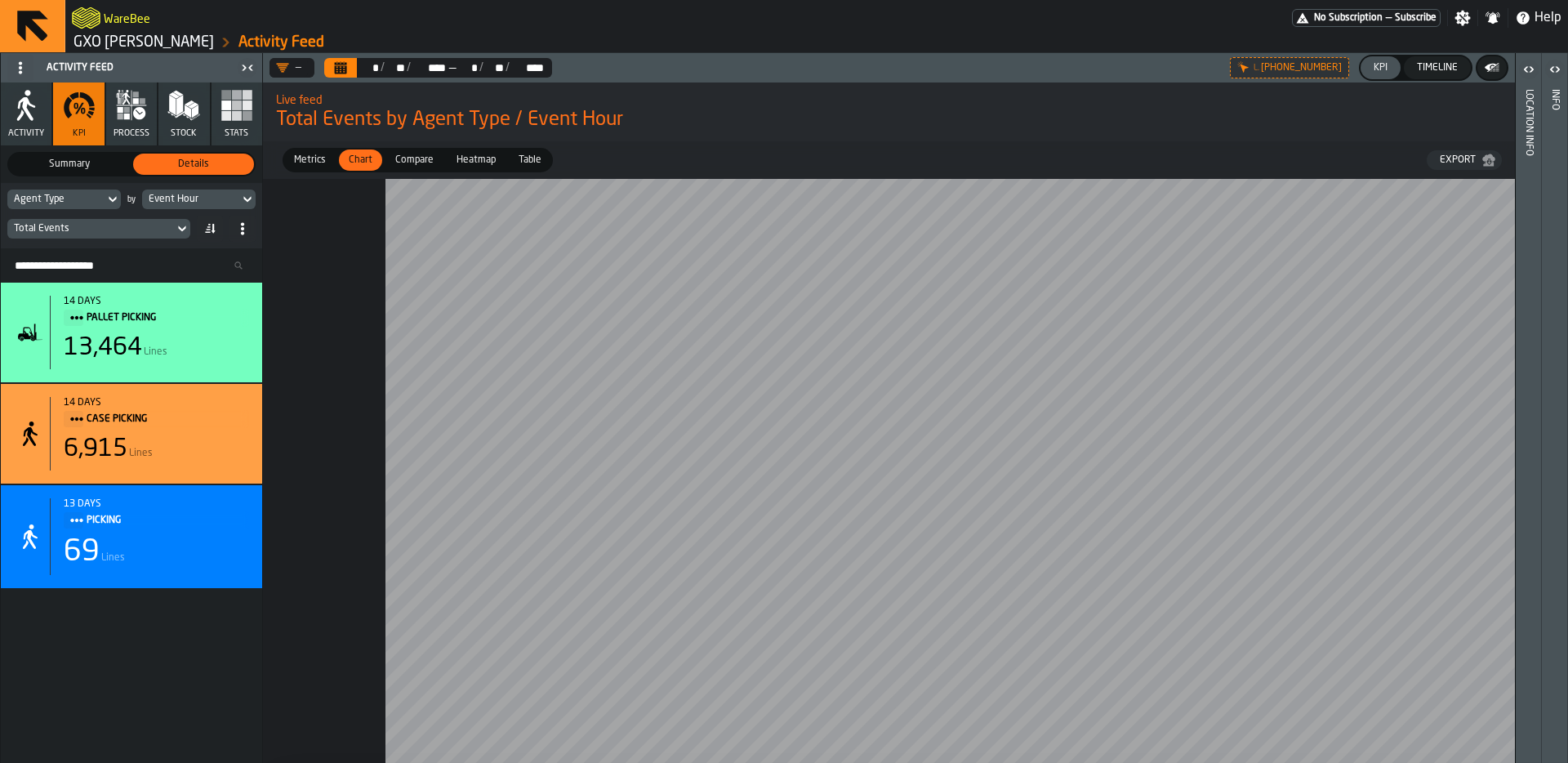
click at [463, 154] on span "Heatmap" at bounding box center [476, 159] width 52 height 14
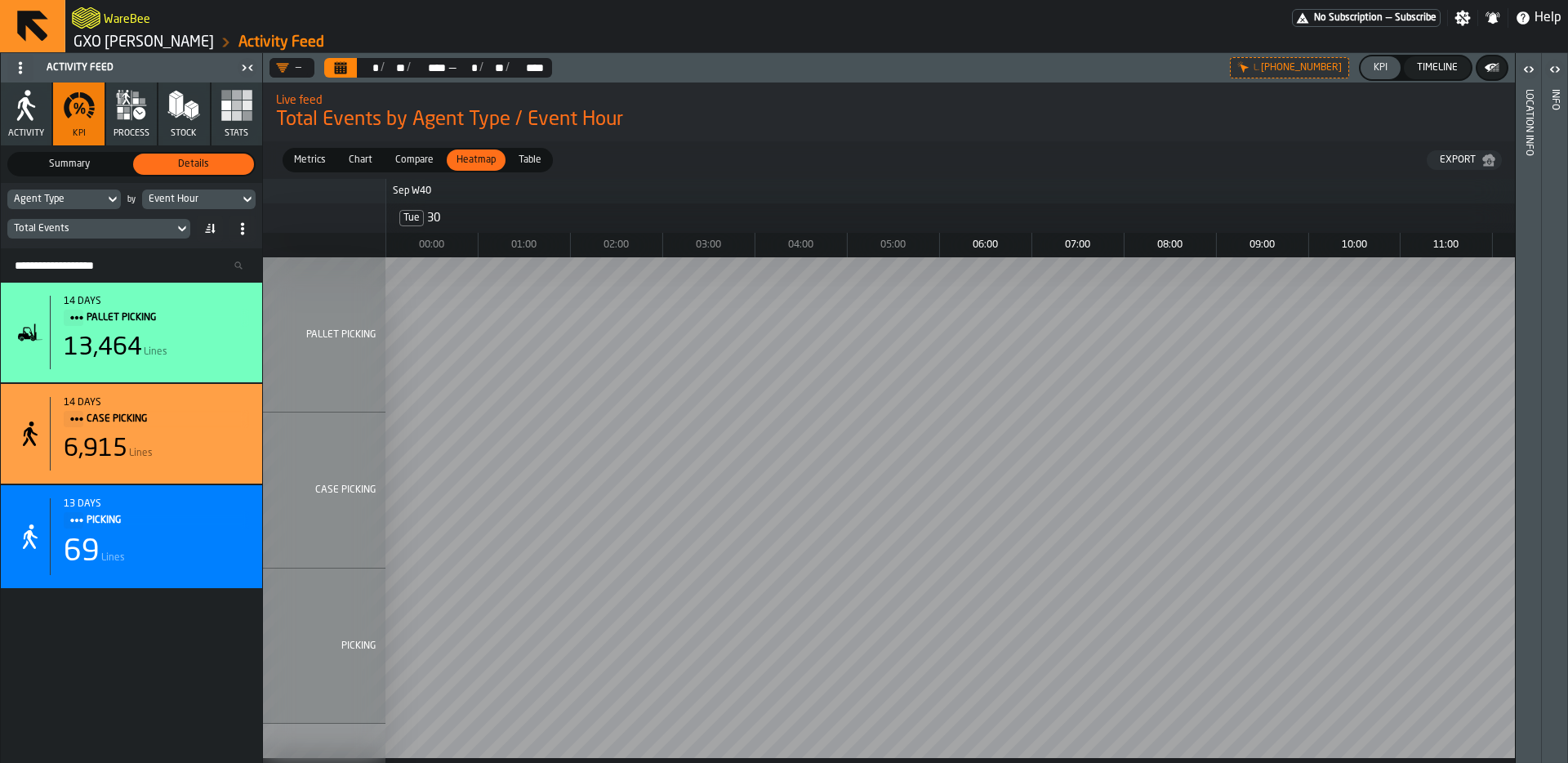
click at [395, 162] on span "Compare" at bounding box center [415, 159] width 52 height 14
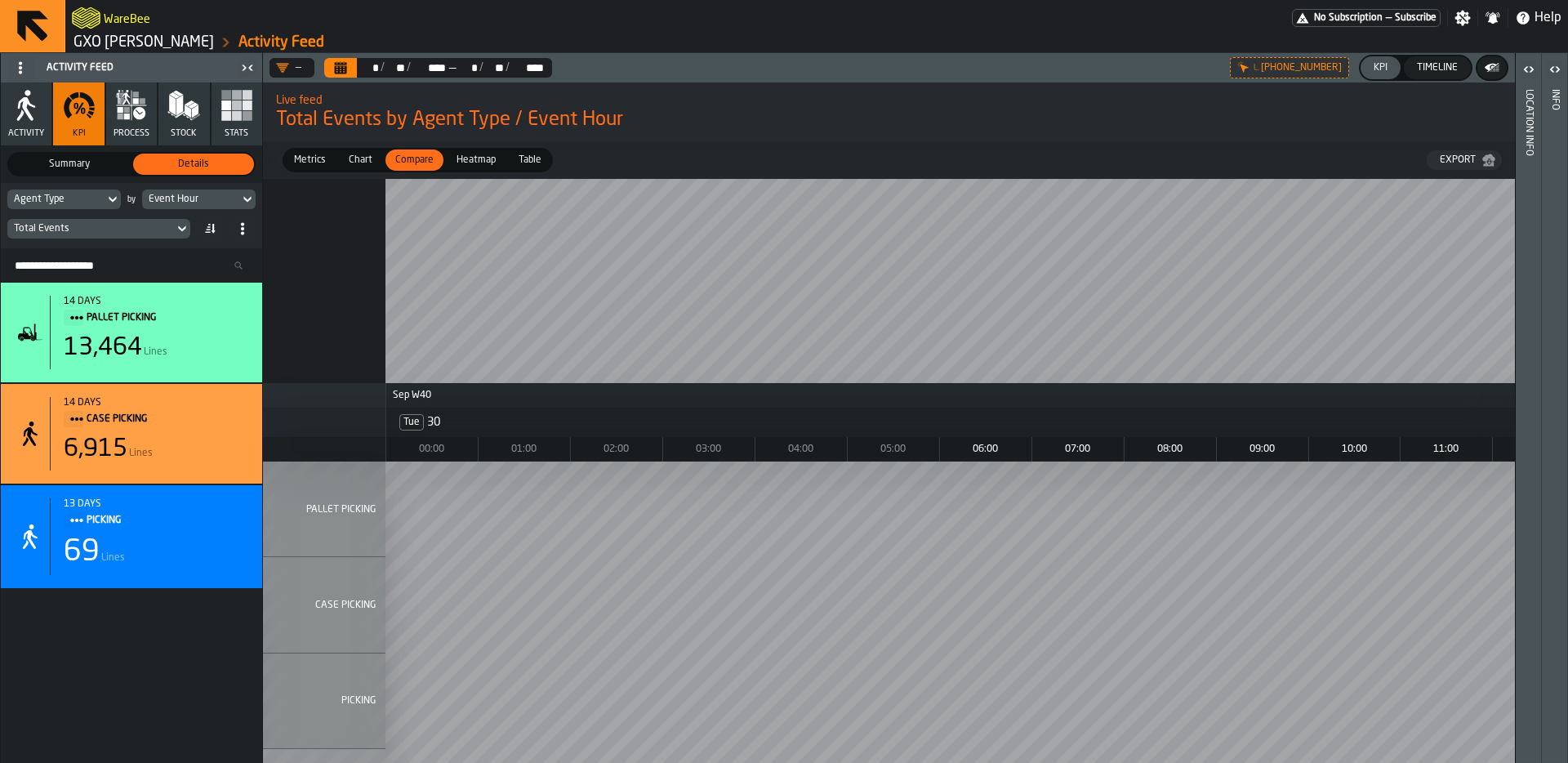
click at [368, 163] on span "Chart" at bounding box center [361, 159] width 37 height 14
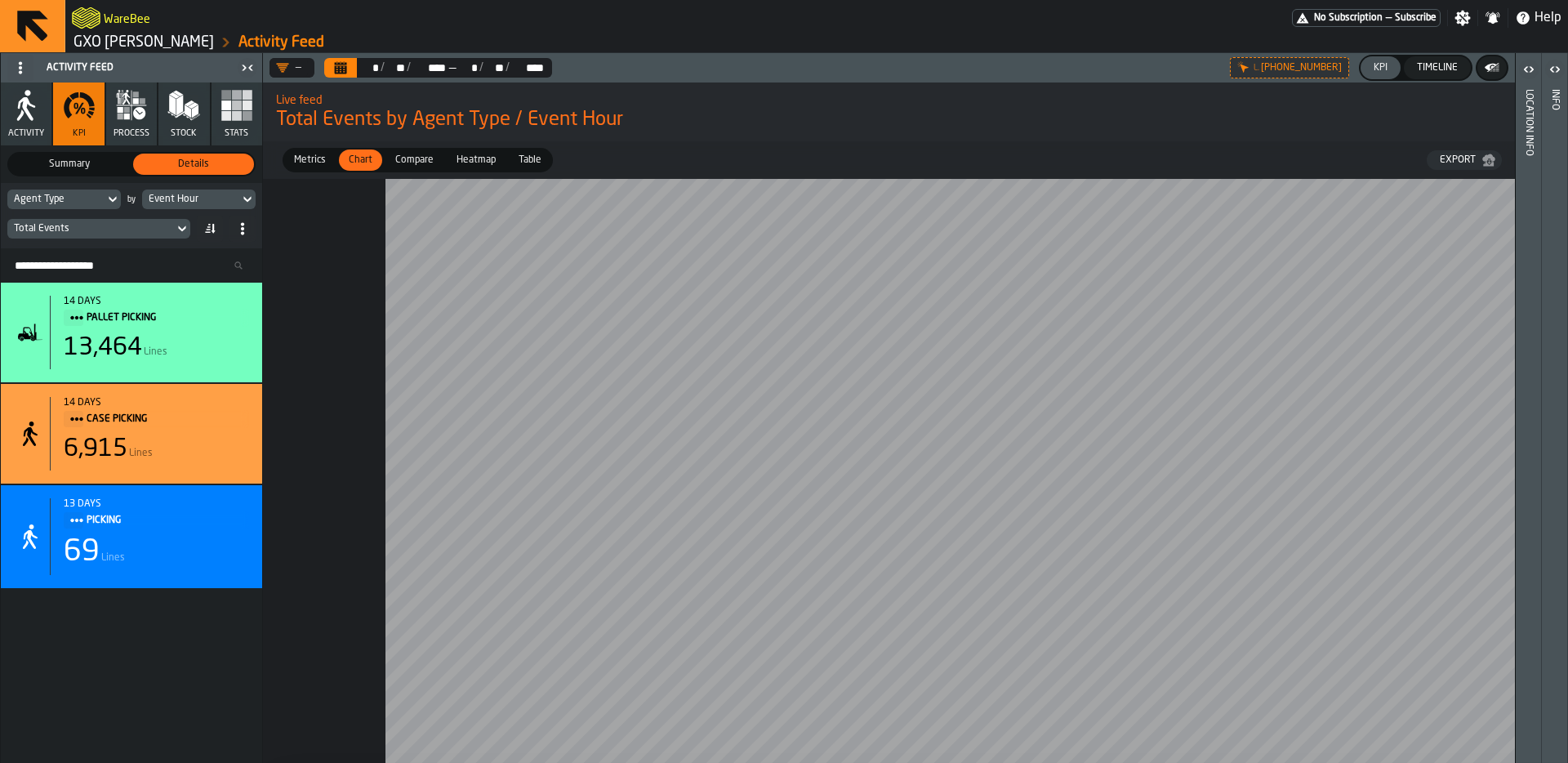
click at [324, 316] on div at bounding box center [1439, 471] width 2352 height 584
click at [314, 169] on div "Metrics" at bounding box center [310, 160] width 52 height 21
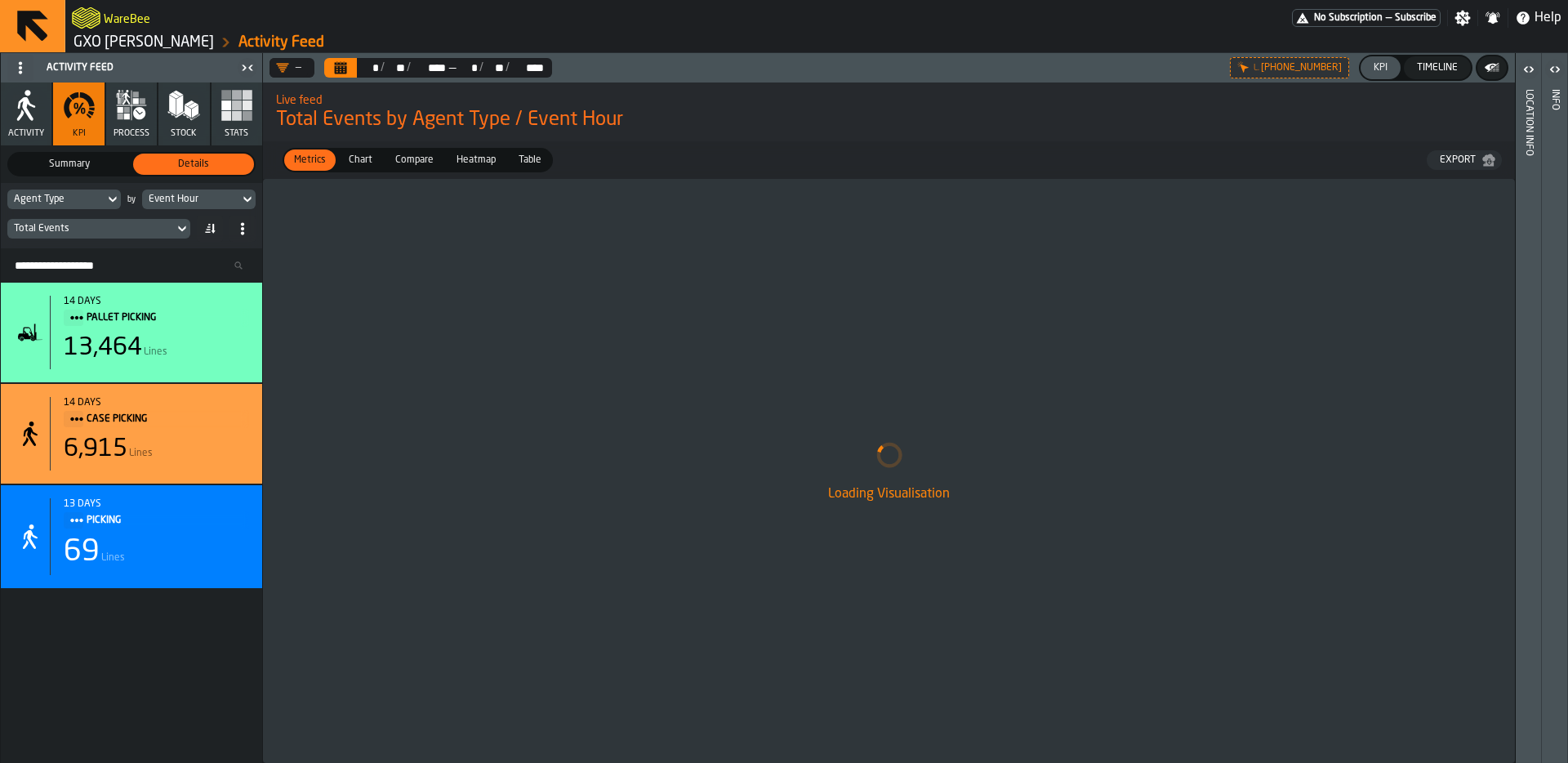
click at [400, 167] on span "Compare" at bounding box center [415, 159] width 52 height 14
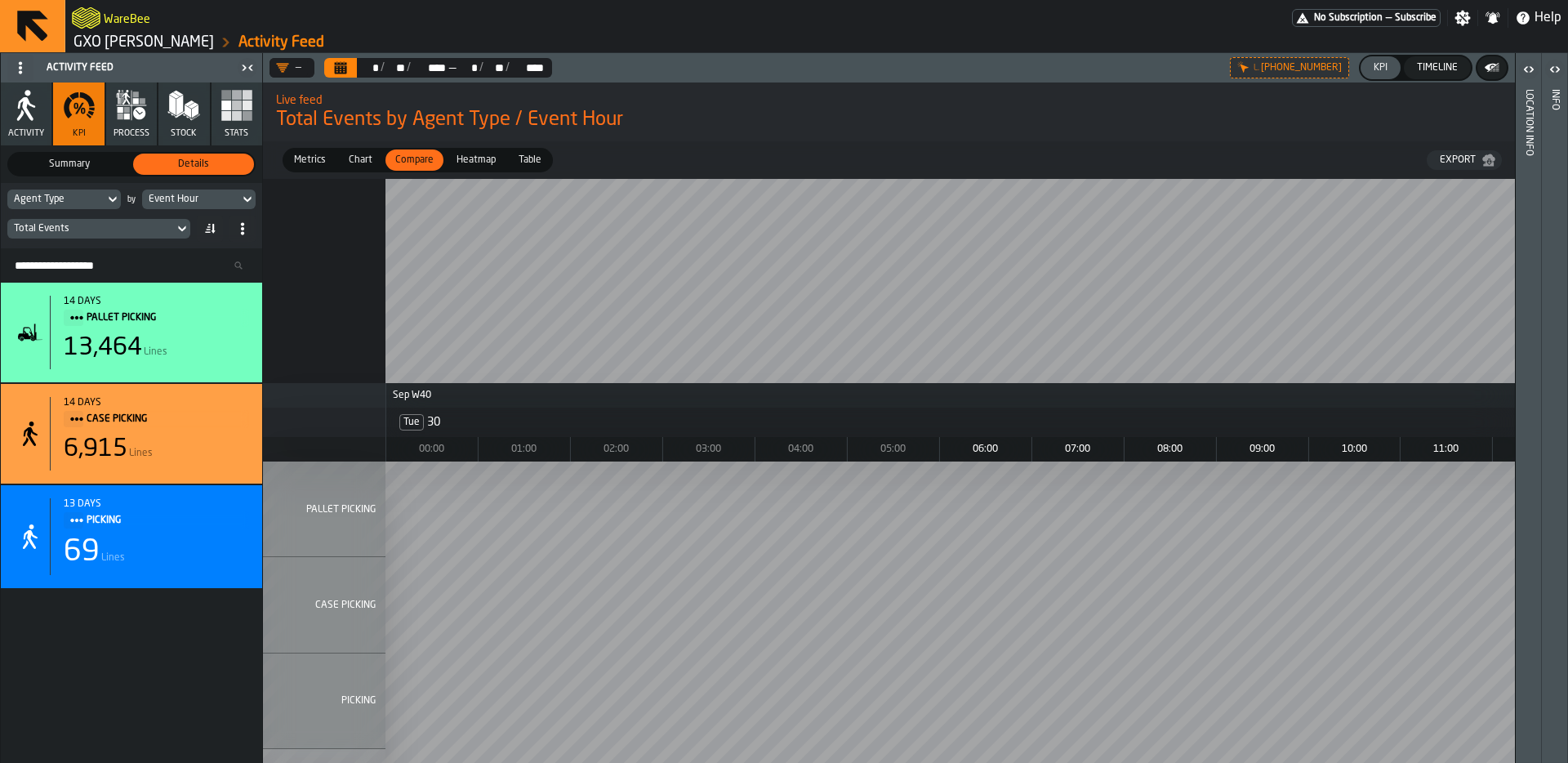
click at [371, 164] on span "Chart" at bounding box center [361, 159] width 37 height 14
